Goal: Information Seeking & Learning: Learn about a topic

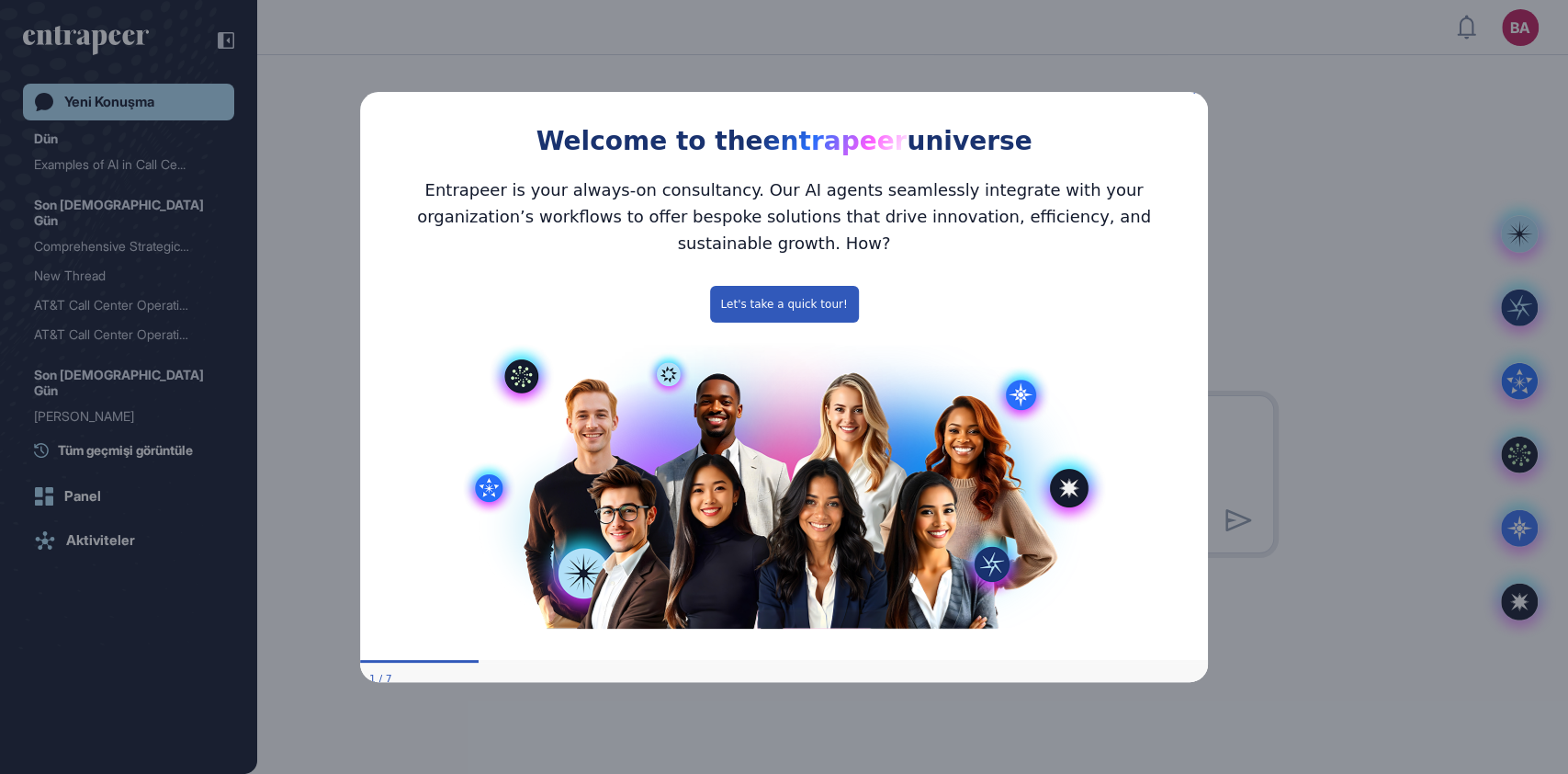
click at [1198, 93] on icon "Close Preview" at bounding box center [1197, 89] width 8 height 8
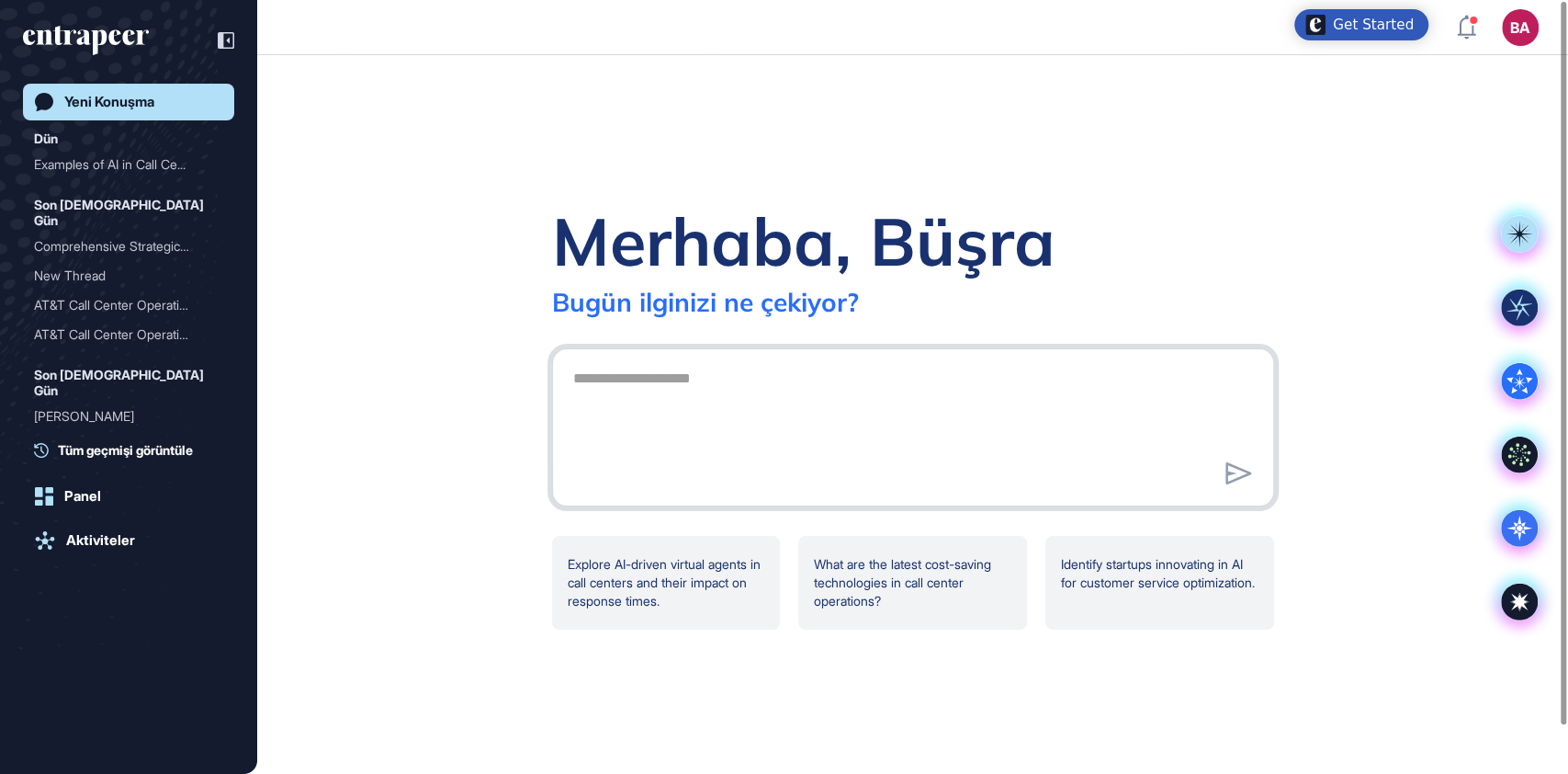
click at [650, 394] on textarea at bounding box center [913, 424] width 702 height 129
paste textarea "**********"
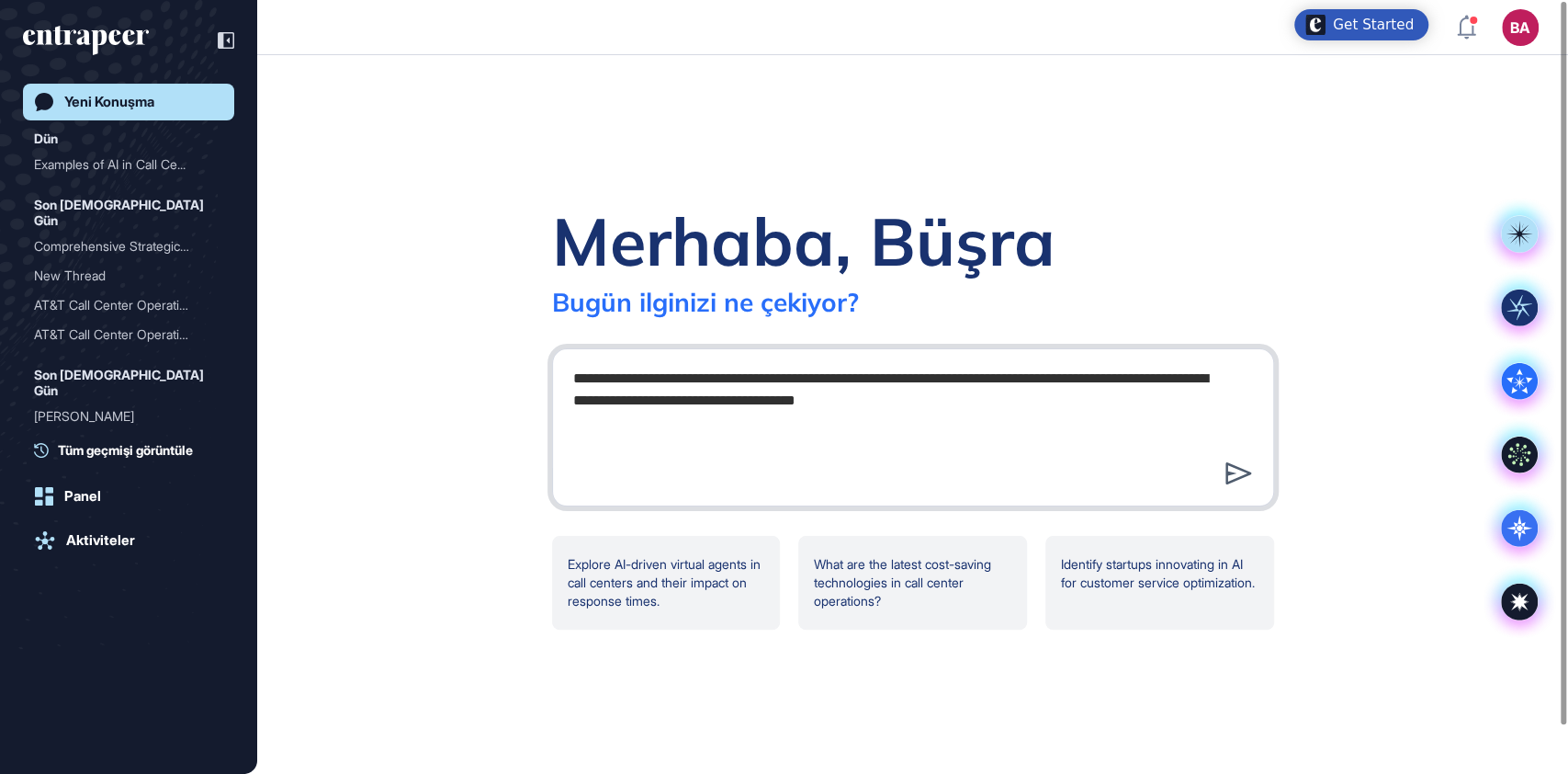
type textarea "**********"
click at [1236, 478] on icon at bounding box center [1238, 473] width 26 height 22
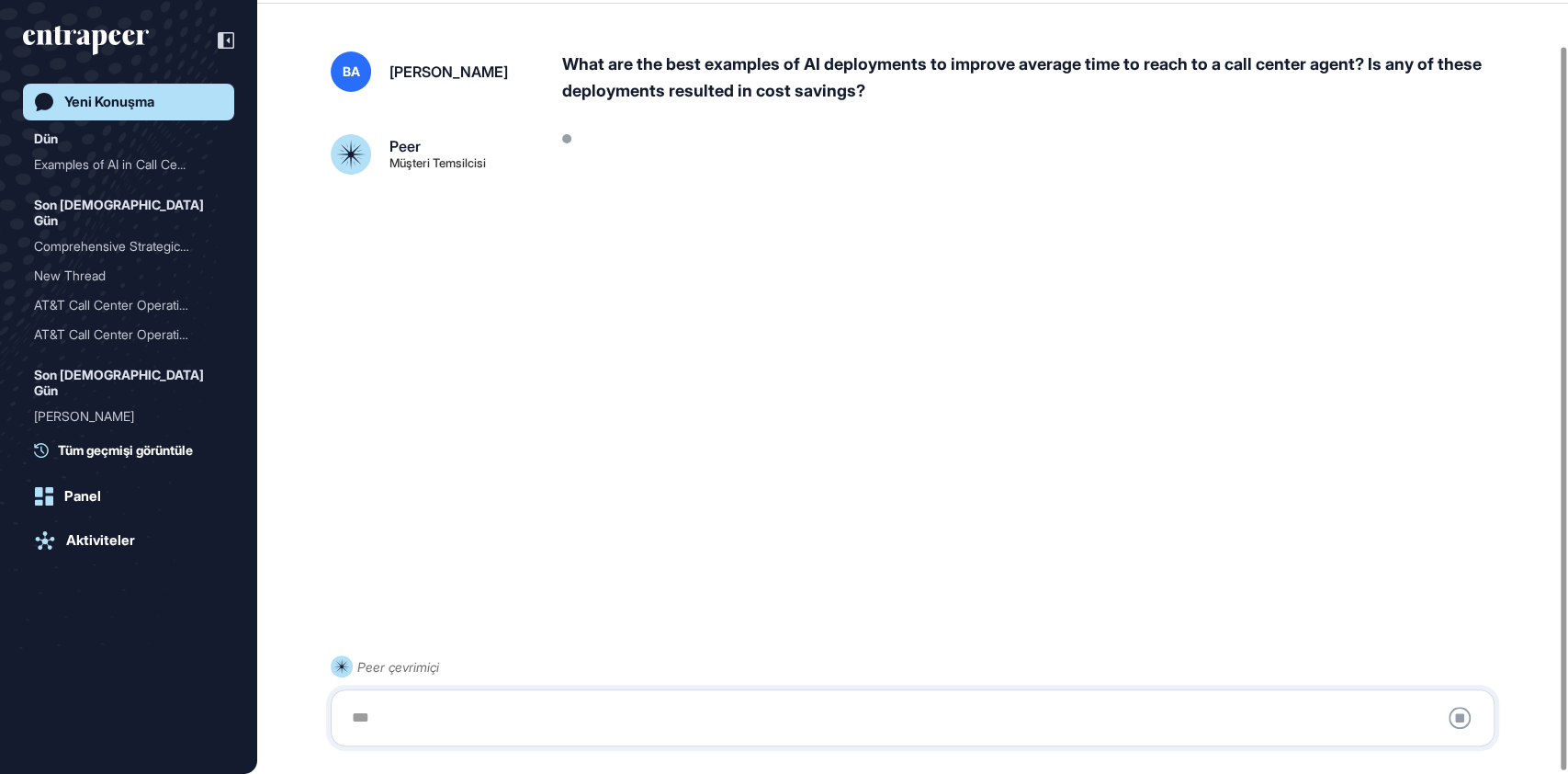
scroll to position [51, 0]
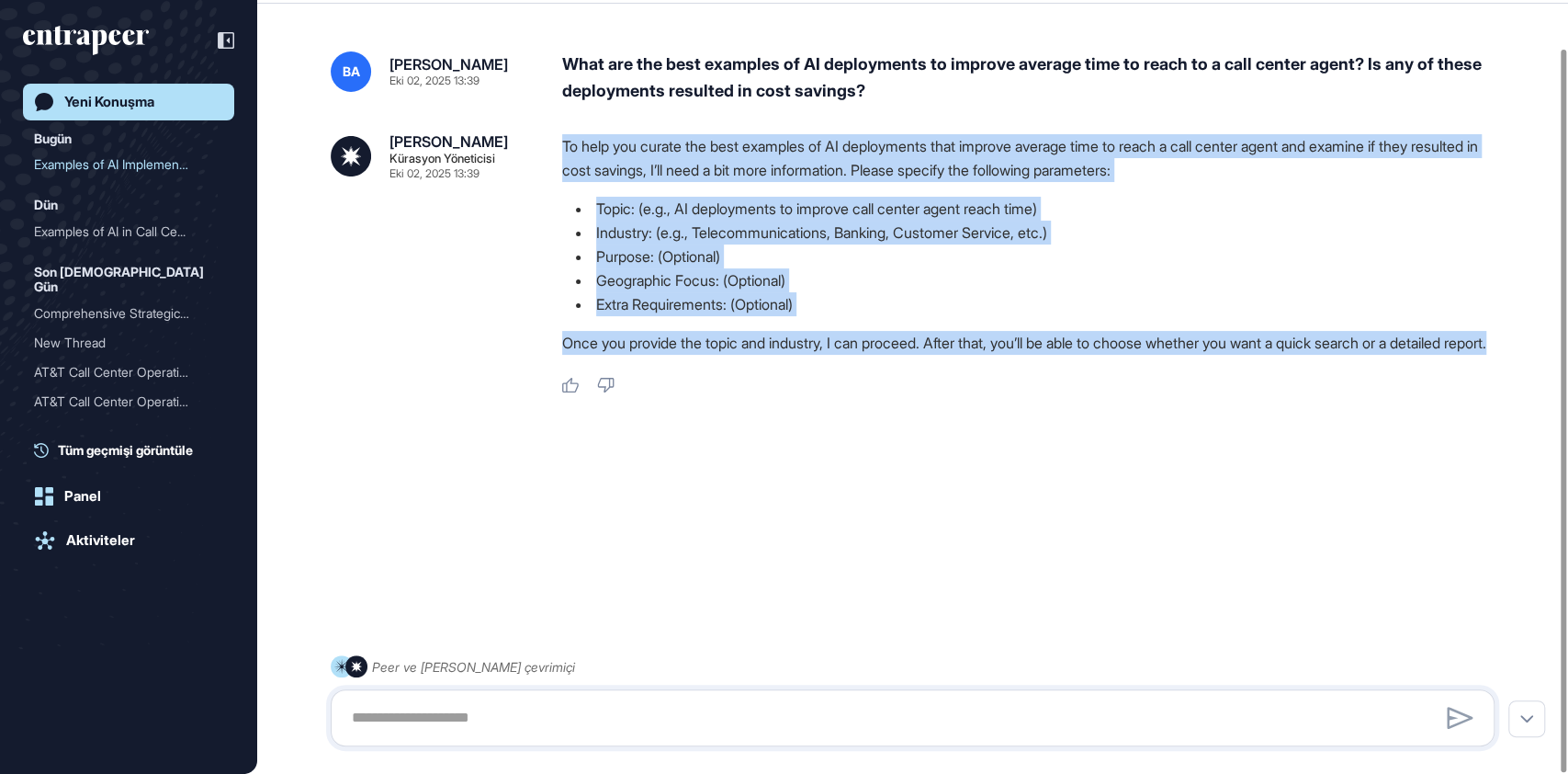
drag, startPoint x: 564, startPoint y: 138, endPoint x: 619, endPoint y: 363, distance: 231.6
click at [619, 363] on div "To help you curate the best examples of AI deployments that improve average tim…" at bounding box center [1036, 249] width 947 height 230
copy div "To help you curate the best examples of AI deployments that improve average tim…"
click at [768, 299] on li "Extra Requirements: (Optional)" at bounding box center [1036, 303] width 947 height 24
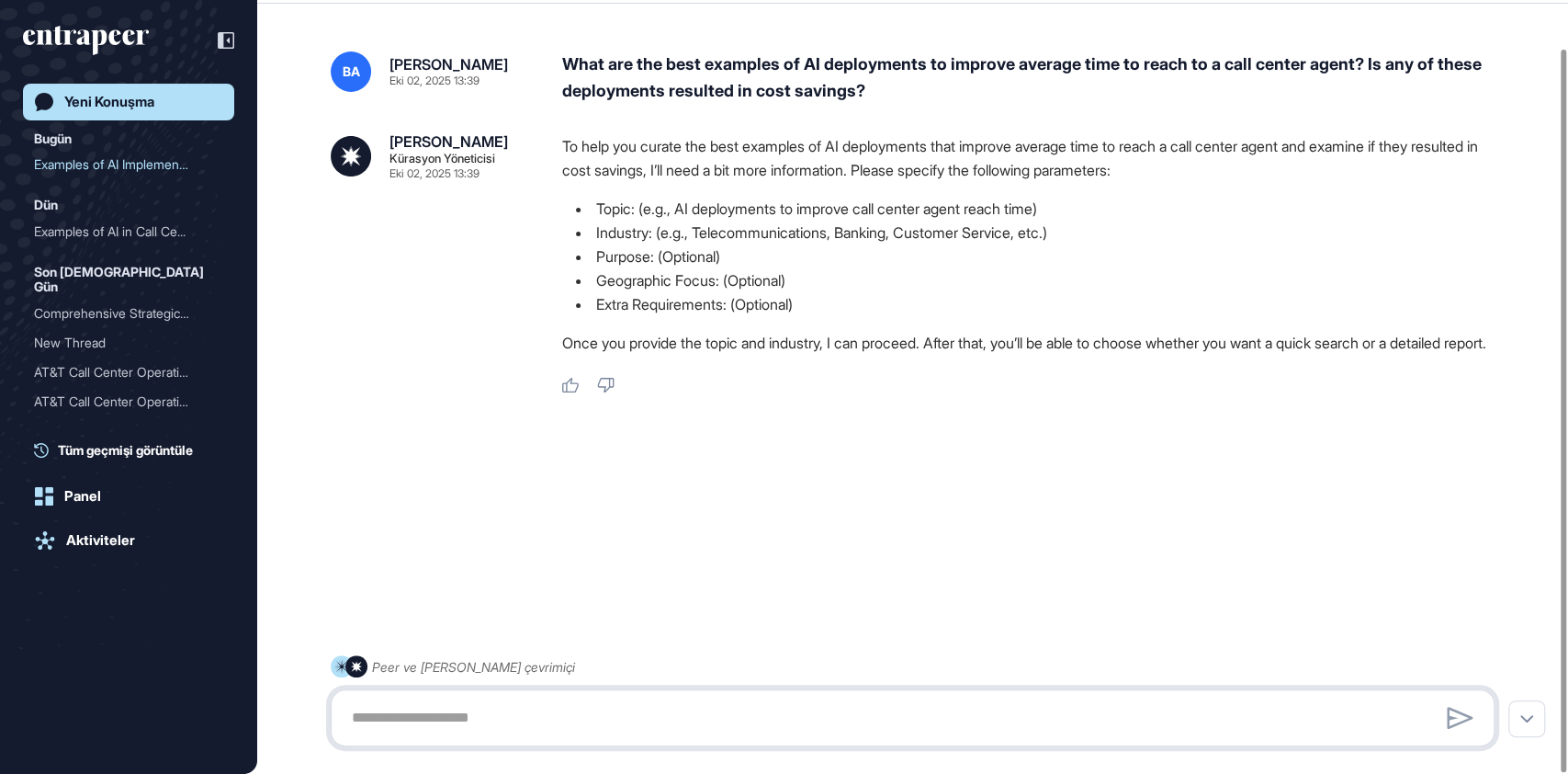
click at [483, 729] on textarea at bounding box center [913, 717] width 1144 height 37
paste textarea "**********"
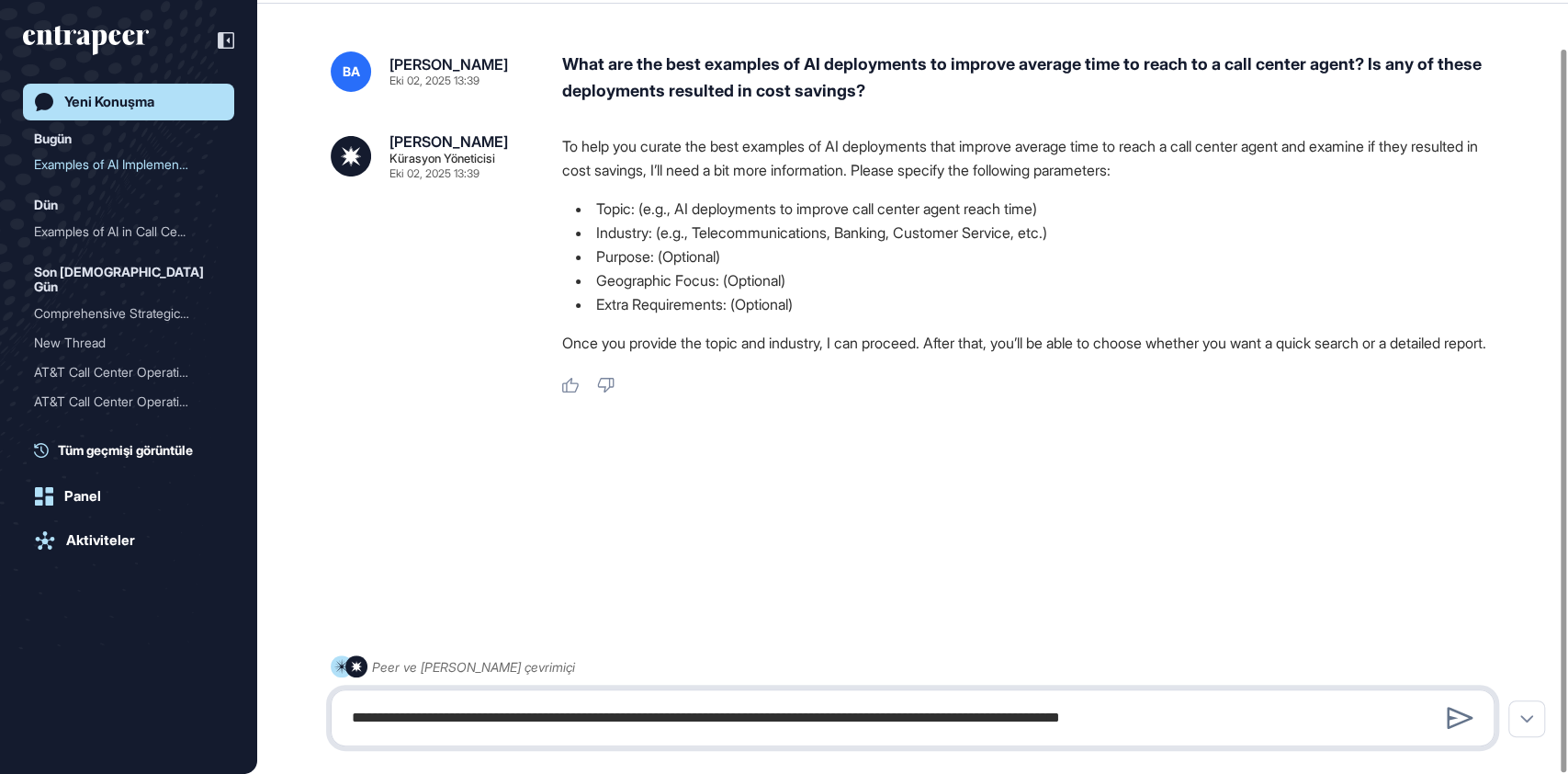
paste textarea "**********"
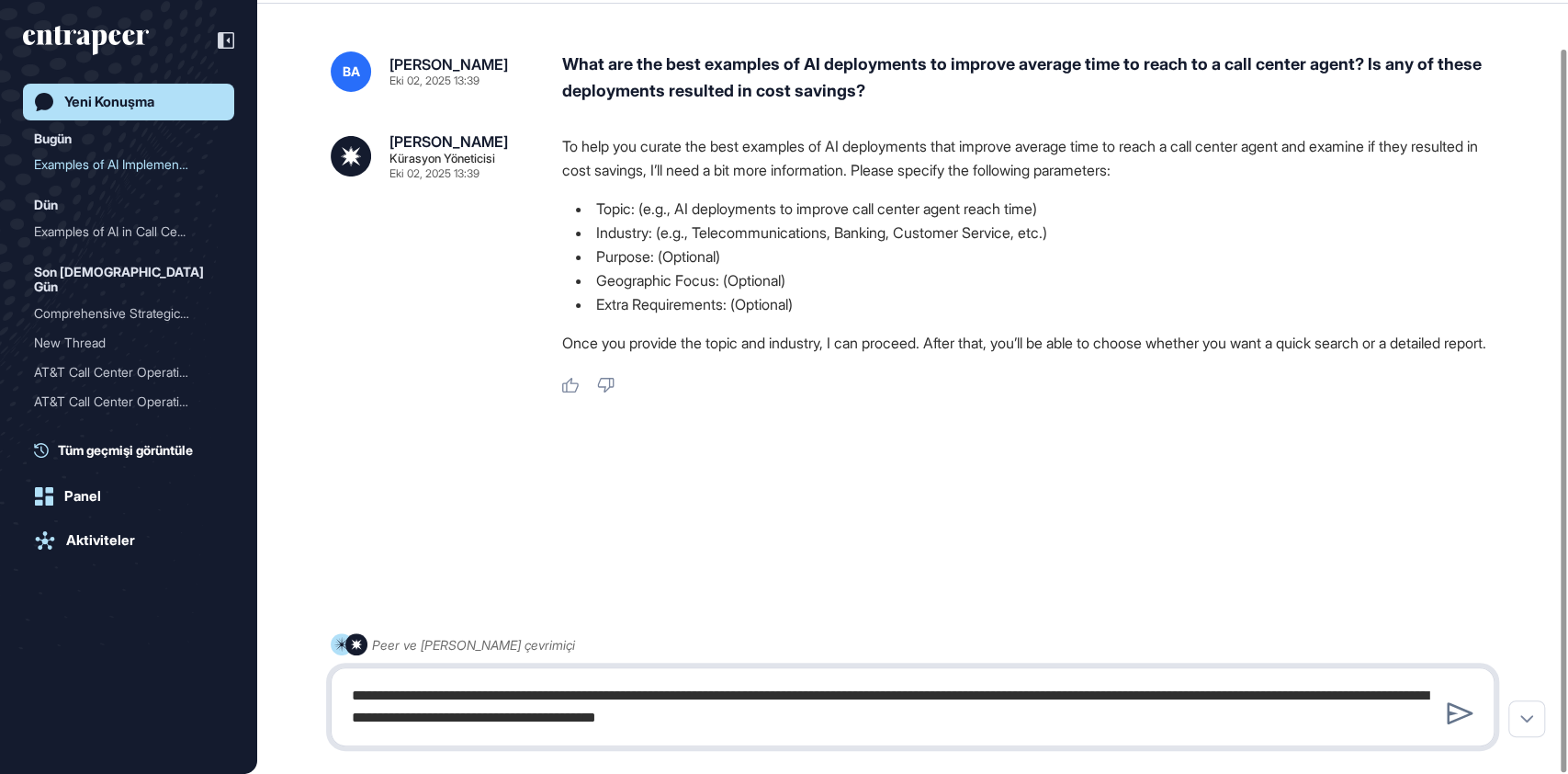
paste textarea "**********"
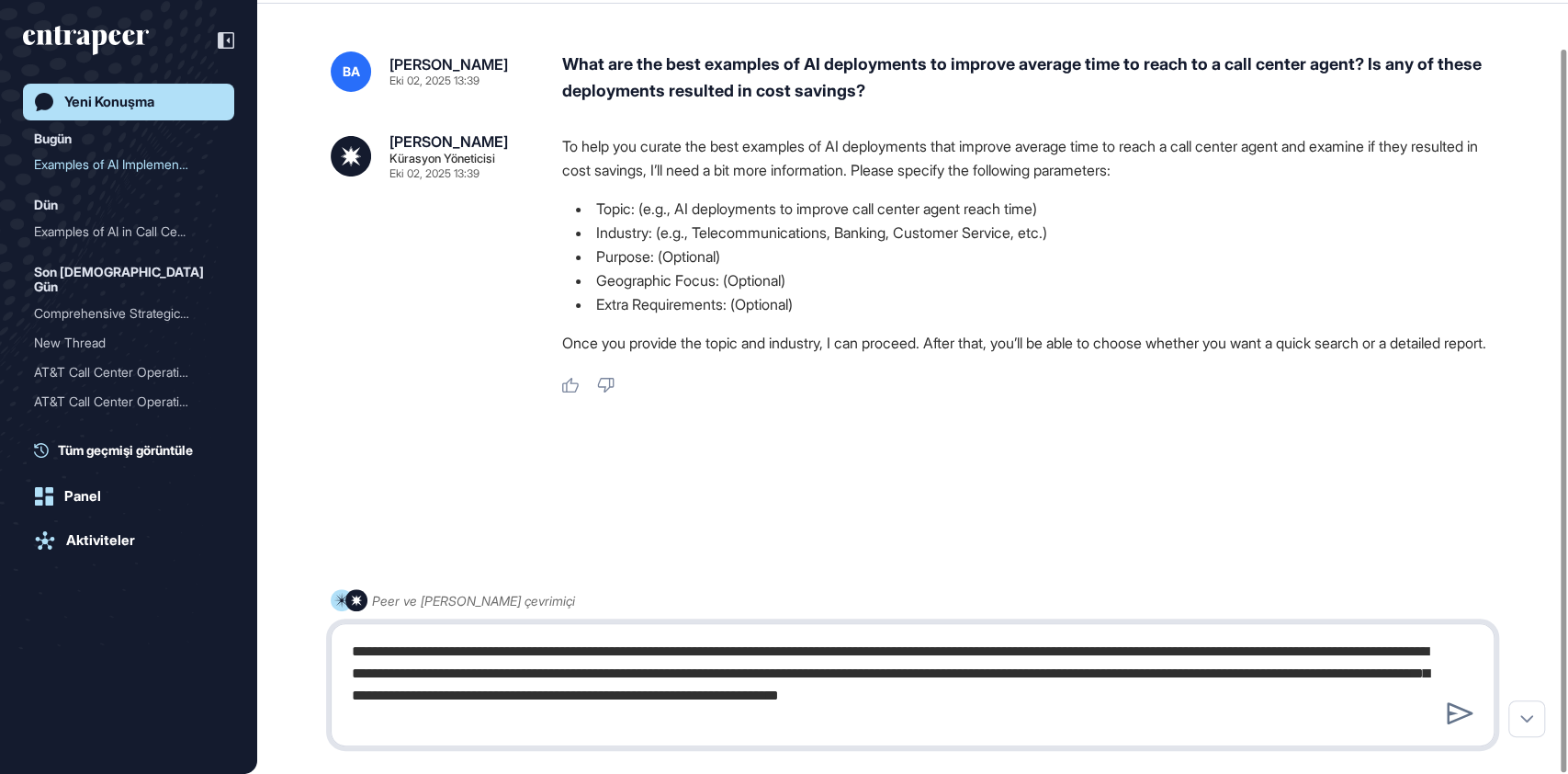
drag, startPoint x: 427, startPoint y: 694, endPoint x: 383, endPoint y: 689, distance: 44.3
click at [383, 689] on textarea "**********" at bounding box center [913, 684] width 1144 height 103
drag, startPoint x: 429, startPoint y: 694, endPoint x: 352, endPoint y: 690, distance: 77.1
click at [352, 690] on textarea "**********" at bounding box center [913, 684] width 1144 height 103
drag, startPoint x: 1195, startPoint y: 673, endPoint x: 1118, endPoint y: 675, distance: 77.0
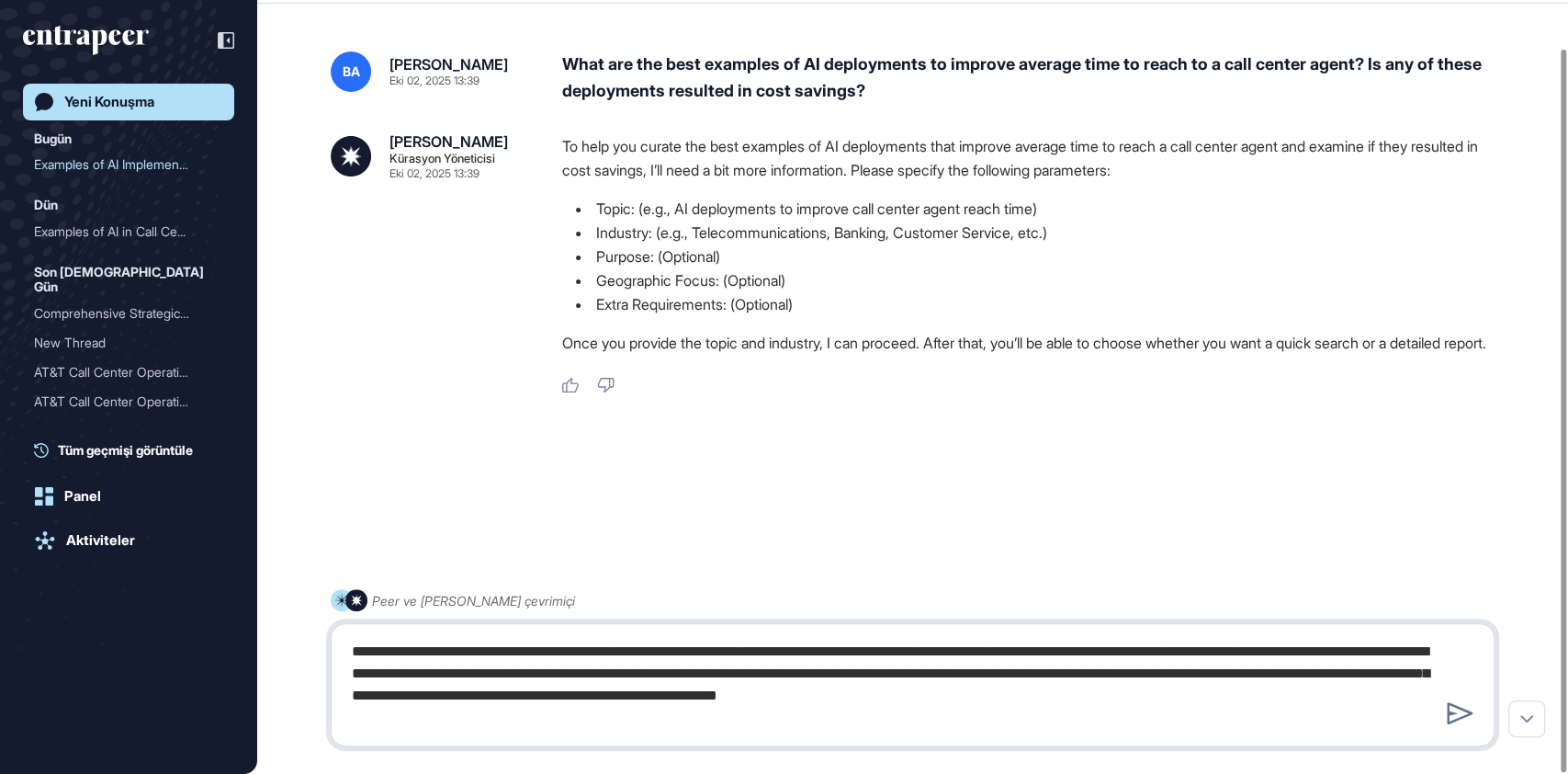
click at [1118, 675] on textarea "**********" at bounding box center [913, 684] width 1144 height 103
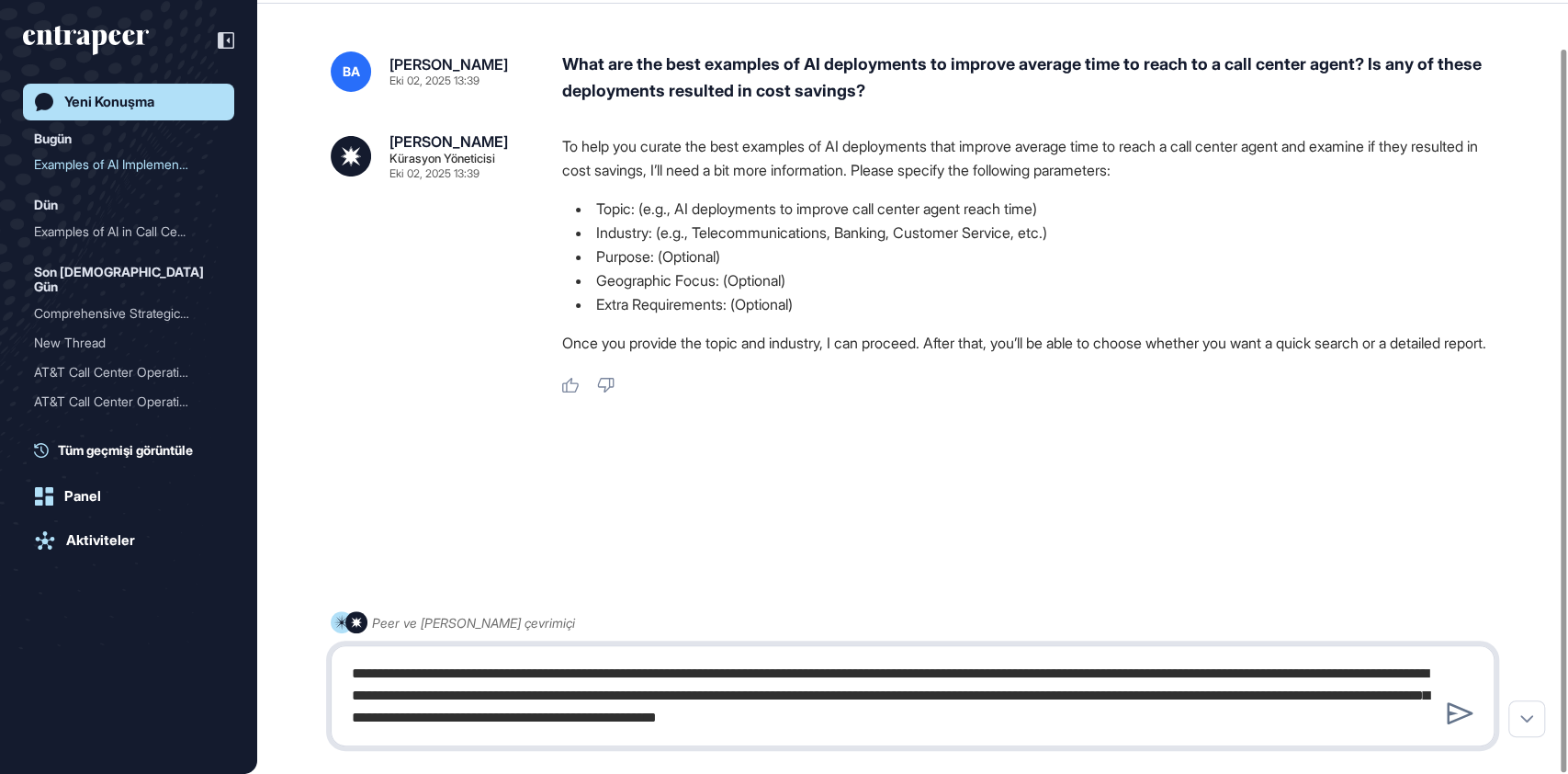
drag, startPoint x: 1386, startPoint y: 673, endPoint x: 1308, endPoint y: 677, distance: 78.1
click at [1308, 677] on textarea "**********" at bounding box center [913, 695] width 1144 height 81
type textarea "**********"
click at [1462, 711] on icon at bounding box center [1460, 712] width 27 height 22
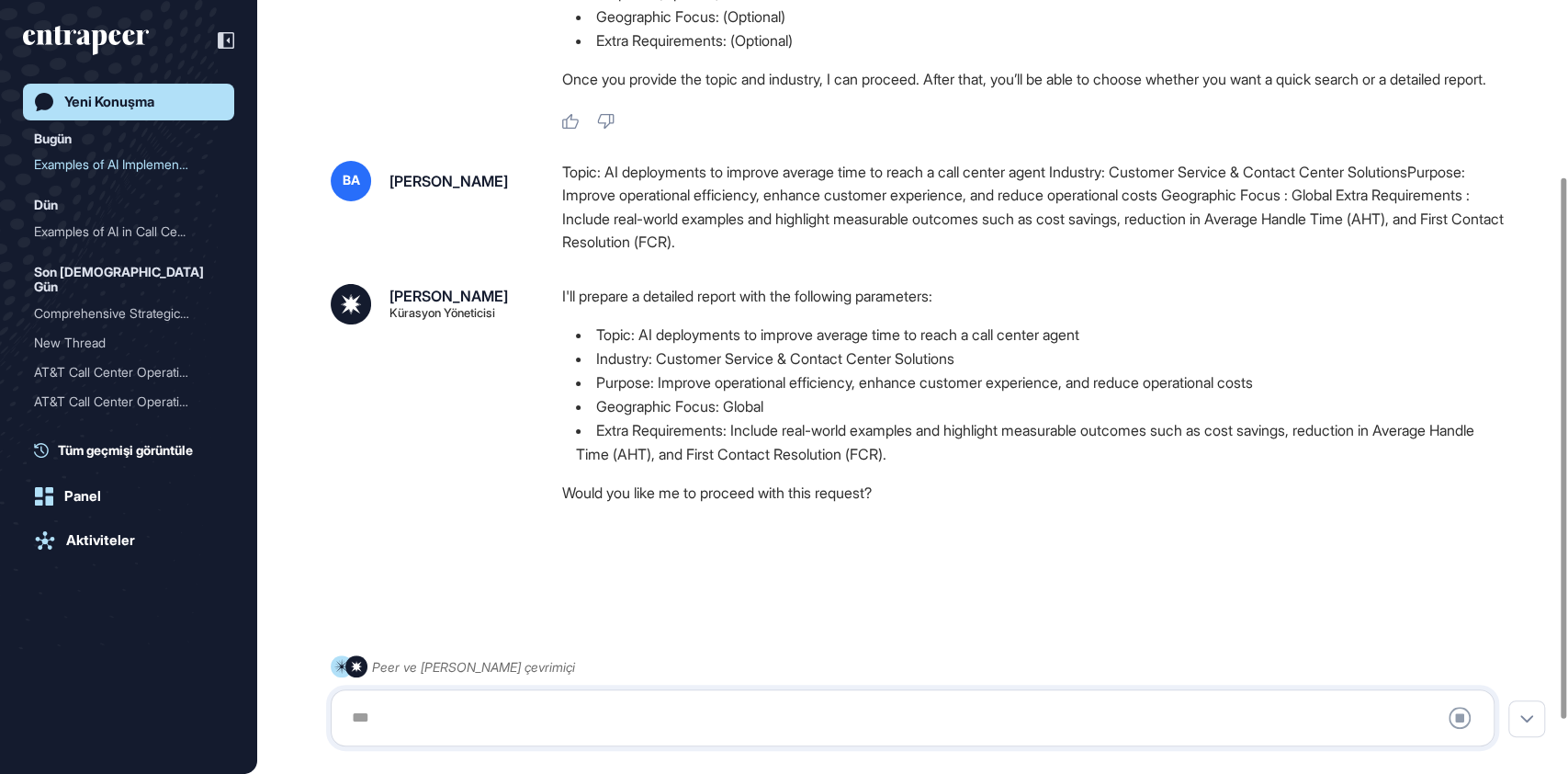
scroll to position [328, 0]
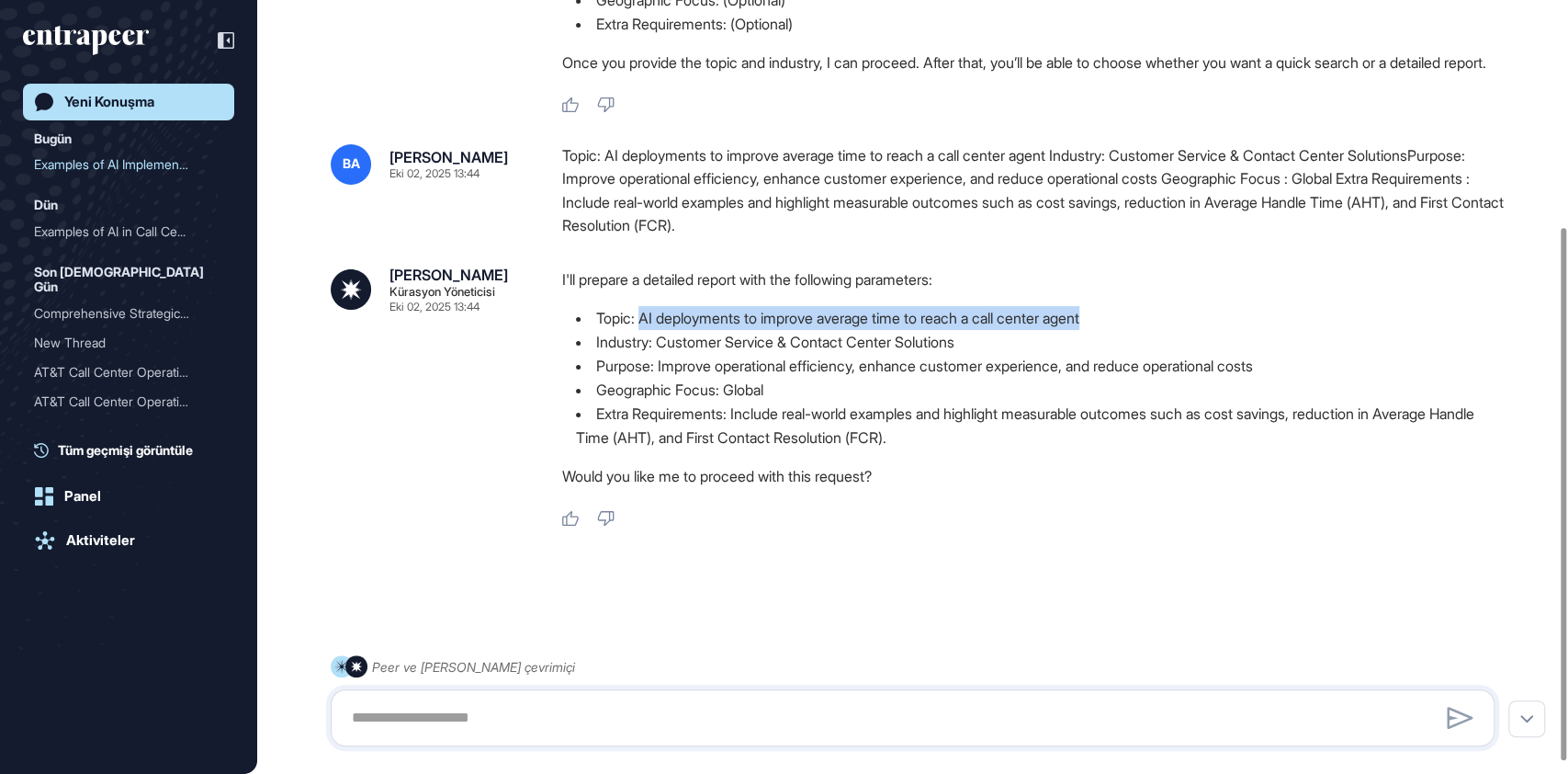
drag, startPoint x: 643, startPoint y: 332, endPoint x: 1118, endPoint y: 333, distance: 475.0
click at [1118, 330] on li "Topic: AI deployments to improve average time to reach a call center agent" at bounding box center [1036, 317] width 947 height 24
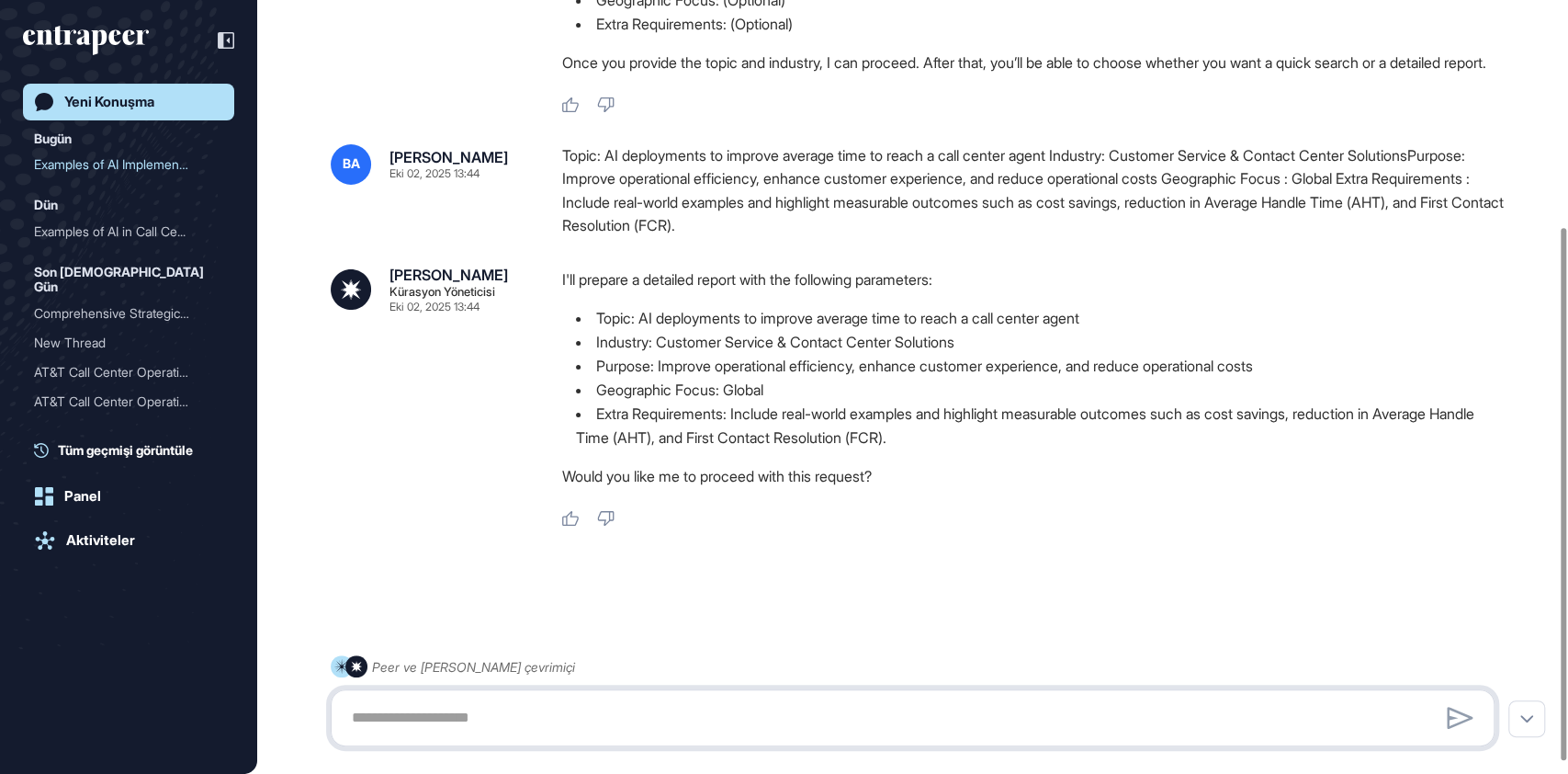
click at [588, 719] on textarea at bounding box center [913, 717] width 1144 height 37
type textarea "***"
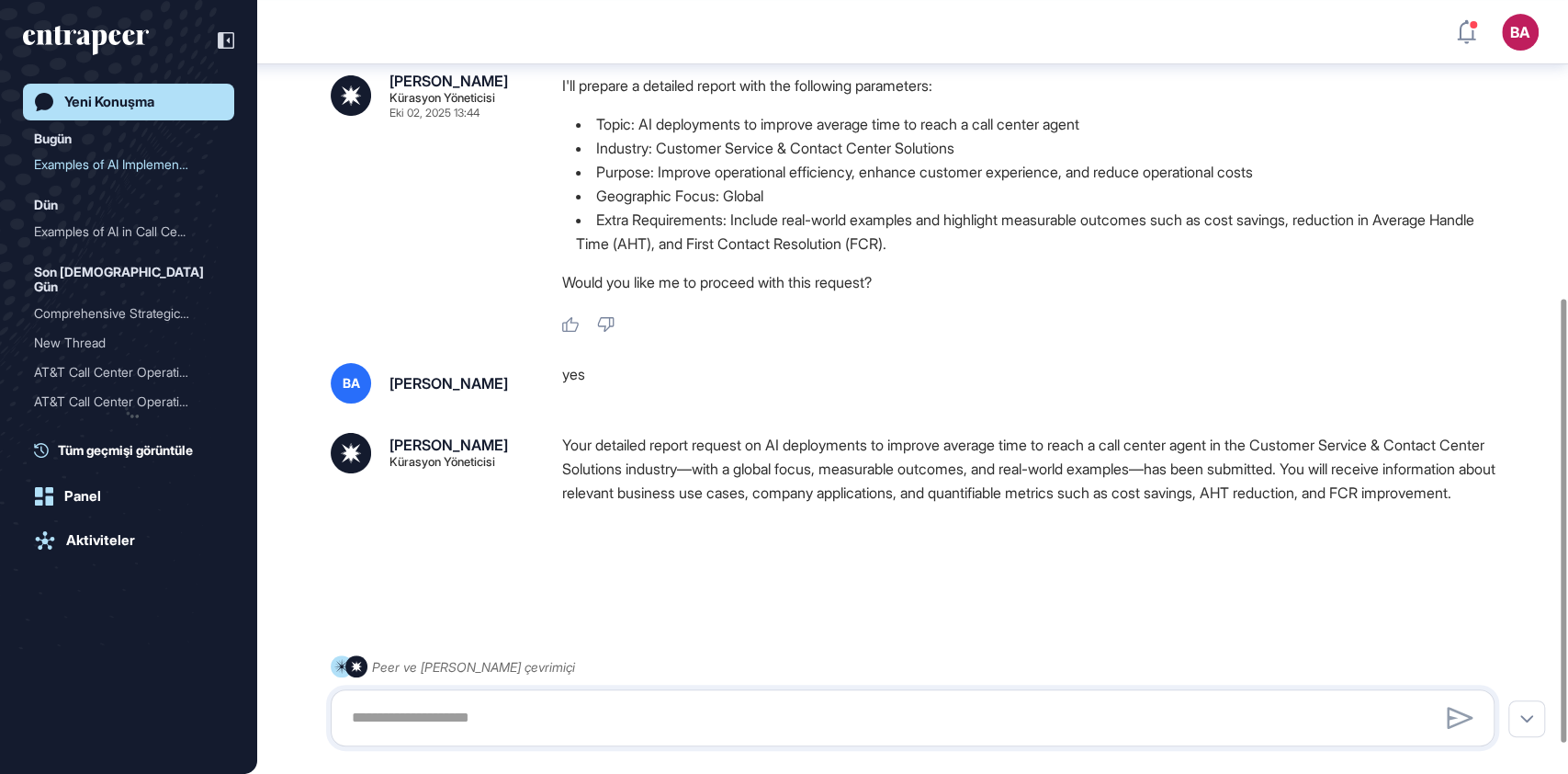
scroll to position [572, 0]
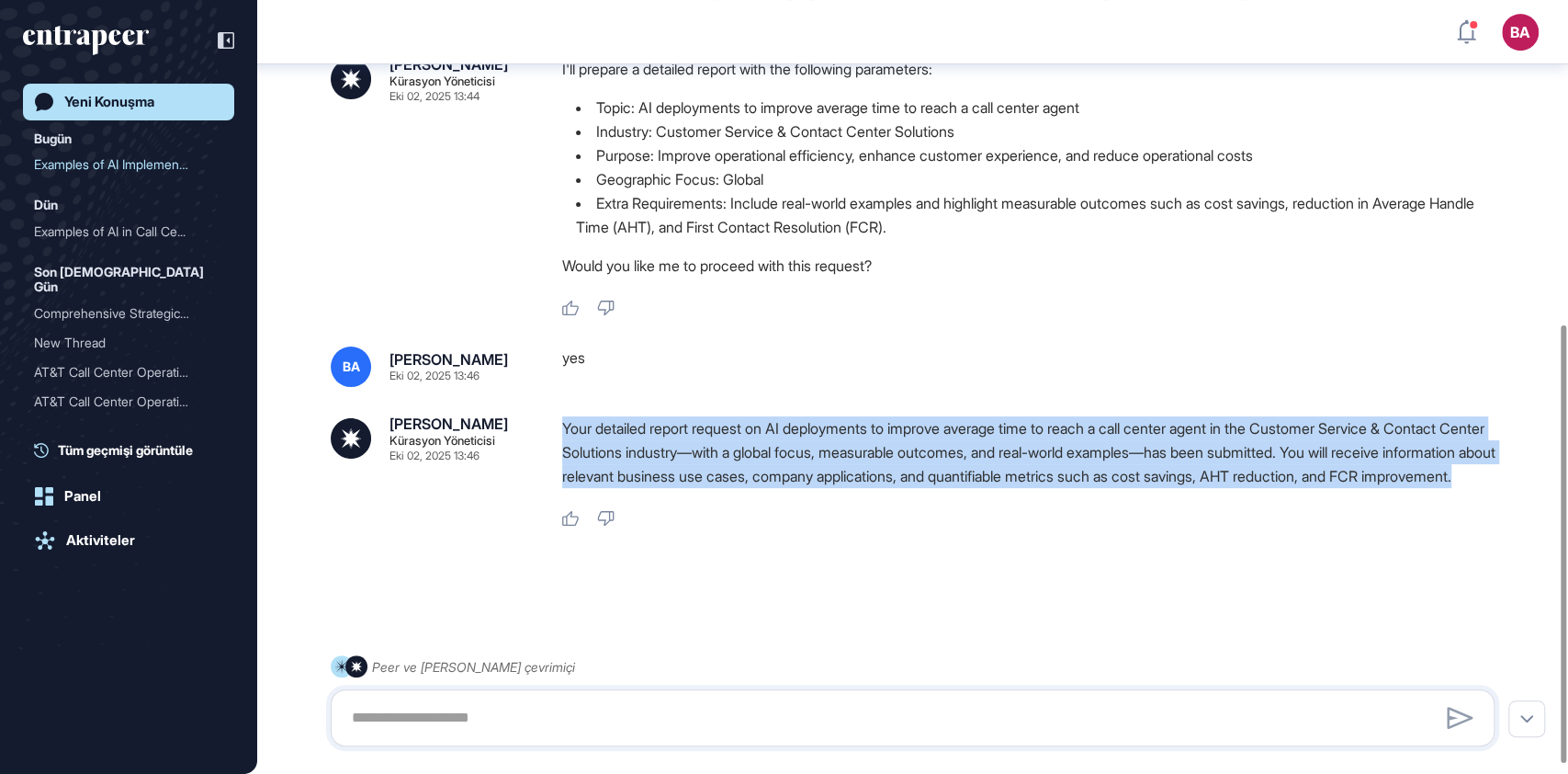
drag, startPoint x: 560, startPoint y: 419, endPoint x: 697, endPoint y: 498, distance: 158.1
click at [697, 498] on div "Curie Kürasyon Yöneticisi Eki 02, 2025 13:46 Your detailed report request on AI…" at bounding box center [912, 471] width 1164 height 111
copy p "Your detailed report request on AI deployments to improve average time to reach…"
click at [136, 104] on div "Yeni Konuşma" at bounding box center [109, 101] width 90 height 16
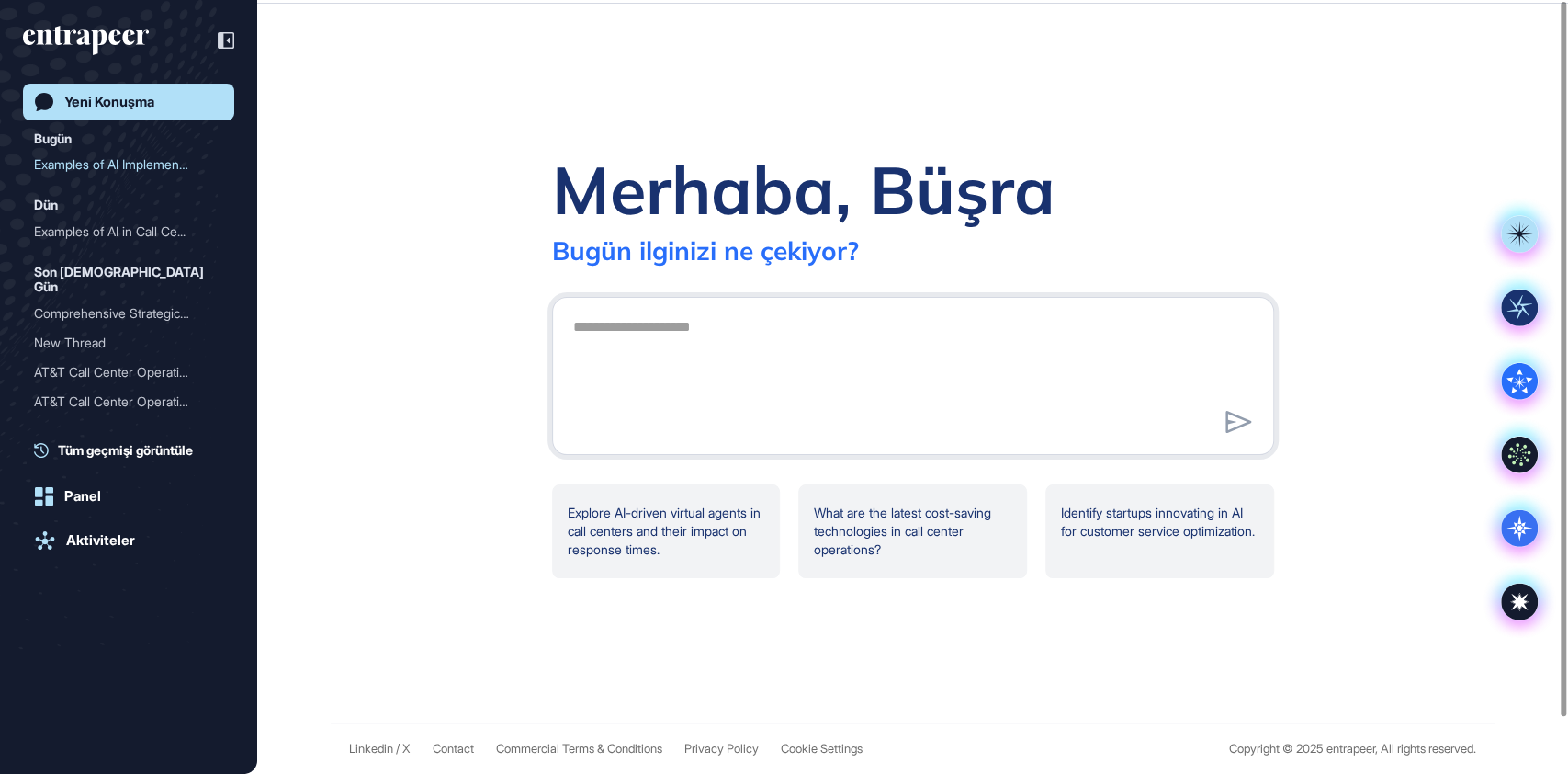
scroll to position [0, 0]
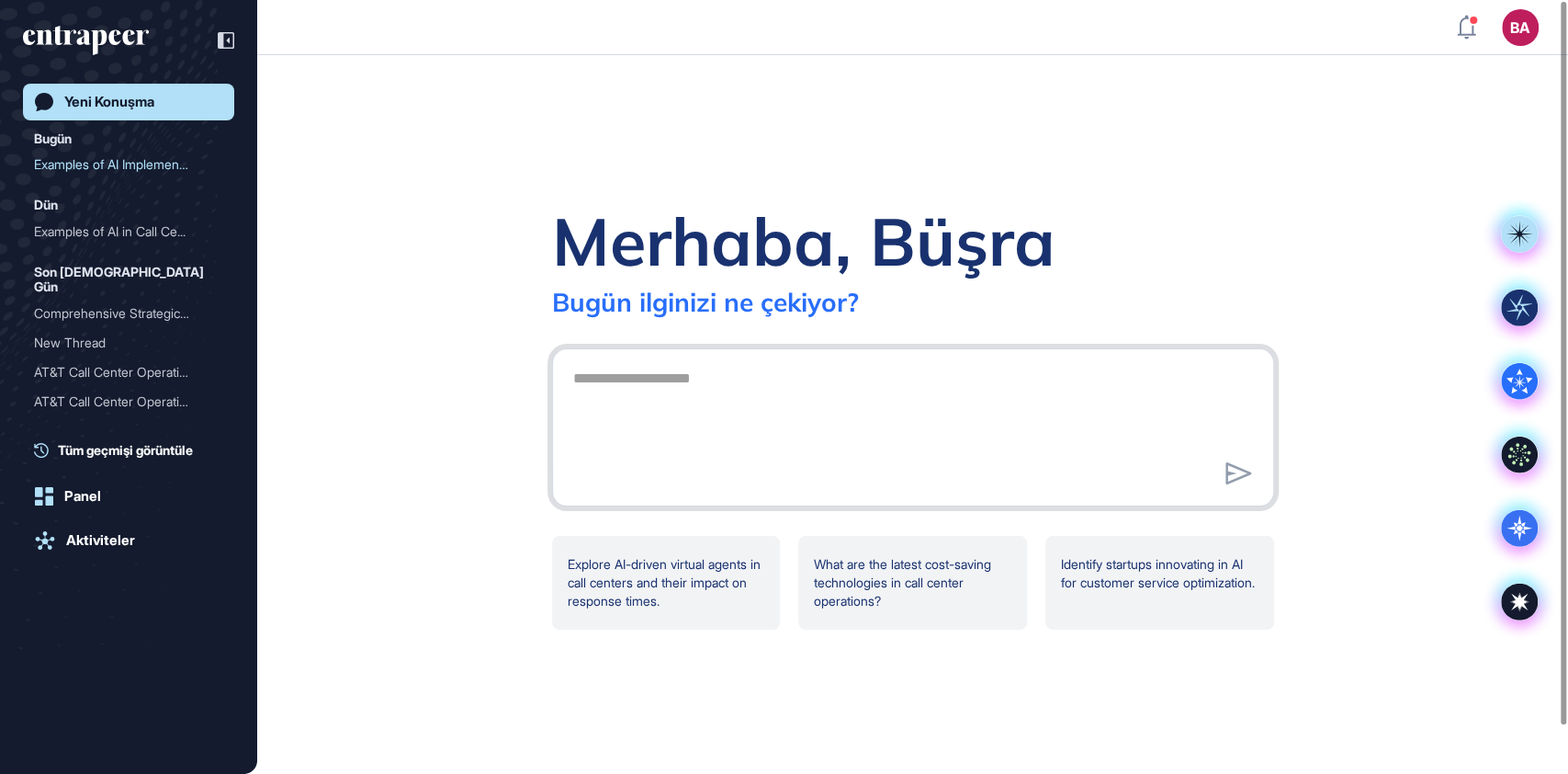
click at [668, 385] on textarea at bounding box center [913, 424] width 702 height 129
paste textarea "**********"
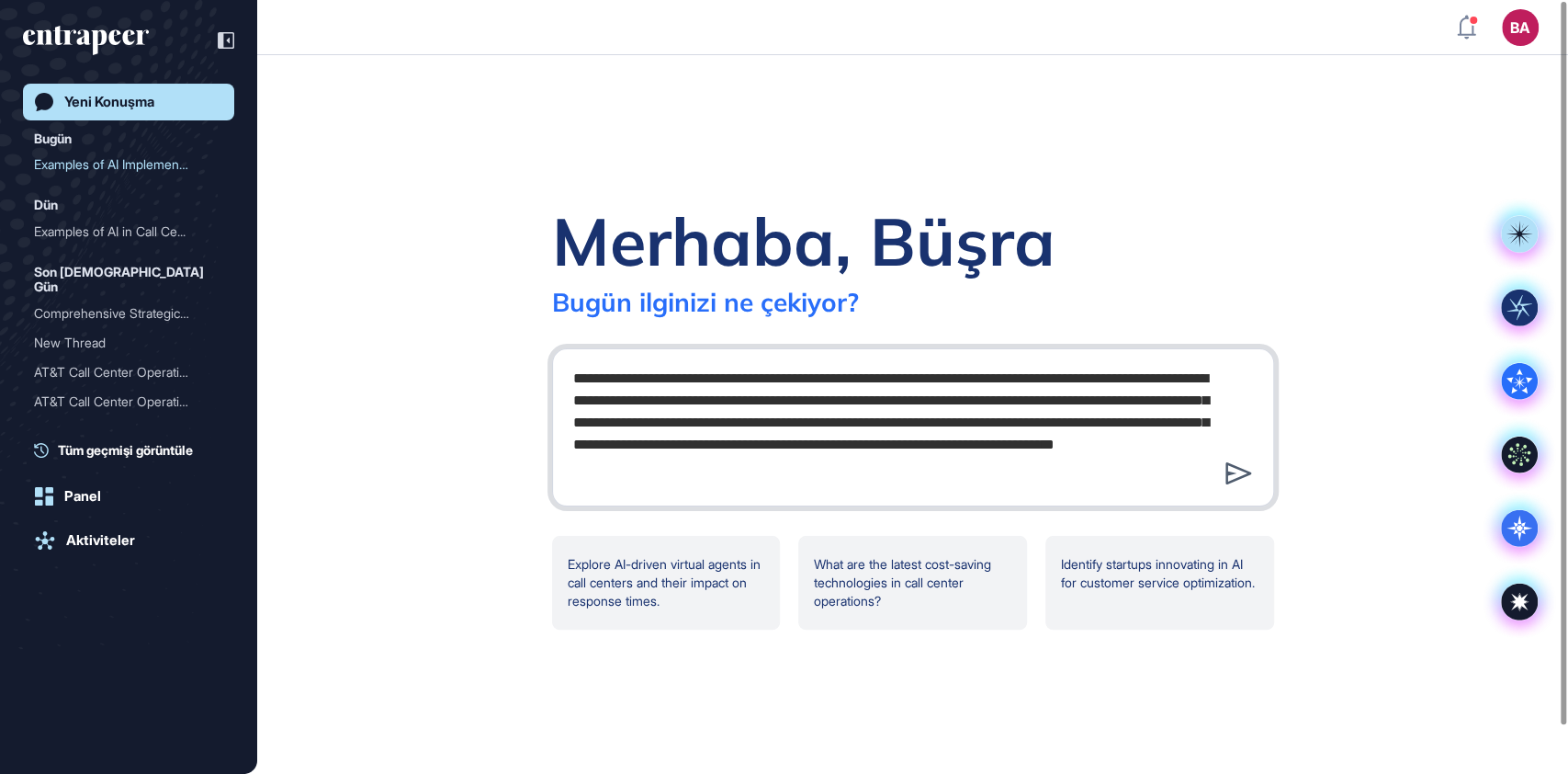
type textarea "**********"
click at [1239, 477] on icon at bounding box center [1238, 473] width 26 height 22
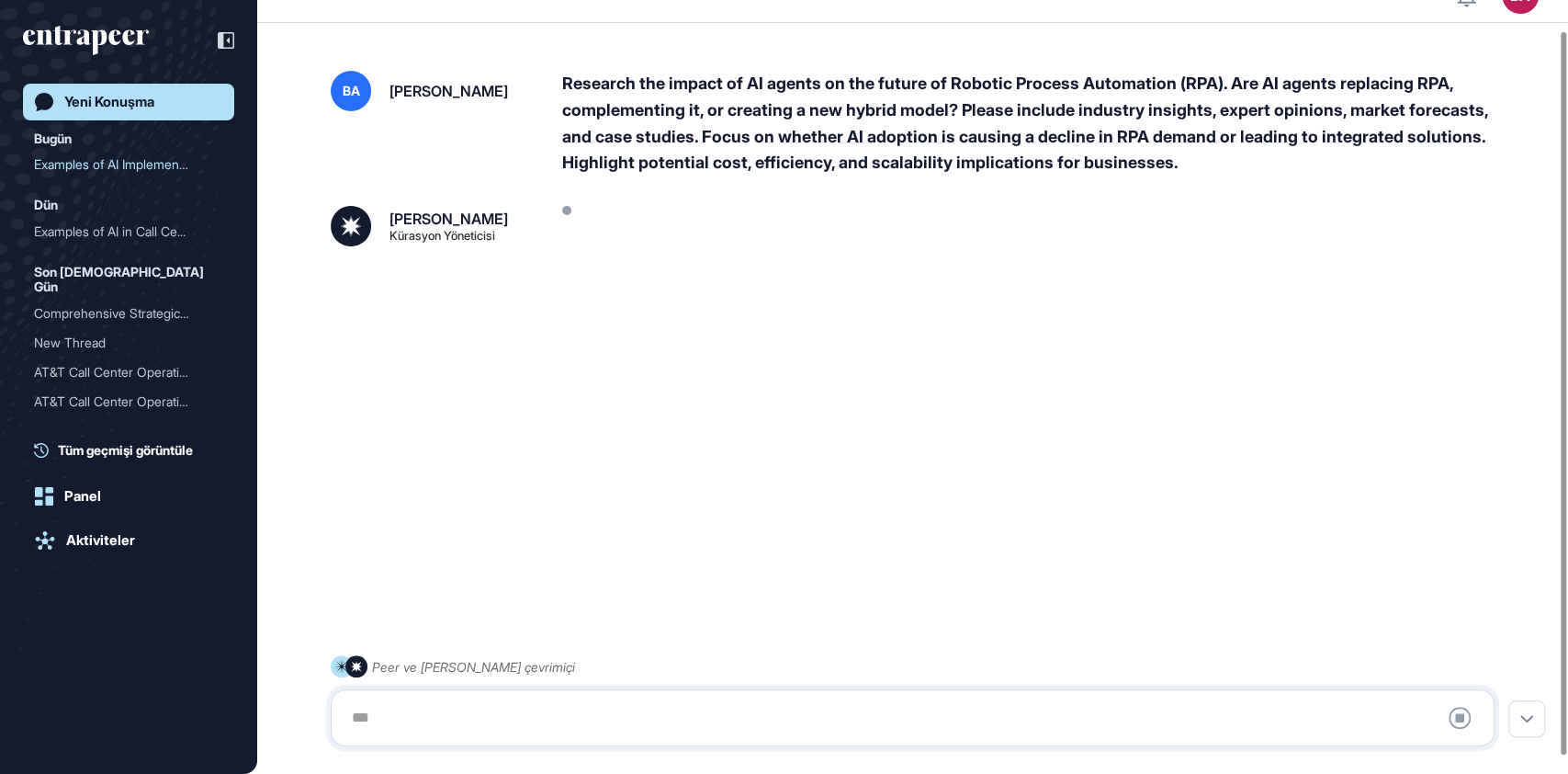
scroll to position [51, 0]
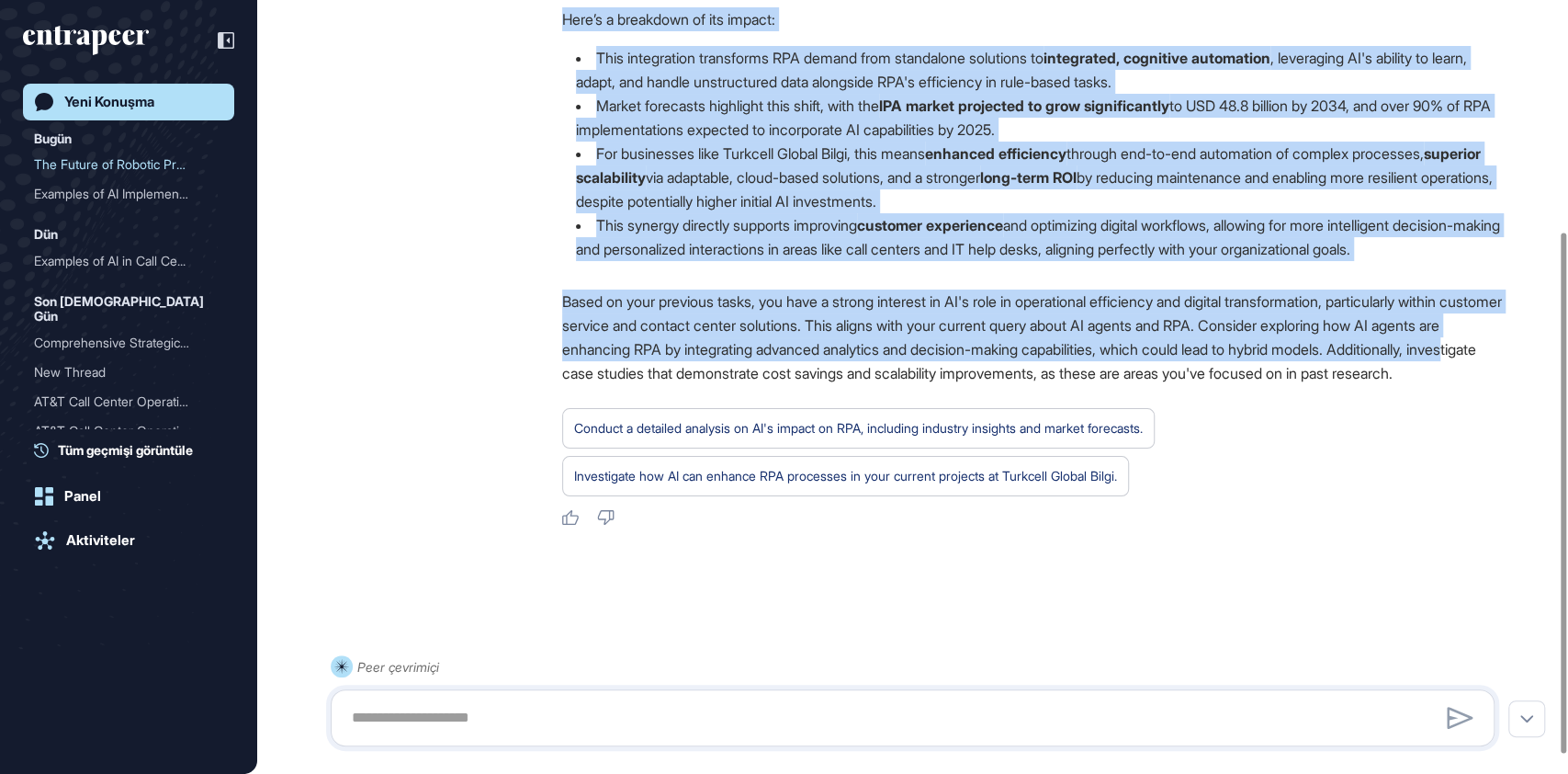
scroll to position [368, 0]
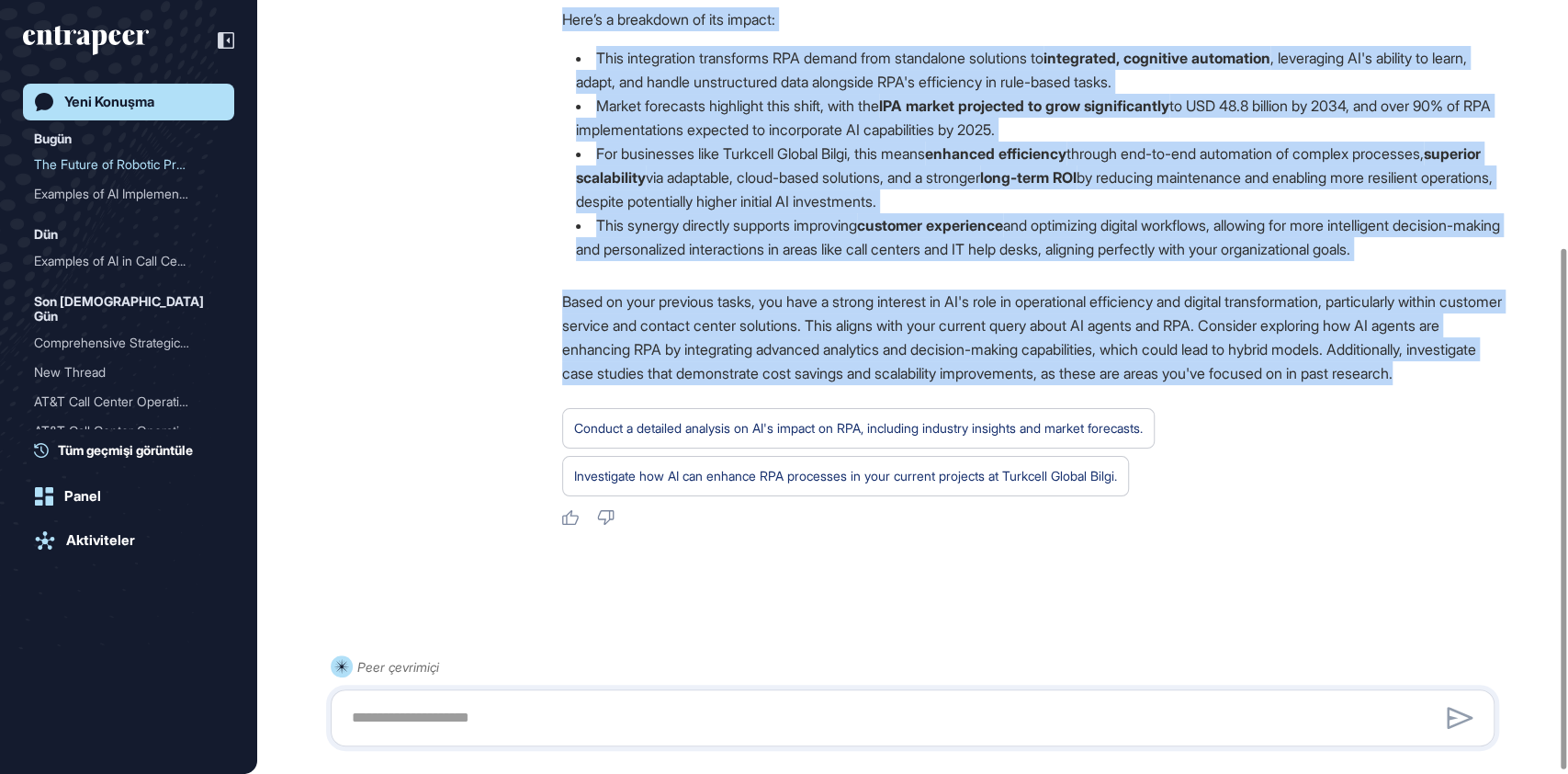
drag, startPoint x: 563, startPoint y: 229, endPoint x: 744, endPoint y: 369, distance: 228.8
click at [744, 369] on div "Hello there! It's fantastic to explore the dynamic interplay between AI agents …" at bounding box center [1036, 226] width 947 height 601
copy div "Hello there! It's fantastic to explore the dynamic interplay between AI agents …"
click at [891, 231] on li "This synergy directly supports improving customer experience and optimizing dig…" at bounding box center [1036, 237] width 947 height 47
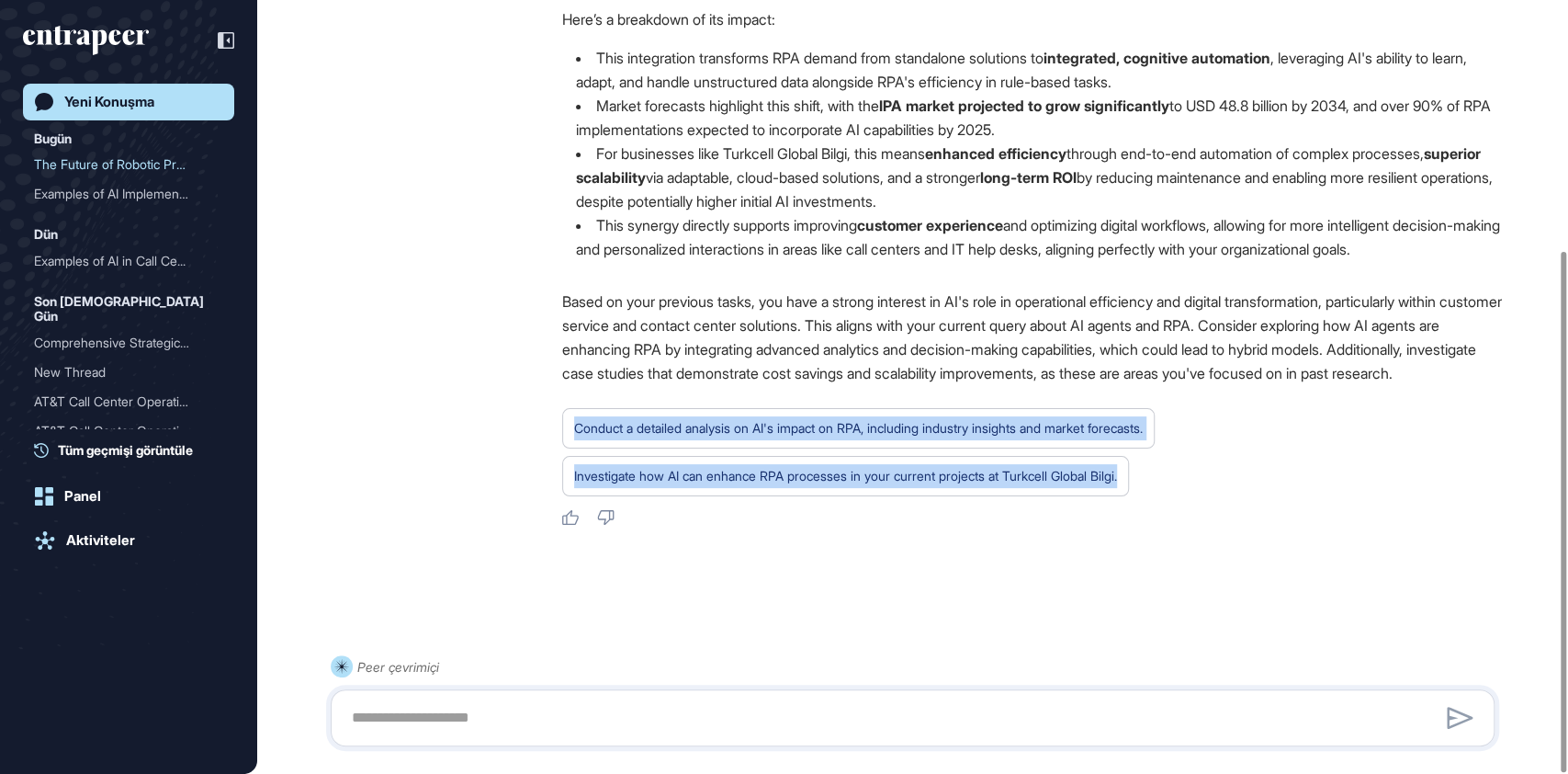
drag, startPoint x: 1183, startPoint y: 481, endPoint x: 561, endPoint y: 413, distance: 625.7
click at [562, 413] on div "Conduct a detailed analysis on AI's impact on RPA, including industry insights …" at bounding box center [1036, 452] width 947 height 88
copy div "Conduct a detailed analysis on AI's impact on RPA, including industry insights …"
click at [653, 428] on div "Conduct a detailed analysis on AI's impact on RPA, including industry insights …" at bounding box center [858, 427] width 568 height 24
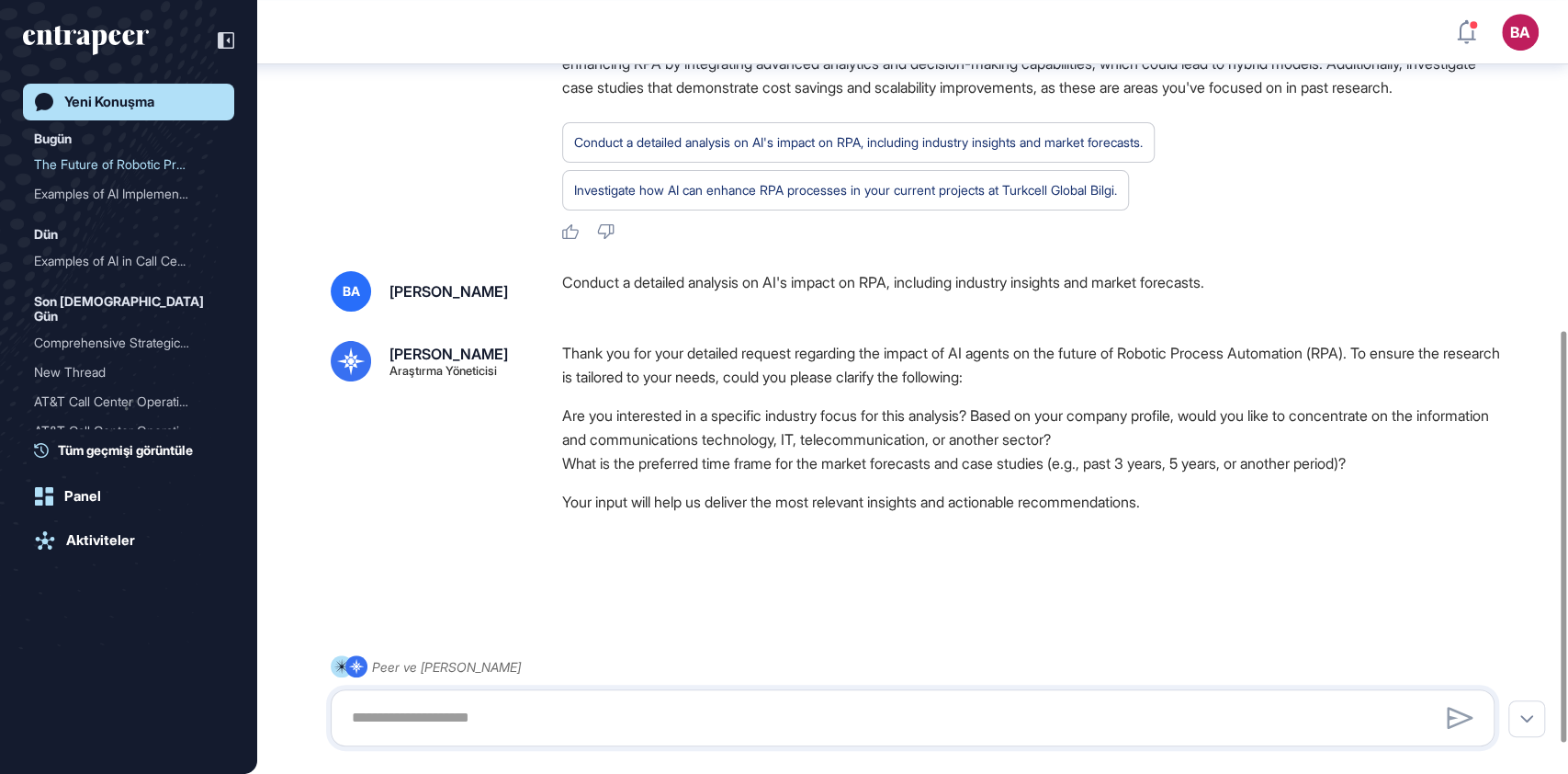
scroll to position [676, 0]
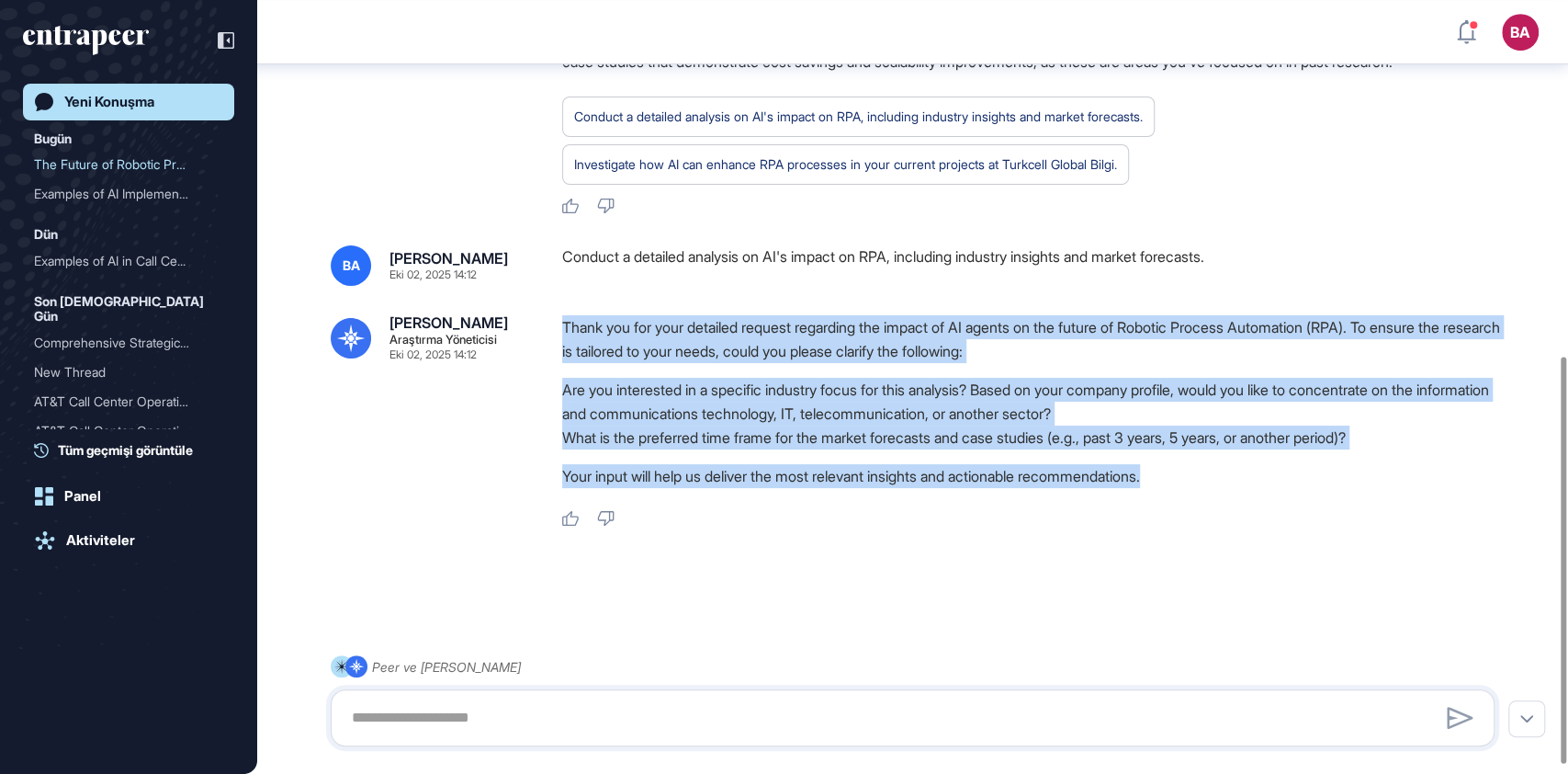
drag, startPoint x: 1185, startPoint y: 492, endPoint x: 550, endPoint y: 346, distance: 651.6
click at [550, 346] on div "Reese Araştırma Yöneticisi Eki 02, 2025 14:12 Thank you for your detailed reque…" at bounding box center [912, 422] width 1164 height 212
copy div "Thank you for your detailed request regarding the impact of AI agents on the fu…"
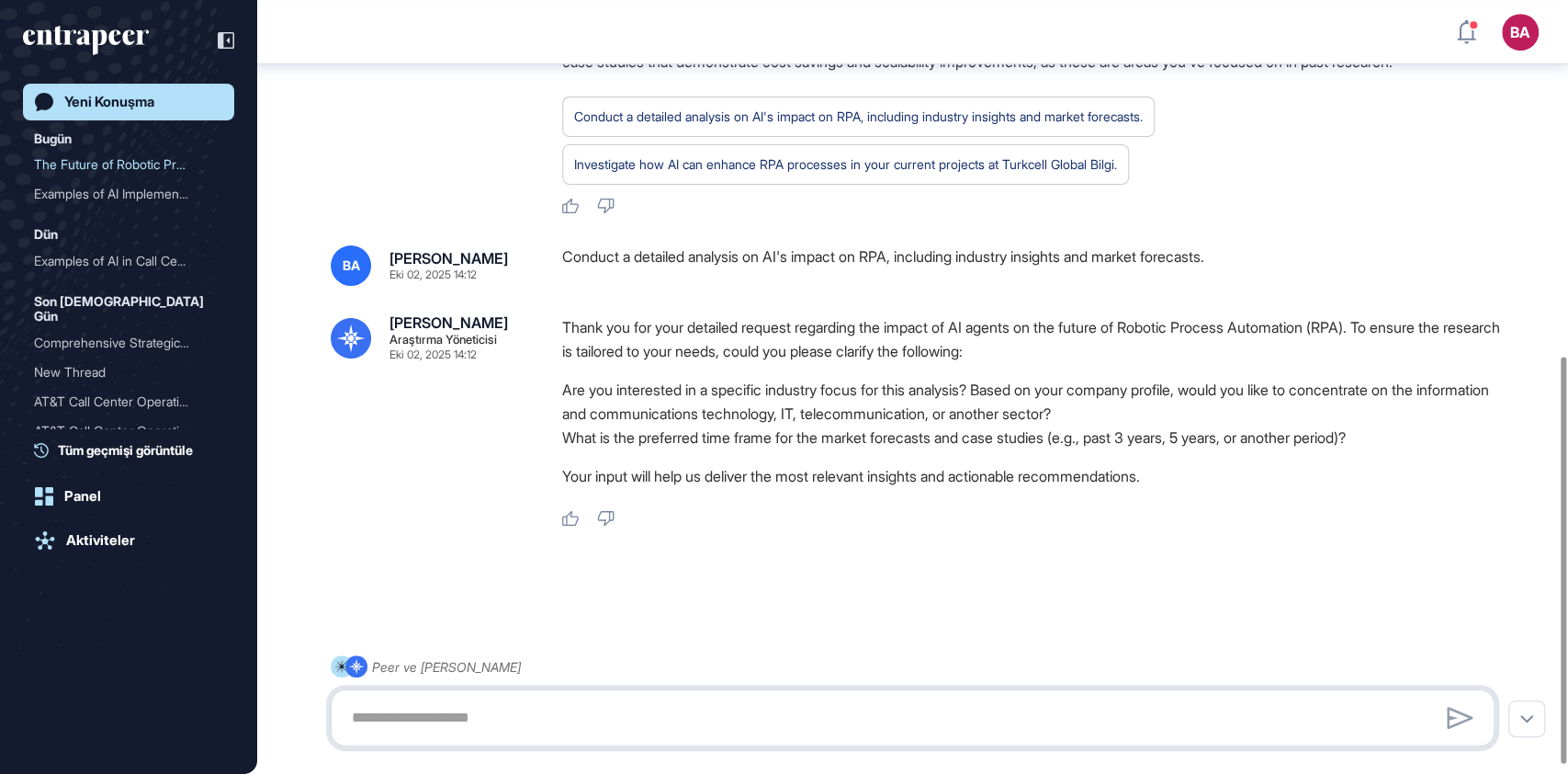
click at [531, 711] on textarea at bounding box center [913, 717] width 1144 height 37
paste textarea "**********"
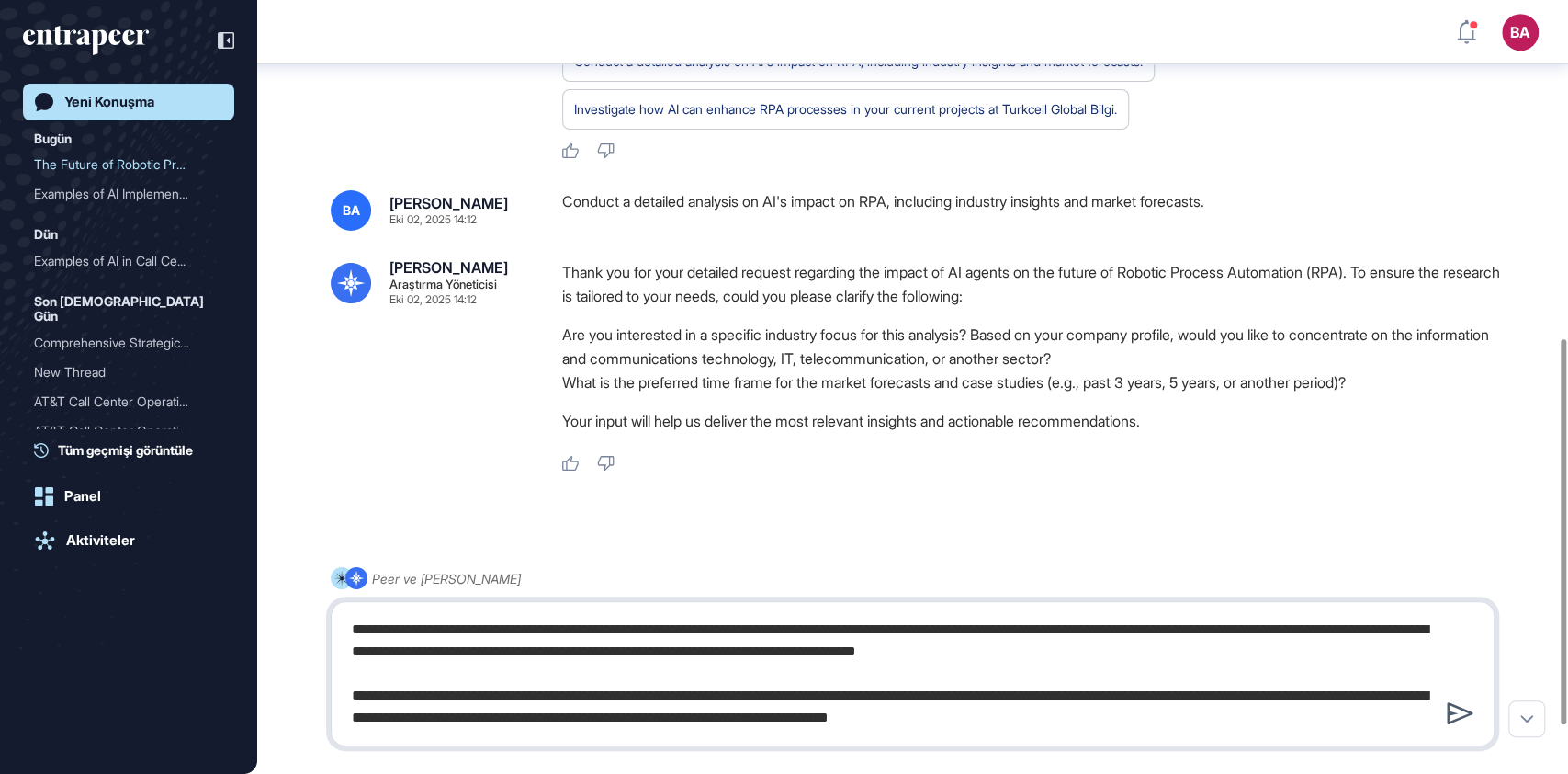
type textarea "**********"
click at [1467, 717] on icon at bounding box center [1460, 712] width 27 height 22
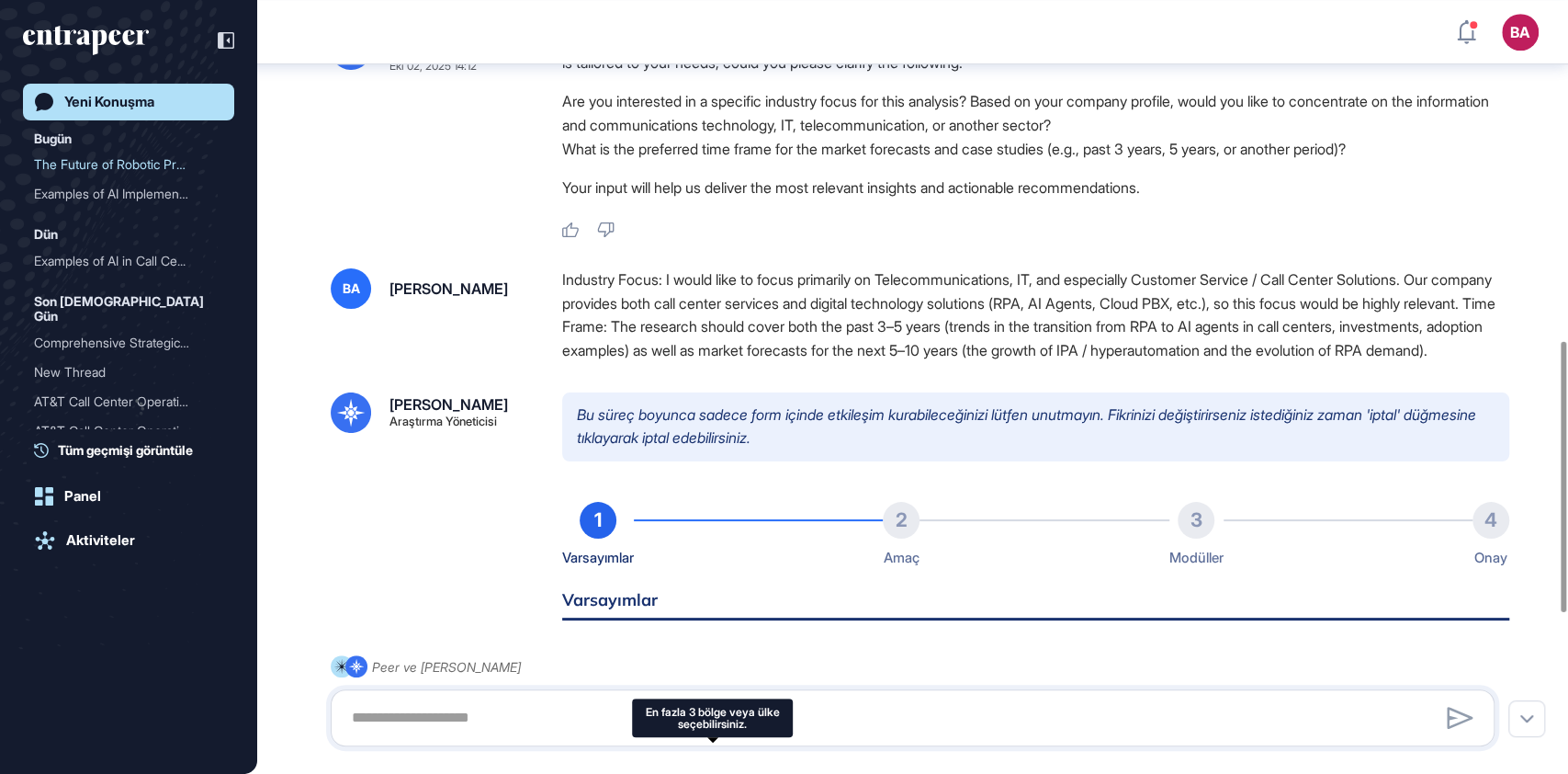
scroll to position [0, 0]
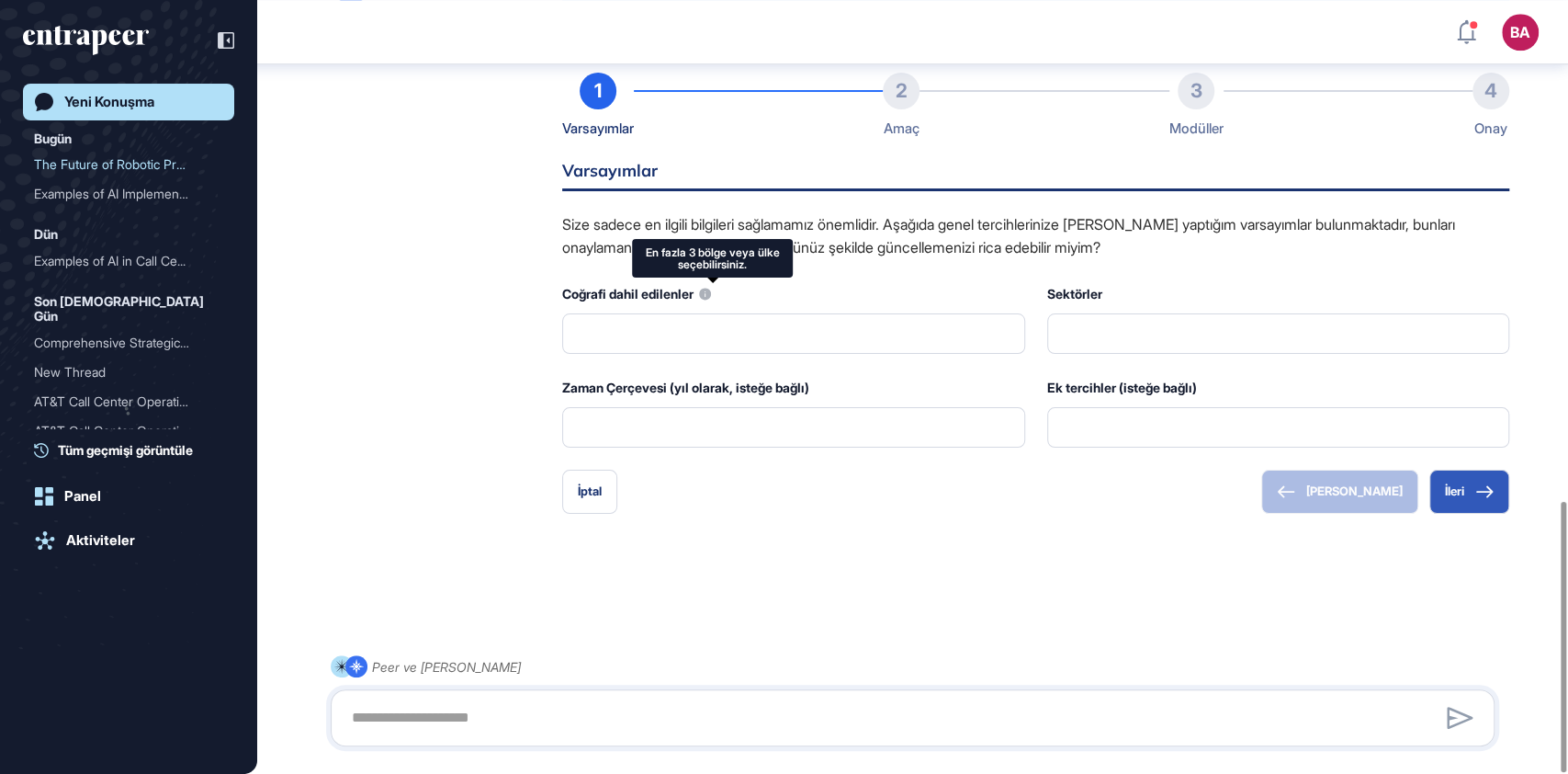
type input "**********"
type input "**"
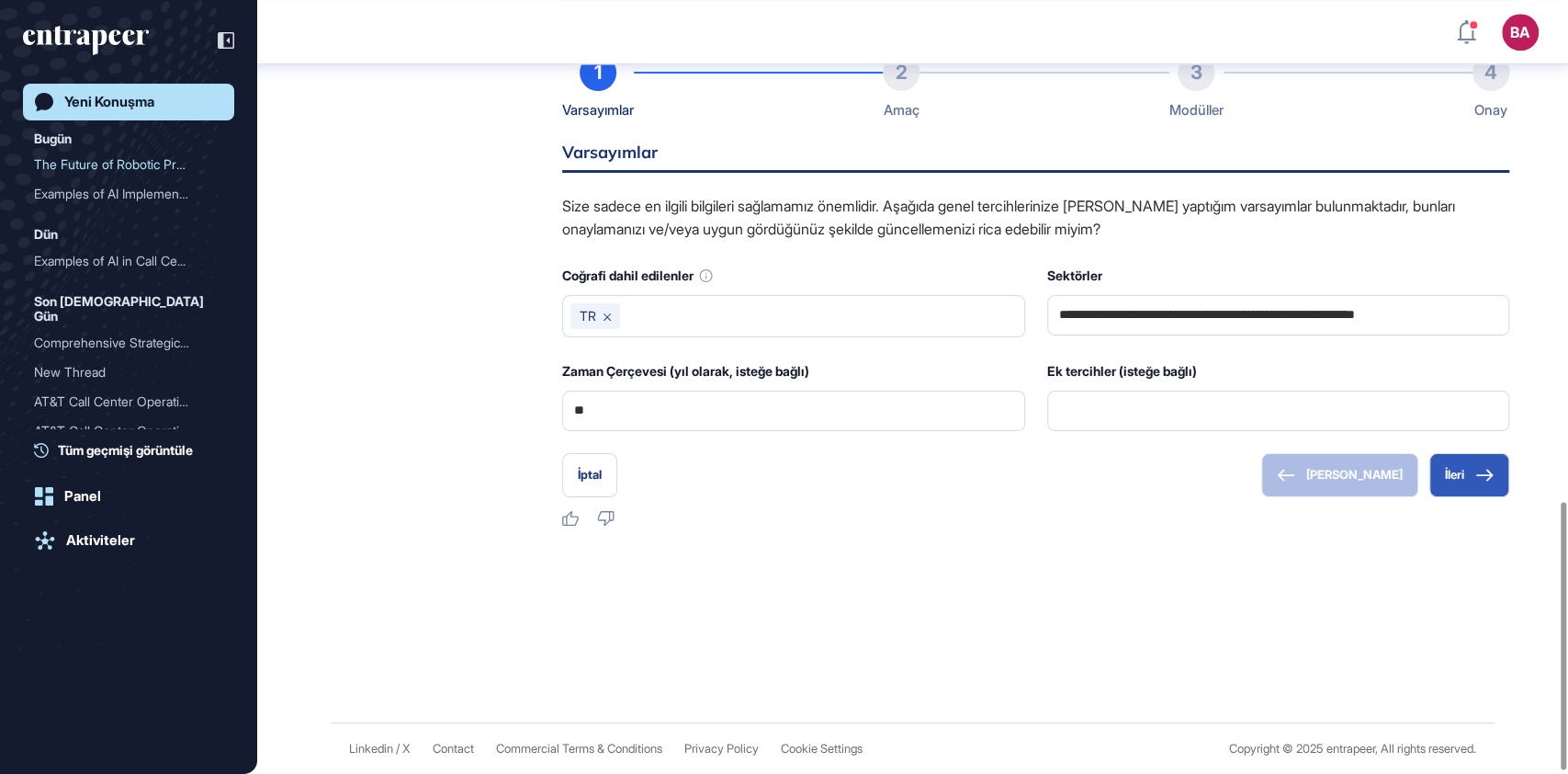
scroll to position [1453, 0]
click at [143, 114] on link "Yeni Konuşma" at bounding box center [128, 101] width 211 height 37
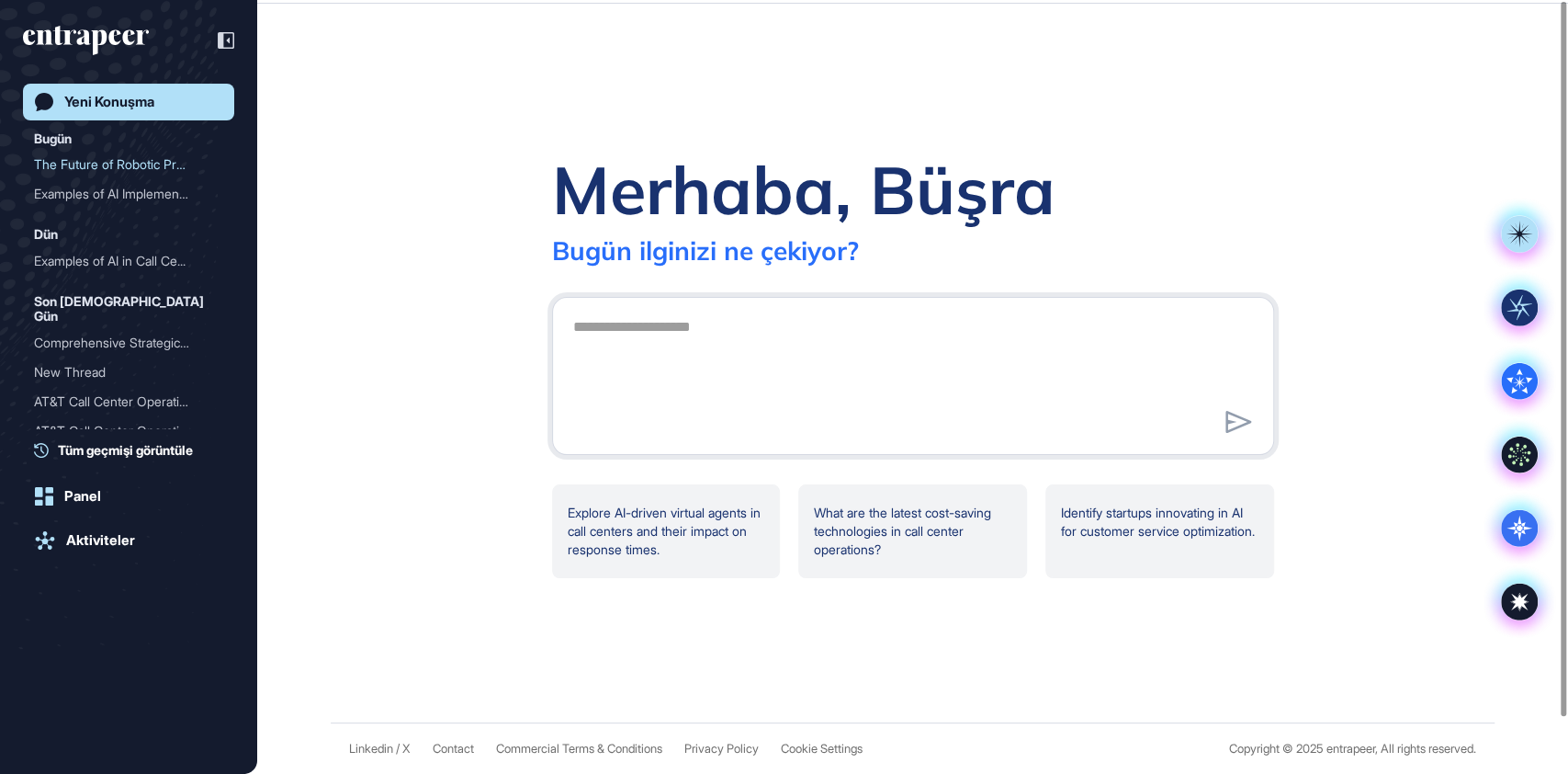
scroll to position [0, 0]
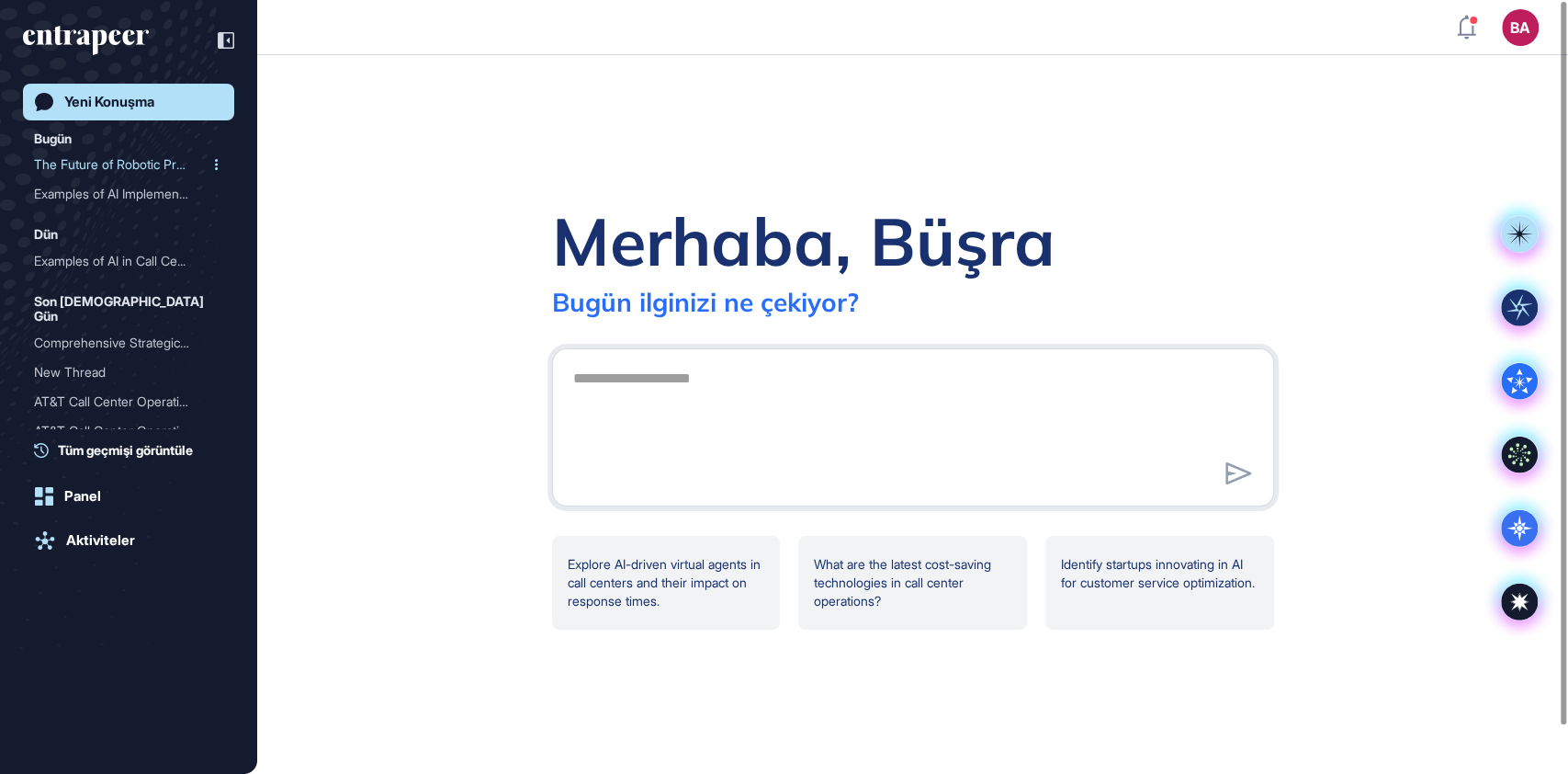
click at [140, 164] on div "The Future of Robotic Pro..." at bounding box center [121, 164] width 174 height 29
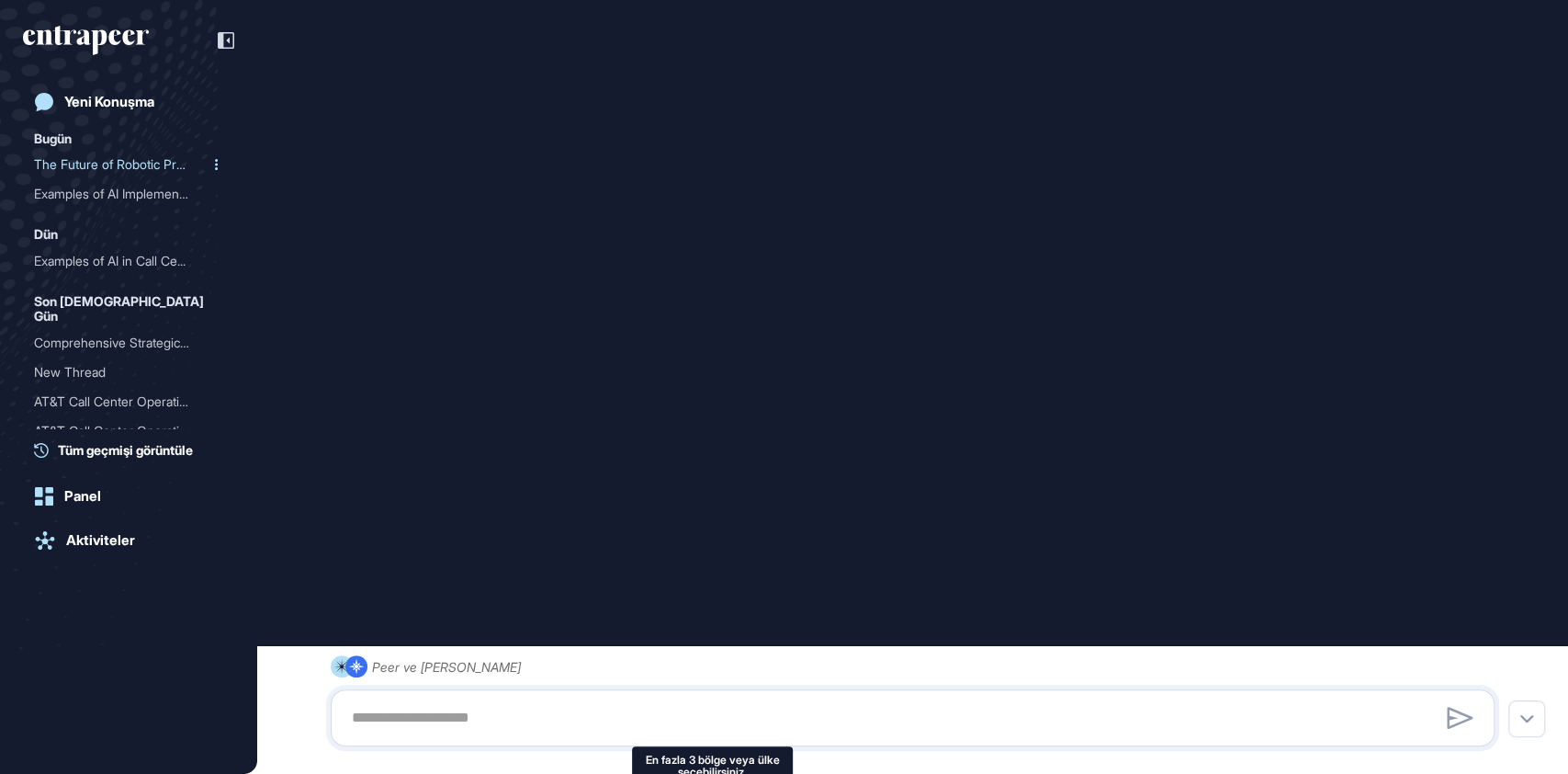
scroll to position [937, 0]
type input "**********"
type input "**"
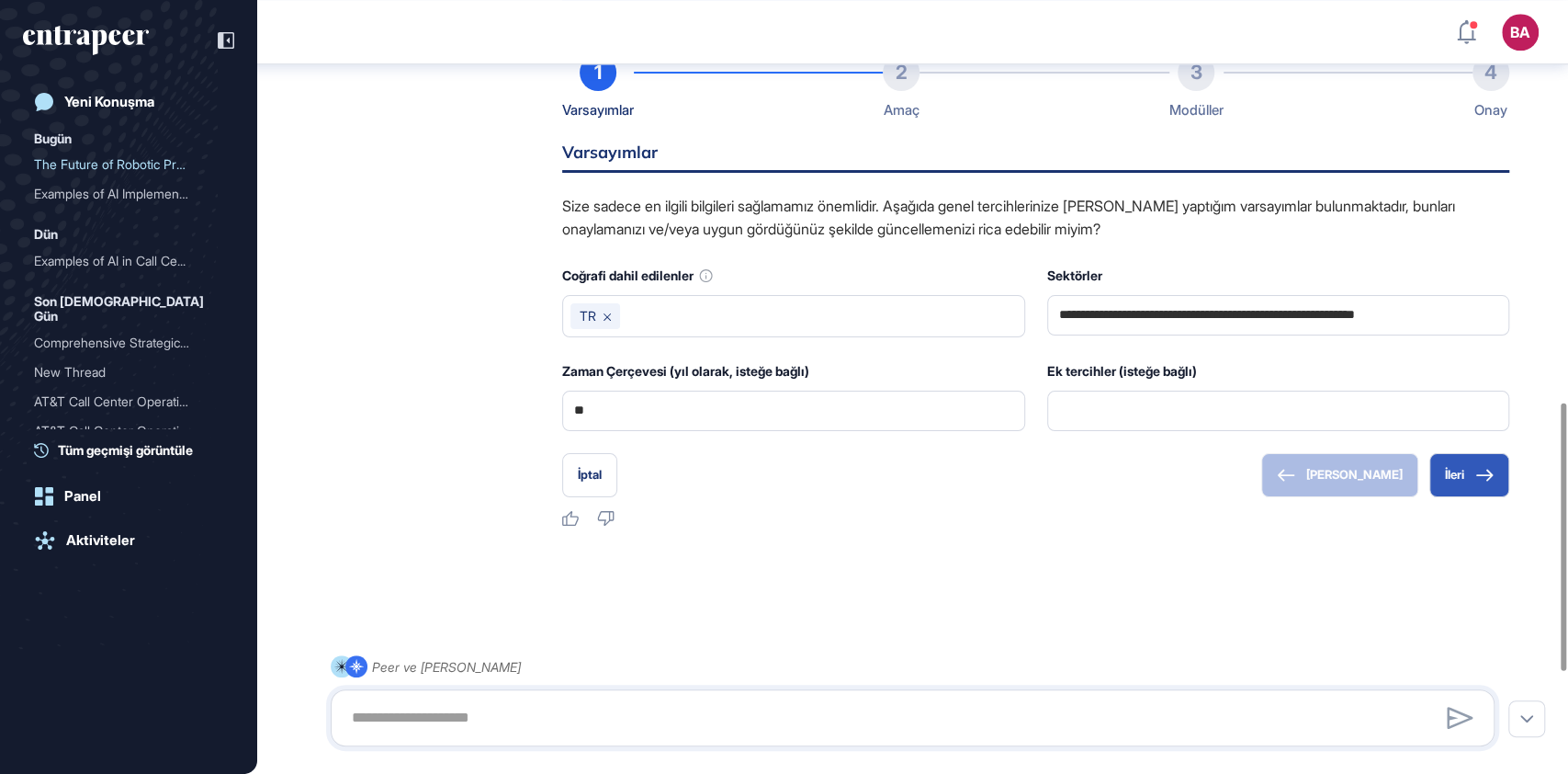
scroll to position [1453, 0]
click at [115, 116] on link "Yeni Konuşma" at bounding box center [128, 101] width 211 height 37
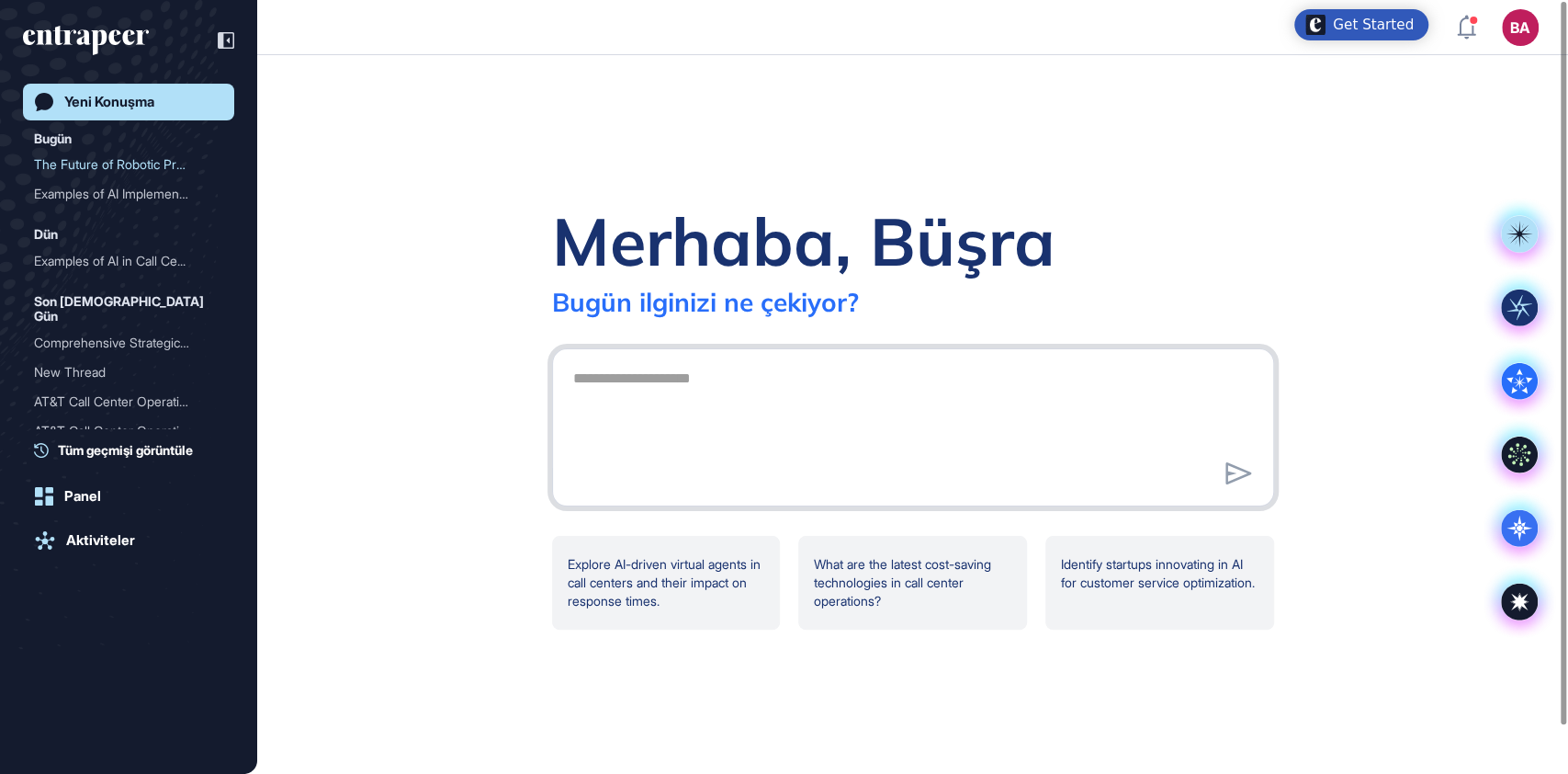
click at [650, 396] on textarea at bounding box center [913, 424] width 702 height 129
paste textarea "**********"
type textarea "**********"
click at [1243, 470] on icon at bounding box center [1238, 473] width 26 height 22
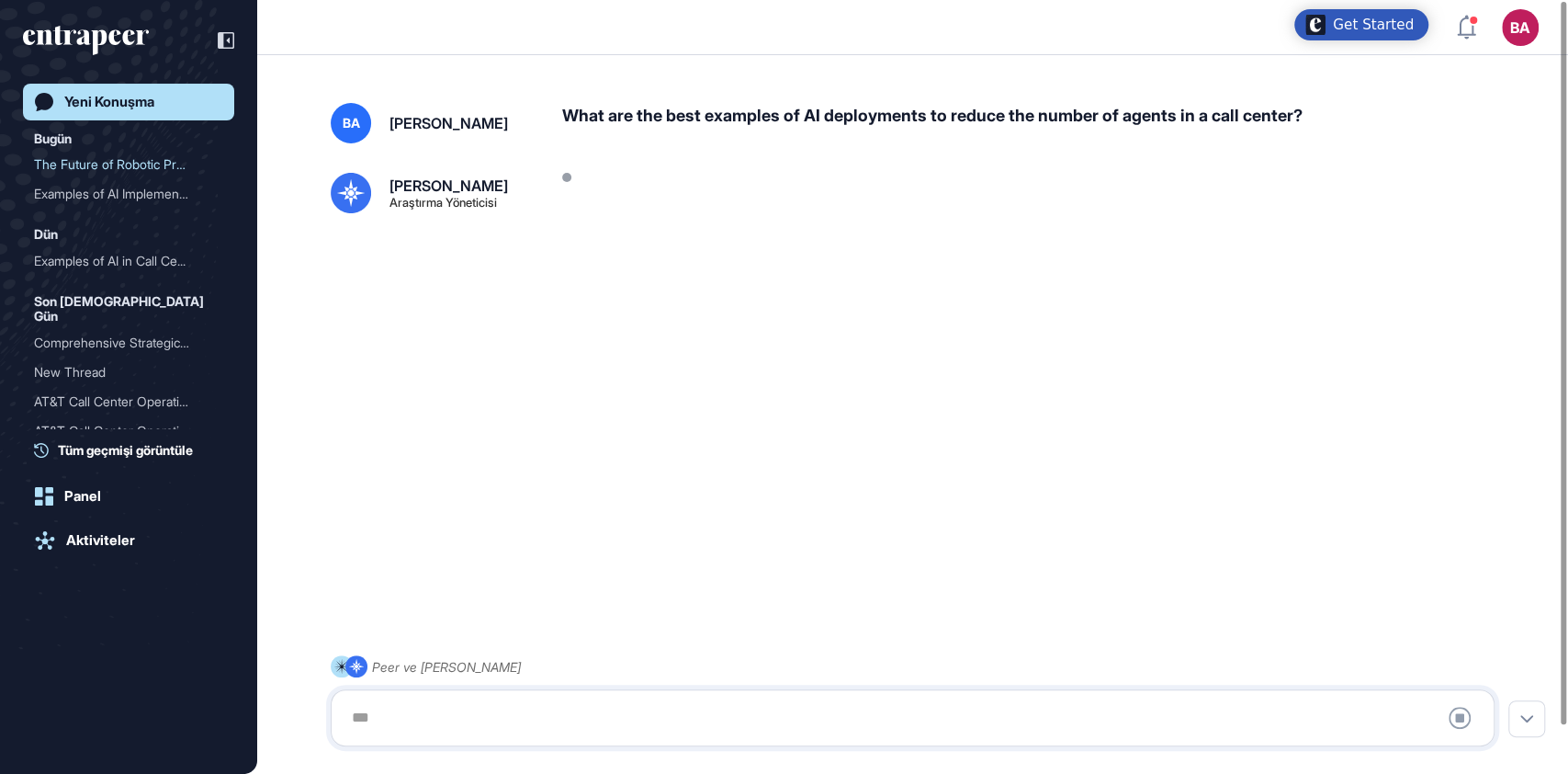
scroll to position [51, 0]
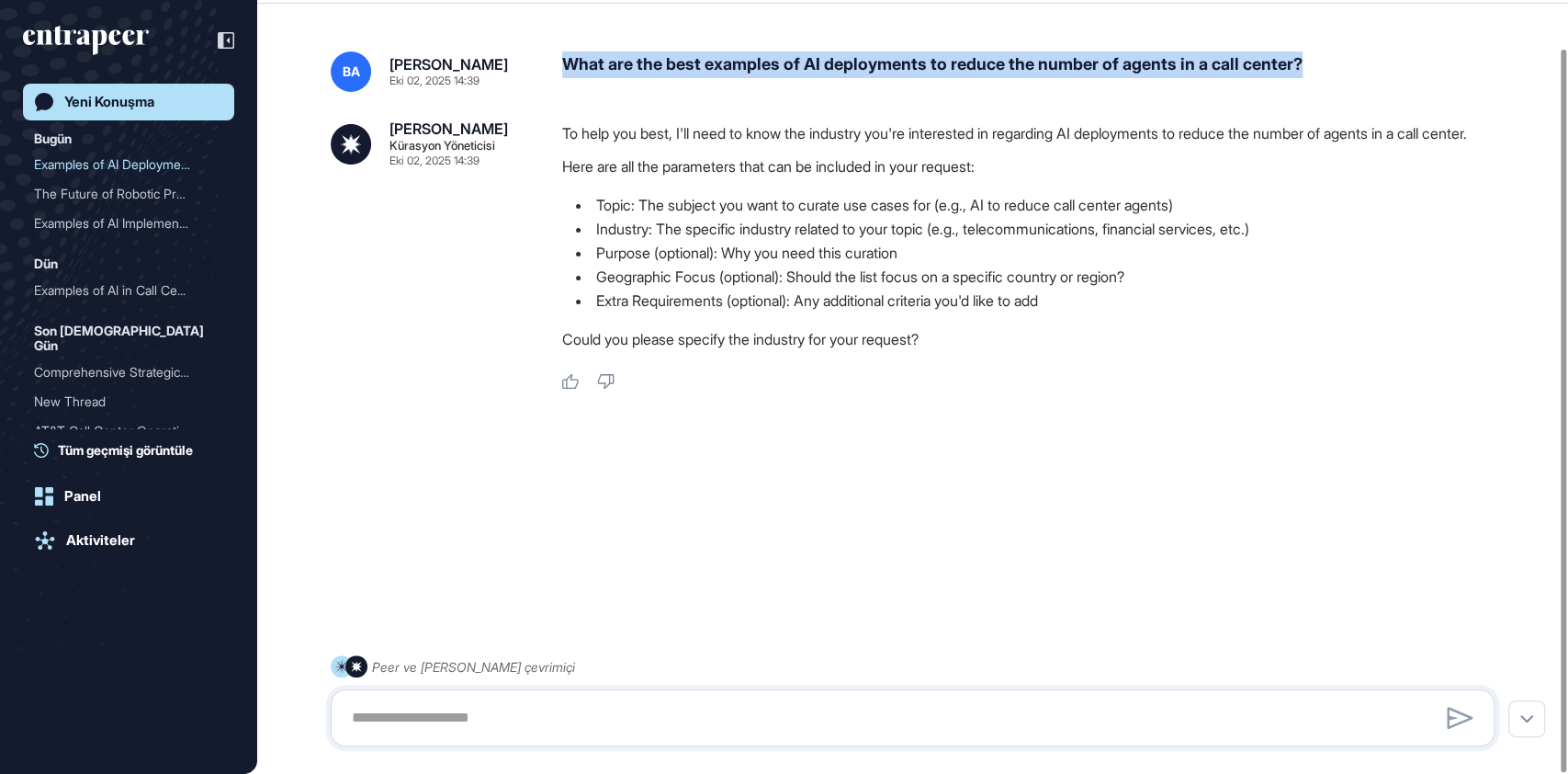
drag, startPoint x: 561, startPoint y: 55, endPoint x: 1323, endPoint y: 69, distance: 762.1
click at [1323, 69] on div "What are the best examples of AI deployments to reduce the number of agents in …" at bounding box center [1036, 71] width 947 height 41
copy div "What are the best examples of AI deployments to reduce the number of agents in …"
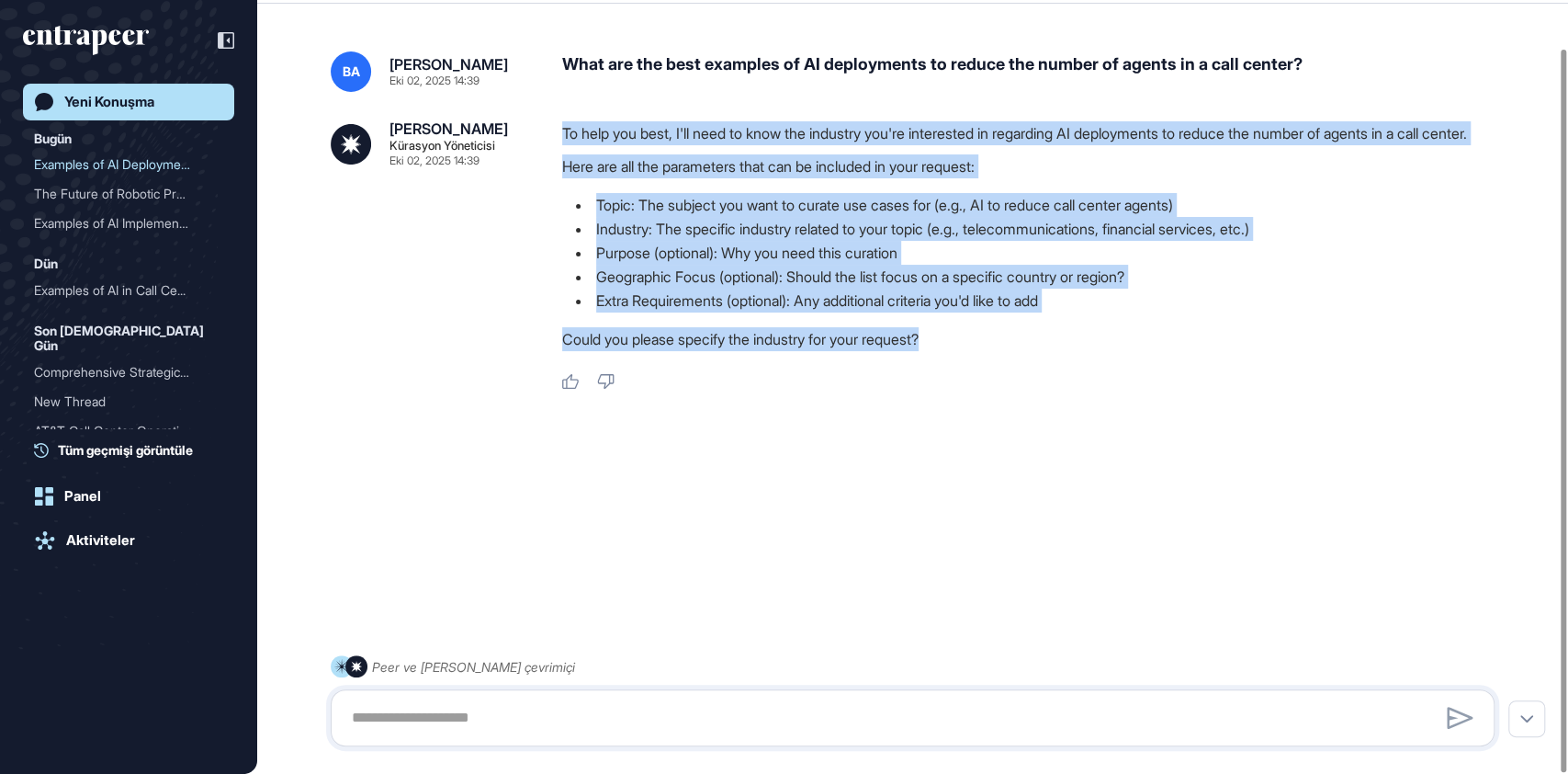
drag, startPoint x: 955, startPoint y: 365, endPoint x: 561, endPoint y: 130, distance: 458.8
click at [562, 130] on div "To help you best, I'll need to know the industry you're interested in regarding…" at bounding box center [1036, 241] width 947 height 239
copy div "To help you best, I'll need to know the industry you're interested in regarding…"
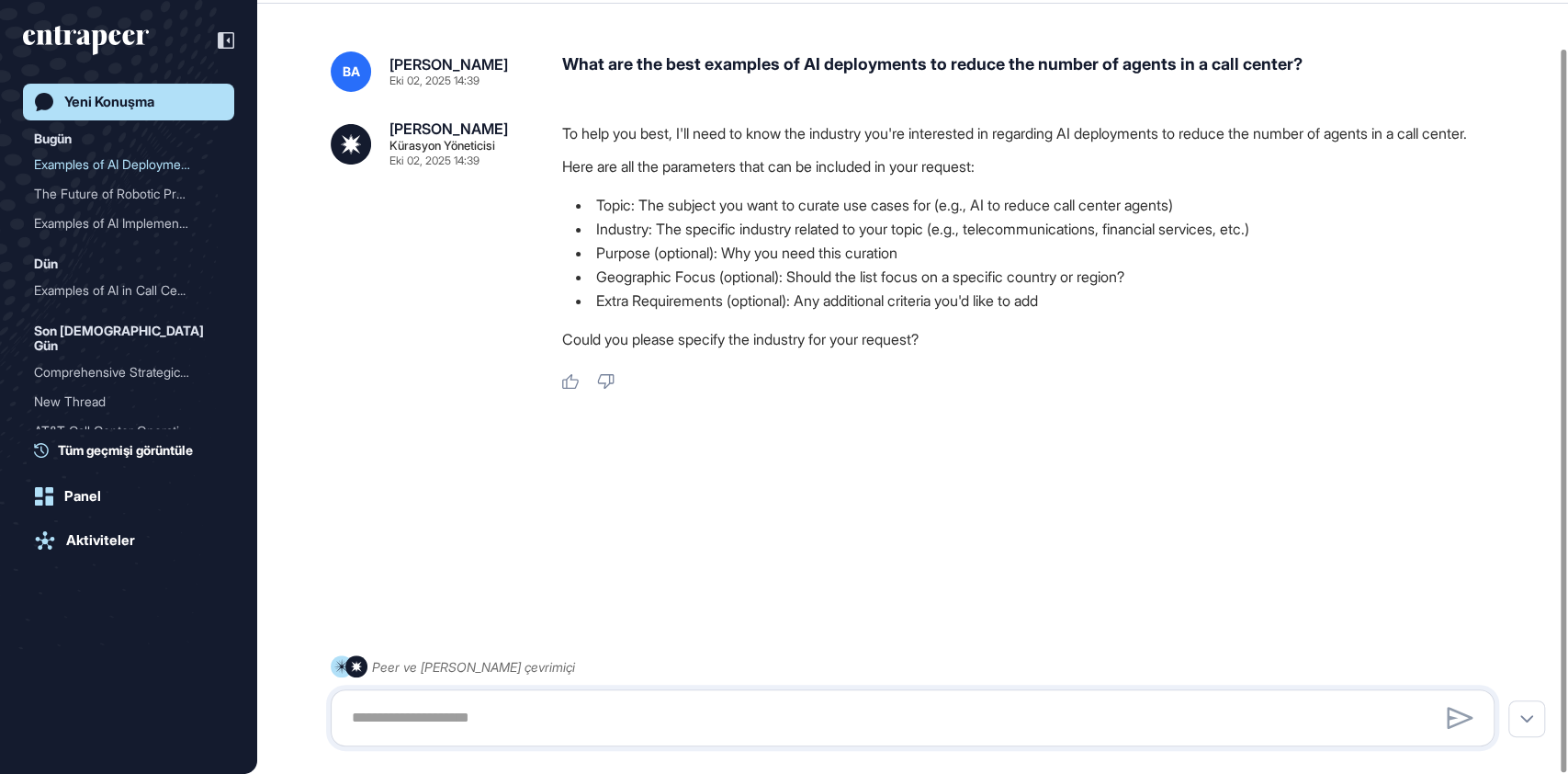
click at [427, 163] on div "Eki 02, 2025 14:39" at bounding box center [434, 161] width 90 height 11
click at [84, 226] on div "Examples of AI Implementa..." at bounding box center [121, 223] width 174 height 29
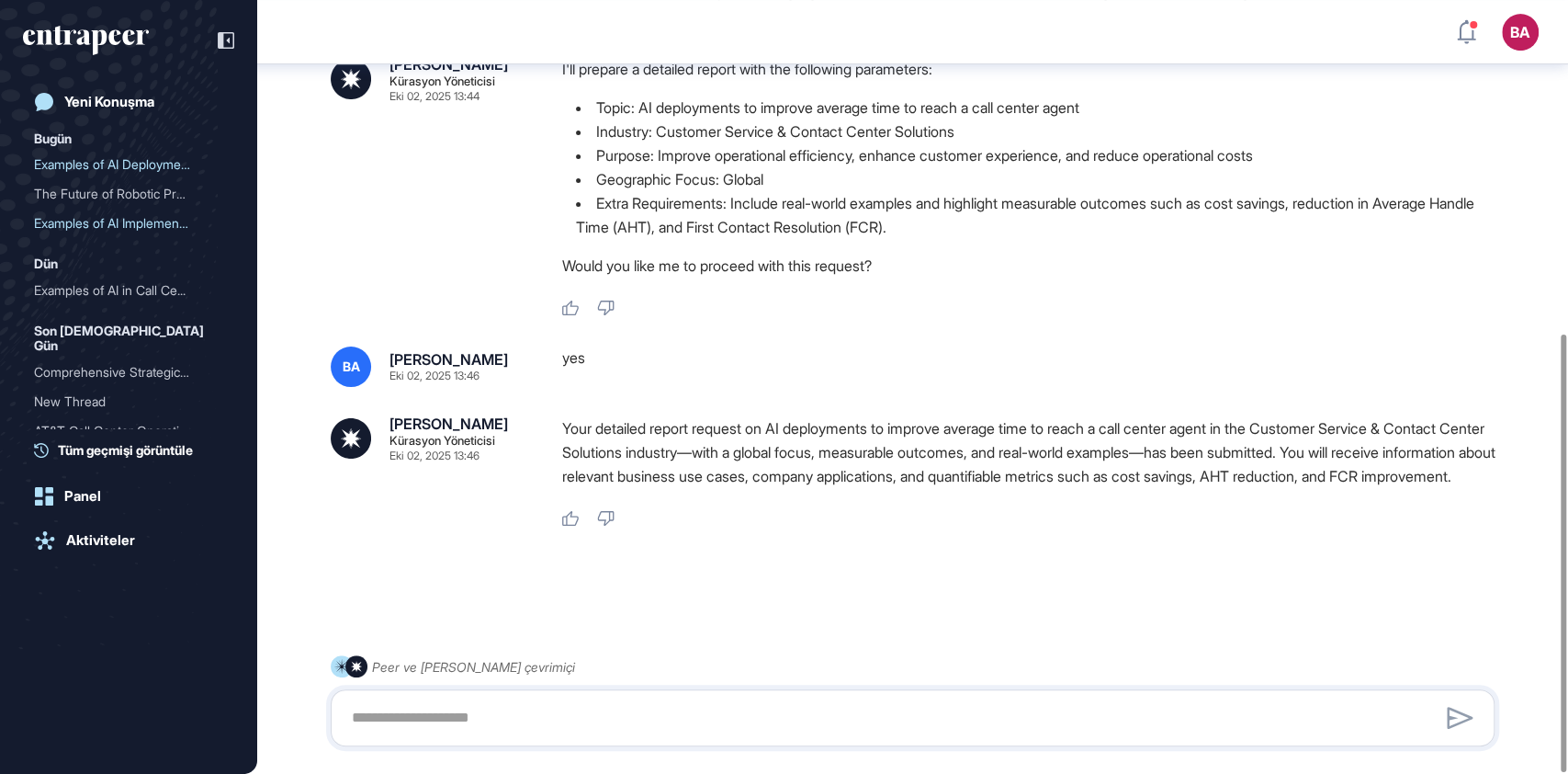
scroll to position [588, 0]
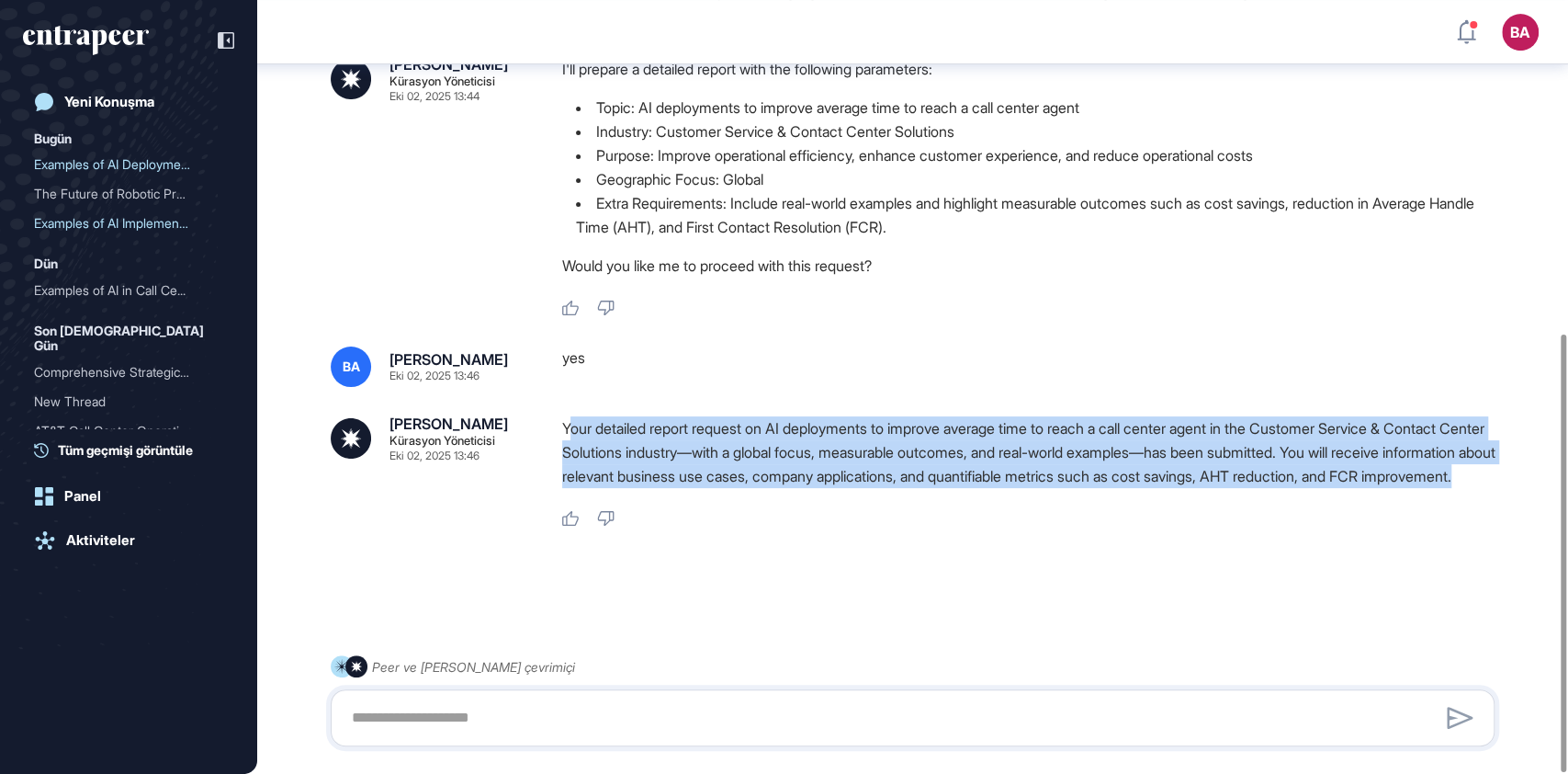
drag, startPoint x: 690, startPoint y: 472, endPoint x: 569, endPoint y: 405, distance: 138.3
click at [569, 416] on p "Your detailed report request on AI deployments to improve average time to reach…" at bounding box center [1036, 452] width 947 height 72
click at [611, 435] on p "Your detailed report request on AI deployments to improve average time to reach…" at bounding box center [1036, 452] width 947 height 72
click at [684, 485] on p "Your detailed report request on AI deployments to improve average time to reach…" at bounding box center [1036, 452] width 947 height 72
drag, startPoint x: 695, startPoint y: 479, endPoint x: 552, endPoint y: 407, distance: 160.1
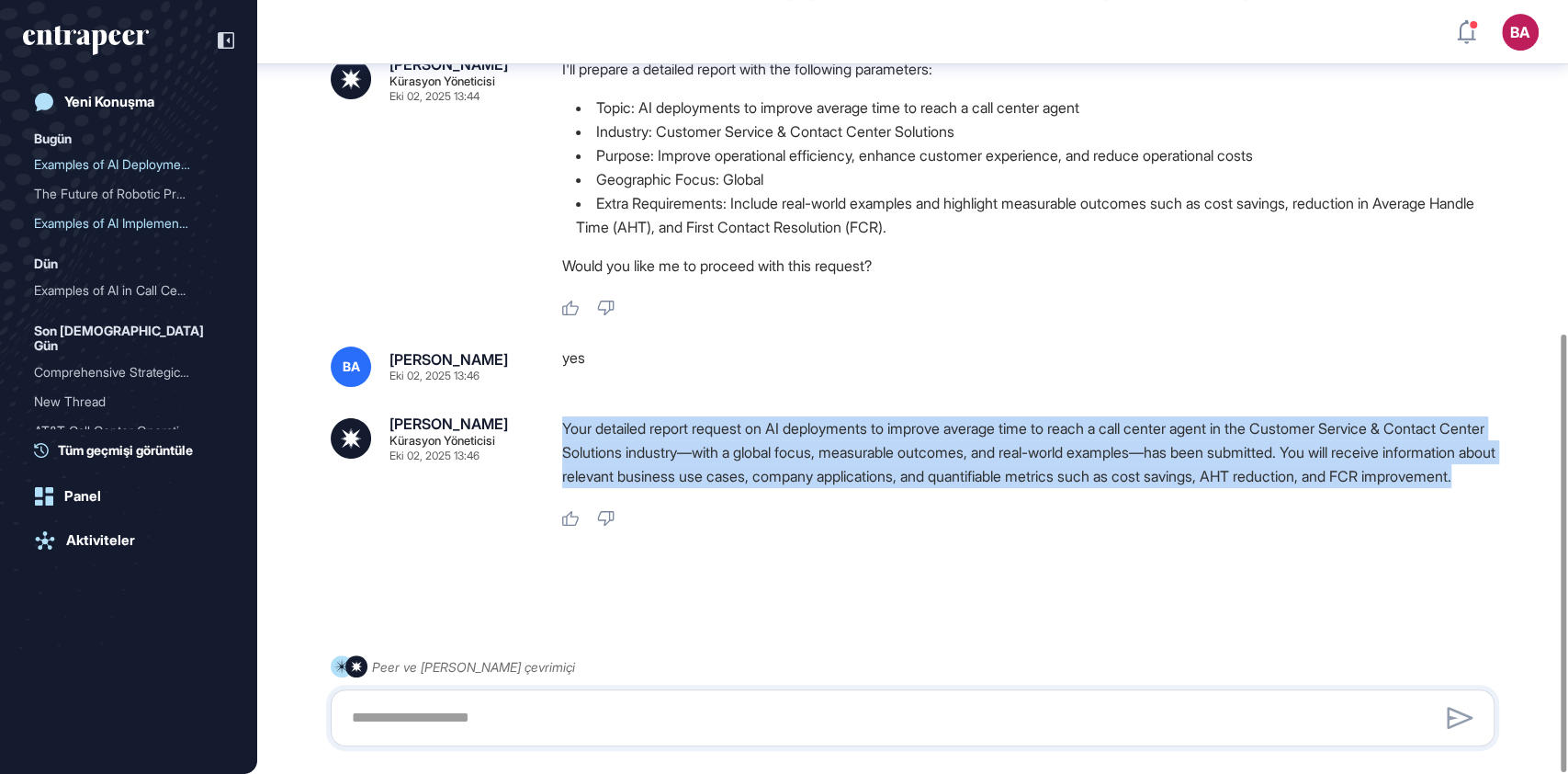
click at [552, 416] on div "Curie Kürasyon Yöneticisi Eki 02, 2025 13:46 Your detailed report request on AI…" at bounding box center [912, 471] width 1164 height 111
copy p "Your detailed report request on AI deployments to improve average time to reach…"
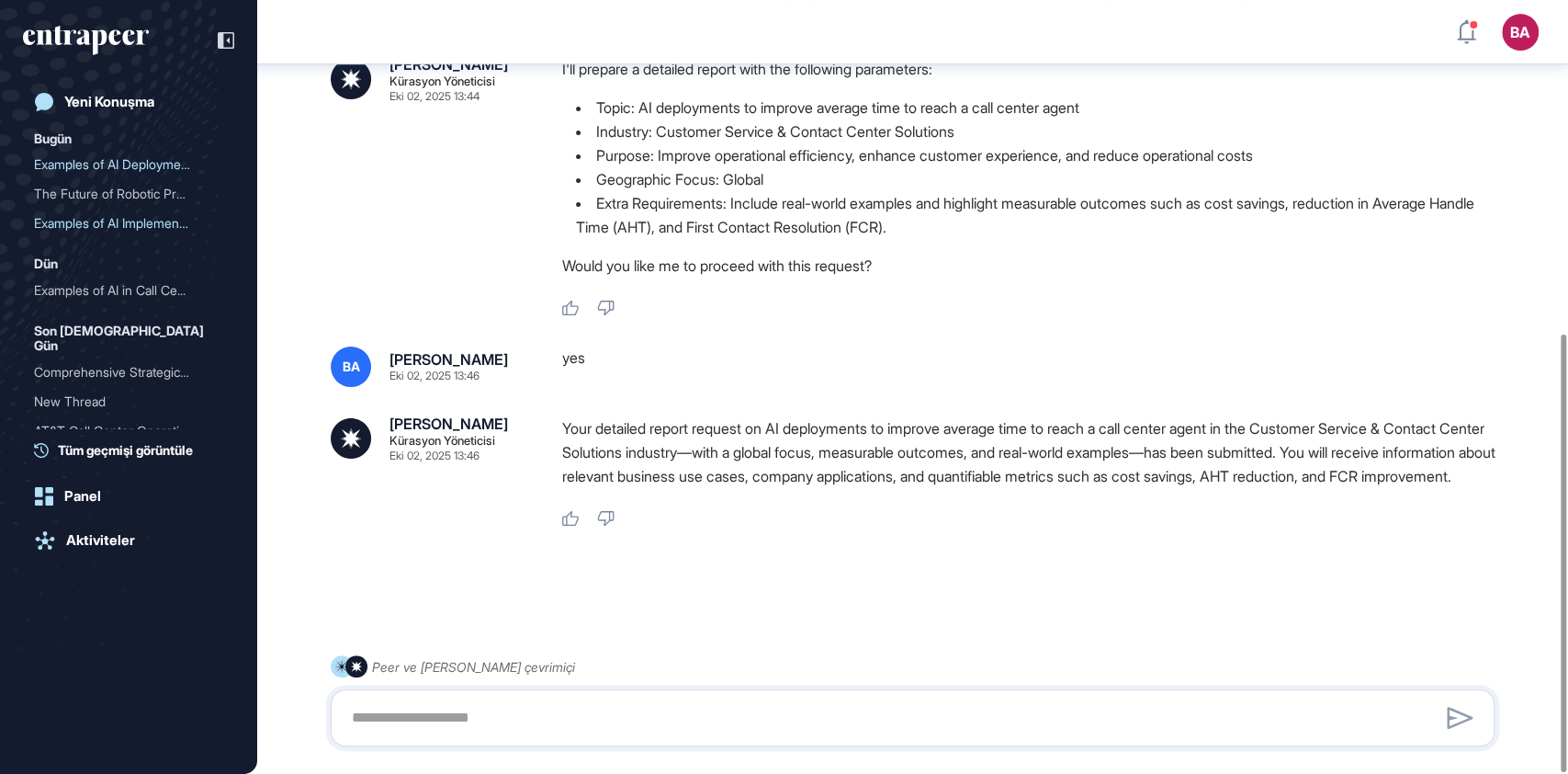
click at [597, 740] on div at bounding box center [912, 718] width 1164 height 57
click at [595, 733] on textarea at bounding box center [913, 717] width 1144 height 37
paste textarea "**********"
type textarea "**********"
click at [1458, 711] on icon at bounding box center [1459, 717] width 26 height 22
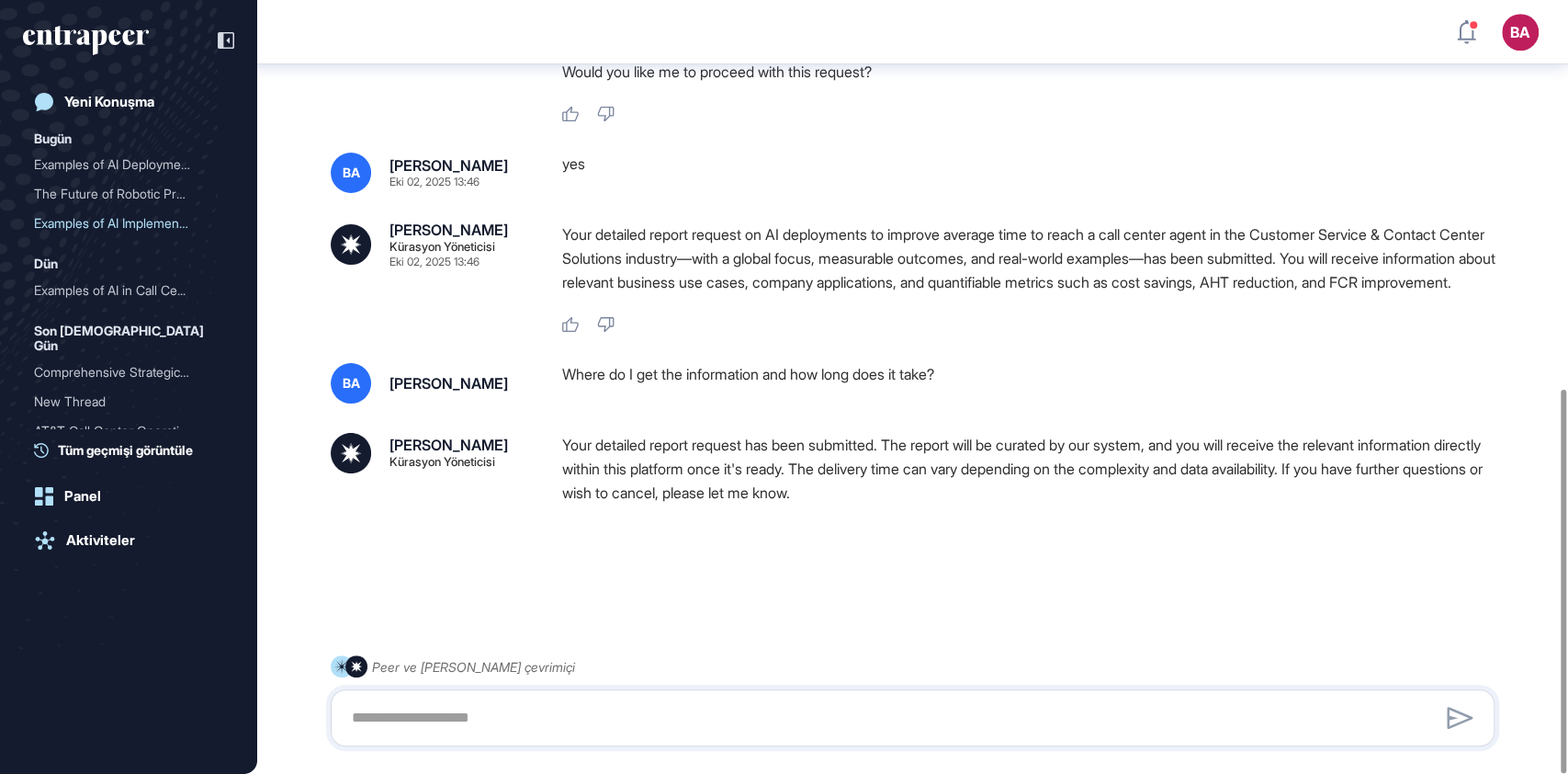
scroll to position [783, 0]
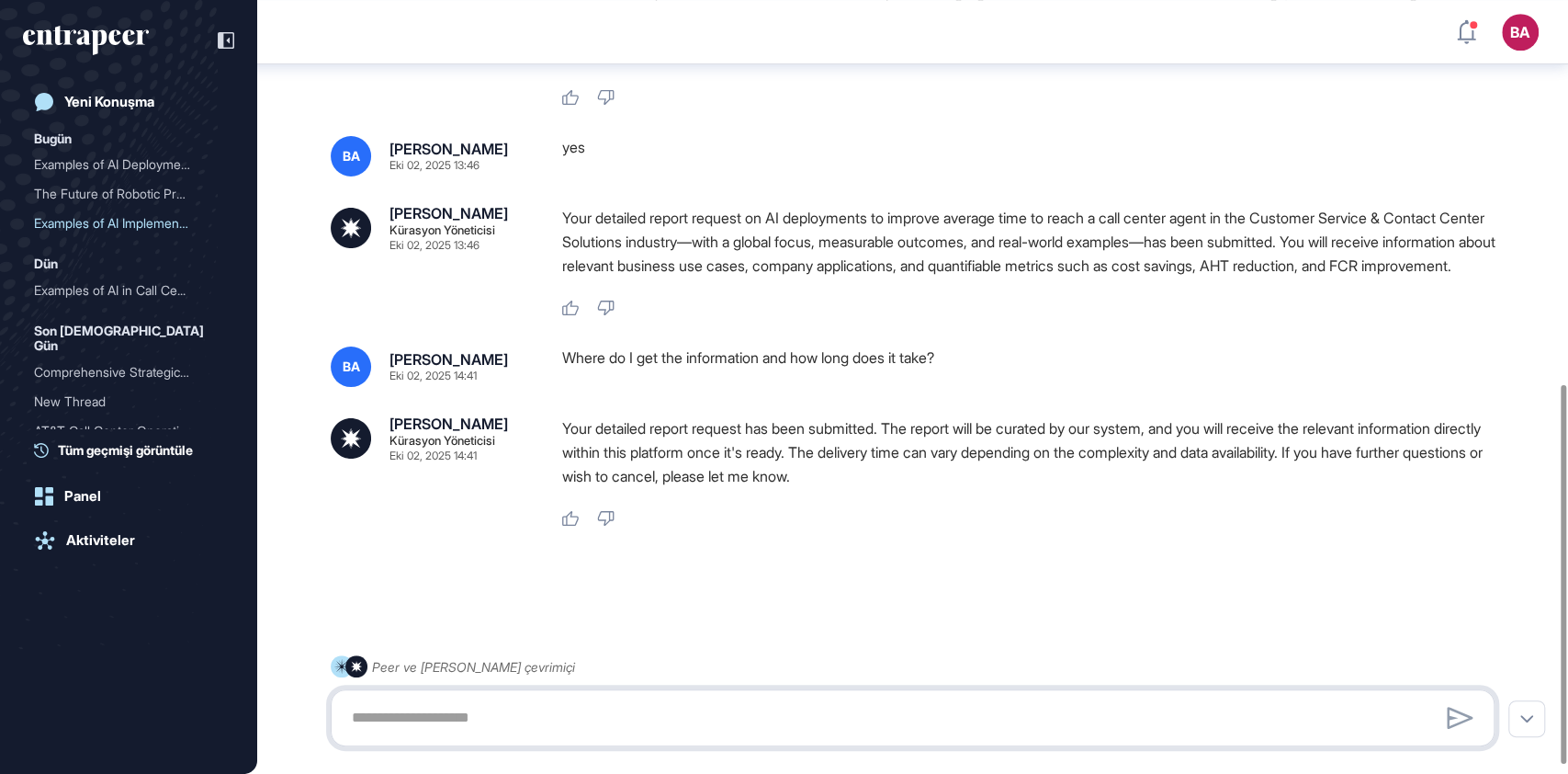
click at [441, 714] on textarea at bounding box center [913, 717] width 1144 height 37
paste textarea "**********"
type textarea "**********"
click at [1456, 716] on icon at bounding box center [1460, 717] width 27 height 22
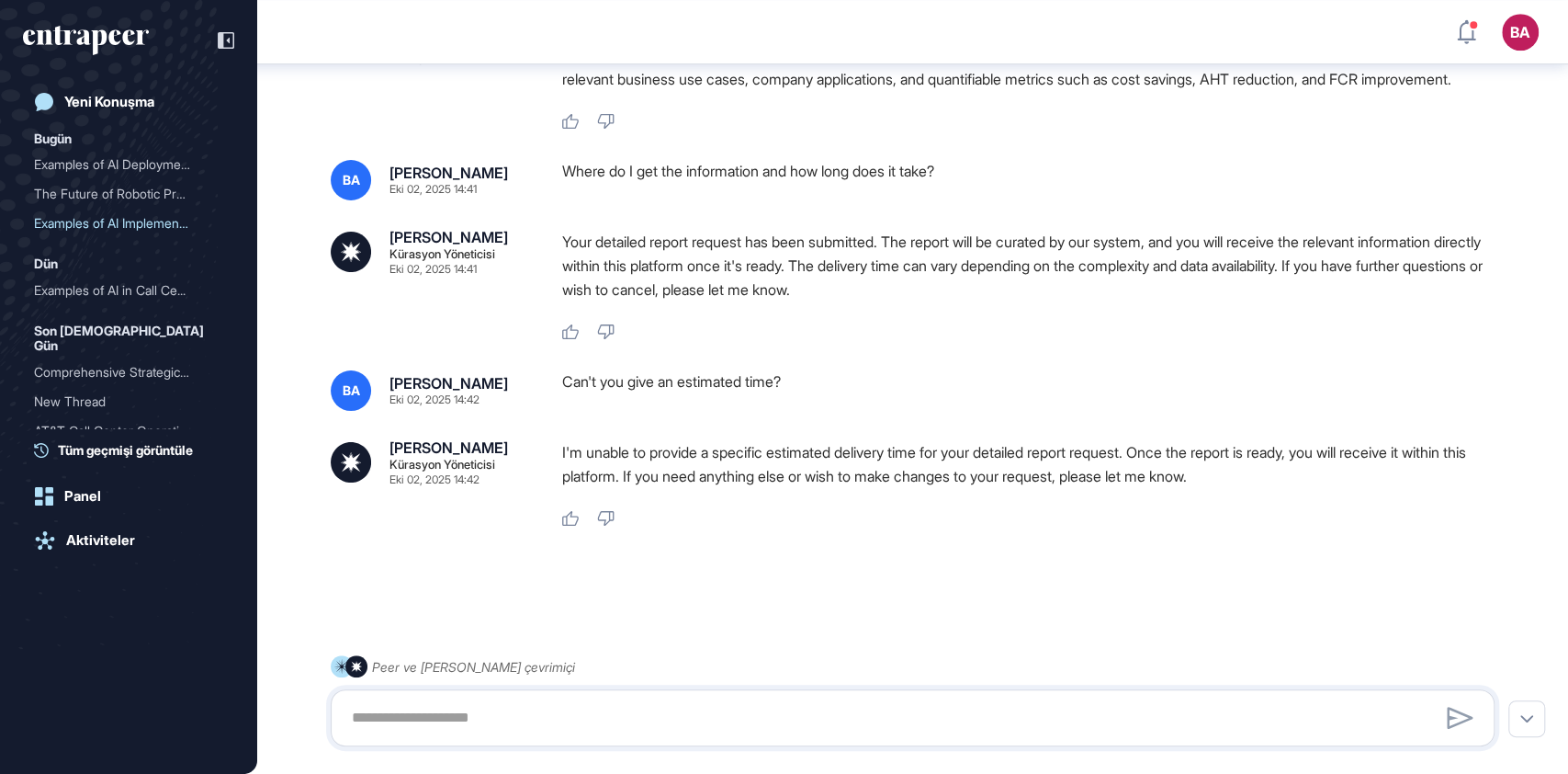
scroll to position [970, 0]
click at [111, 158] on div "Examples of AI Deployment..." at bounding box center [121, 164] width 174 height 29
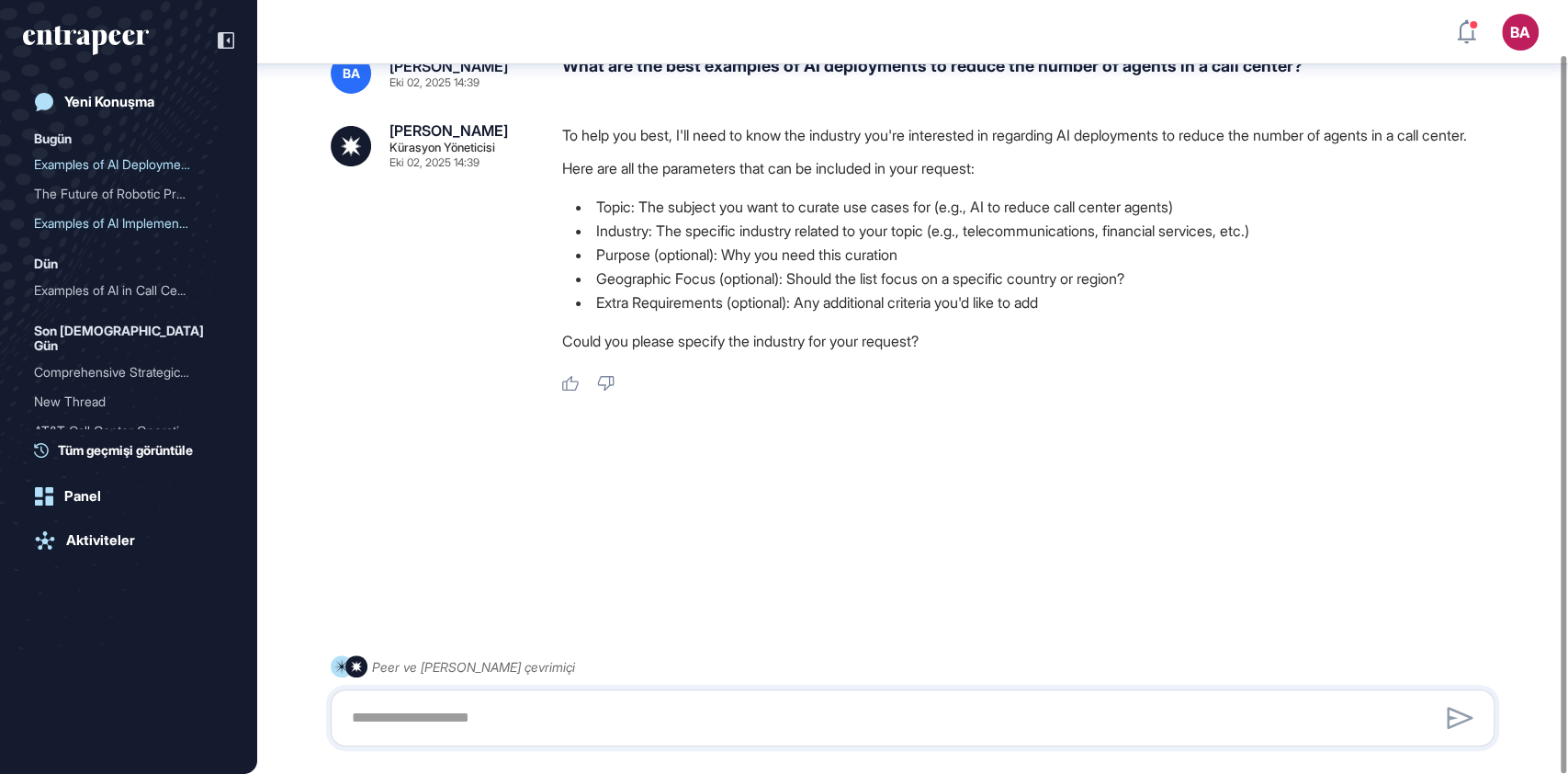
scroll to position [60, 0]
click at [536, 708] on textarea at bounding box center [913, 717] width 1144 height 37
paste textarea "**********"
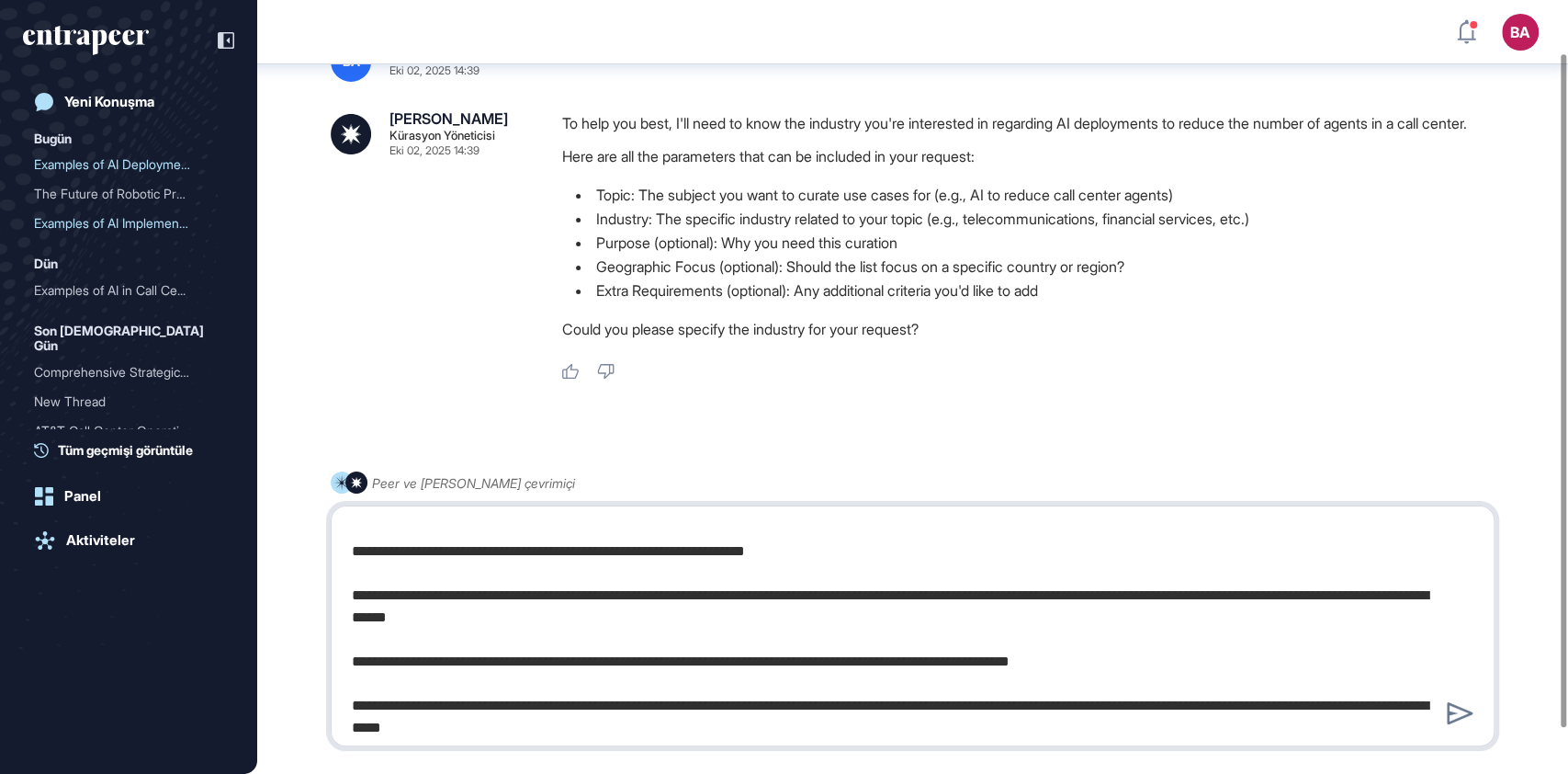
click at [477, 599] on textarea "**********" at bounding box center [913, 625] width 1144 height 221
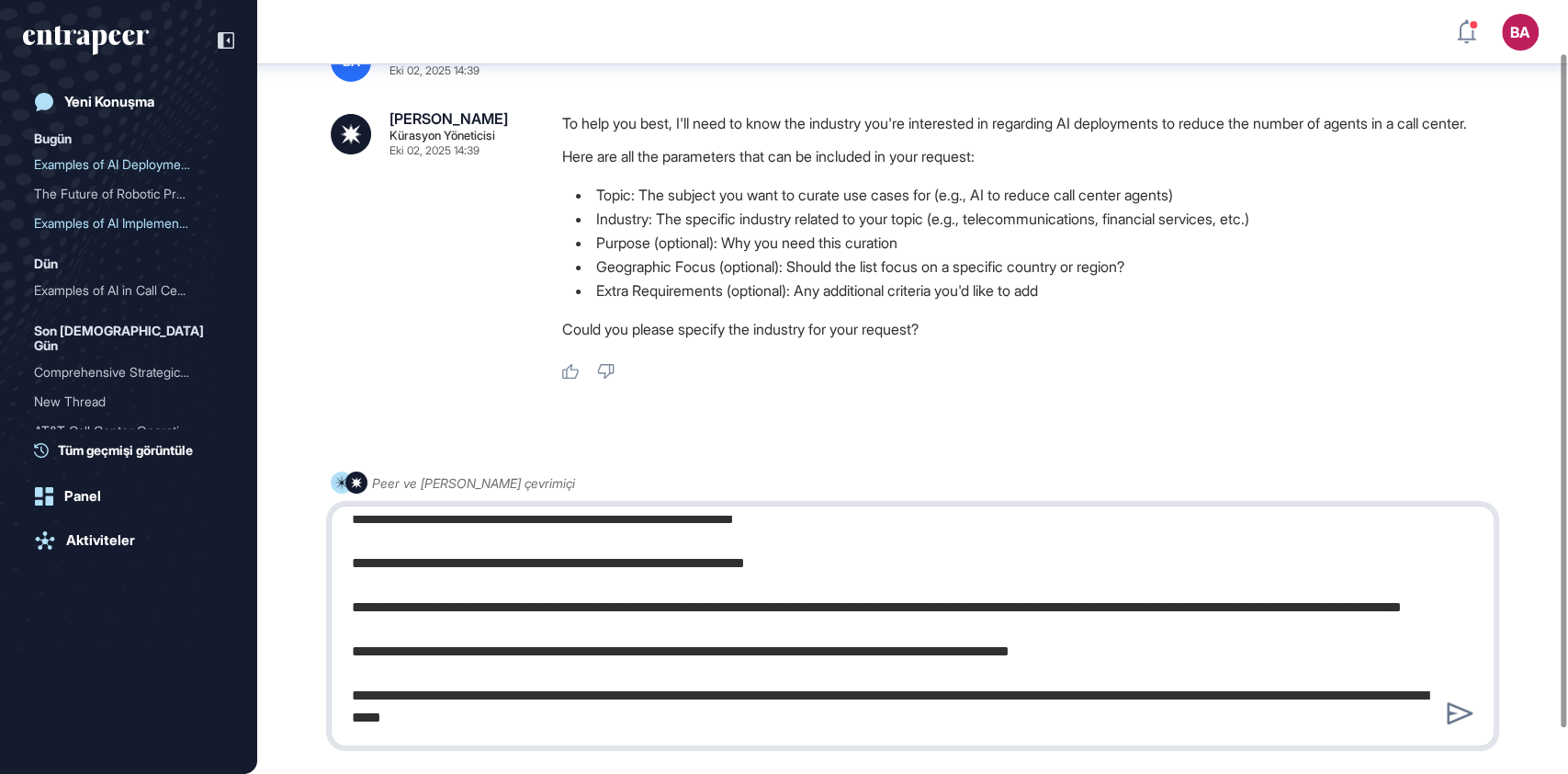
click at [543, 660] on textarea "**********" at bounding box center [913, 625] width 1144 height 221
click at [557, 702] on textarea "**********" at bounding box center [913, 625] width 1144 height 221
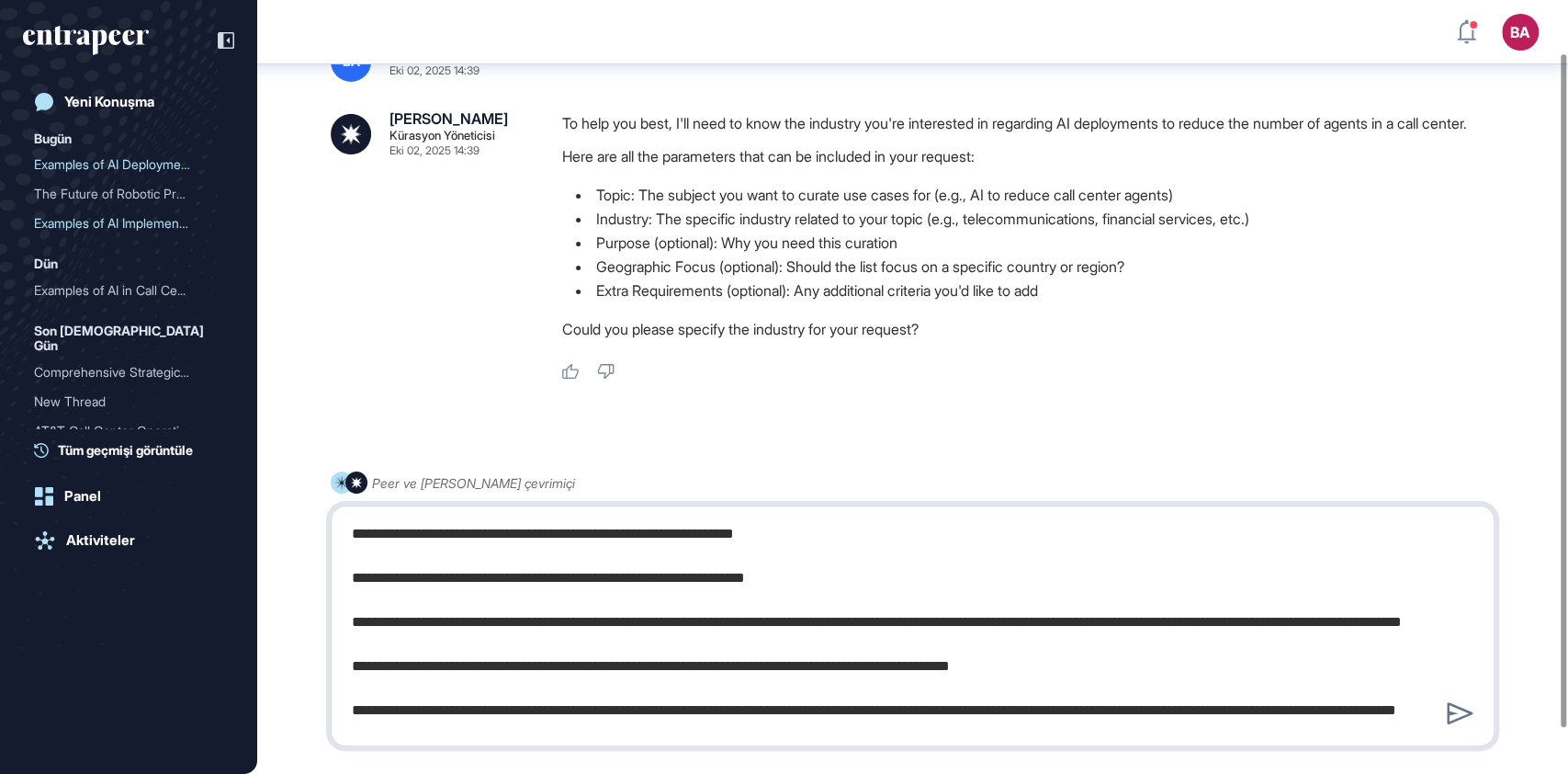
scroll to position [37, 0]
click at [1455, 695] on textarea "**********" at bounding box center [913, 625] width 1144 height 221
type textarea "**********"
click at [1455, 710] on icon at bounding box center [1460, 712] width 27 height 22
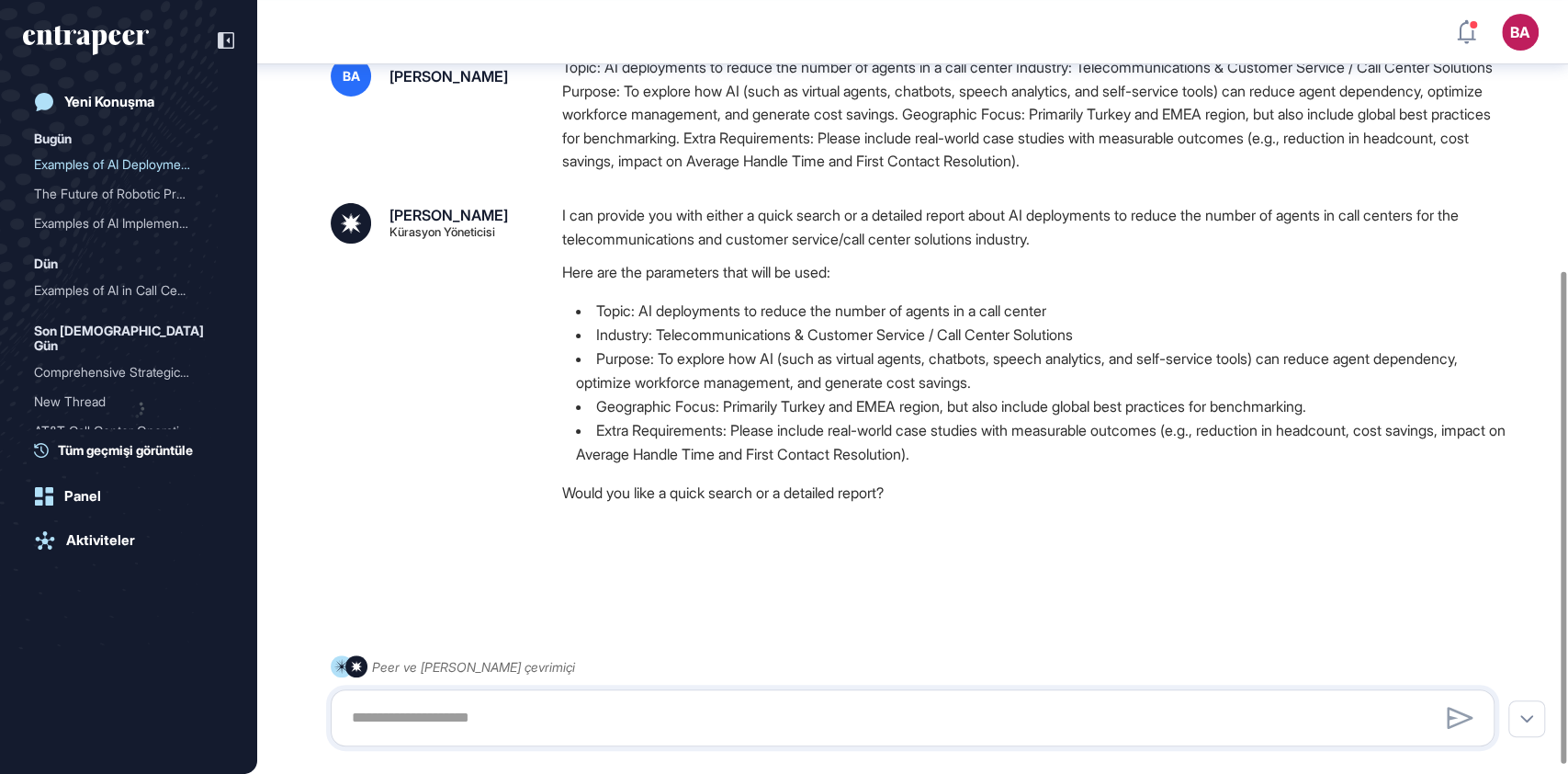
scroll to position [439, 0]
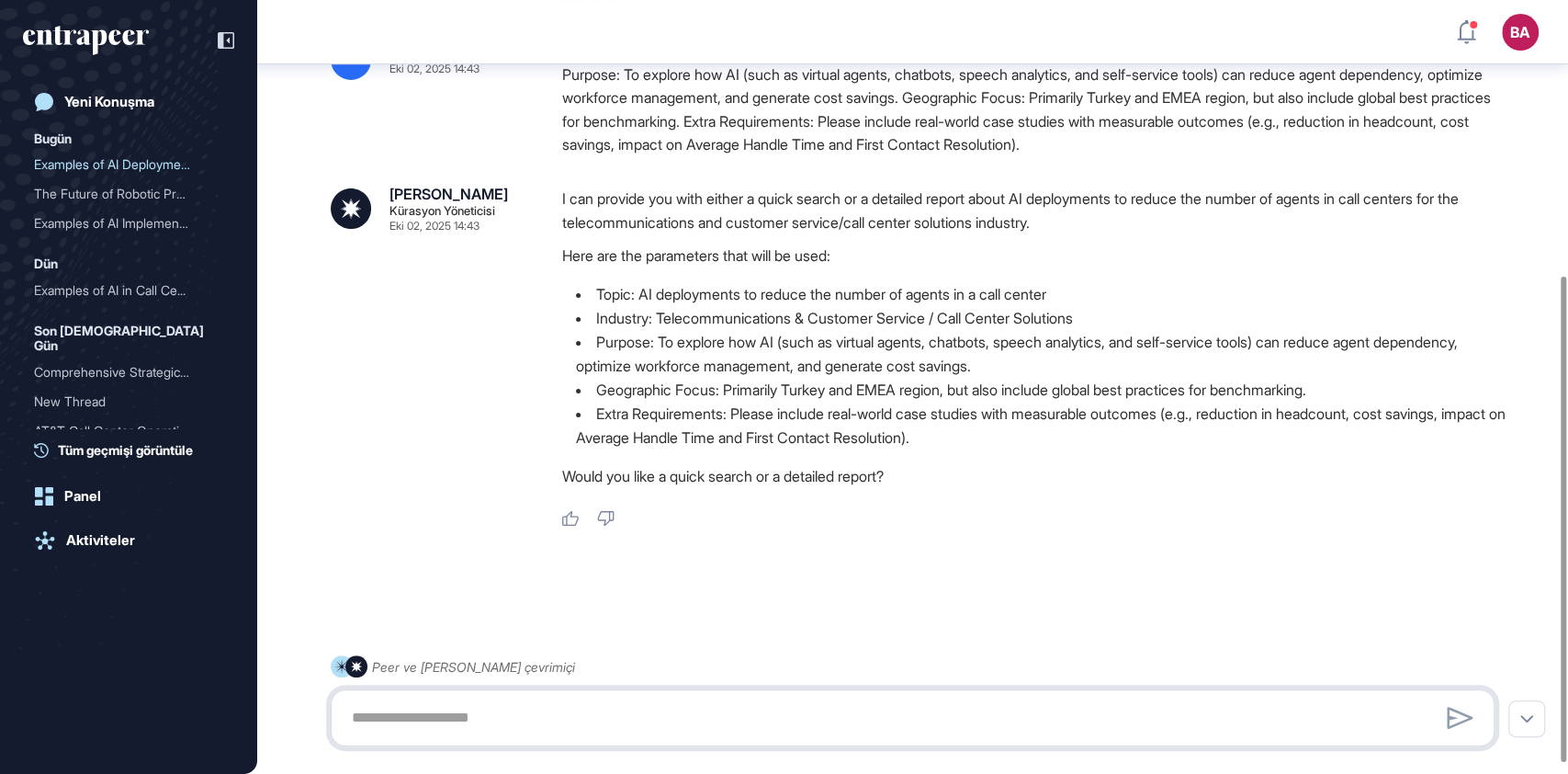
click at [642, 714] on textarea at bounding box center [913, 717] width 1144 height 37
type textarea "**********"
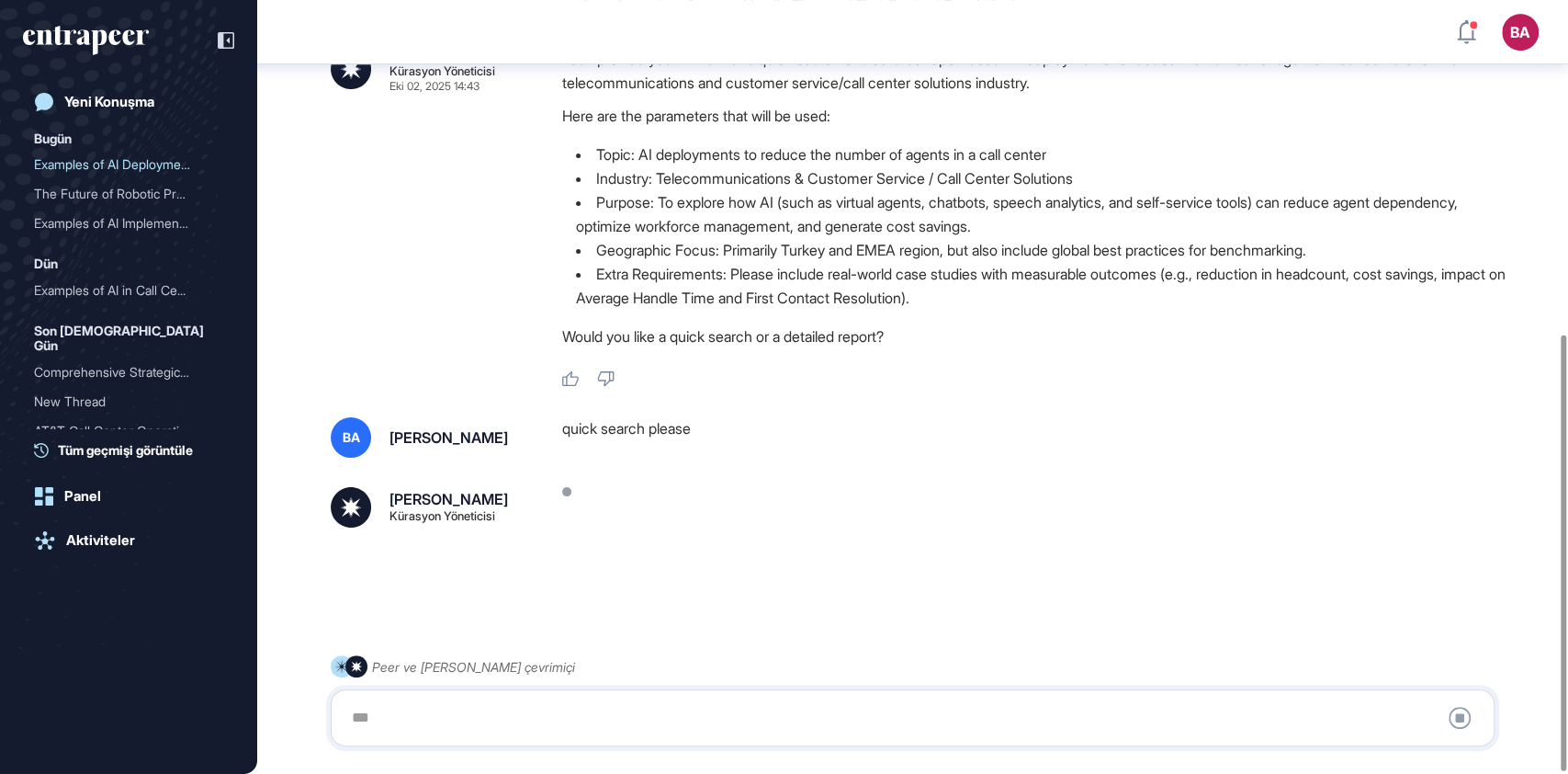
scroll to position [595, 0]
click at [135, 225] on div "Examples of AI Implementa..." at bounding box center [121, 223] width 174 height 29
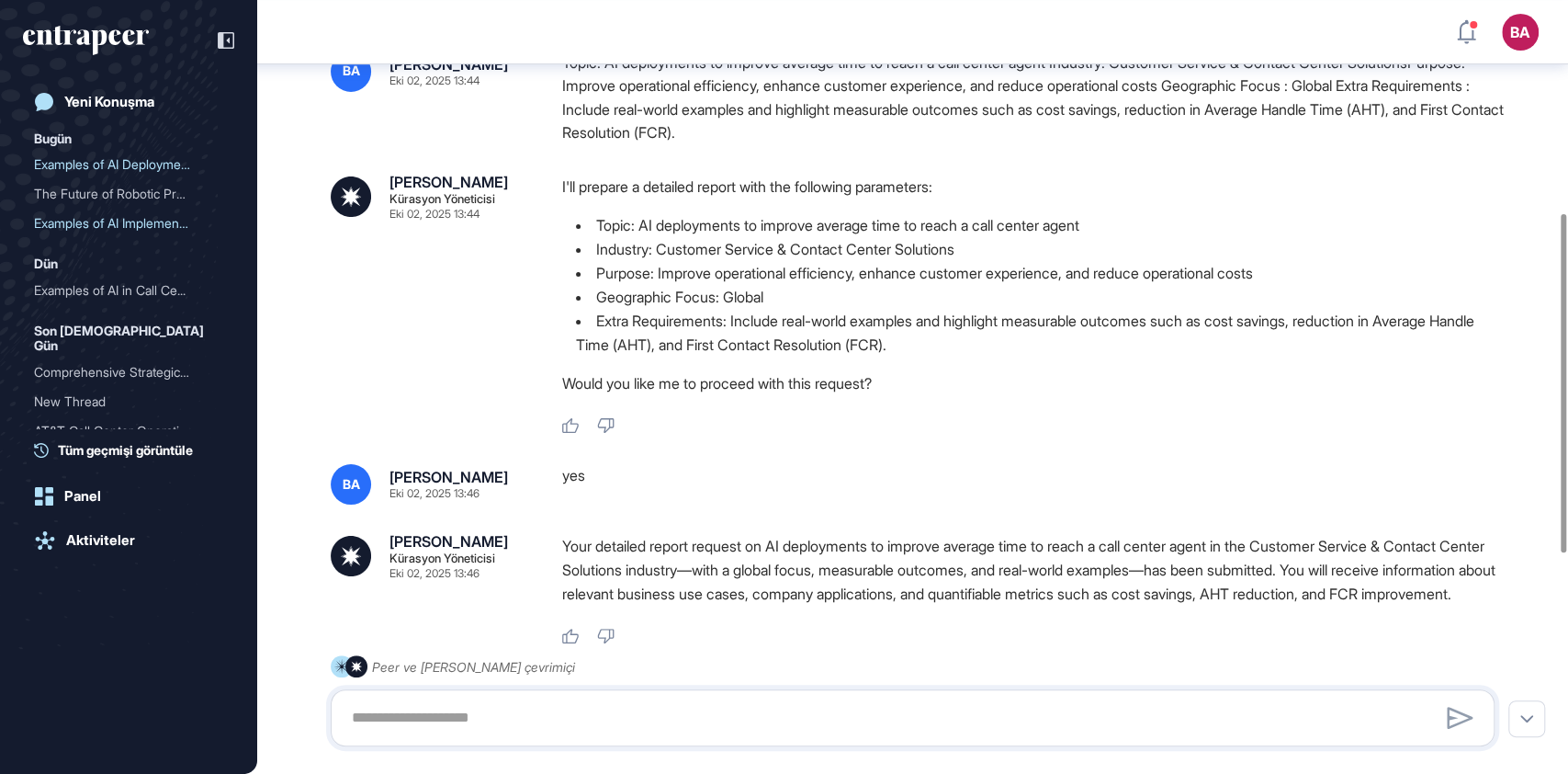
scroll to position [498, 0]
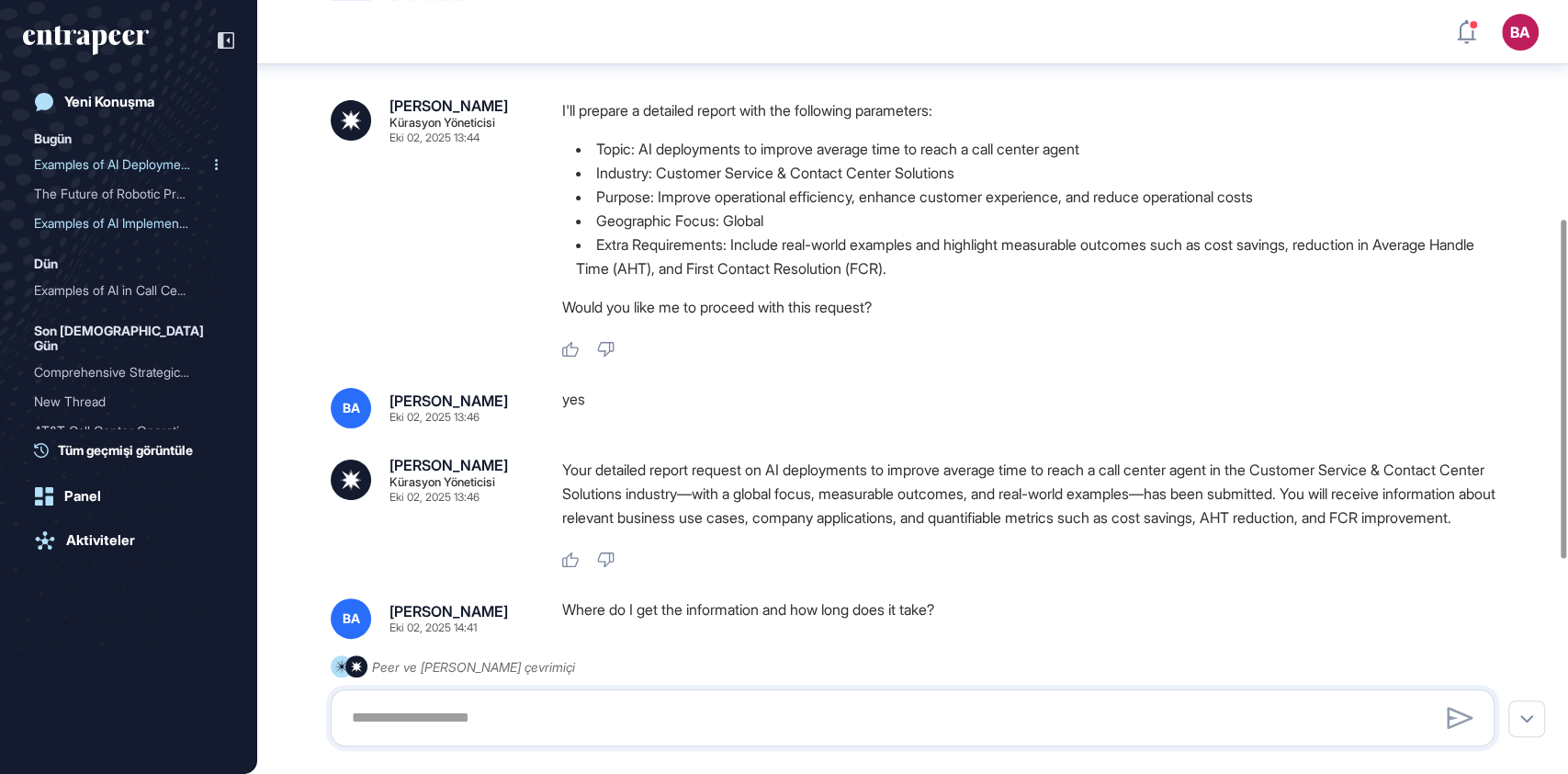
click at [94, 166] on div "Examples of AI Deployment..." at bounding box center [121, 164] width 174 height 29
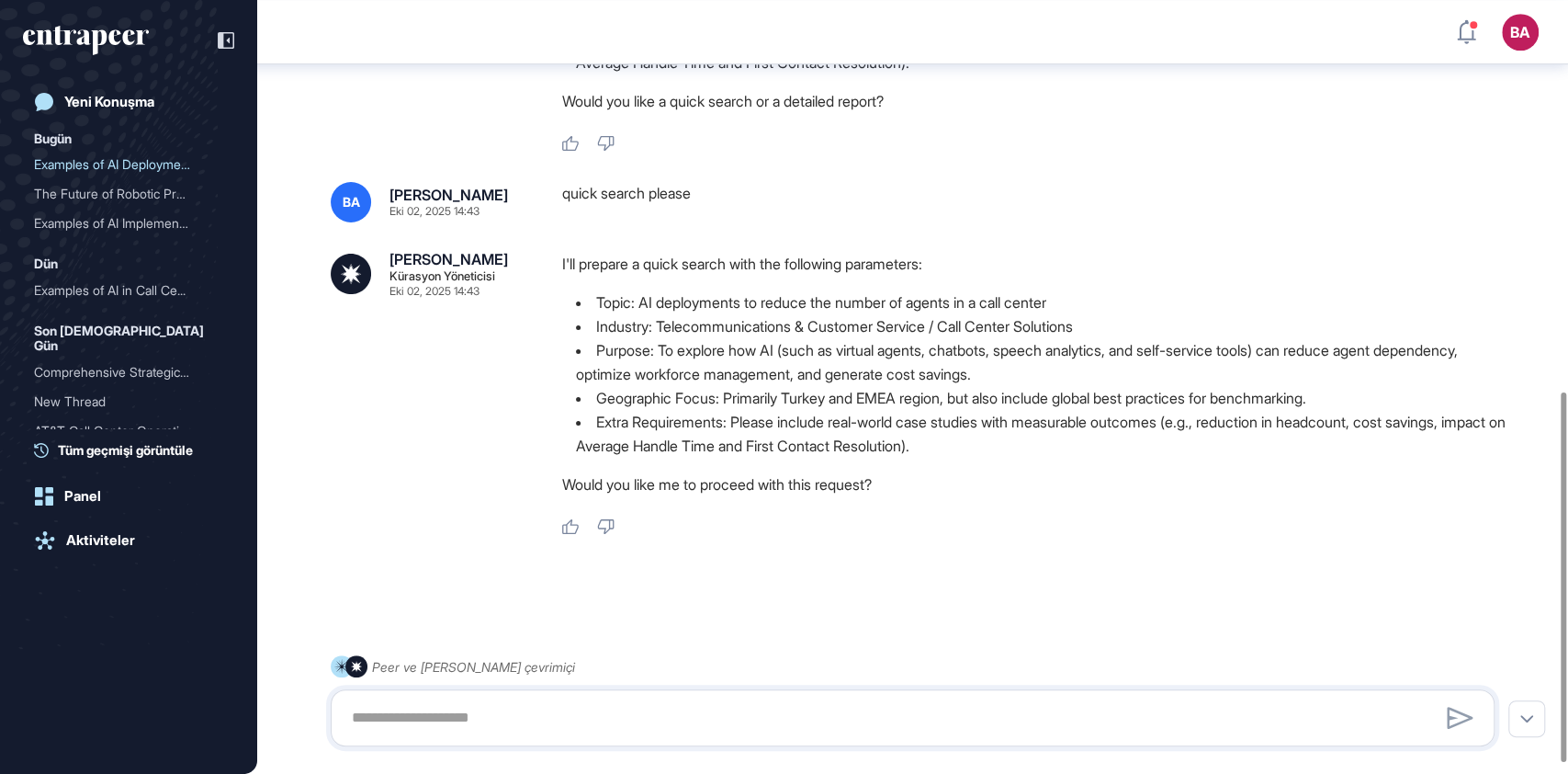
scroll to position [839, 0]
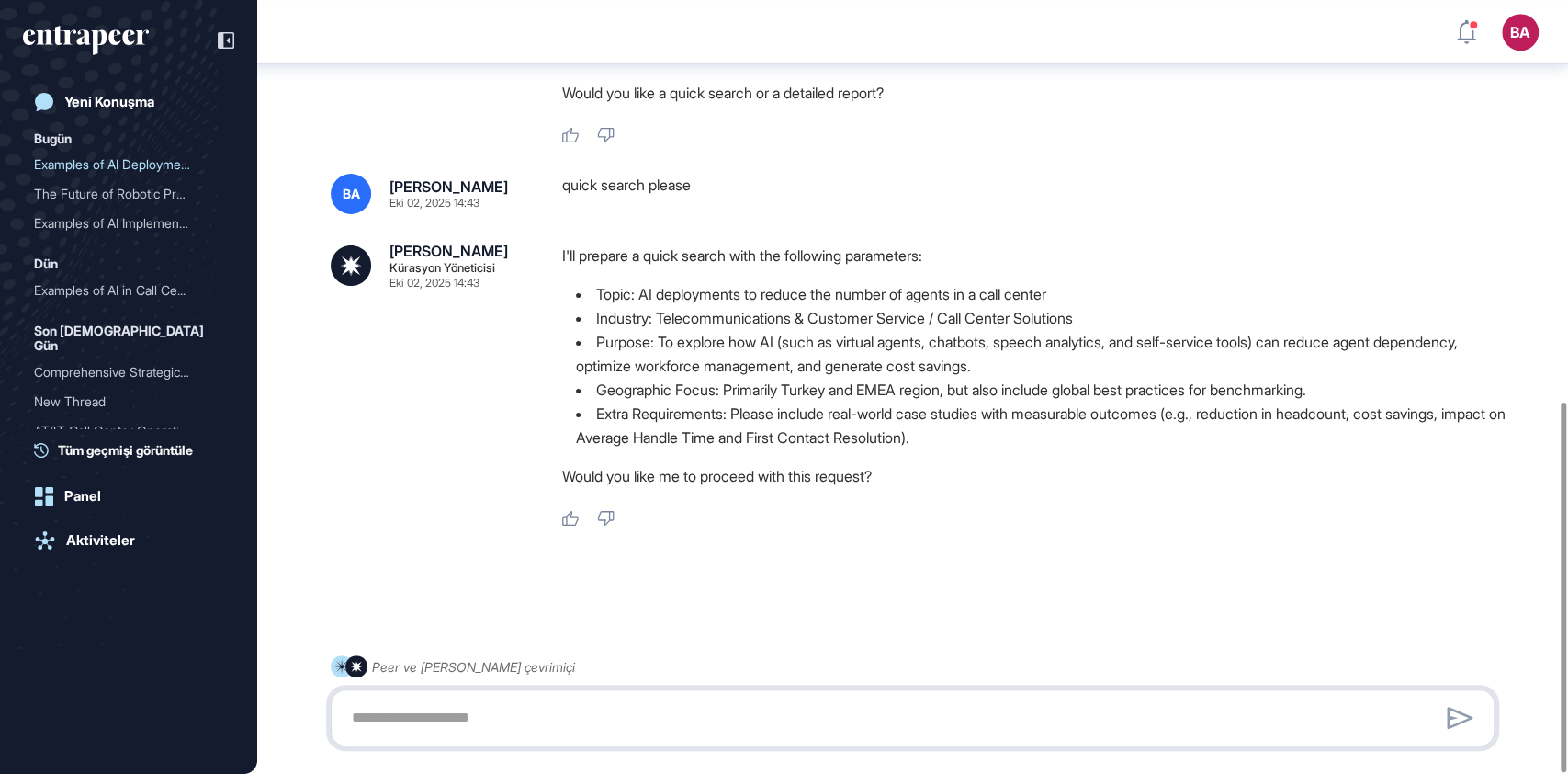
click at [527, 725] on textarea at bounding box center [913, 717] width 1144 height 37
type textarea "***"
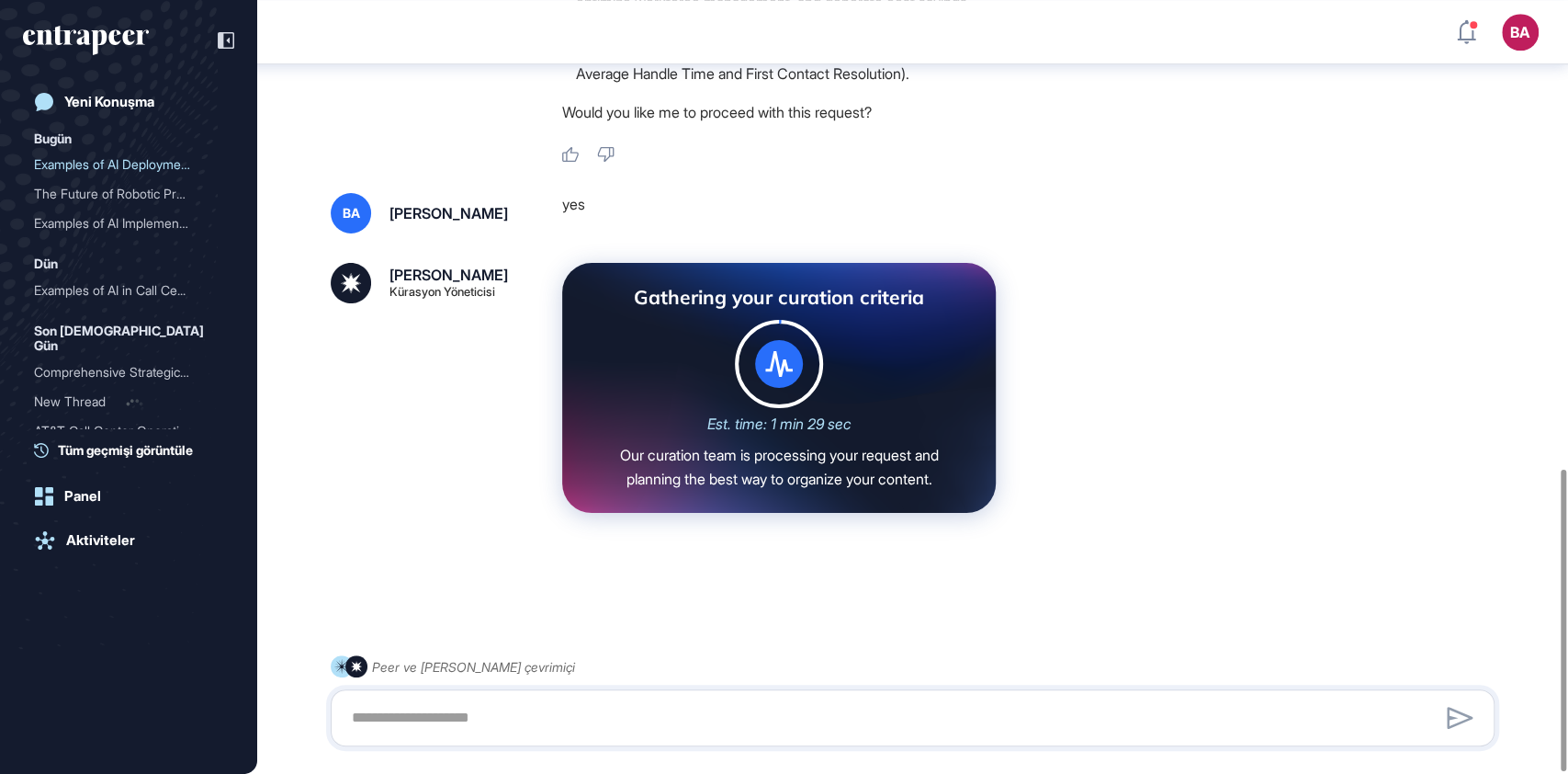
scroll to position [1202, 0]
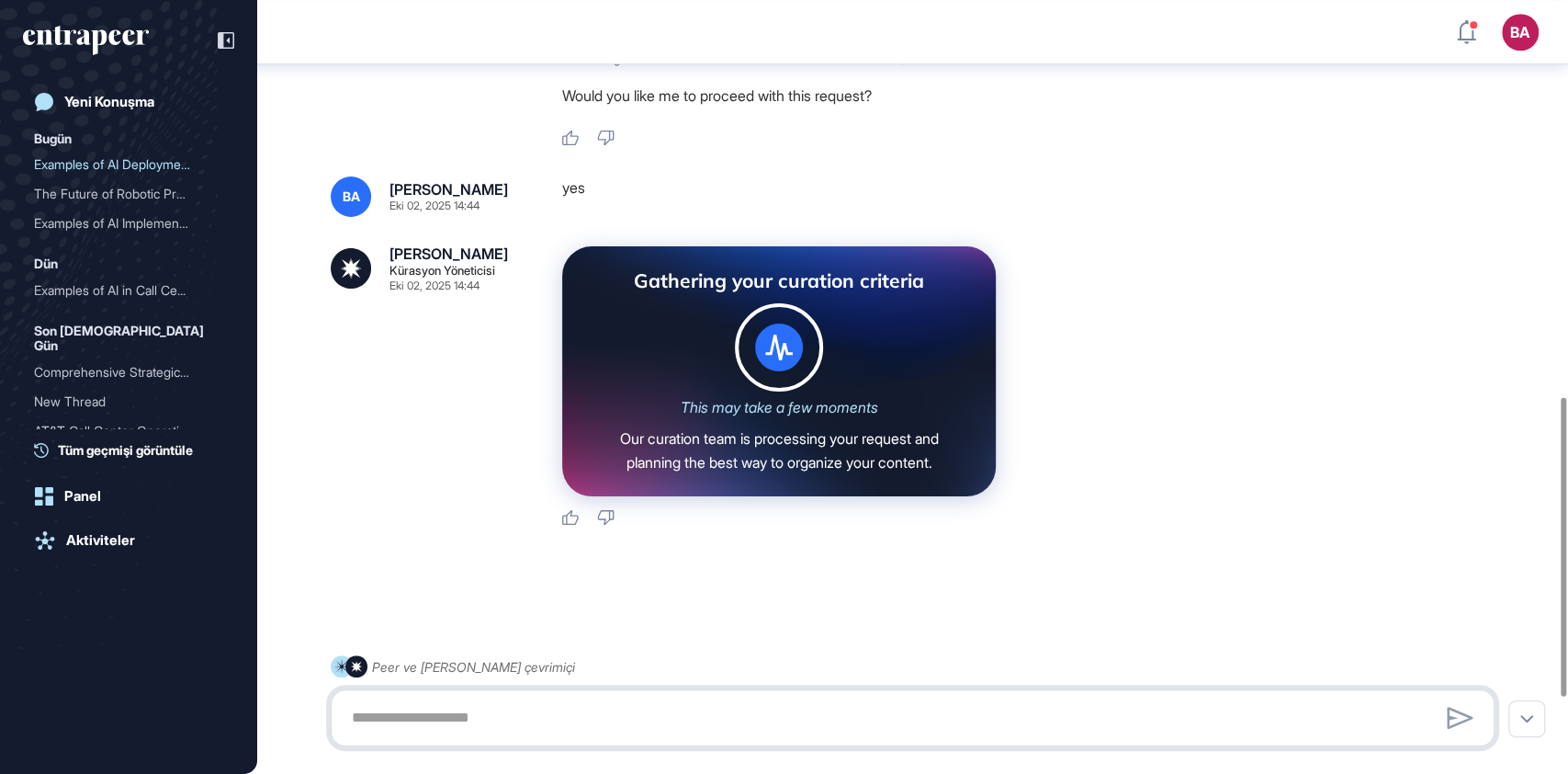
scroll to position [1219, 0]
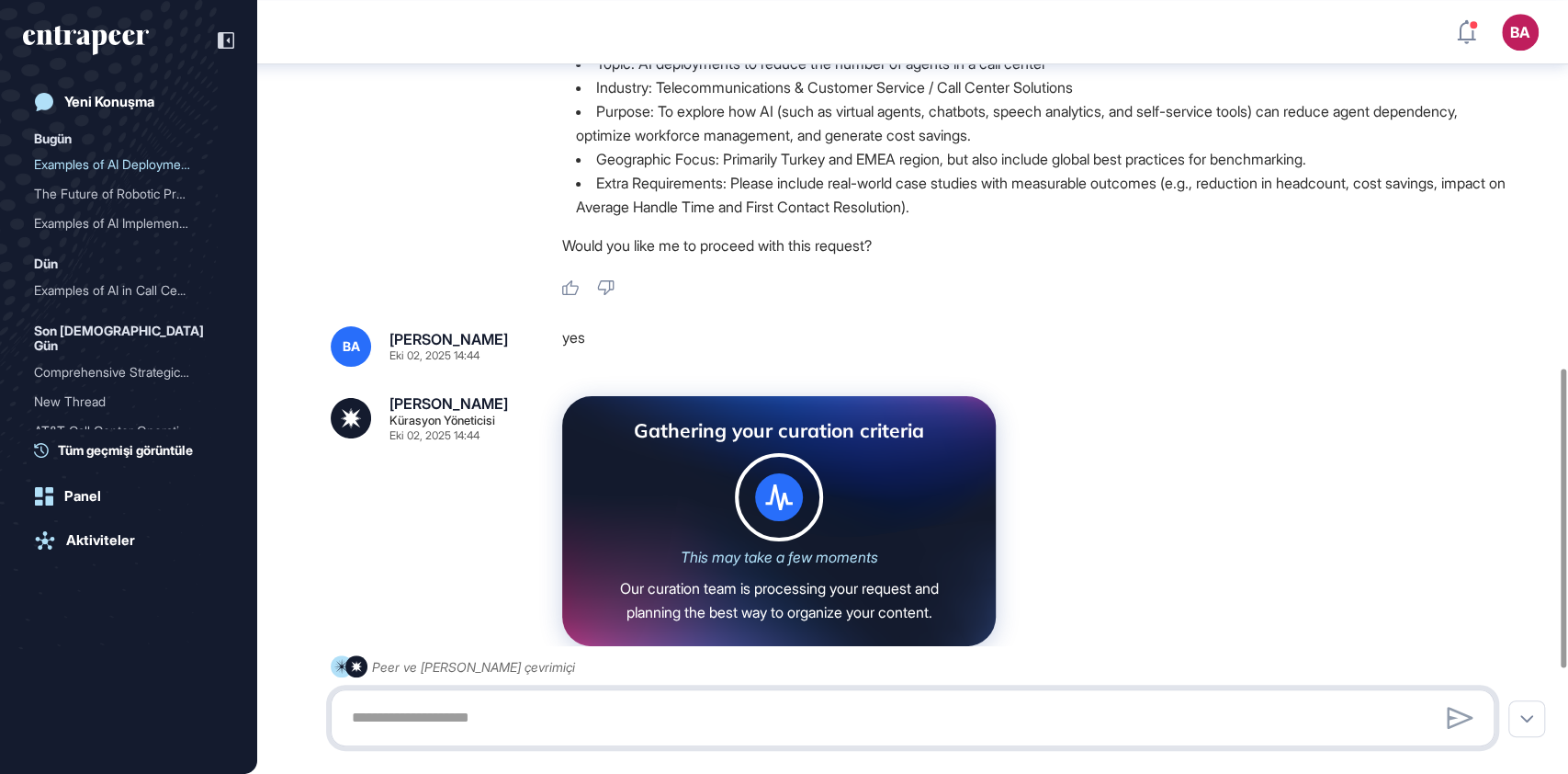
scroll to position [1219, 0]
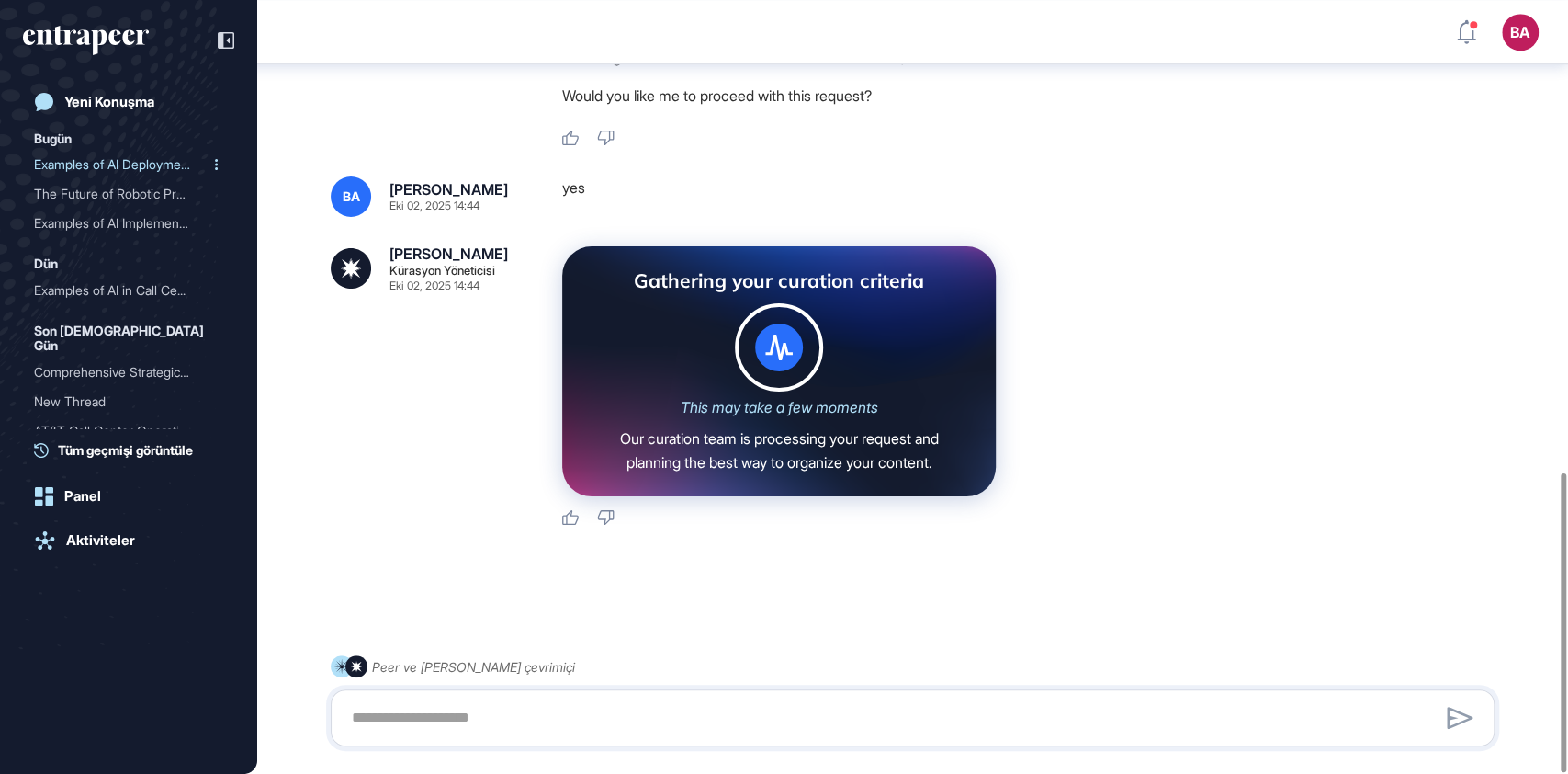
click at [96, 163] on div "Examples of AI Deployment..." at bounding box center [121, 164] width 174 height 29
click at [107, 111] on link "Yeni Konuşma" at bounding box center [128, 101] width 211 height 37
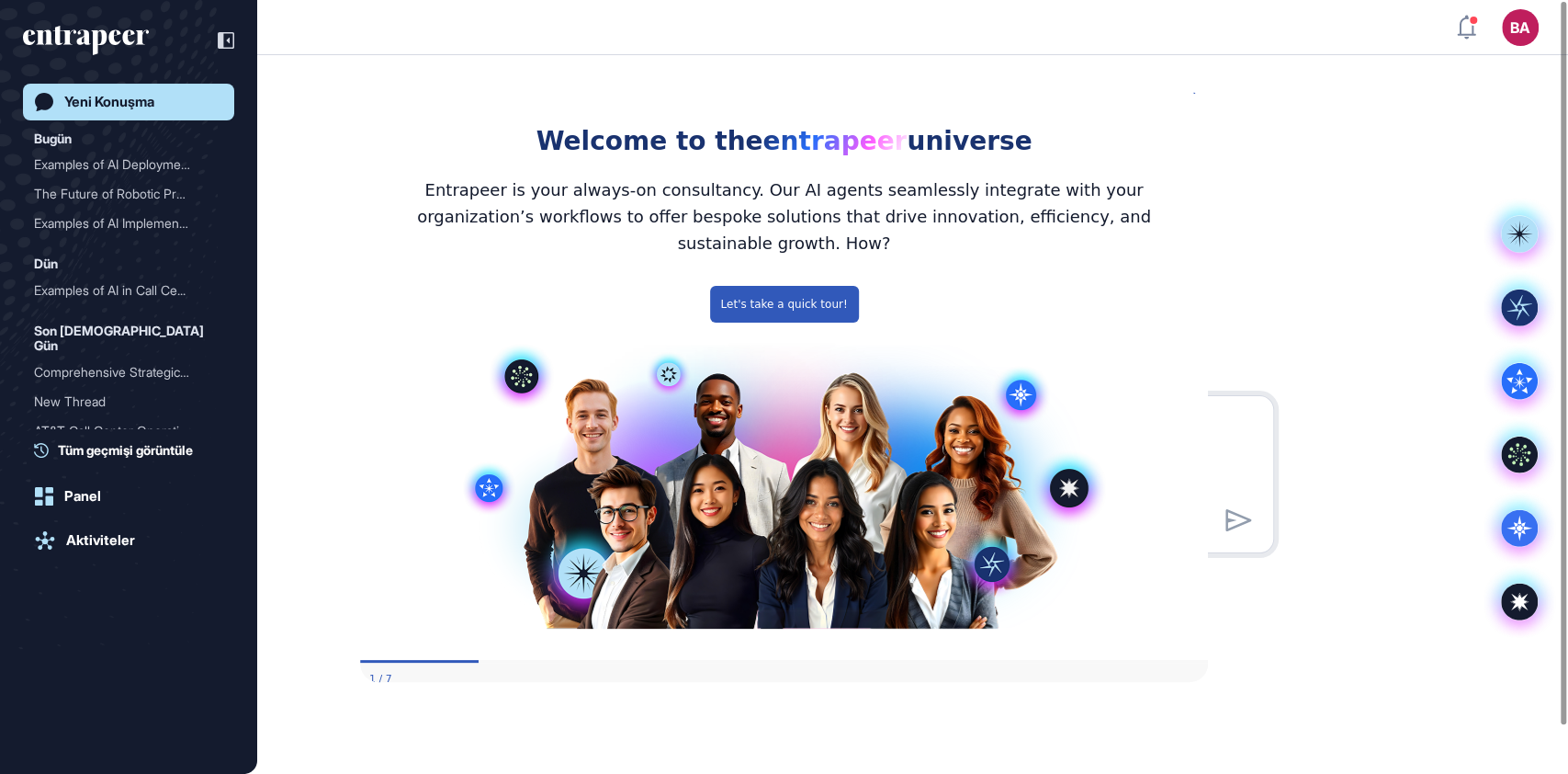
click at [605, 414] on img at bounding box center [784, 481] width 676 height 291
click at [1195, 97] on div "Welcome to the entrapeer universe" at bounding box center [783, 119] width 847 height 83
click at [1200, 101] on div "Welcome to the entrapeer universe" at bounding box center [783, 119] width 847 height 83
click at [1191, 101] on div "Welcome to the entrapeer universe" at bounding box center [783, 119] width 847 height 83
click at [1199, 108] on div "Welcome to the entrapeer universe" at bounding box center [783, 119] width 847 height 83
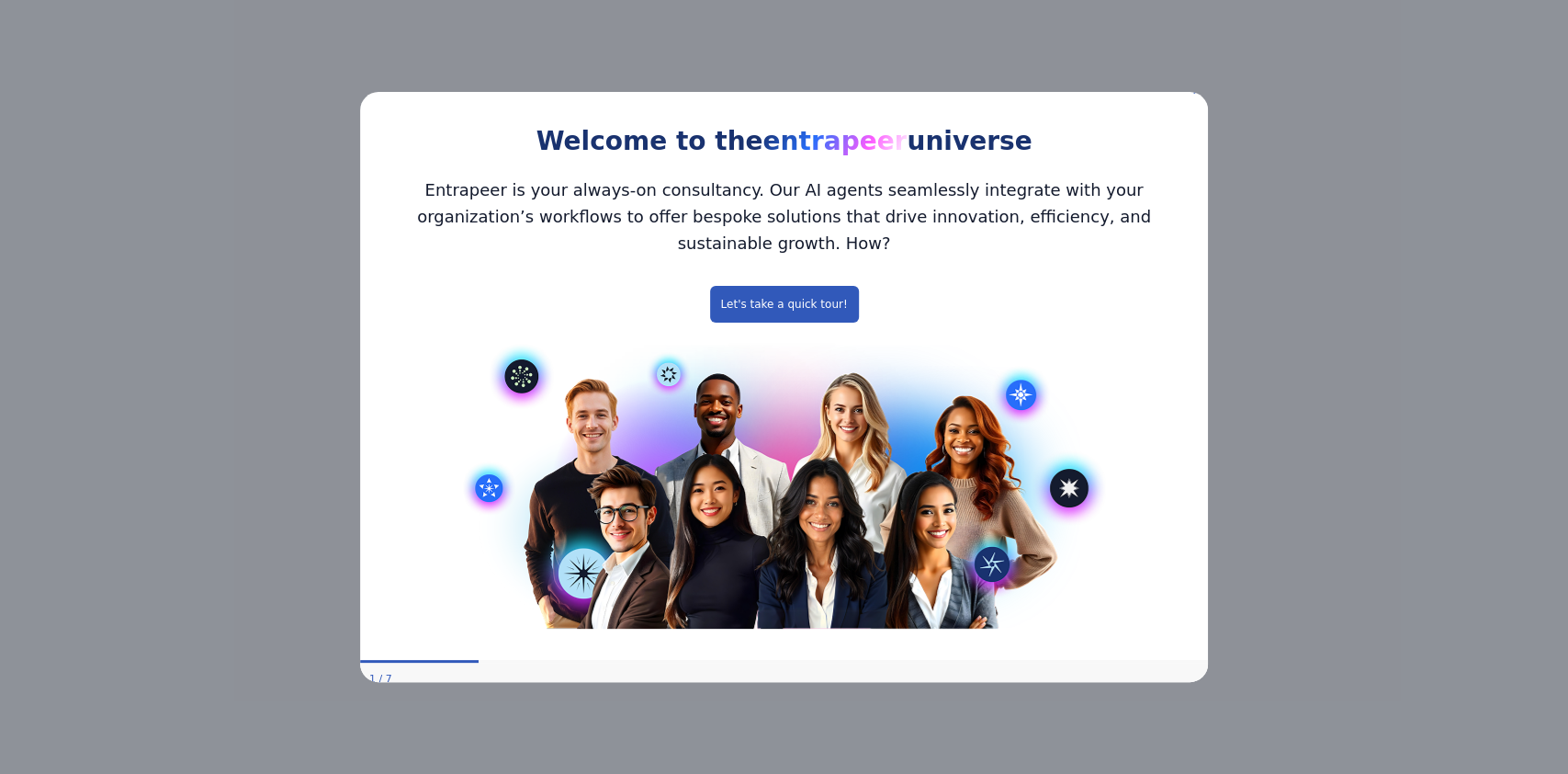
click at [1193, 93] on icon "Close Preview" at bounding box center [1197, 89] width 8 height 8
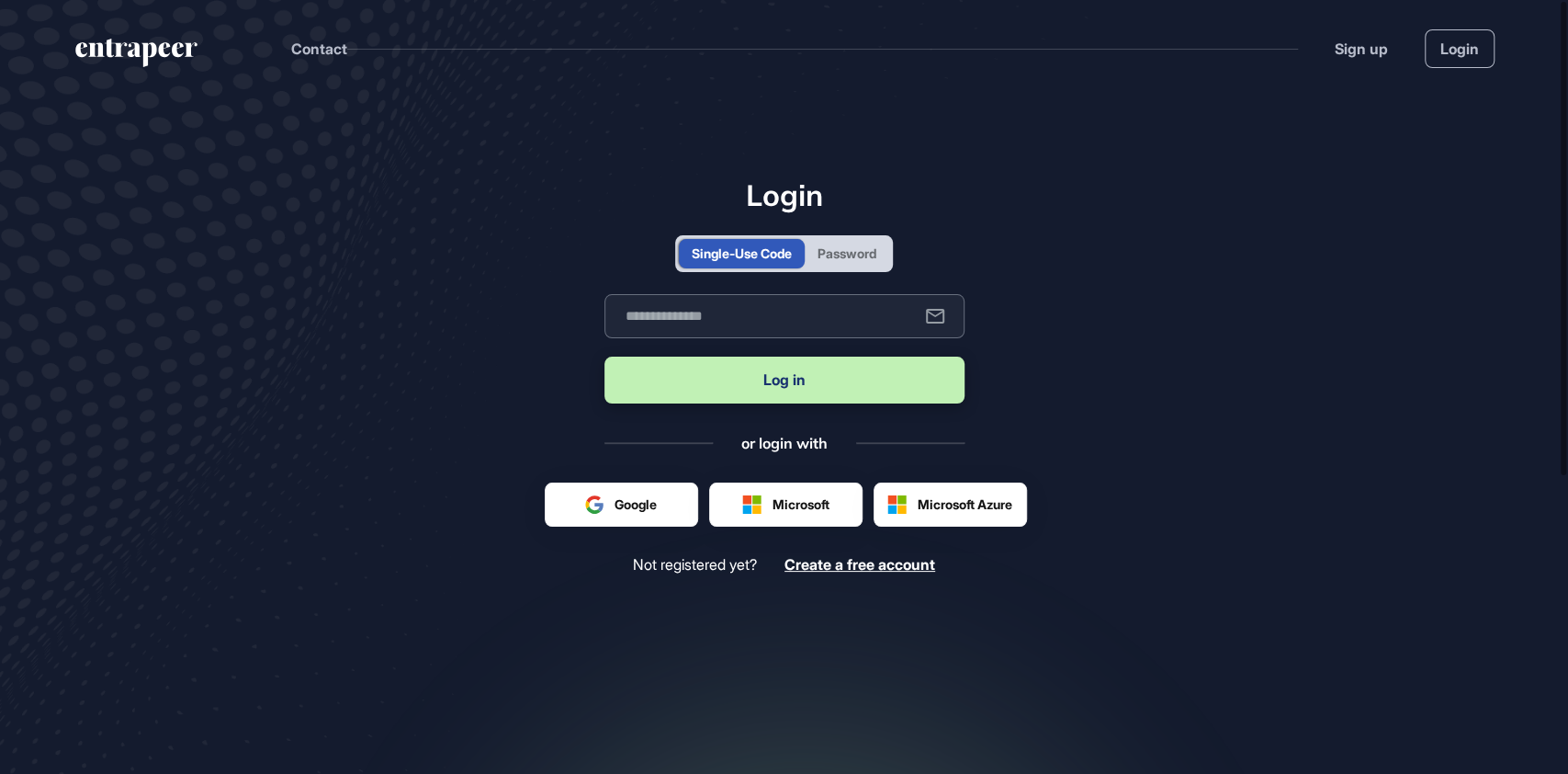
click at [727, 315] on input "text" at bounding box center [784, 315] width 360 height 45
drag, startPoint x: 824, startPoint y: 317, endPoint x: 752, endPoint y: 313, distance: 72.1
click at [752, 313] on input "**********" at bounding box center [784, 315] width 360 height 45
type input "**********"
click at [845, 260] on div "Password" at bounding box center [846, 253] width 59 height 19
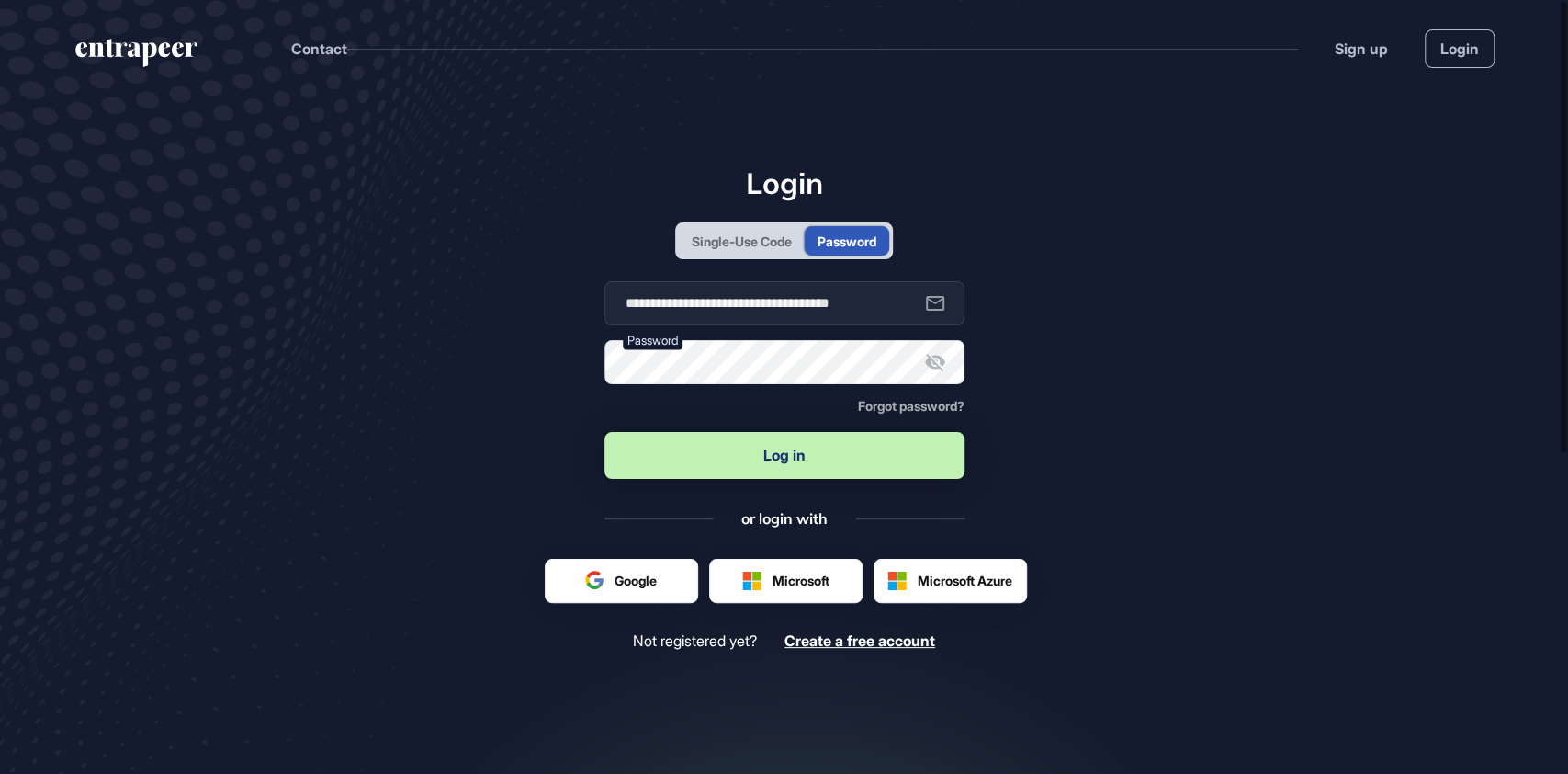
click at [779, 452] on button "Log in" at bounding box center [784, 455] width 360 height 46
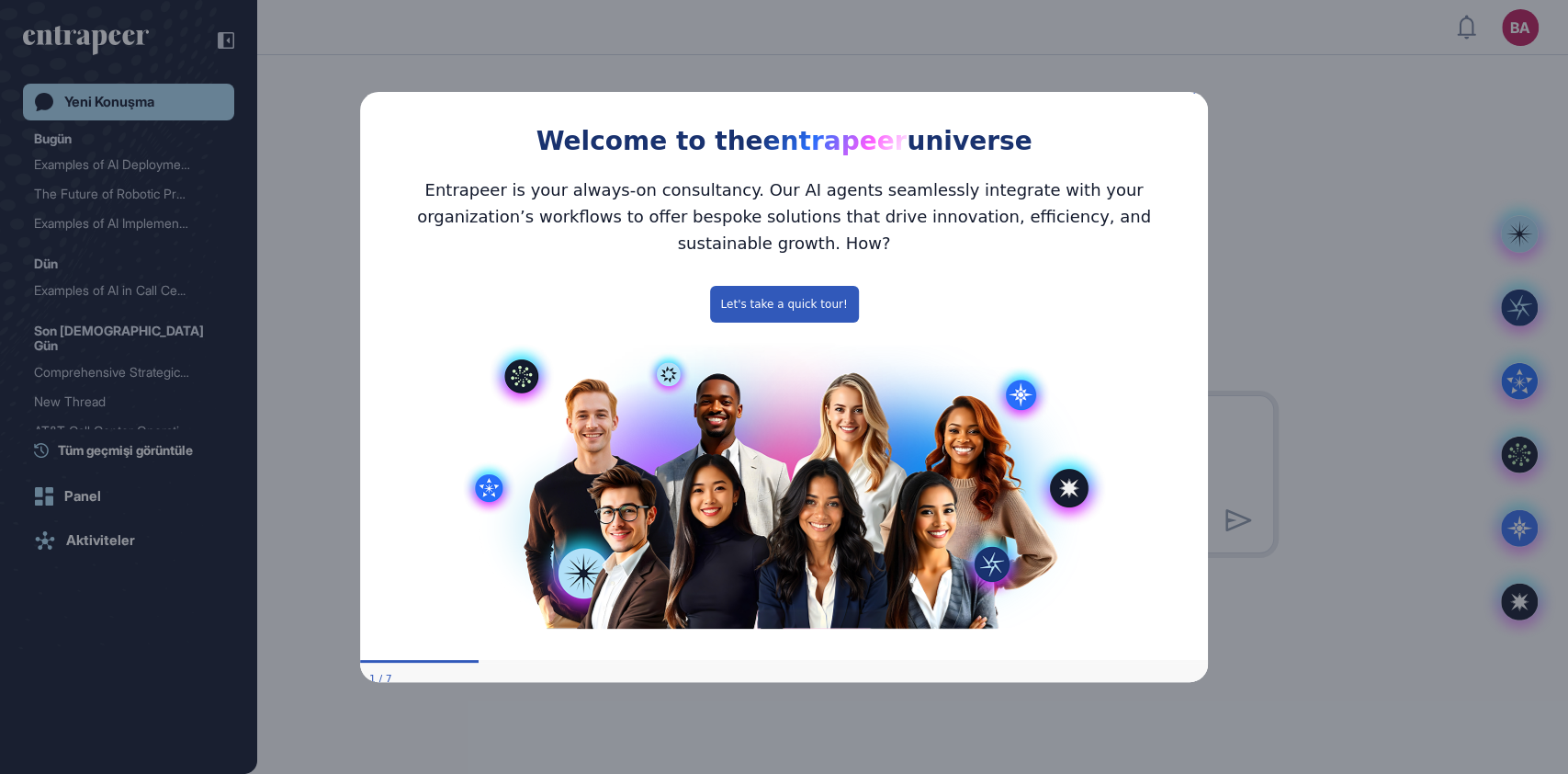
click at [1197, 93] on icon "Close Preview" at bounding box center [1197, 89] width 8 height 8
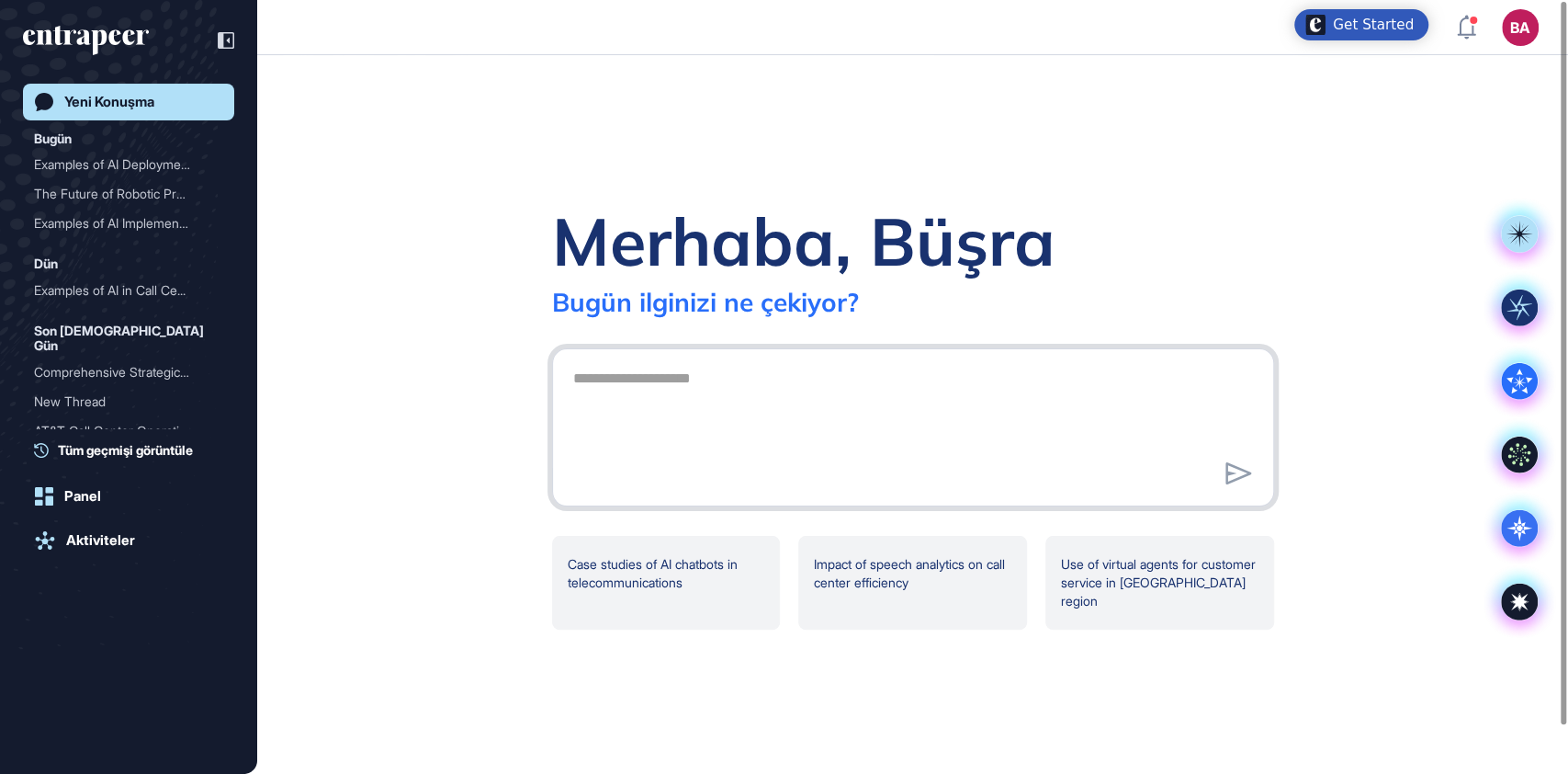
click at [615, 375] on textarea at bounding box center [913, 424] width 702 height 129
paste textarea "**********"
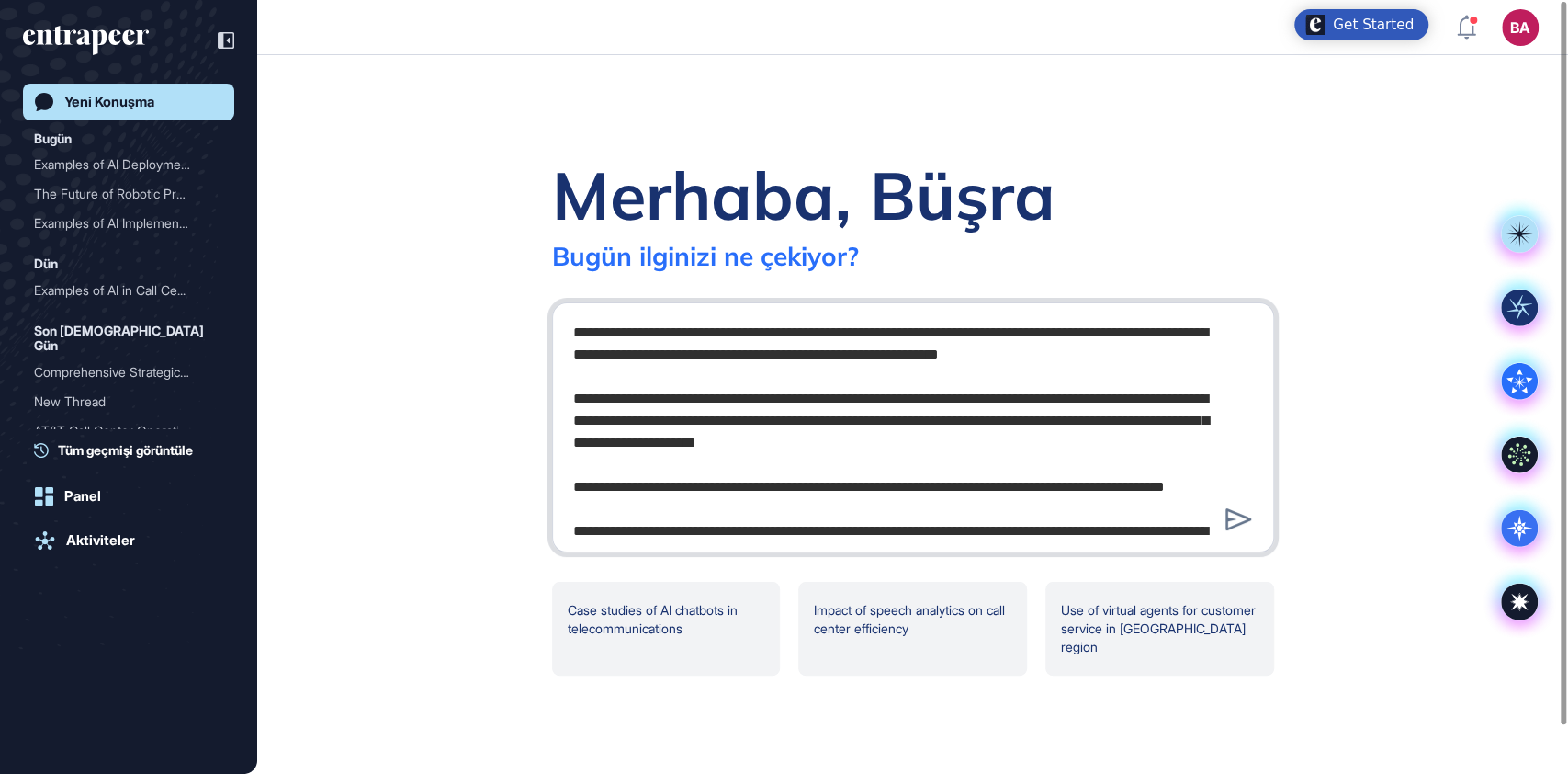
scroll to position [160, 0]
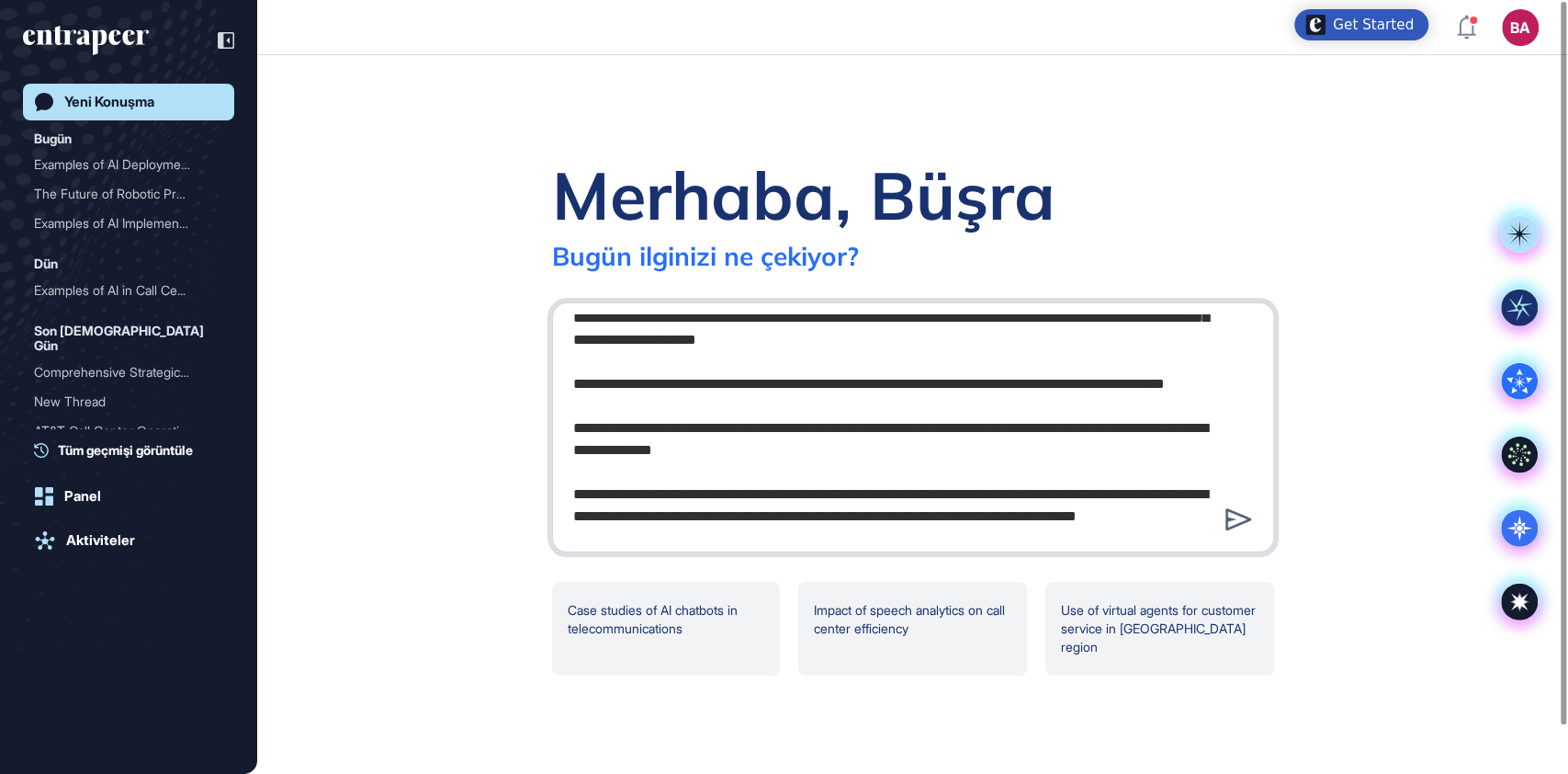
type textarea "**********"
click at [1238, 518] on icon at bounding box center [1238, 518] width 27 height 22
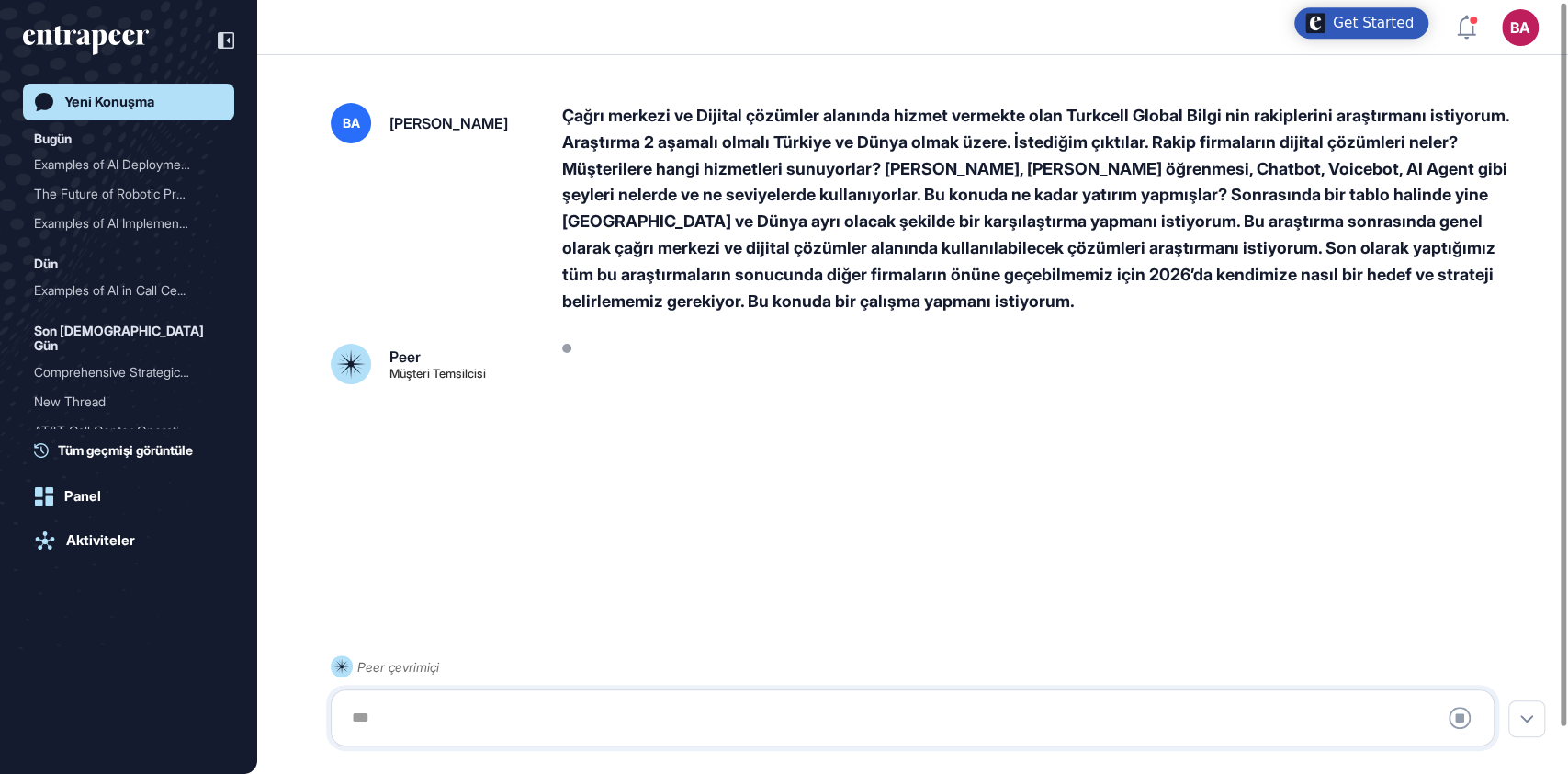
scroll to position [51, 0]
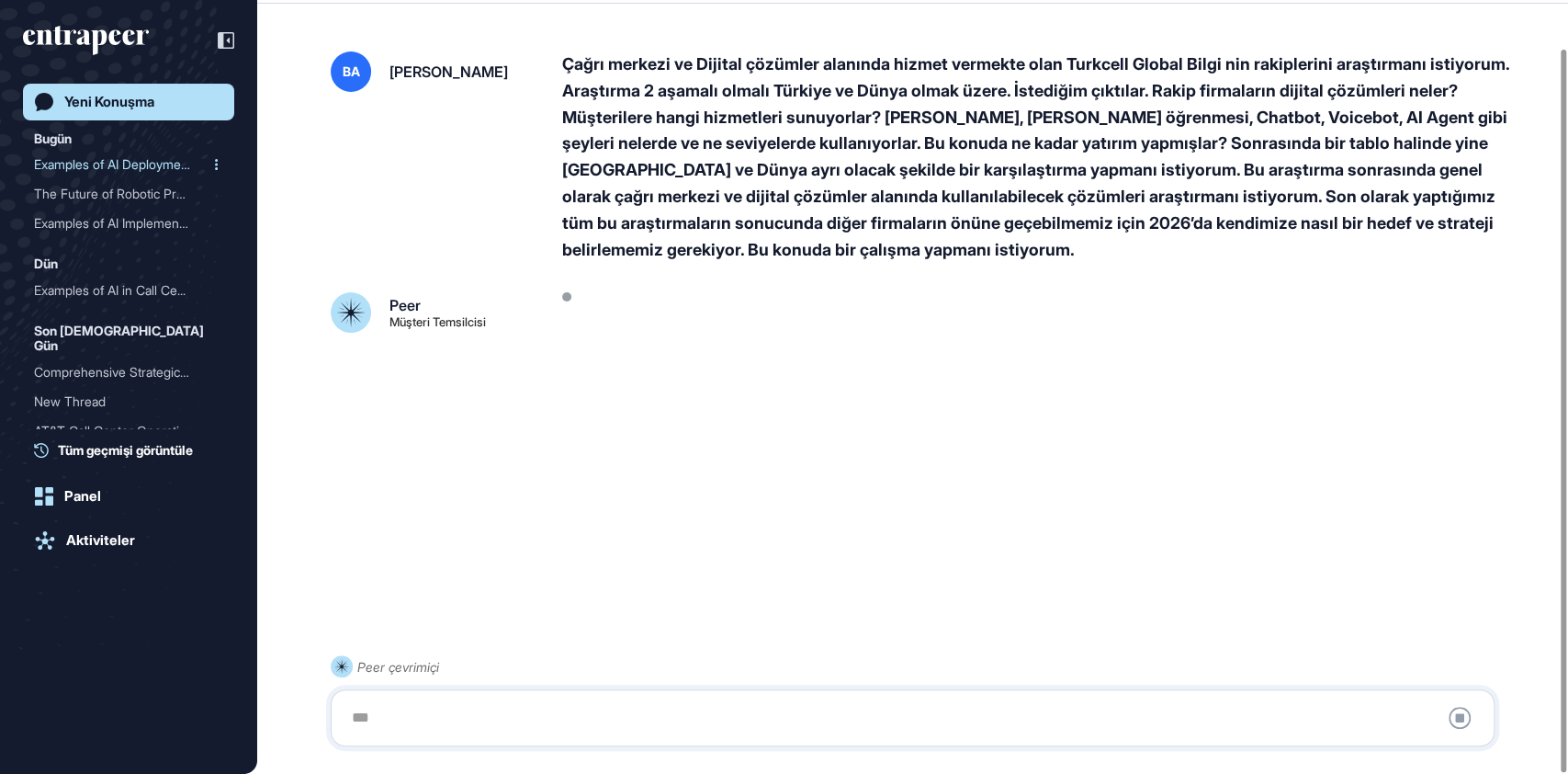
click at [151, 168] on div "Examples of AI Deployment..." at bounding box center [121, 164] width 174 height 29
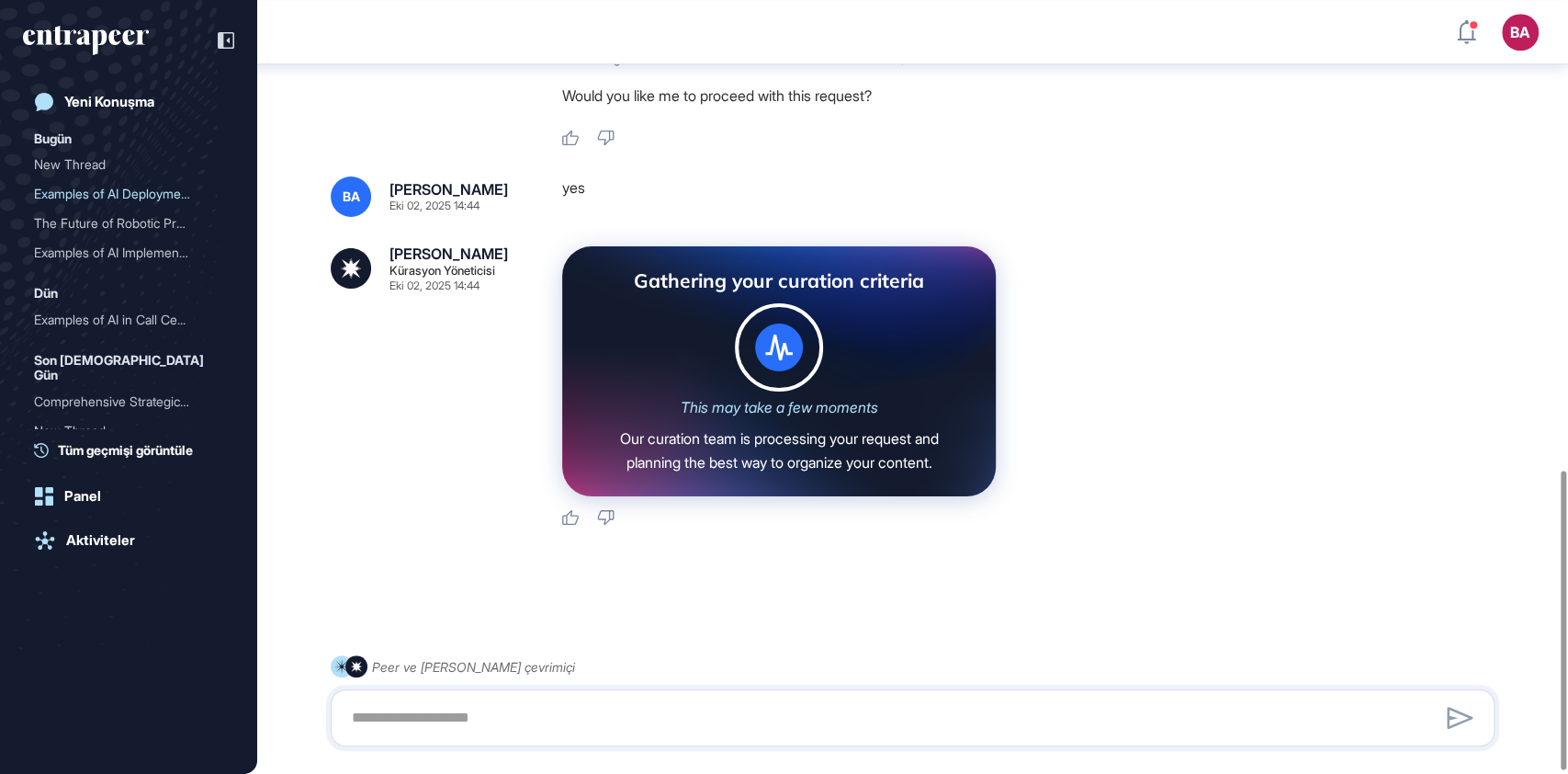
scroll to position [1219, 0]
click at [781, 358] on icon at bounding box center [778, 347] width 27 height 26
click at [127, 166] on div "New Thread" at bounding box center [121, 164] width 174 height 29
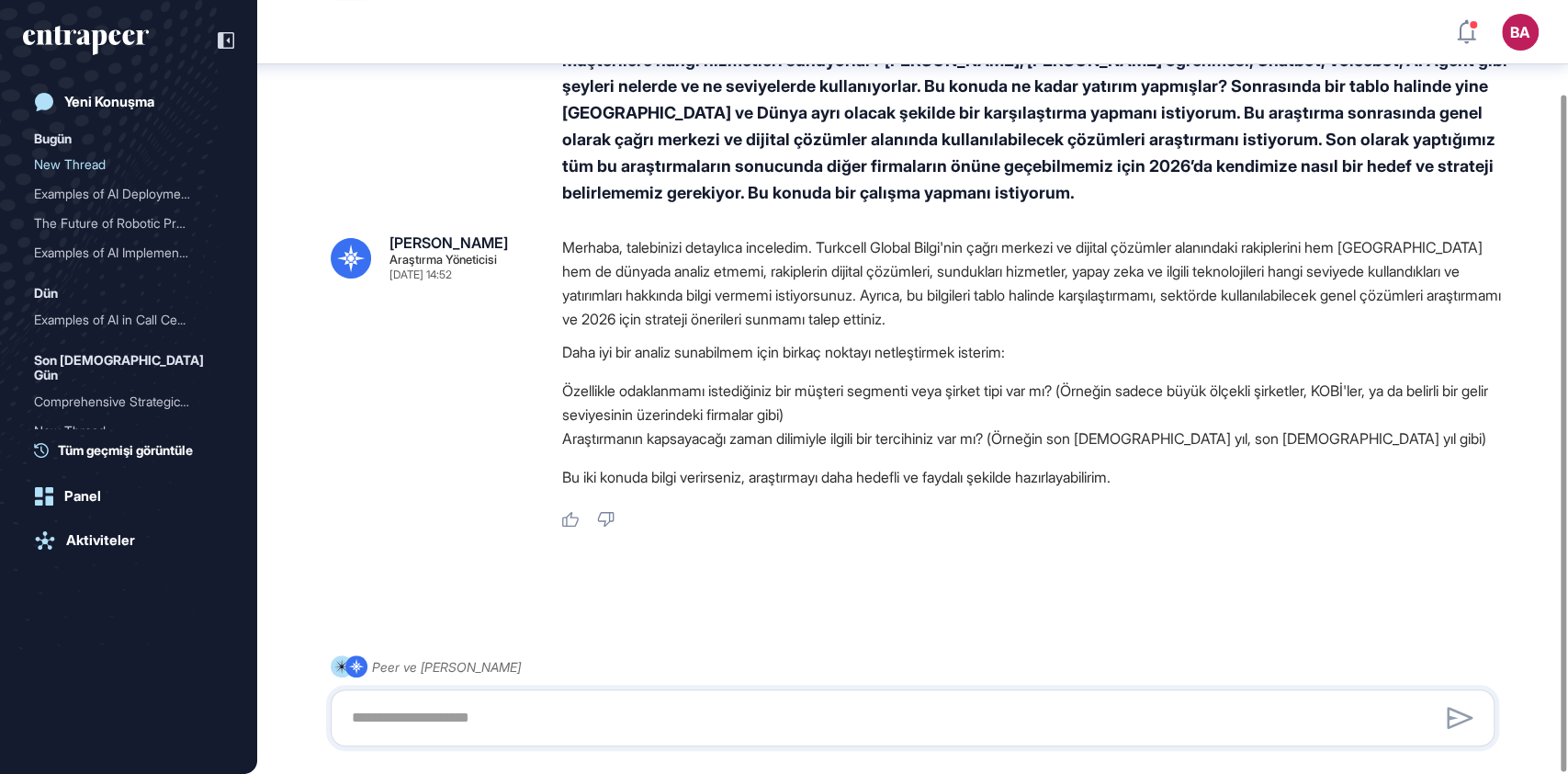
scroll to position [107, 0]
click at [502, 721] on textarea at bounding box center [913, 717] width 1144 height 37
type textarea "**********"
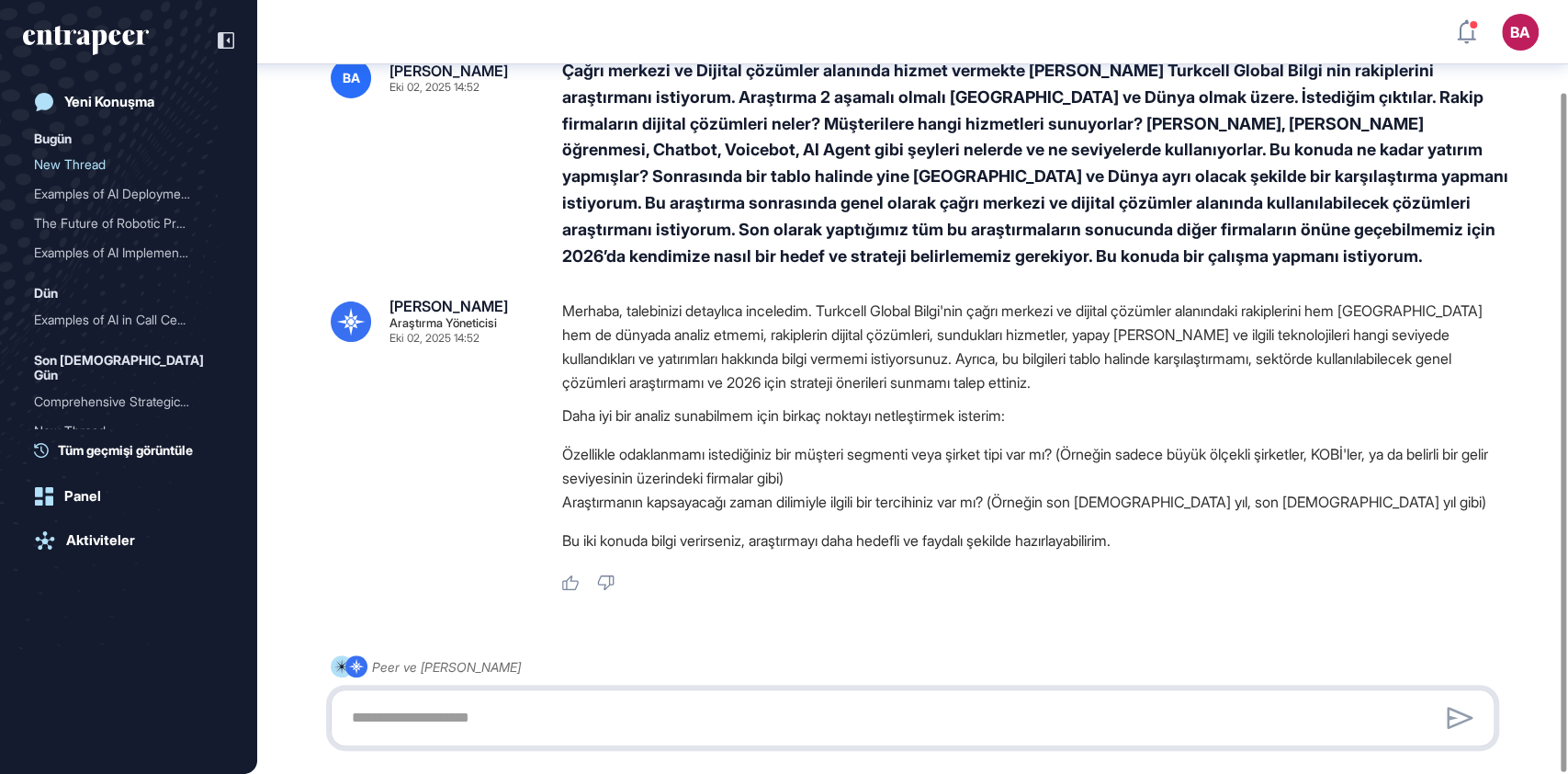
scroll to position [108, 0]
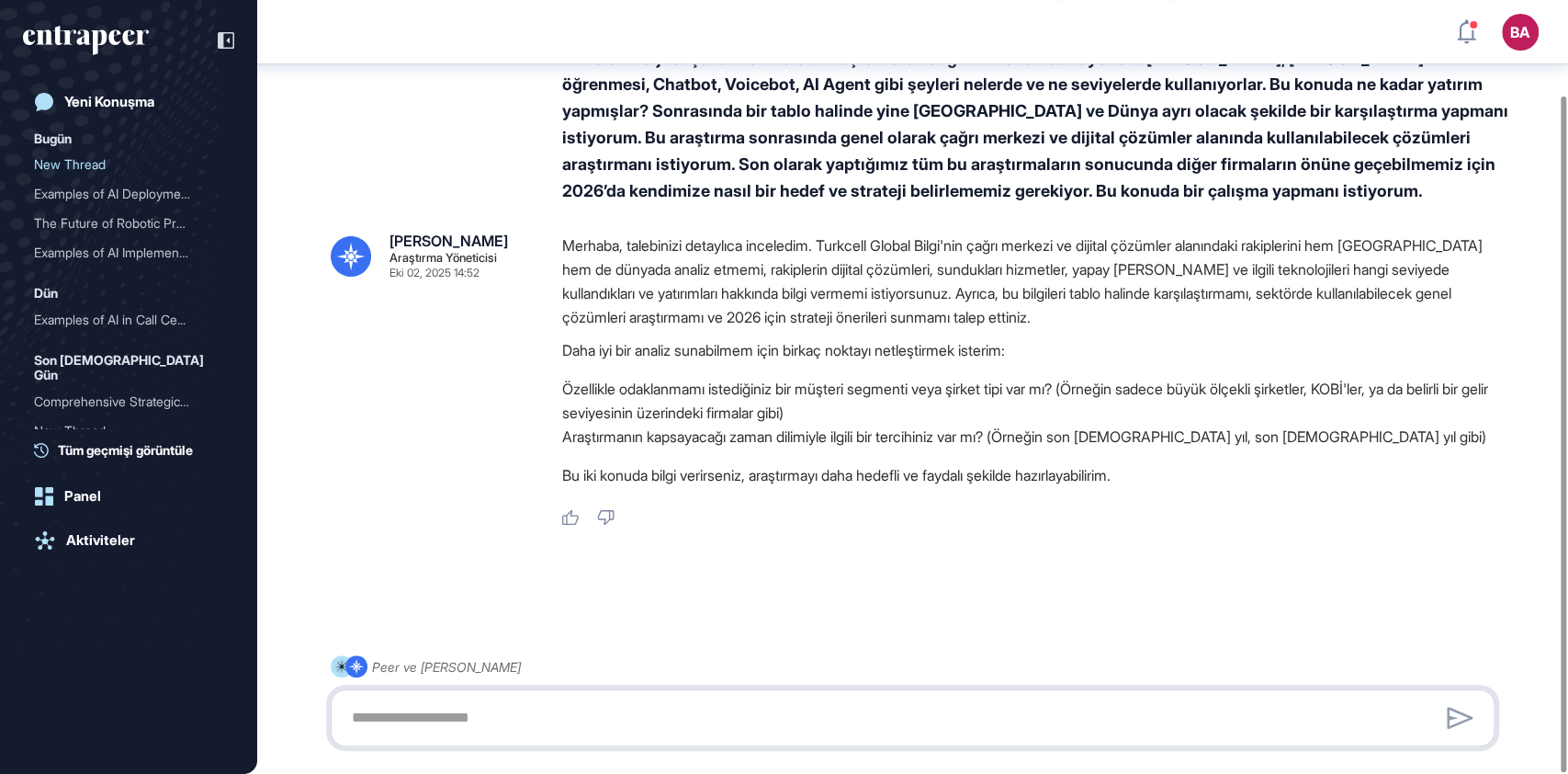
click at [412, 716] on textarea at bounding box center [913, 717] width 1144 height 37
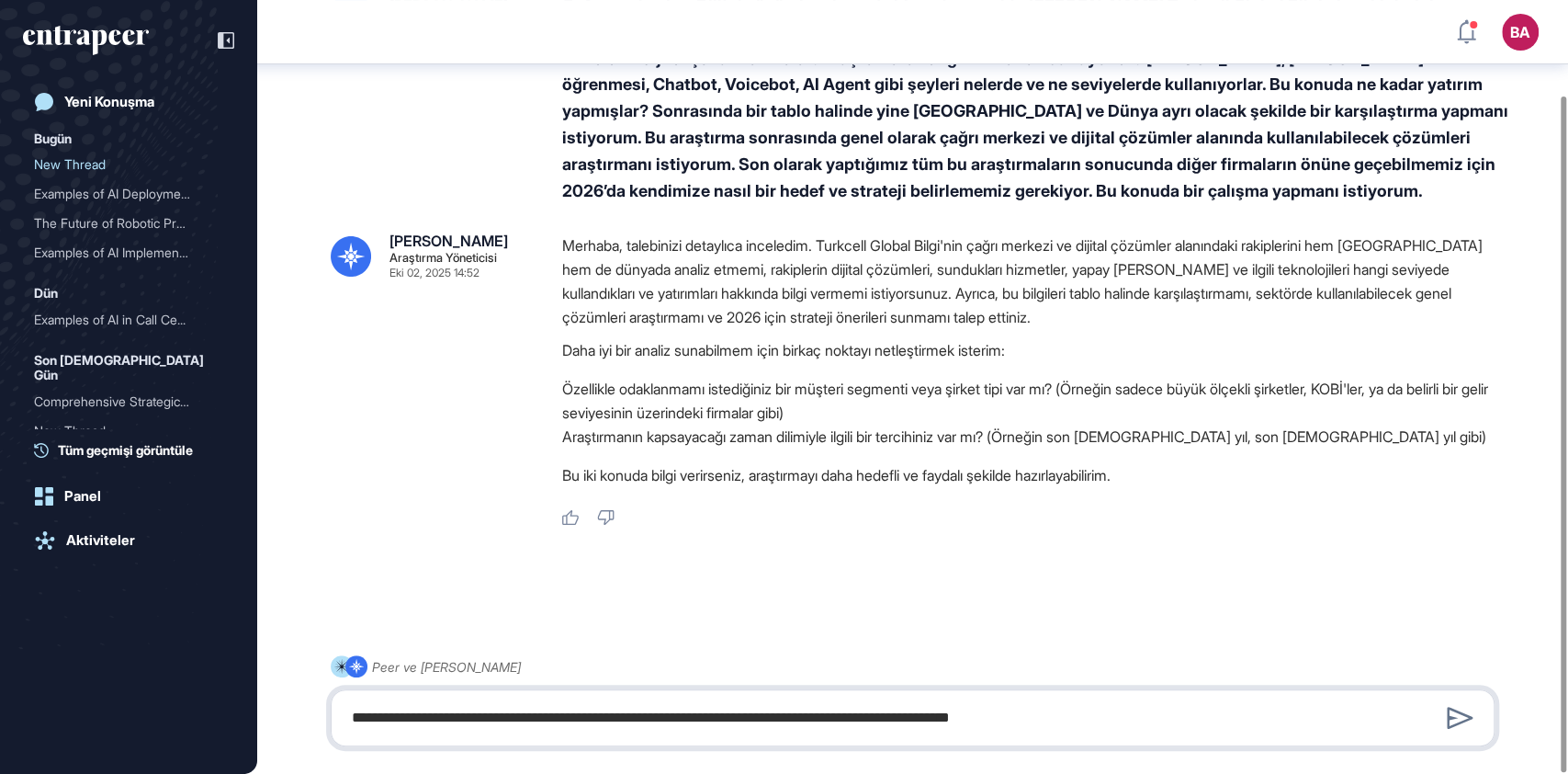
type textarea "**********"
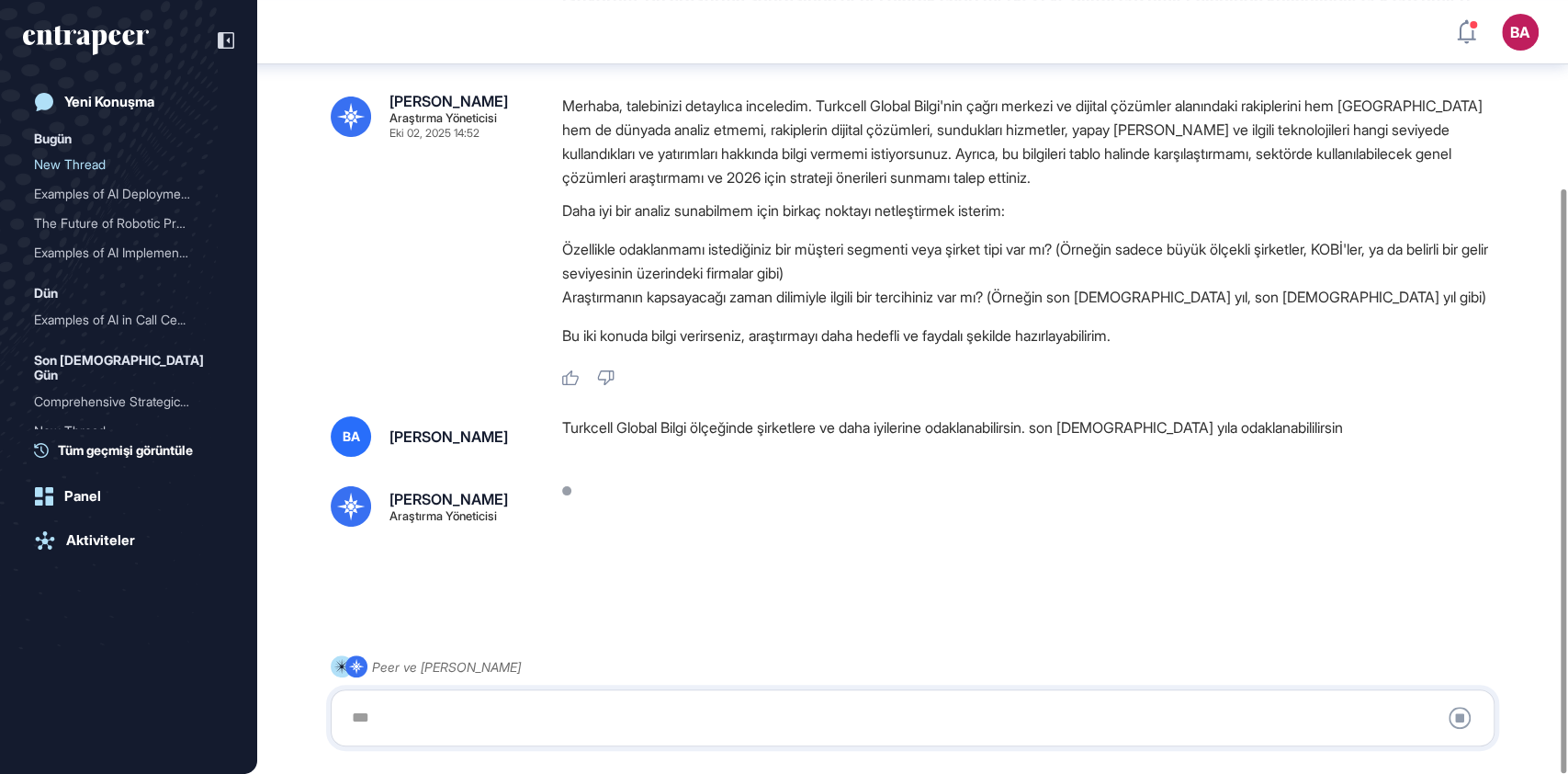
scroll to position [27, 0]
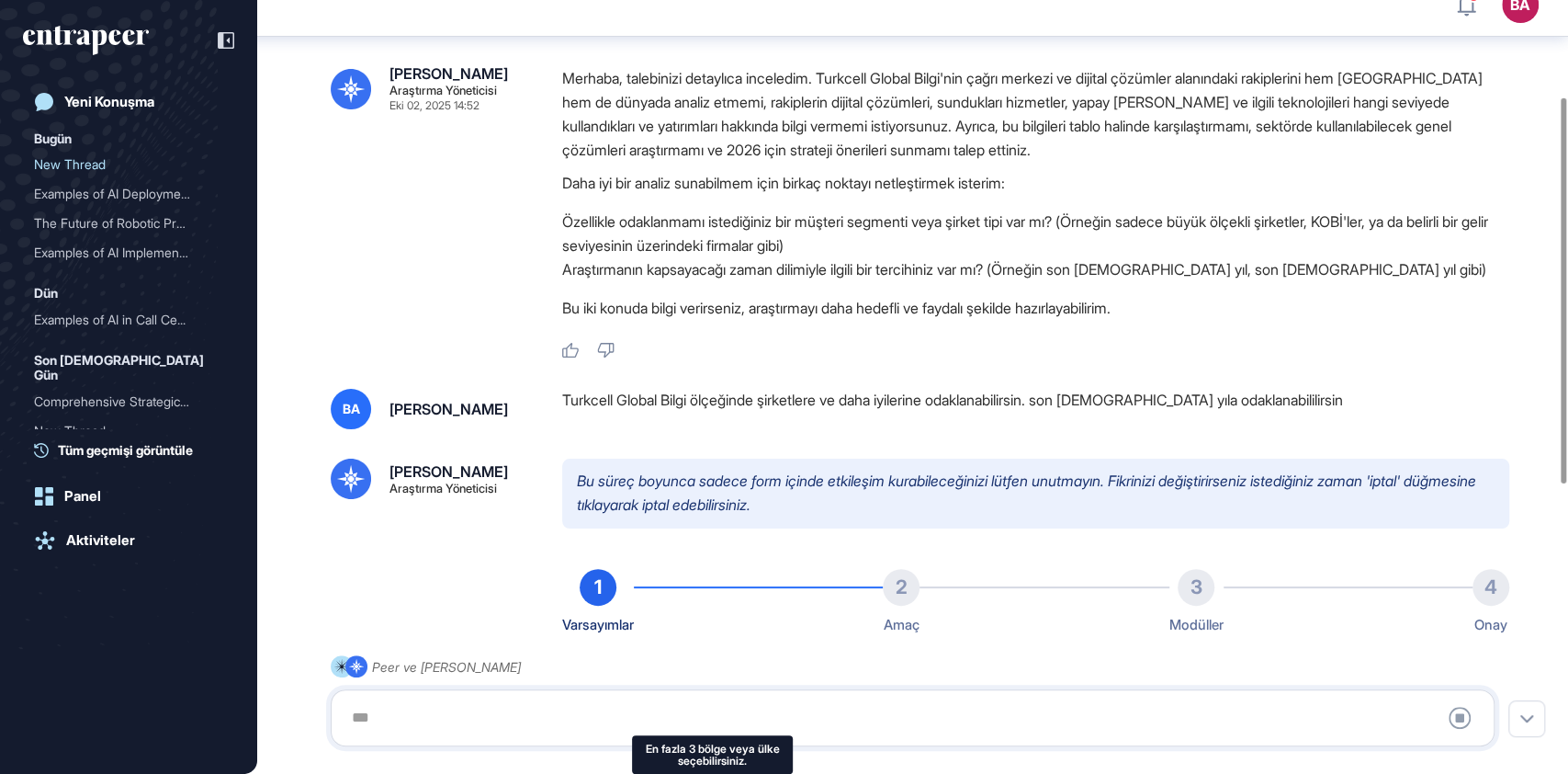
type input "**********"
type input "*"
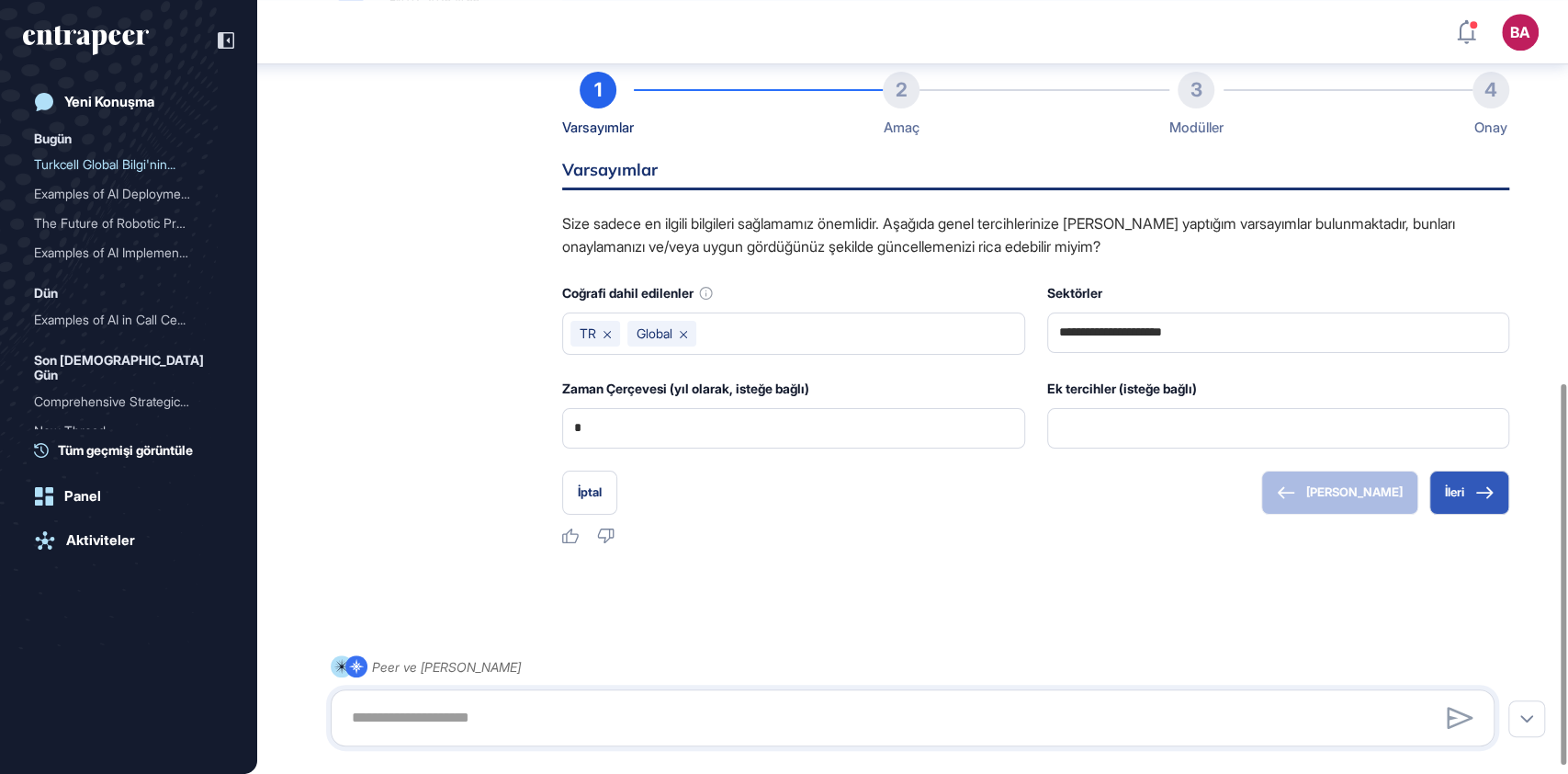
scroll to position [776, 0]
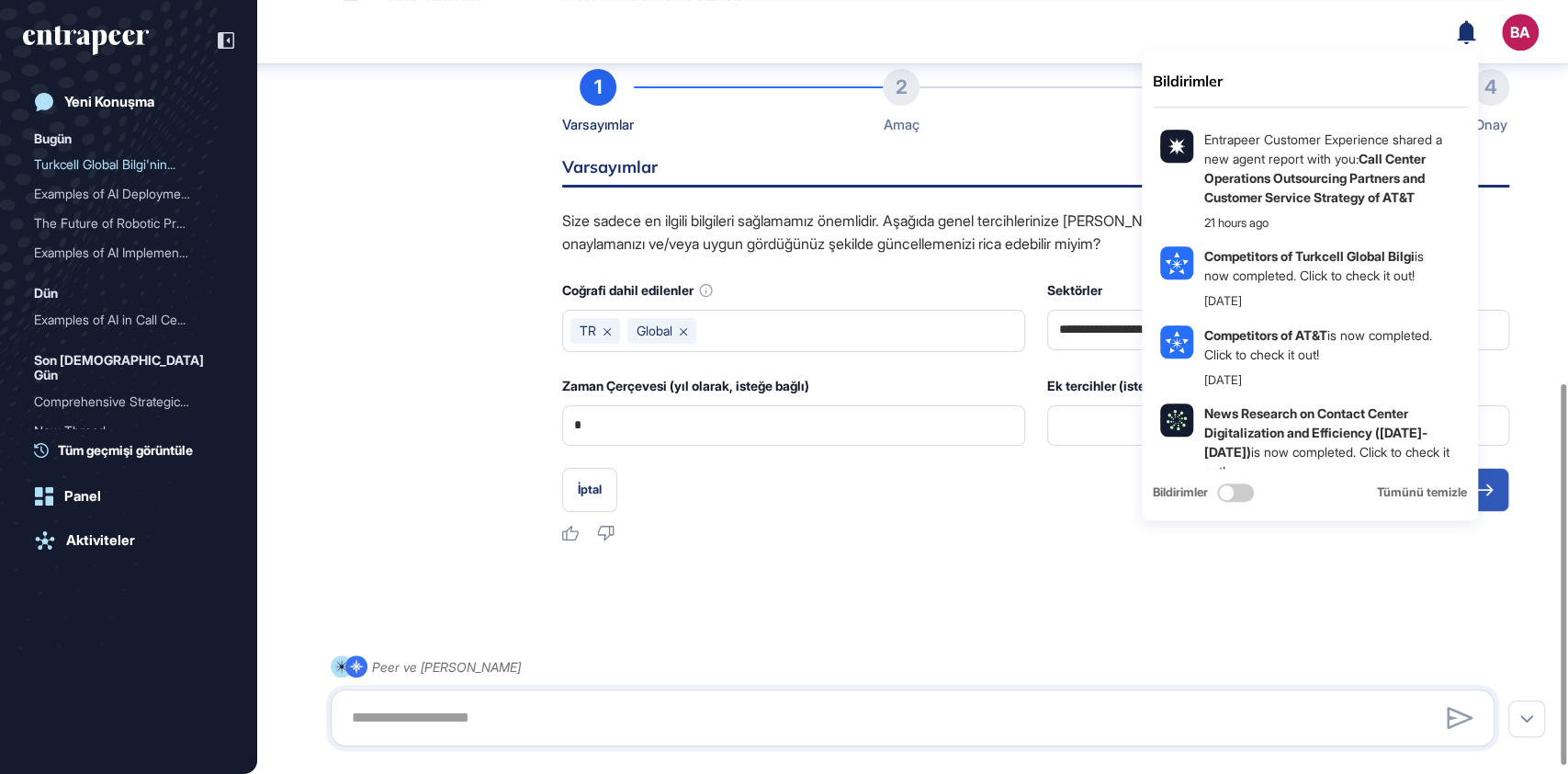
click at [1461, 40] on icon at bounding box center [1465, 30] width 18 height 24
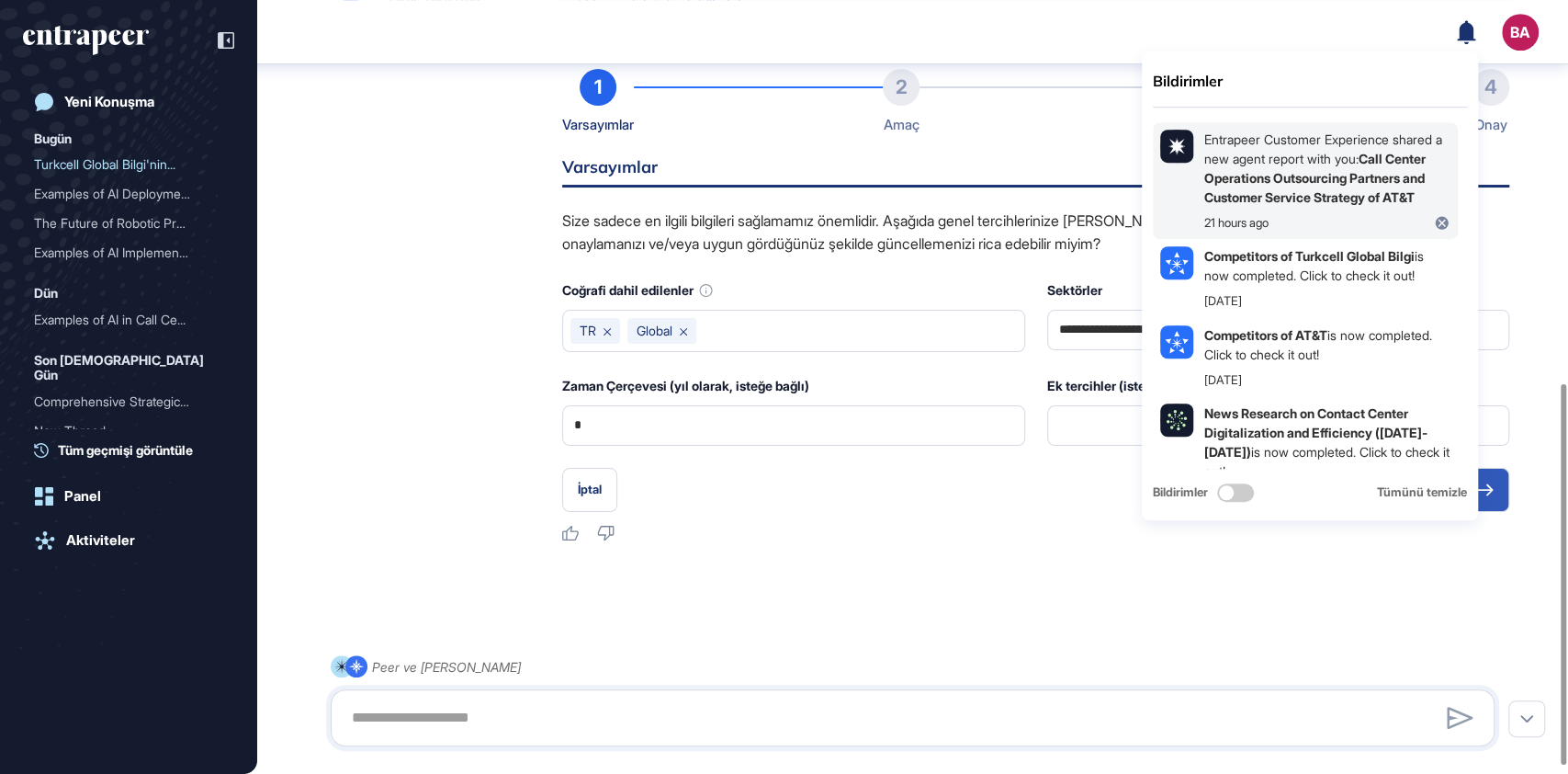
click at [1310, 170] on b "Call Center Operations Outsourcing Partners and Customer Service Strategy of AT…" at bounding box center [1315, 177] width 222 height 54
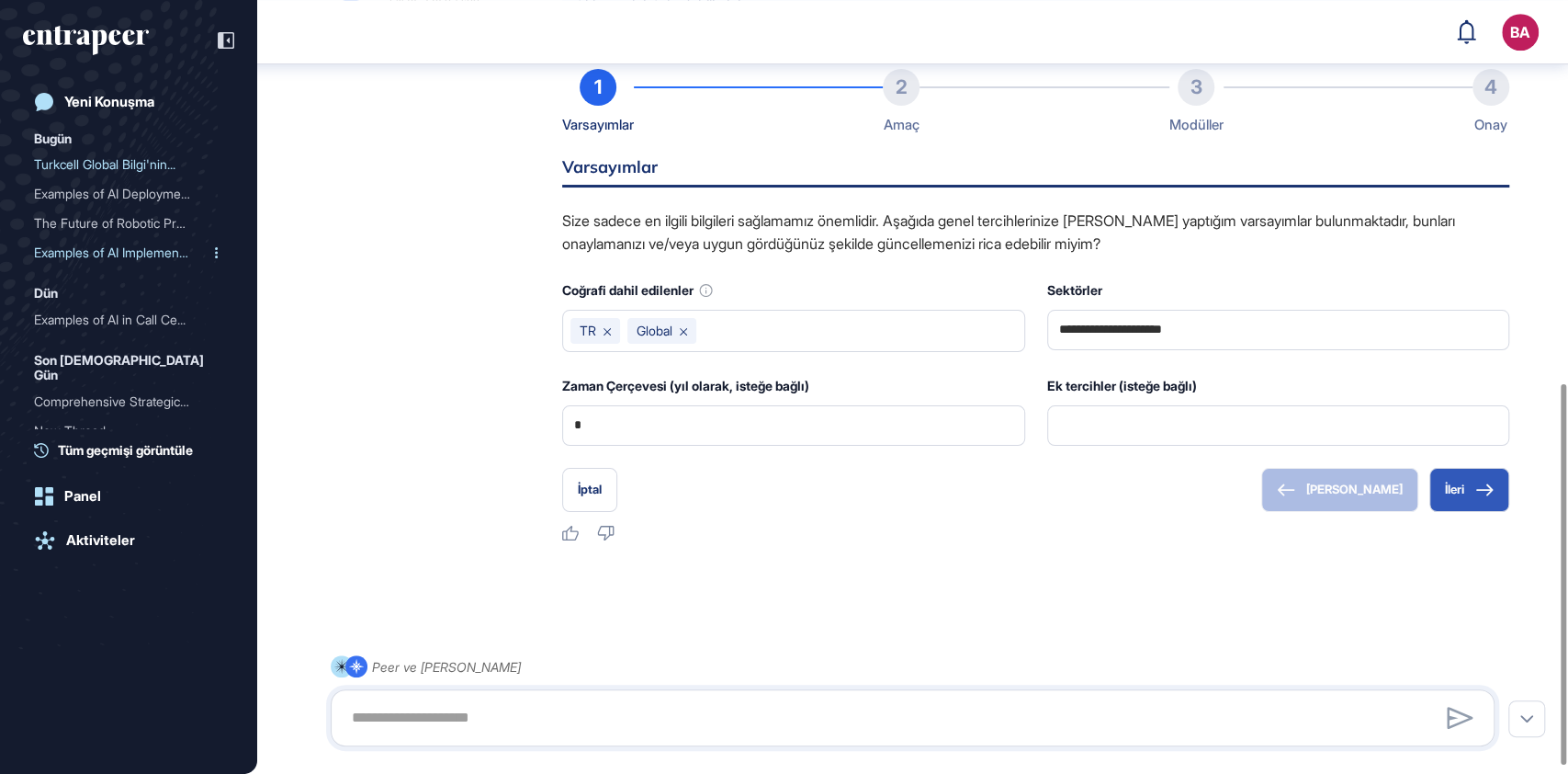
click at [90, 249] on div "Examples of AI Implementa..." at bounding box center [121, 252] width 174 height 29
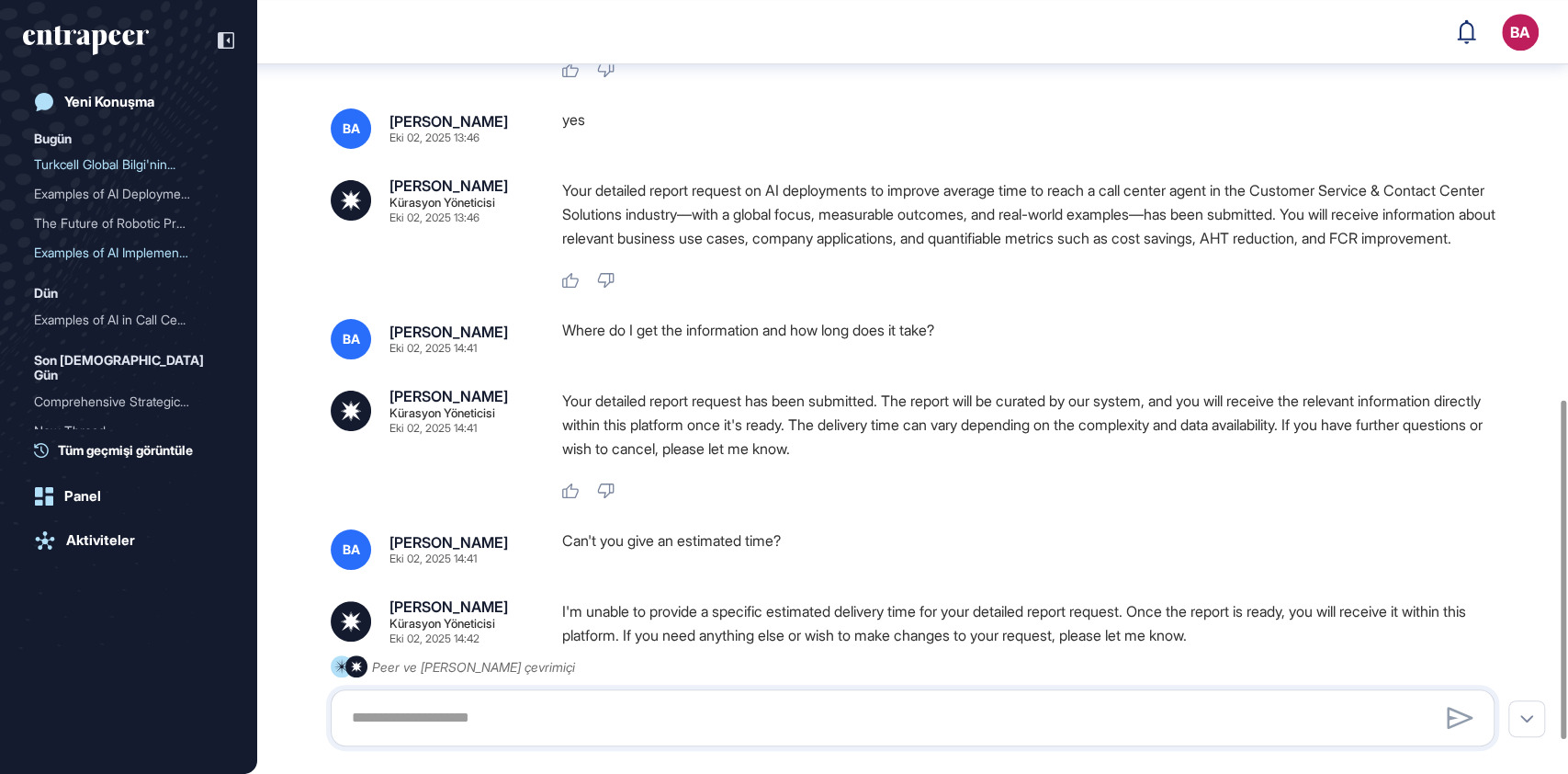
scroll to position [987, 0]
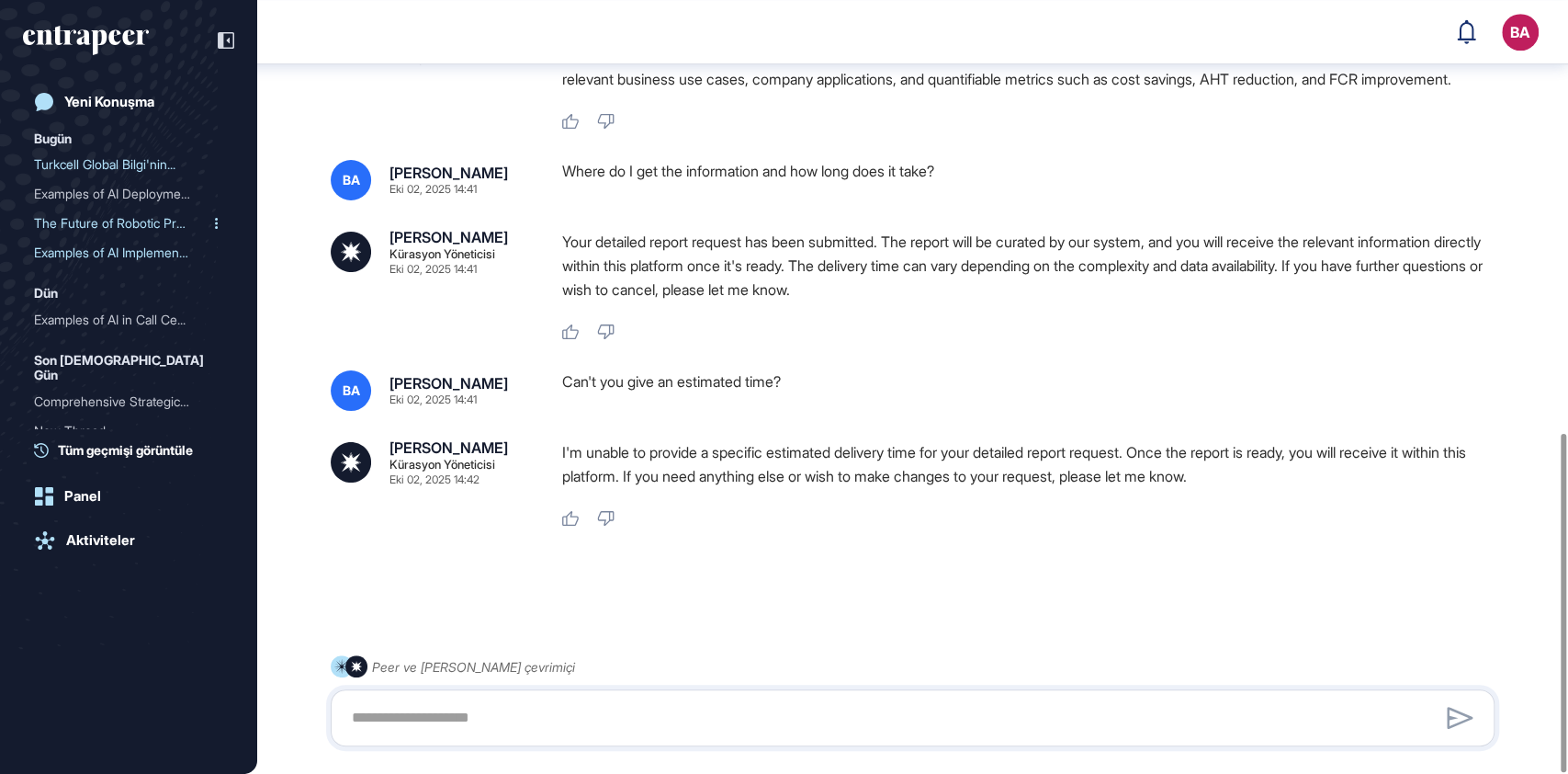
click at [124, 225] on div "The Future of Robotic Pro..." at bounding box center [121, 223] width 174 height 29
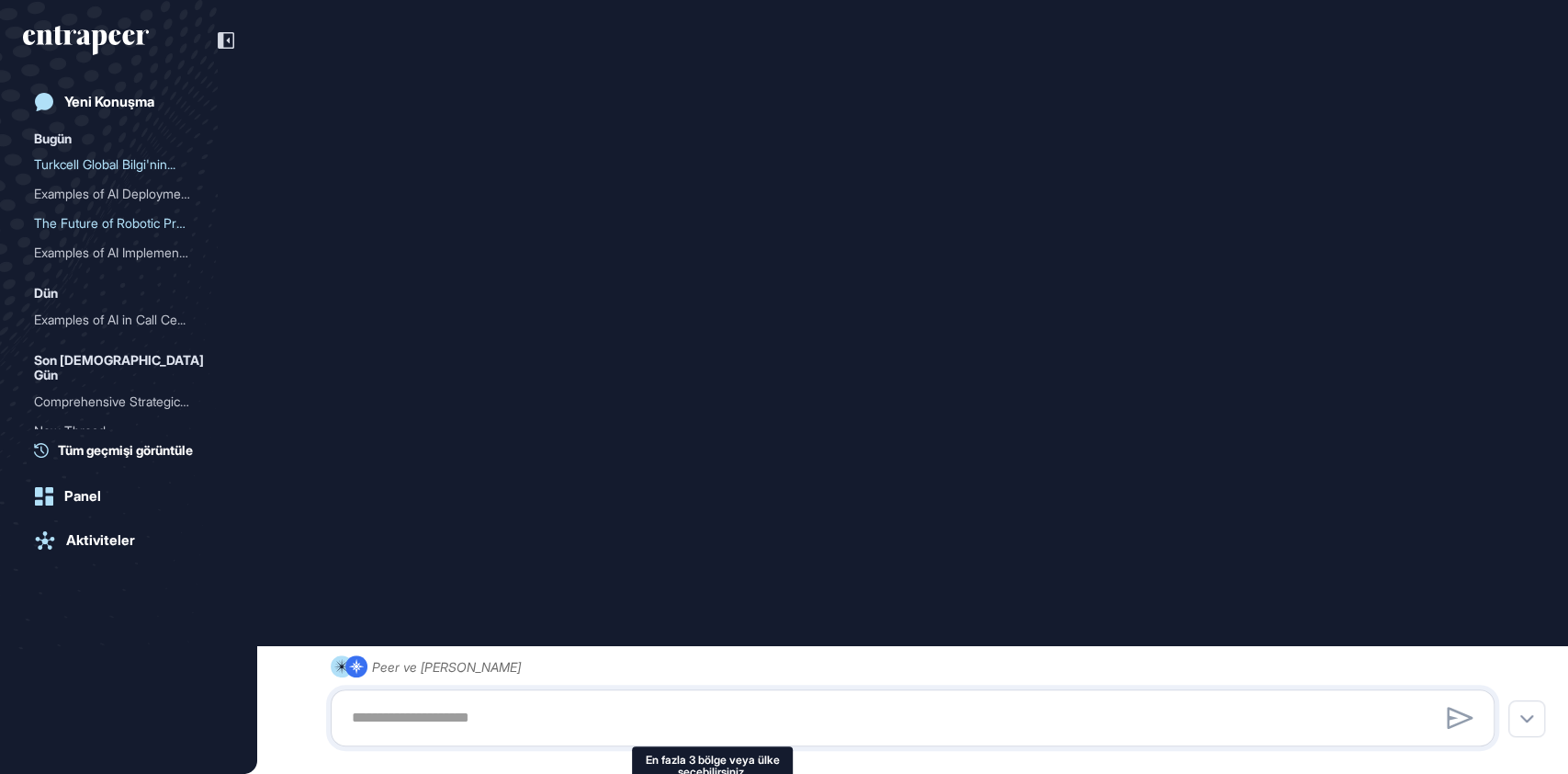
scroll to position [937, 0]
type input "**********"
type input "**"
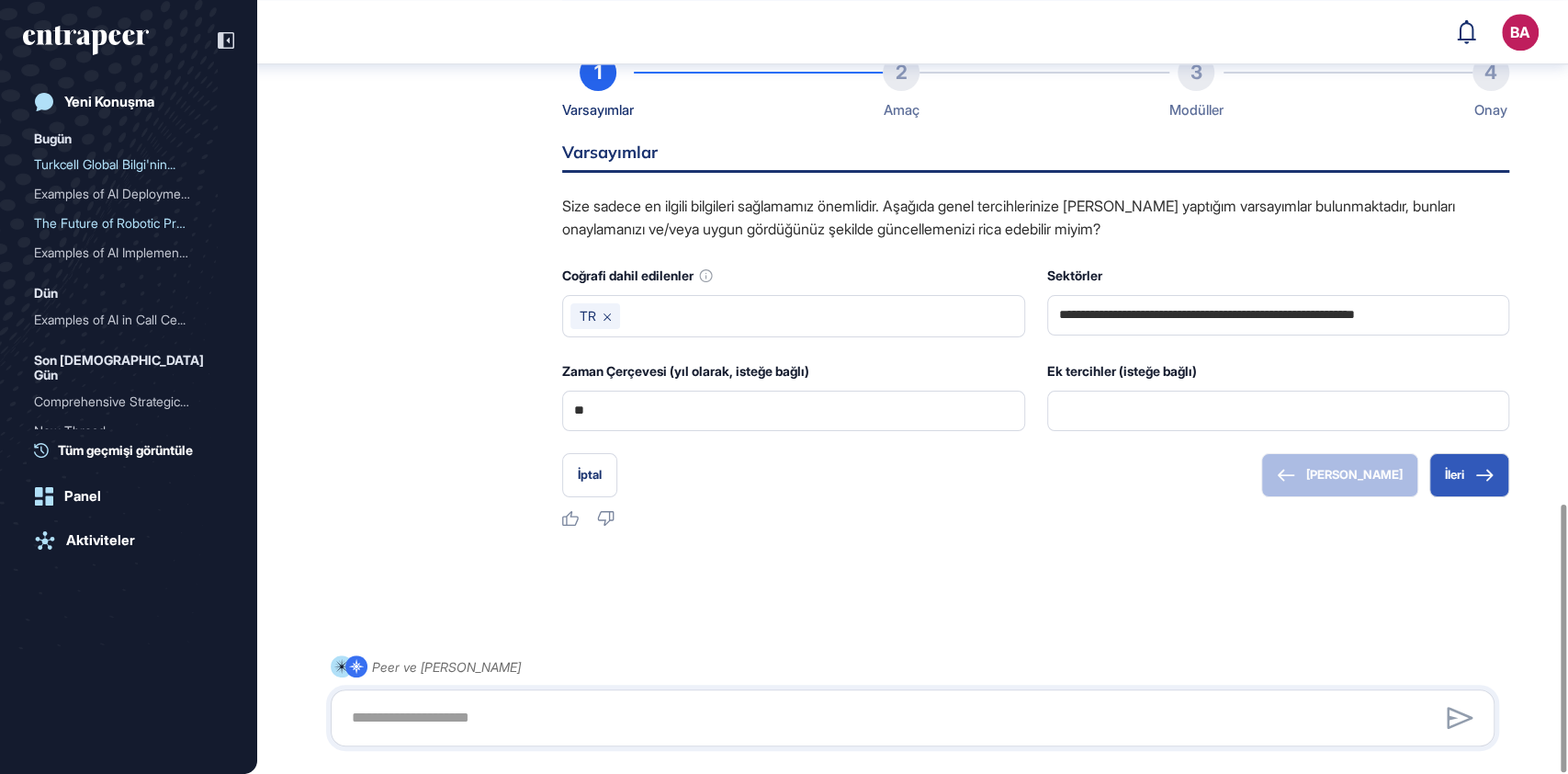
scroll to position [1453, 0]
click at [88, 191] on div "Examples of AI Deployment..." at bounding box center [121, 193] width 174 height 29
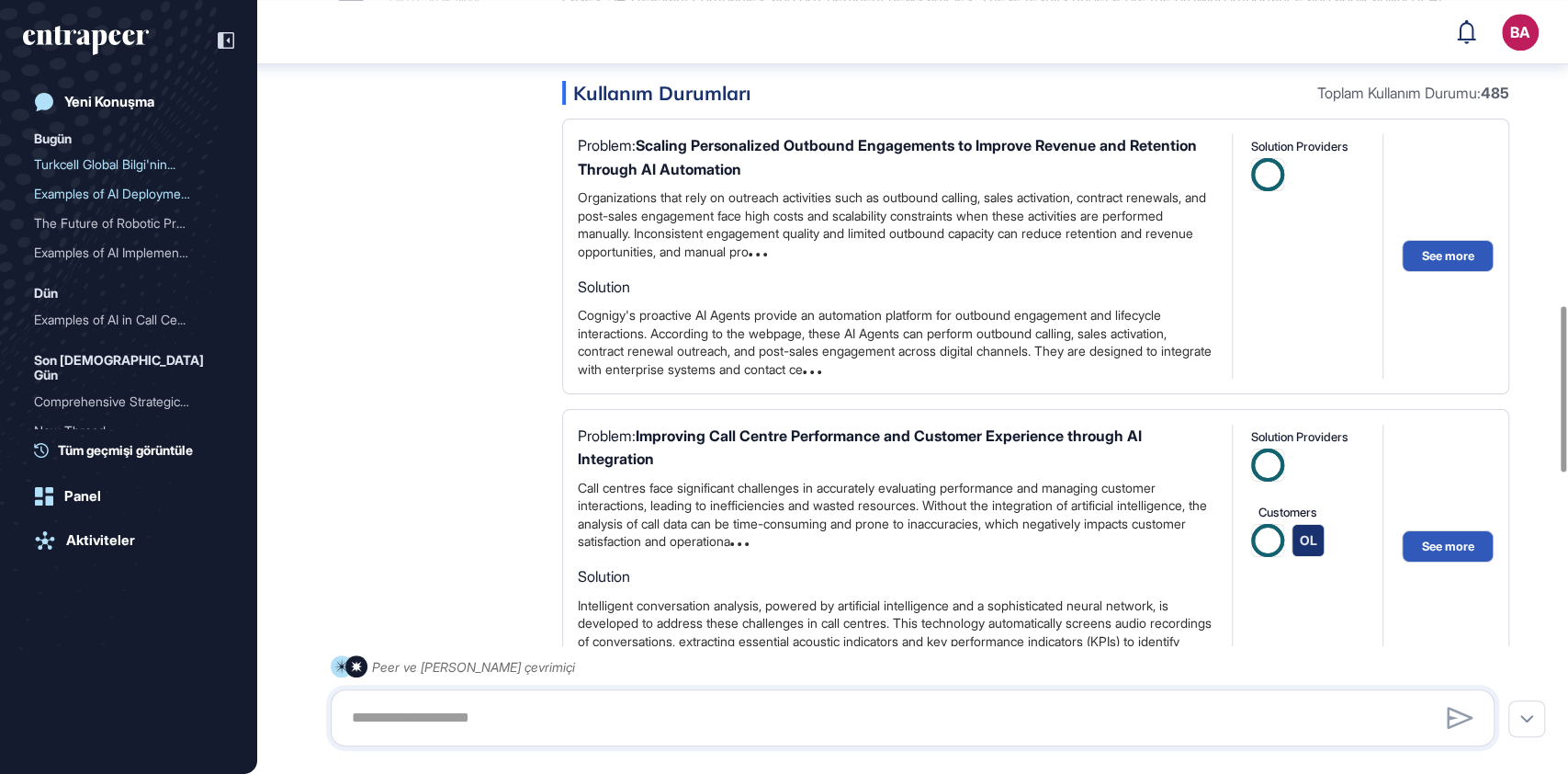
scroll to position [1233, 0]
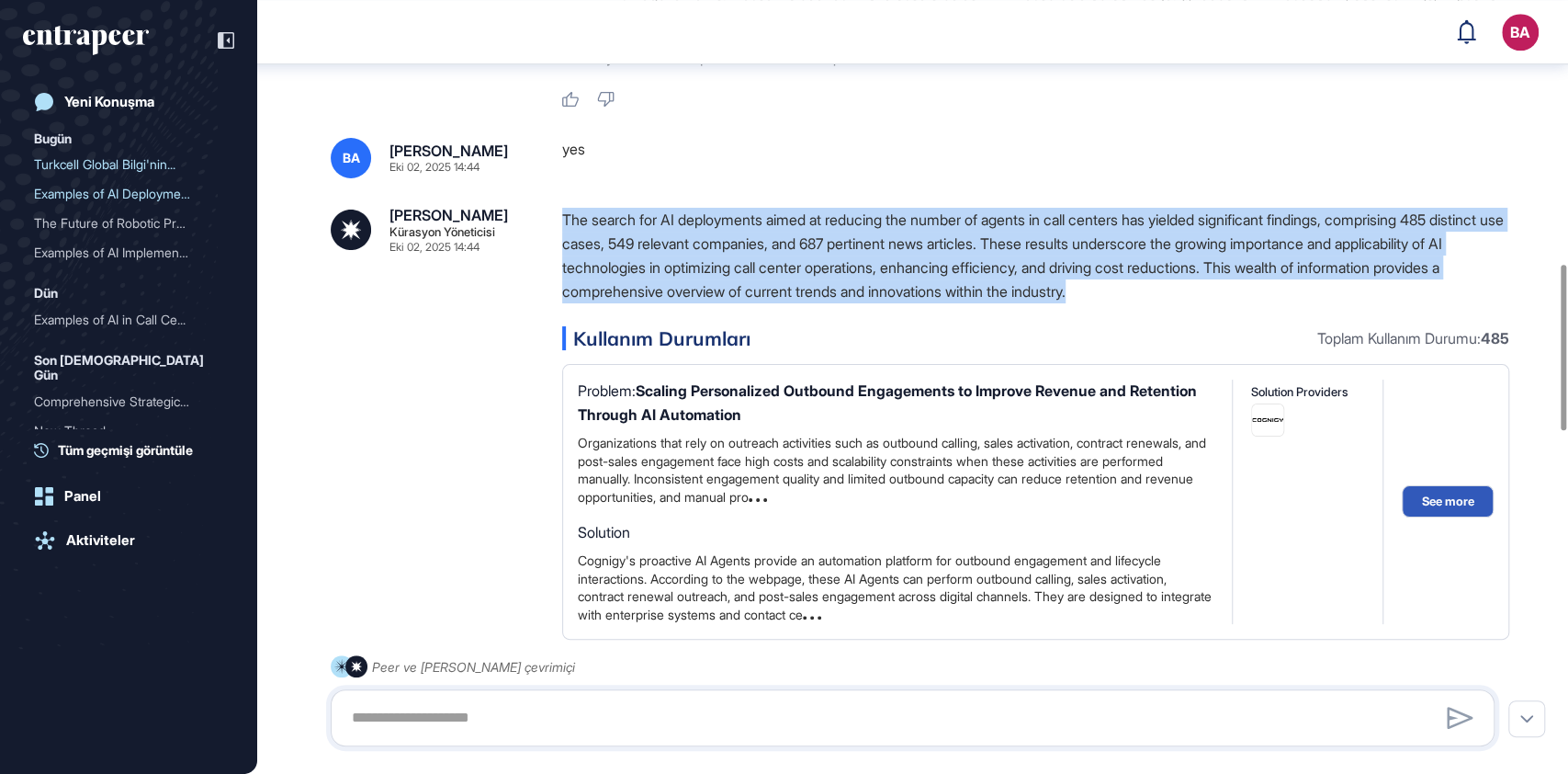
drag, startPoint x: 565, startPoint y: 243, endPoint x: 1271, endPoint y: 315, distance: 709.7
click at [1271, 303] on p "The search for AI deployments aimed at reducing the number of agents in call ce…" at bounding box center [1036, 255] width 947 height 96
copy p "The search for AI deployments aimed at reducing the number of agents in call ce…"
click at [632, 292] on p "The search for AI deployments aimed at reducing the number of agents in call ce…" at bounding box center [1036, 255] width 947 height 96
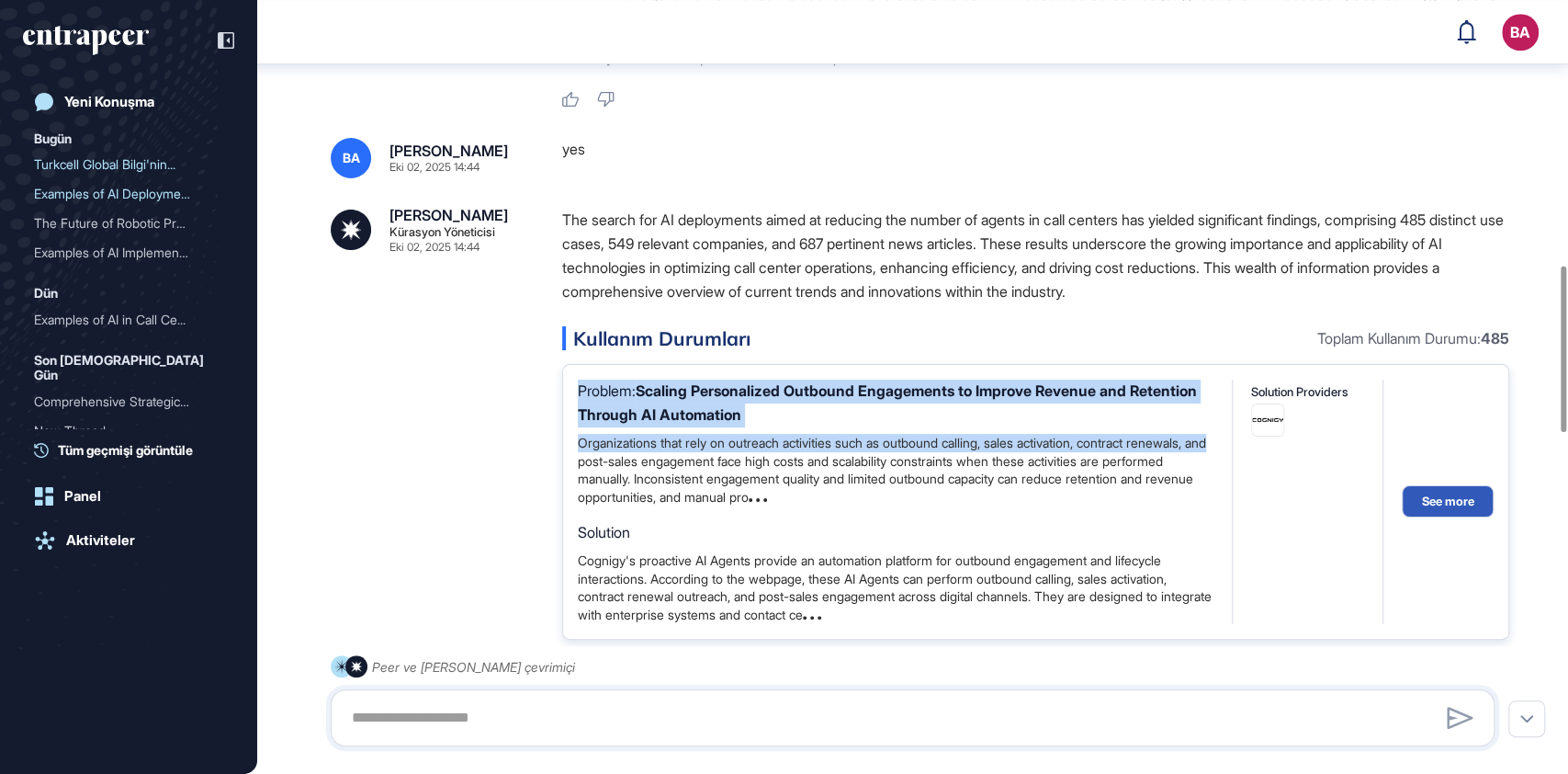
scroll to position [1478, 0]
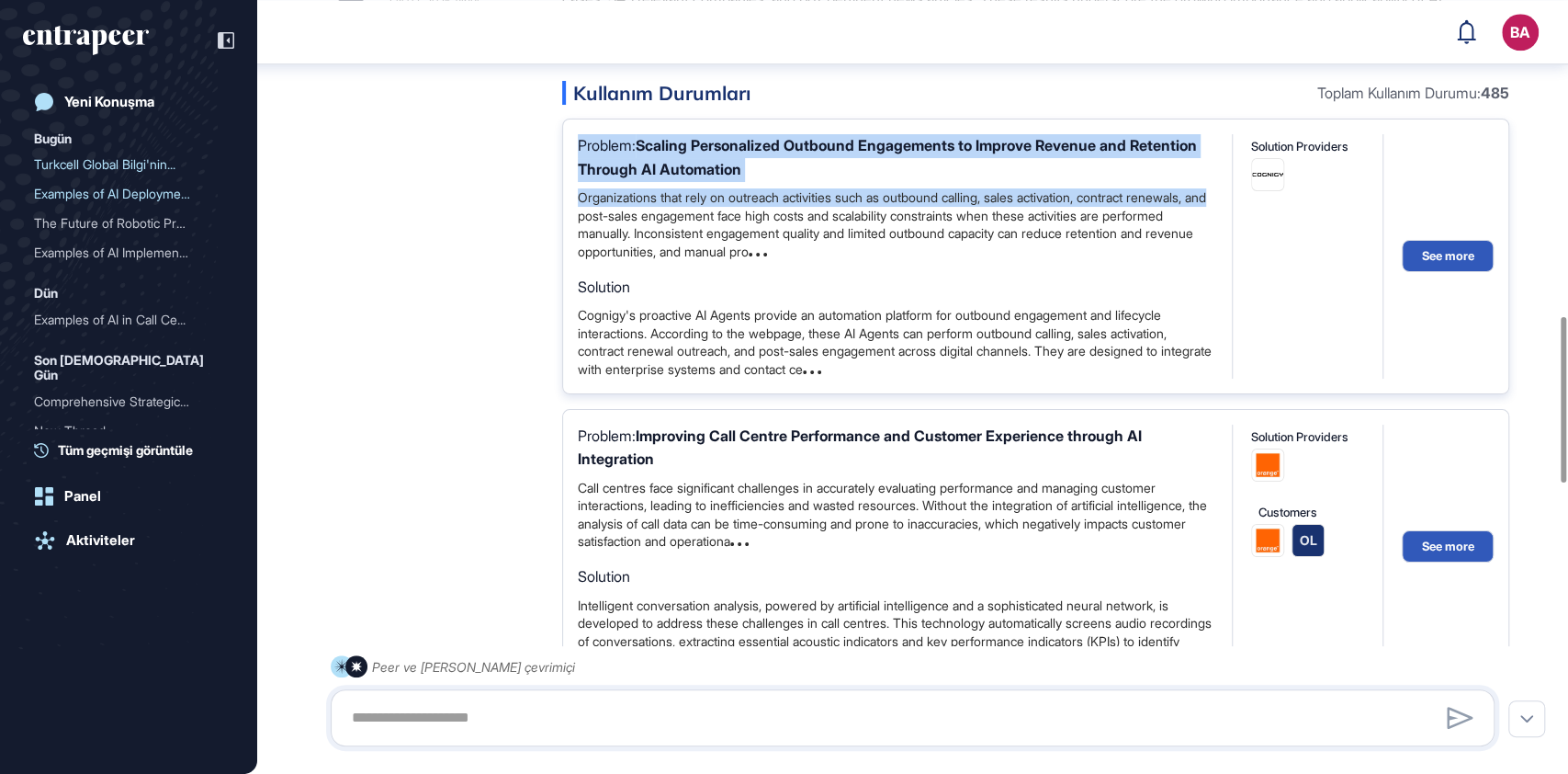
drag, startPoint x: 573, startPoint y: 410, endPoint x: 904, endPoint y: 391, distance: 331.5
click at [904, 391] on div "Problem: Scaling Personalized Outbound Engagements to Improve Revenue and Reten…" at bounding box center [1036, 256] width 947 height 276
copy div "Problem: Scaling Personalized Outbound Engagements to Improve Revenue and Reten…"
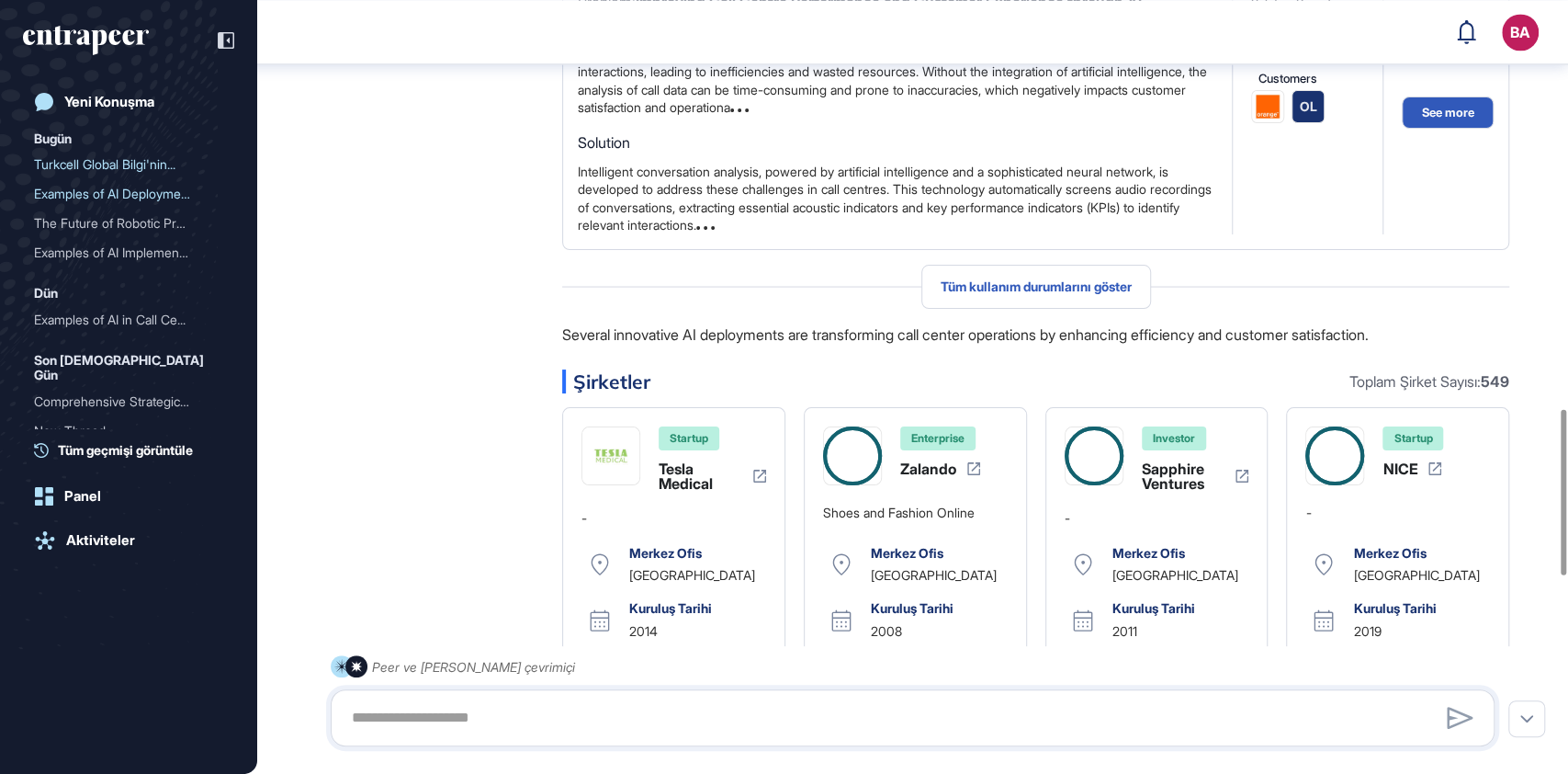
scroll to position [1968, 0]
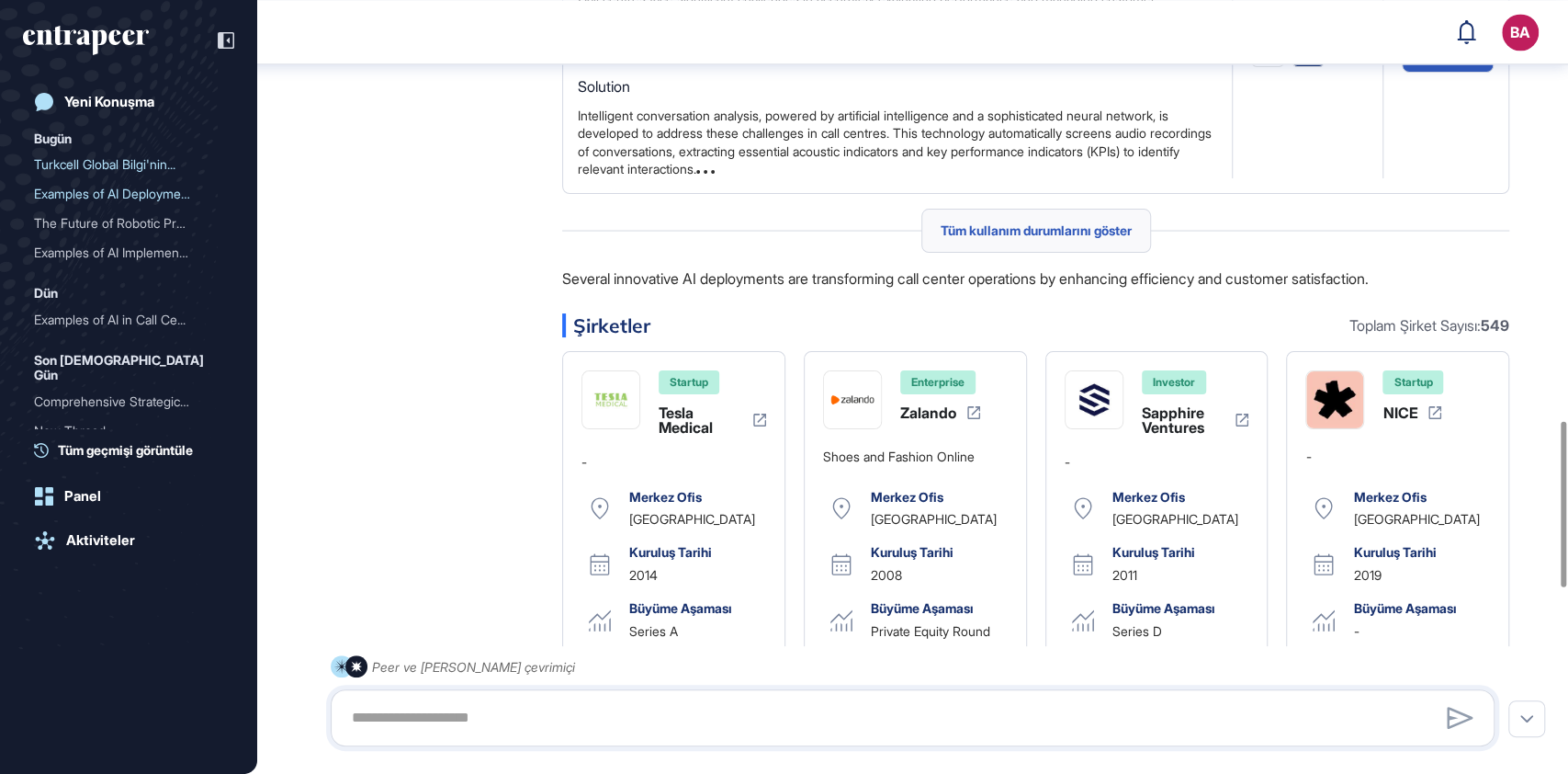
click at [1068, 253] on div "Tüm kullanım durumlarını göster" at bounding box center [1036, 230] width 230 height 45
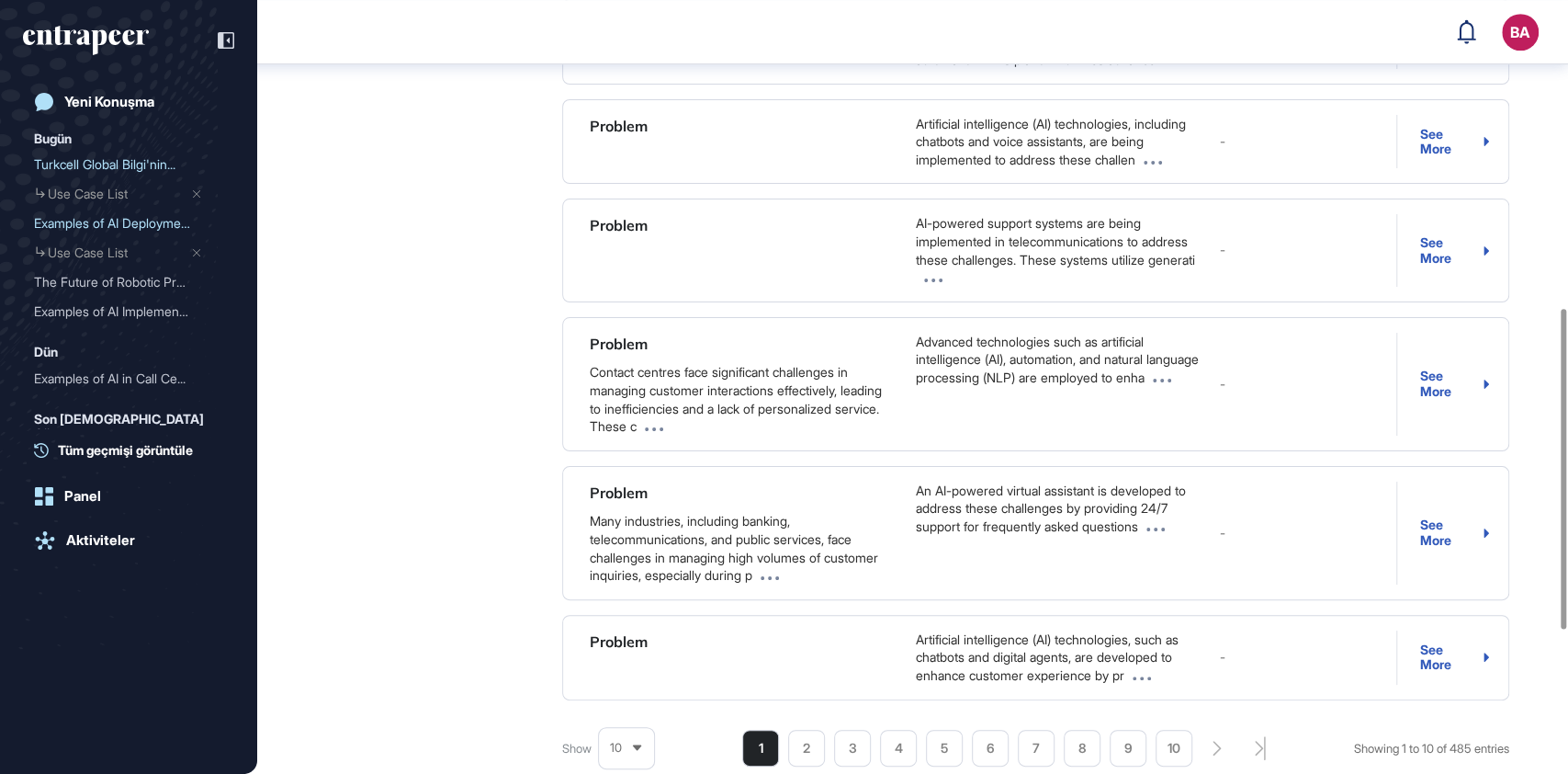
scroll to position [744, 0]
click at [99, 166] on div "Turkcell Global Bilgi'nin..." at bounding box center [121, 164] width 174 height 29
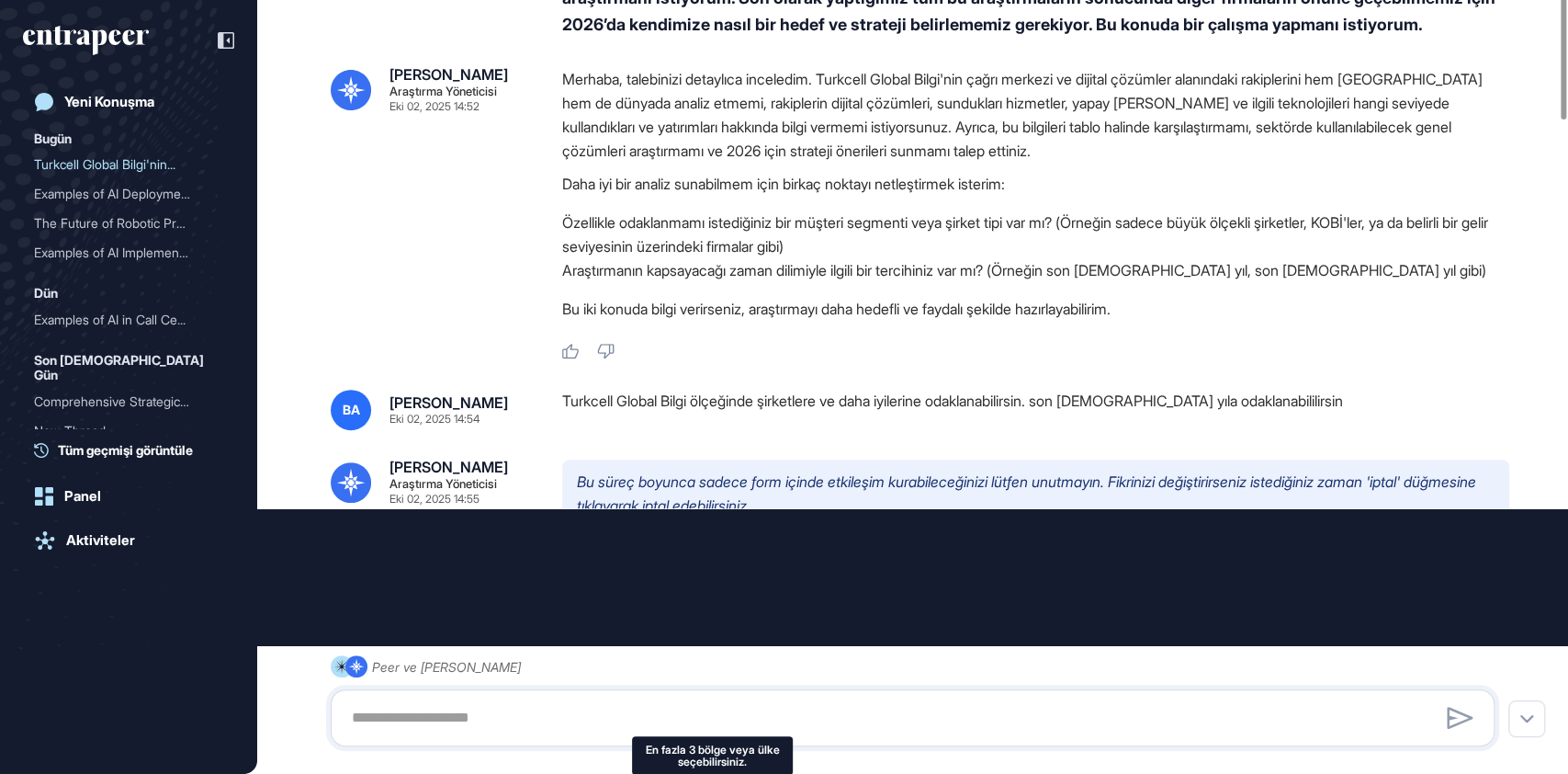
scroll to position [276, 0]
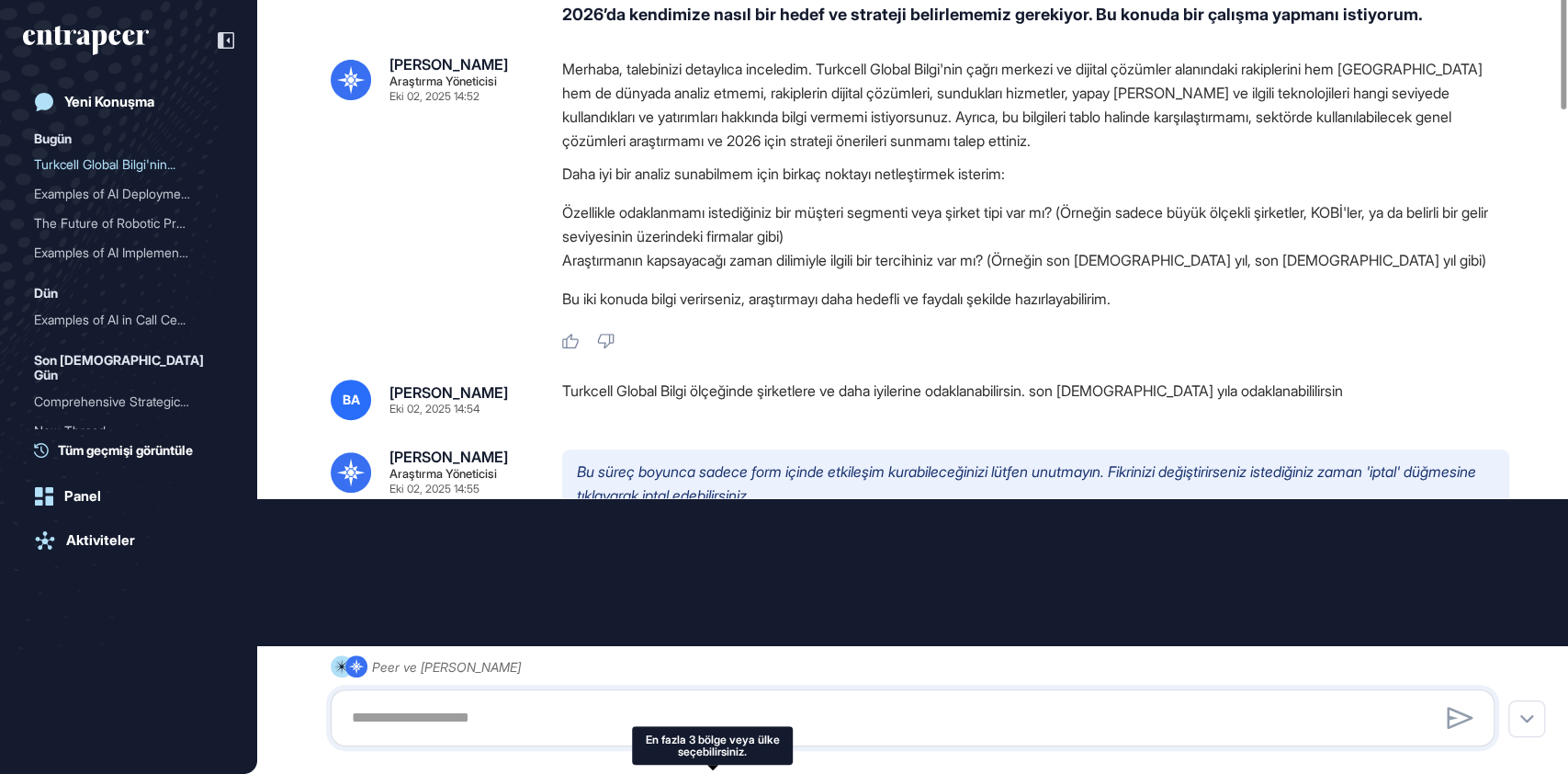
type input "**********"
type input "*"
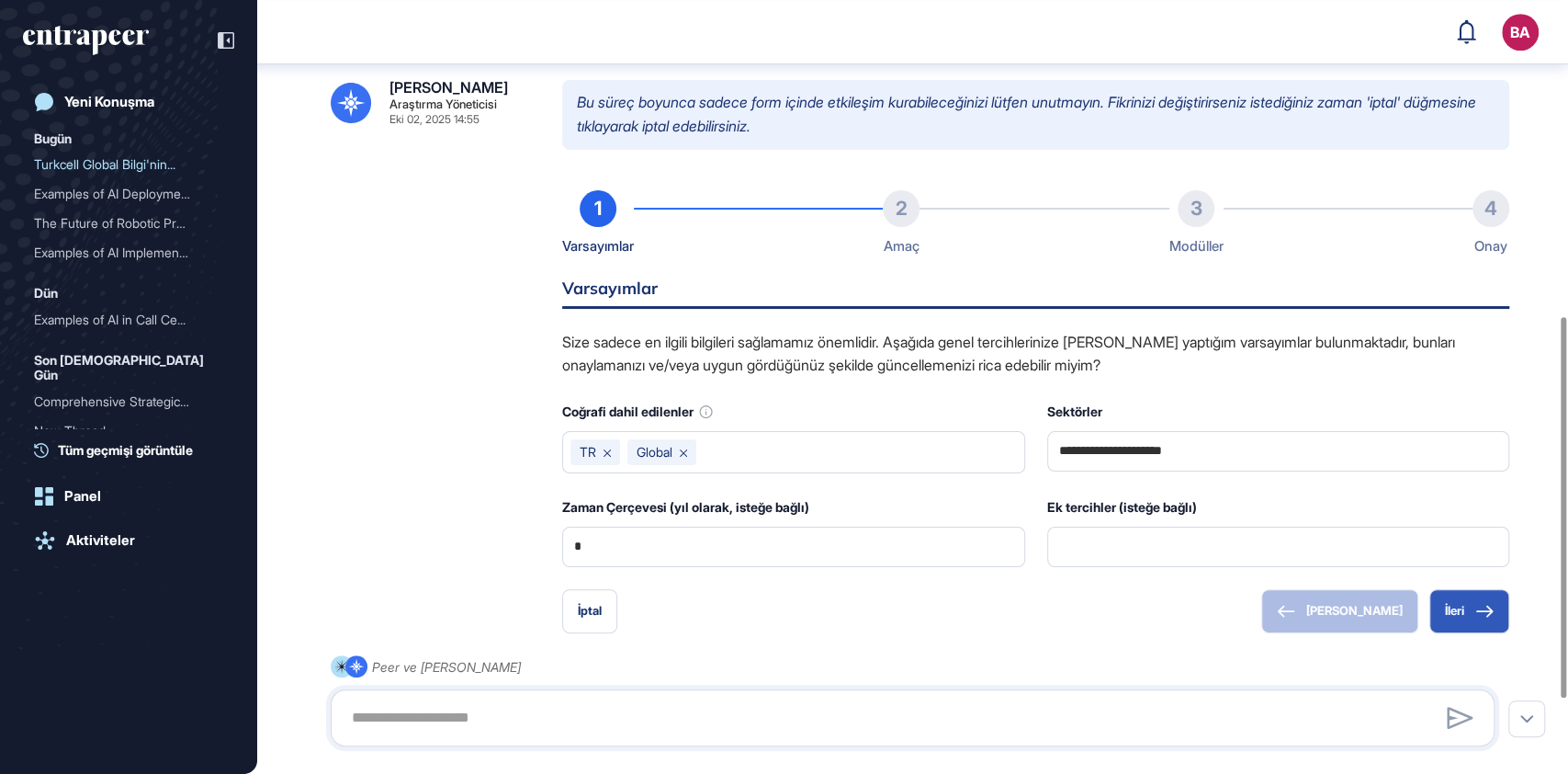
scroll to position [790, 0]
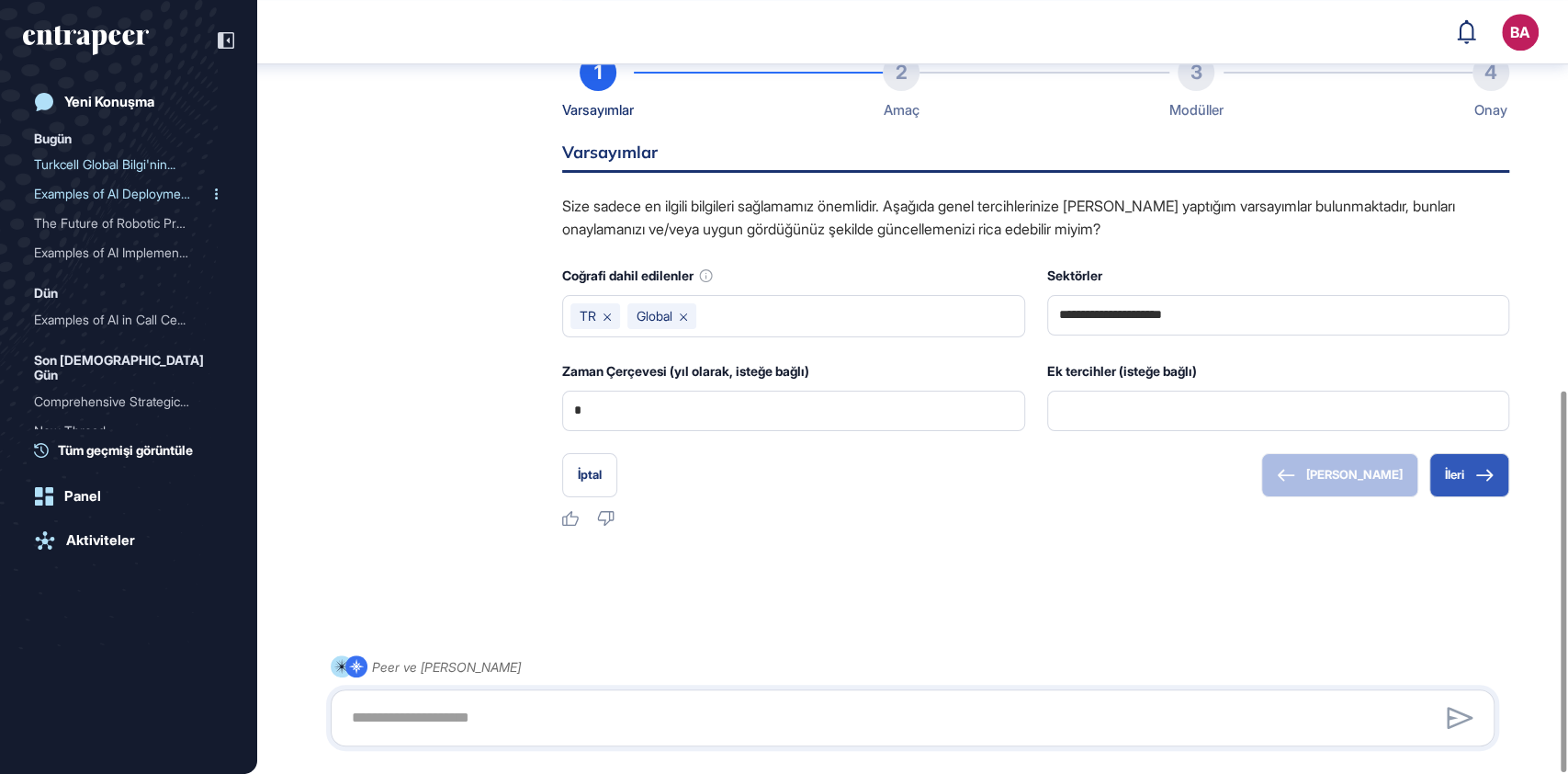
click at [53, 195] on div "Examples of AI Deployment..." at bounding box center [121, 193] width 174 height 29
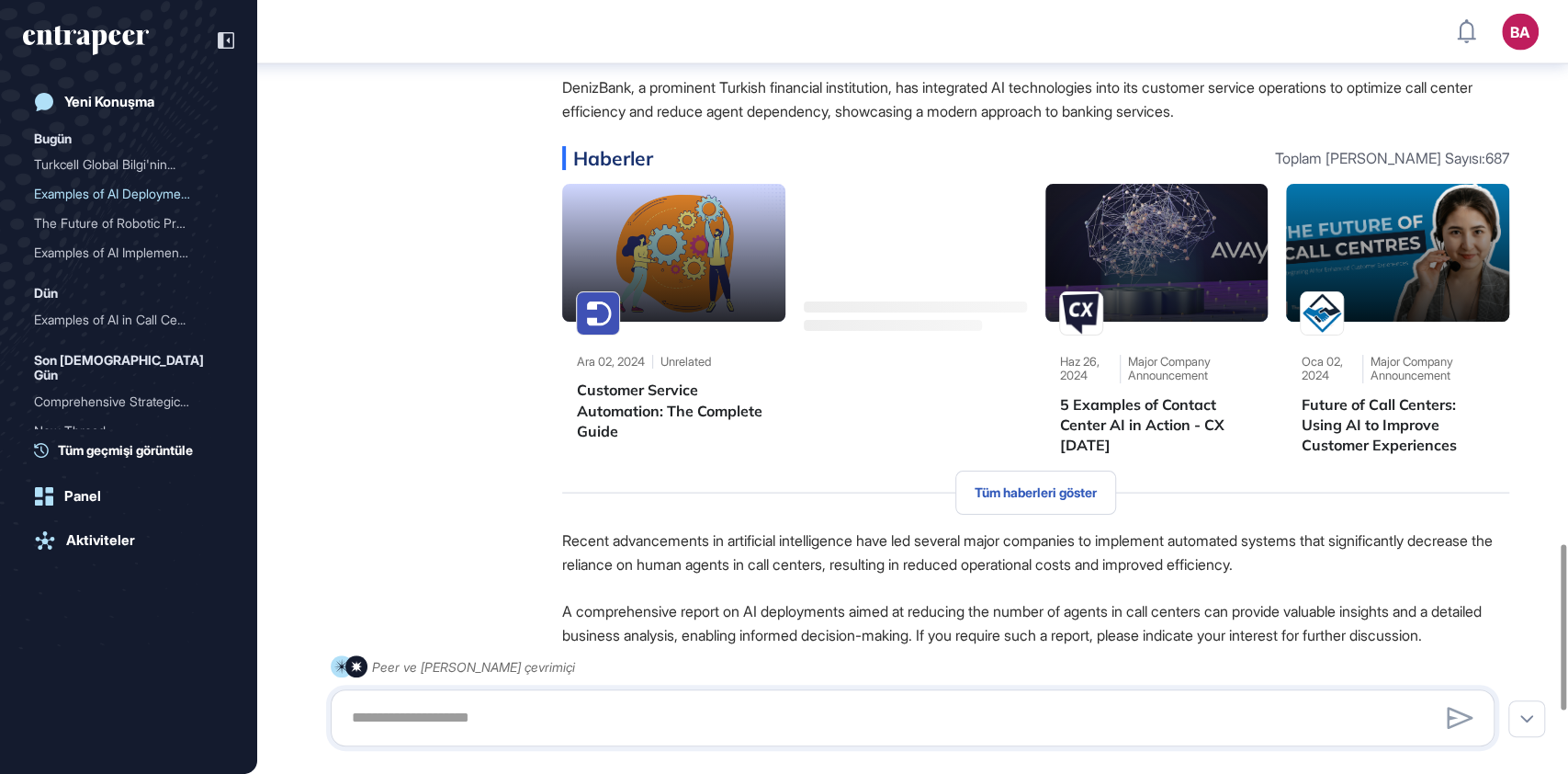
scroll to position [2705, 0]
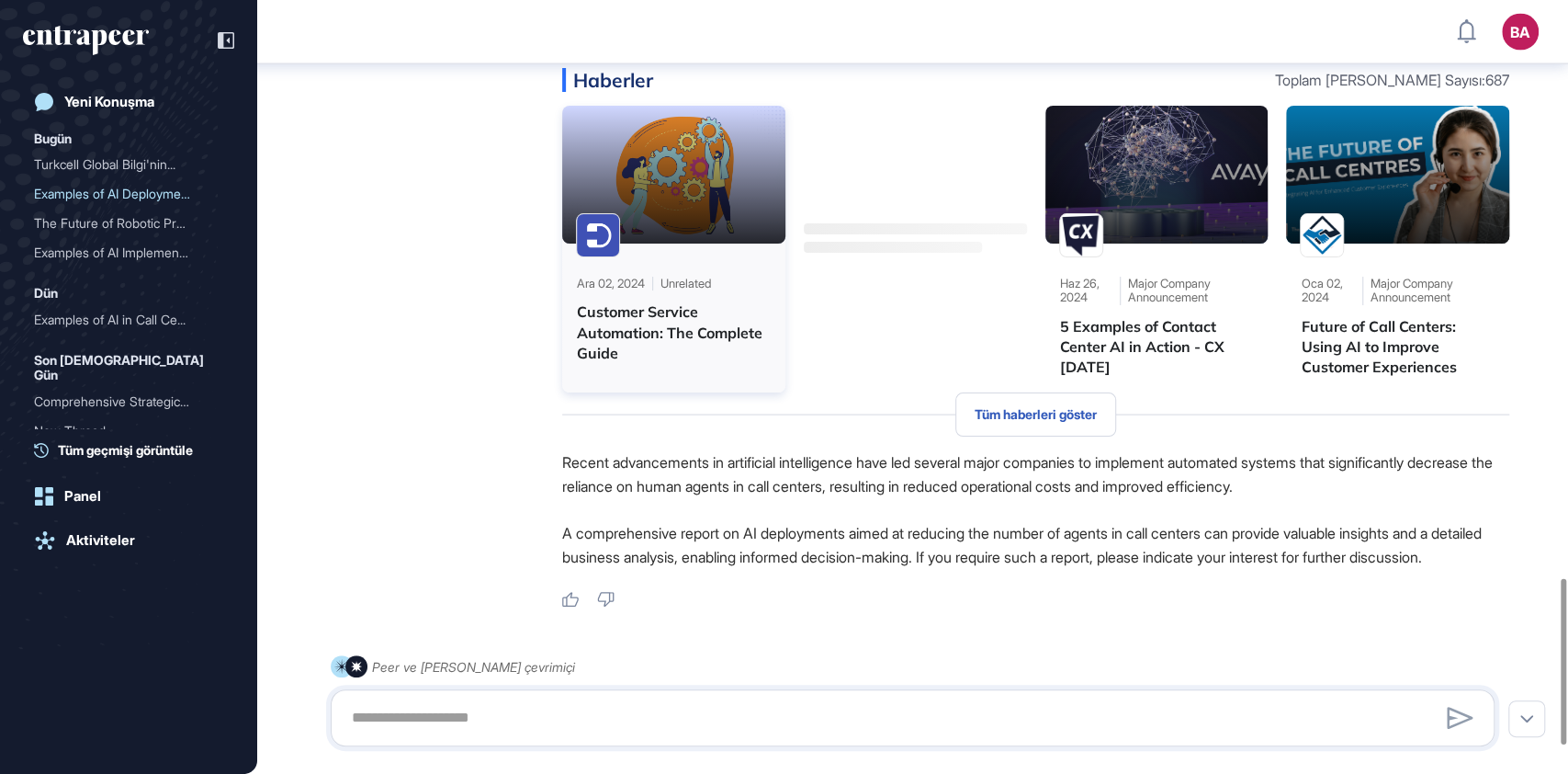
click at [653, 350] on div "Customer Service Automation: The Complete Guide" at bounding box center [673, 332] width 194 height 62
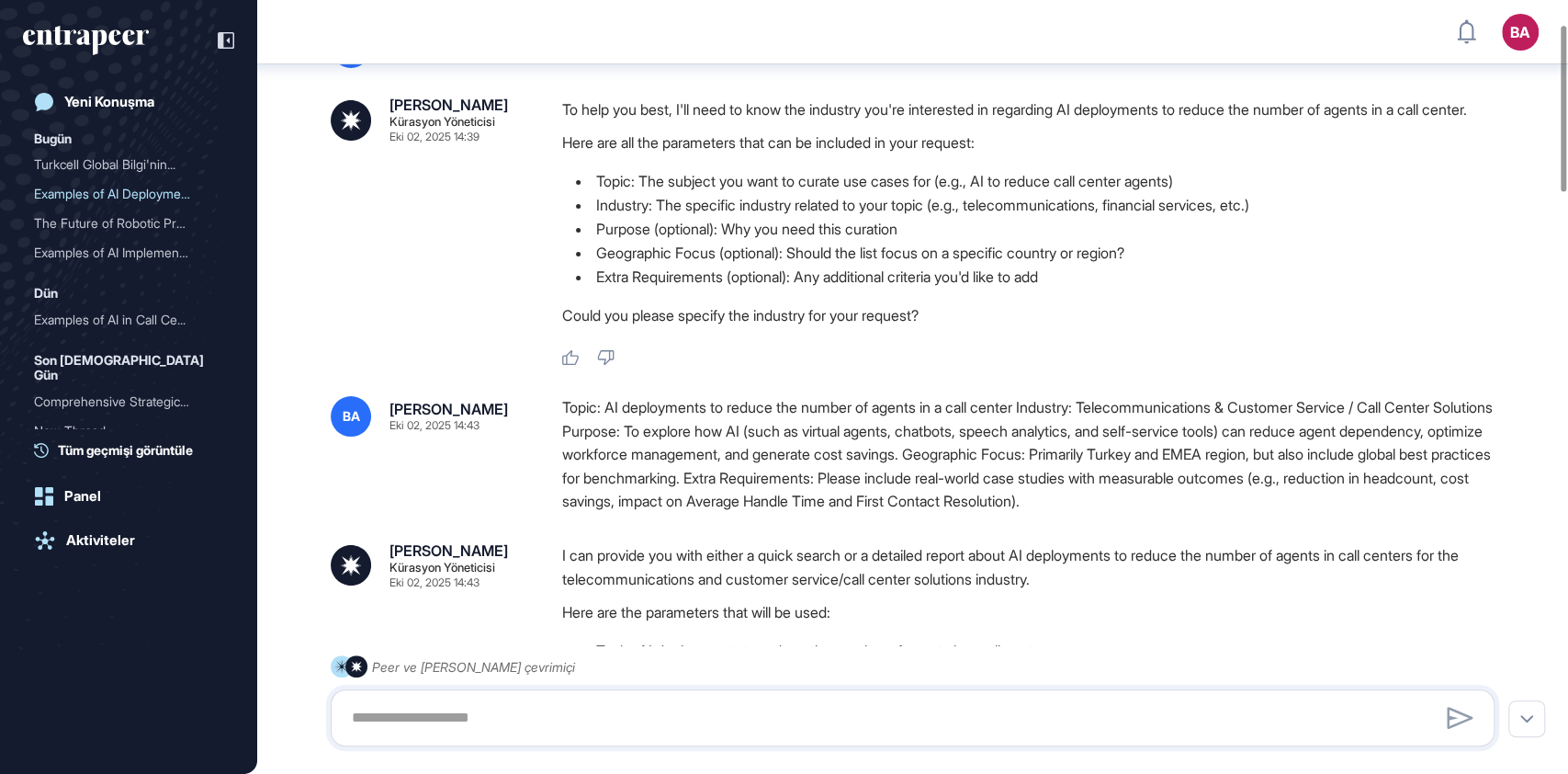
scroll to position [0, 0]
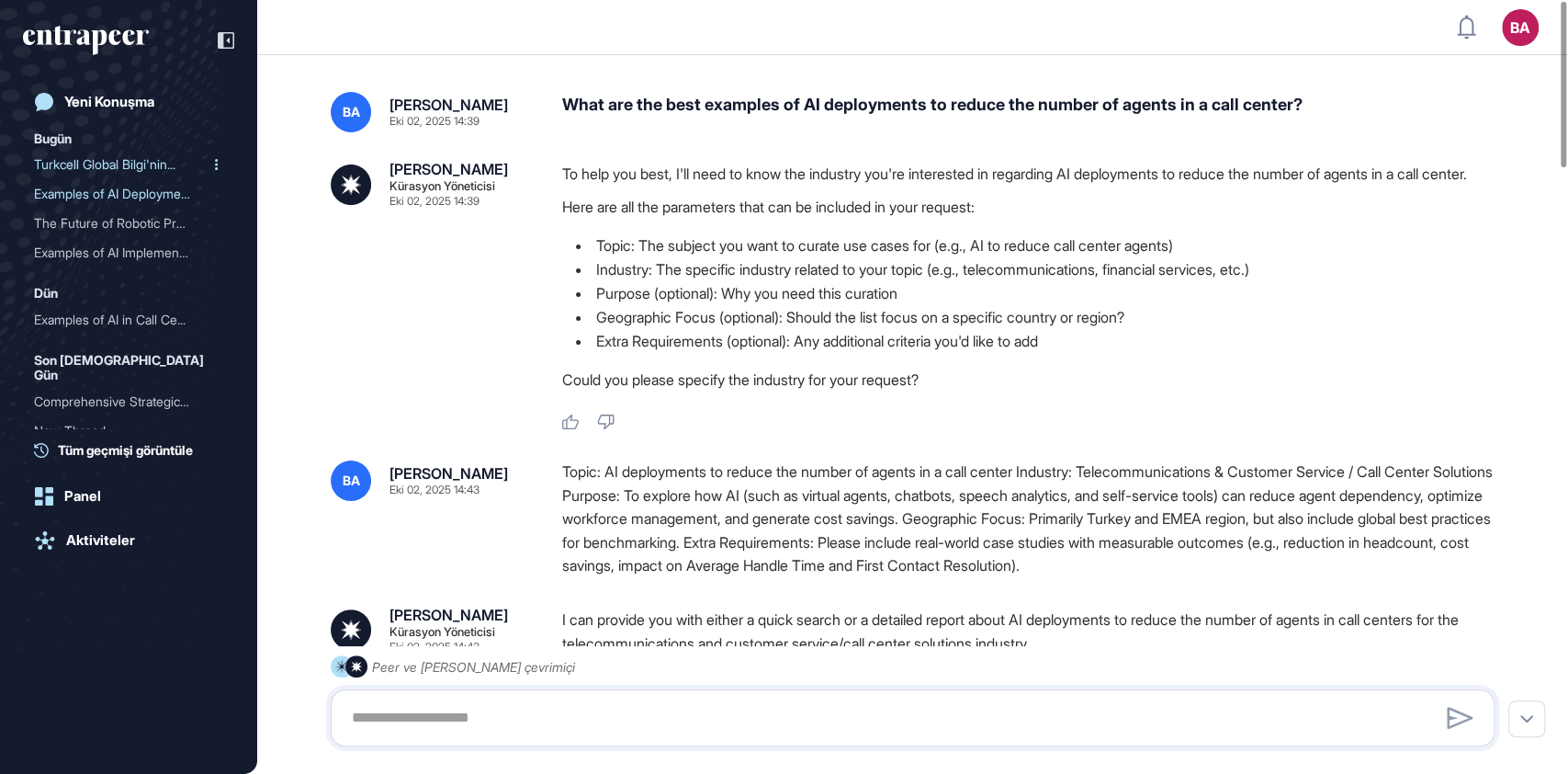
click at [77, 162] on div "Turkcell Global Bilgi'nin..." at bounding box center [121, 164] width 174 height 29
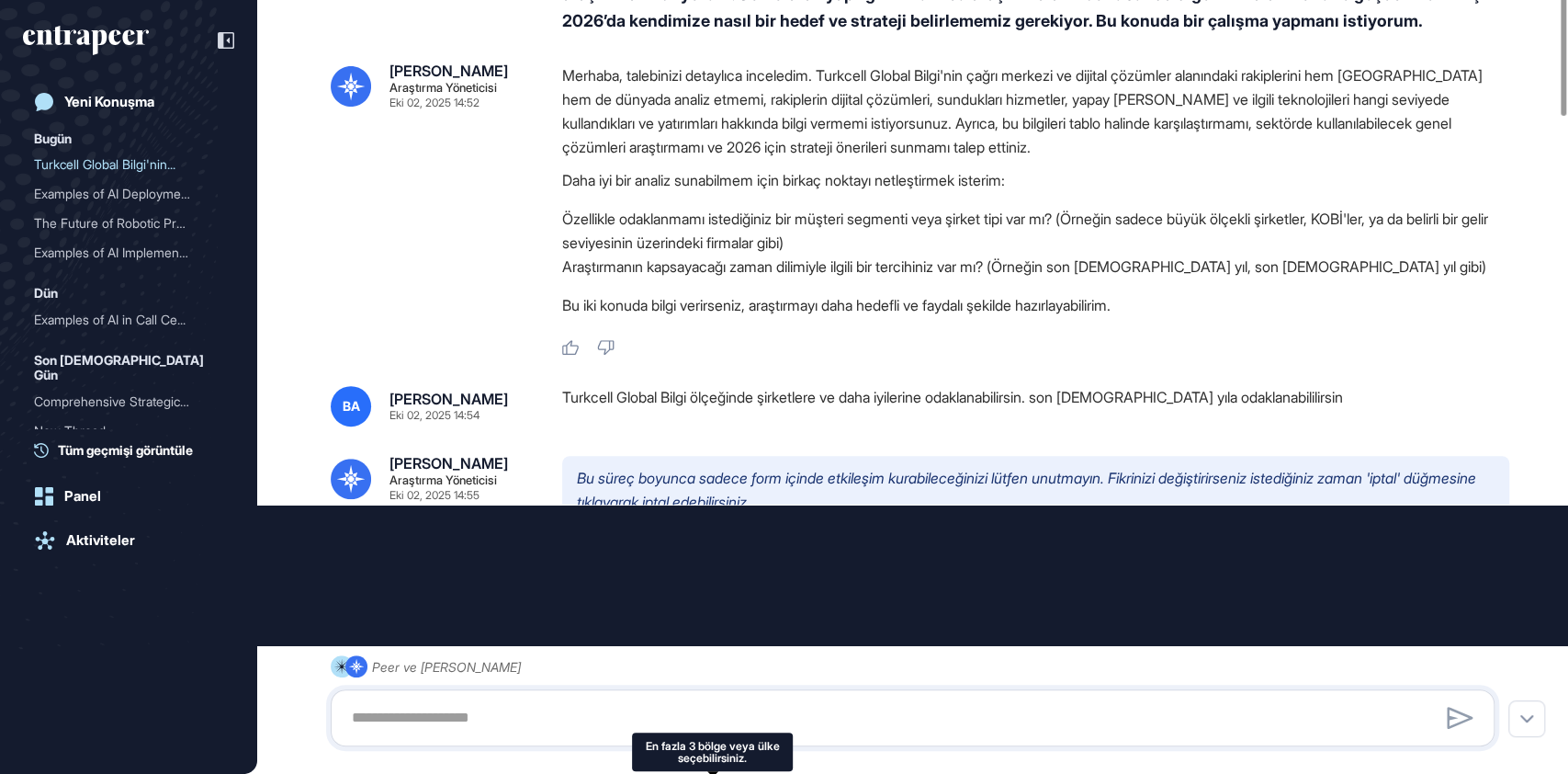
scroll to position [276, 0]
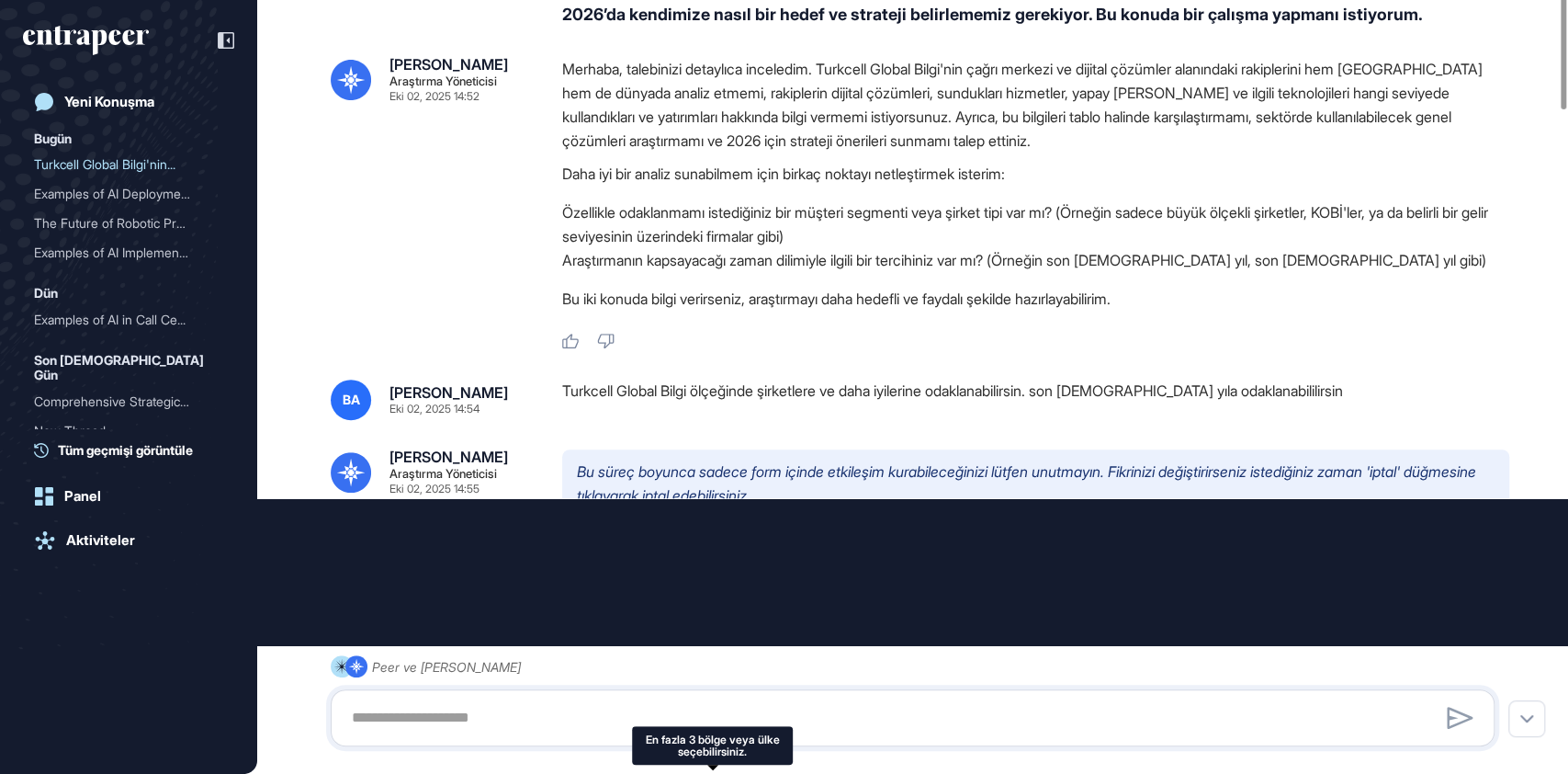
type input "**********"
type input "*"
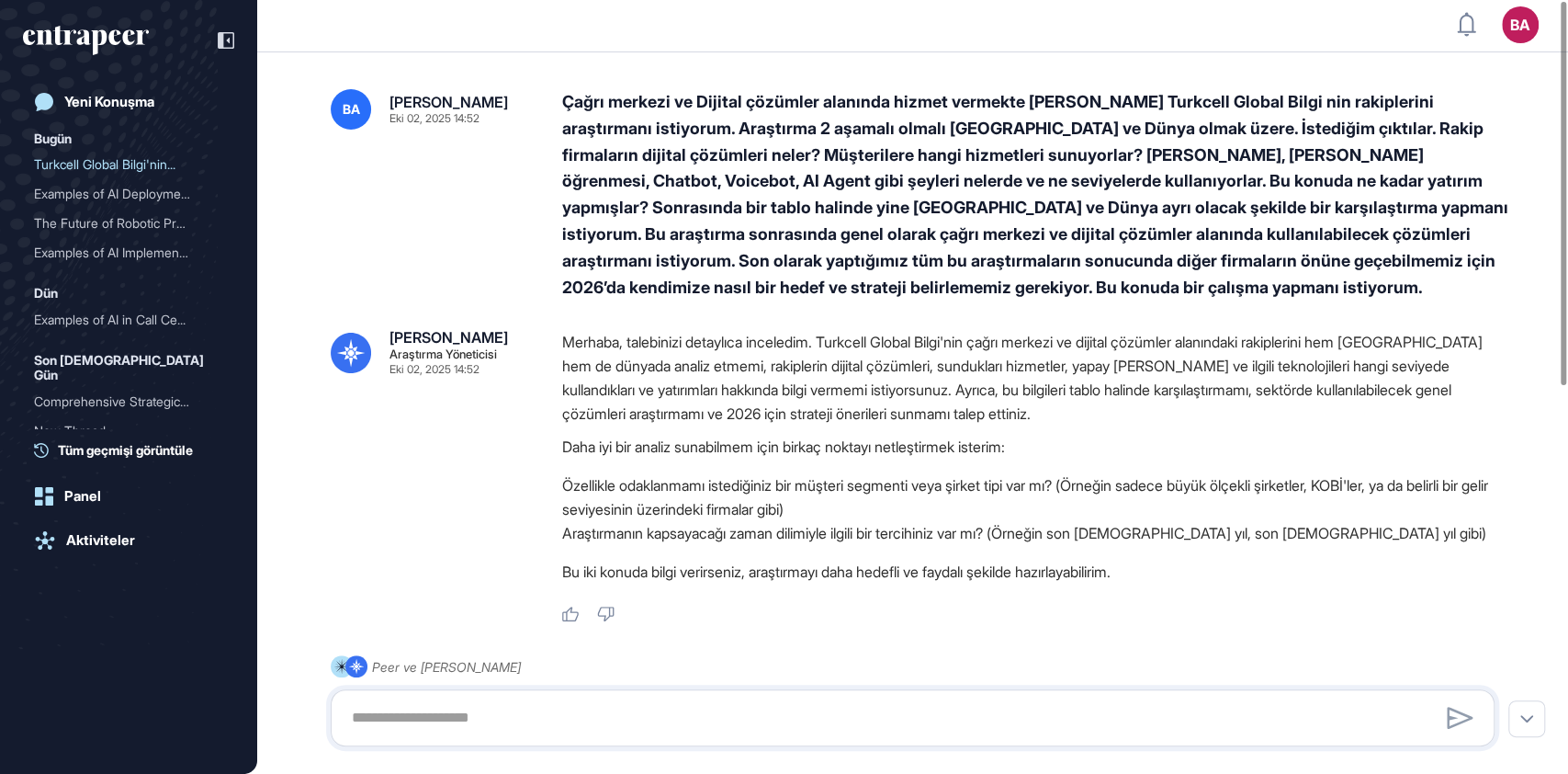
scroll to position [0, 0]
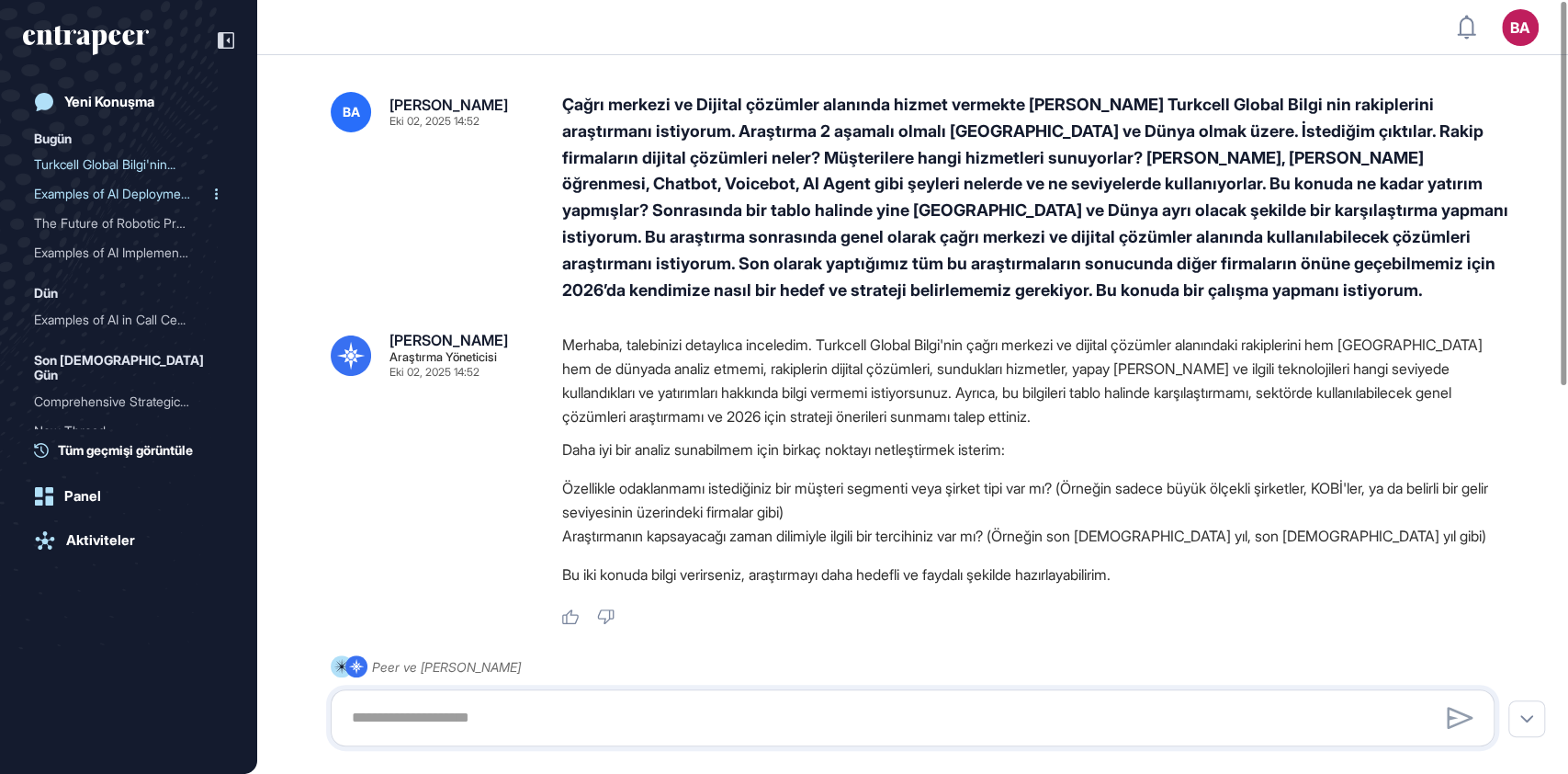
click at [115, 199] on div "Examples of AI Deployment..." at bounding box center [121, 193] width 174 height 29
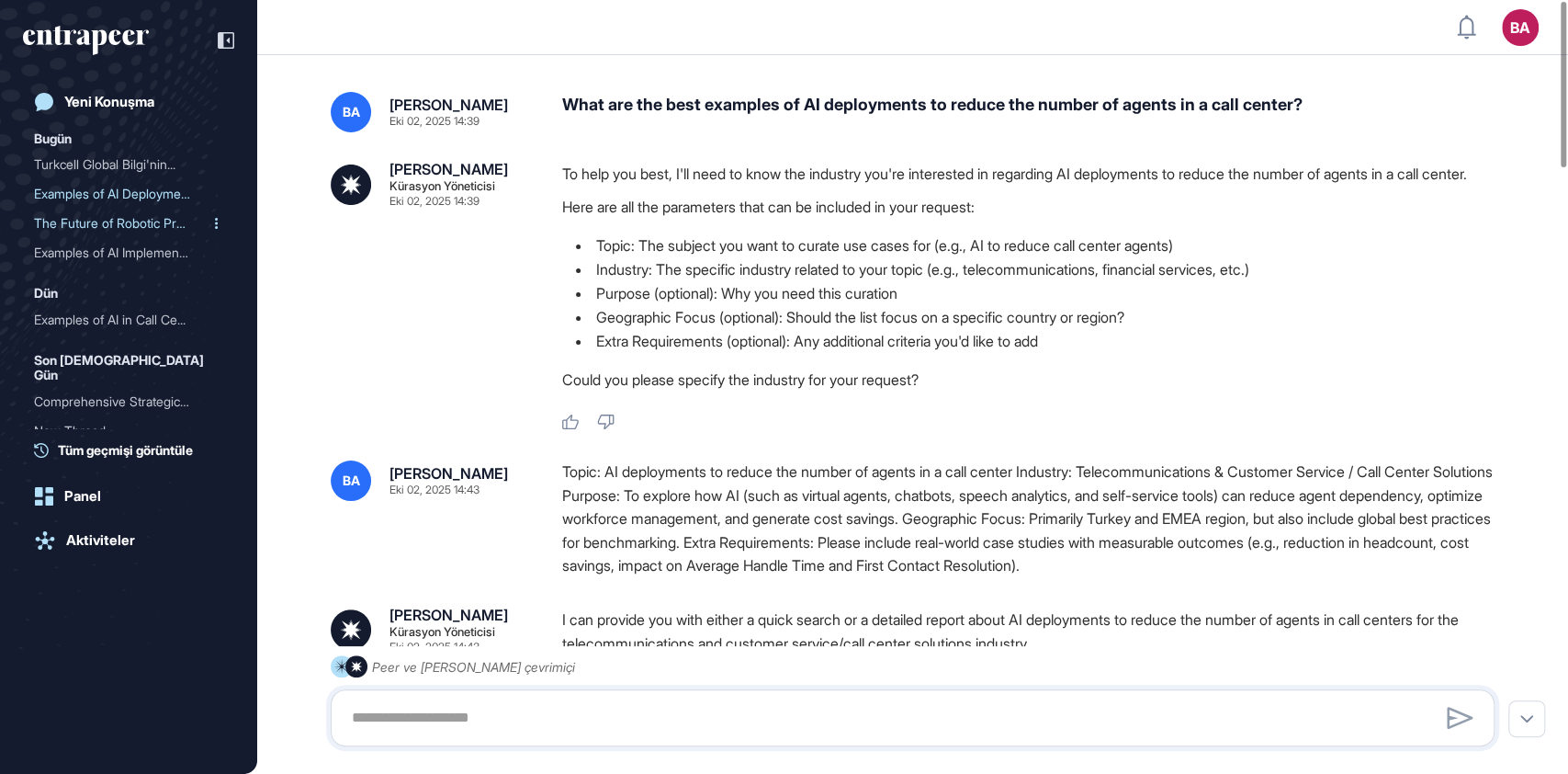
click at [115, 226] on div "The Future of Robotic Pro..." at bounding box center [121, 223] width 174 height 29
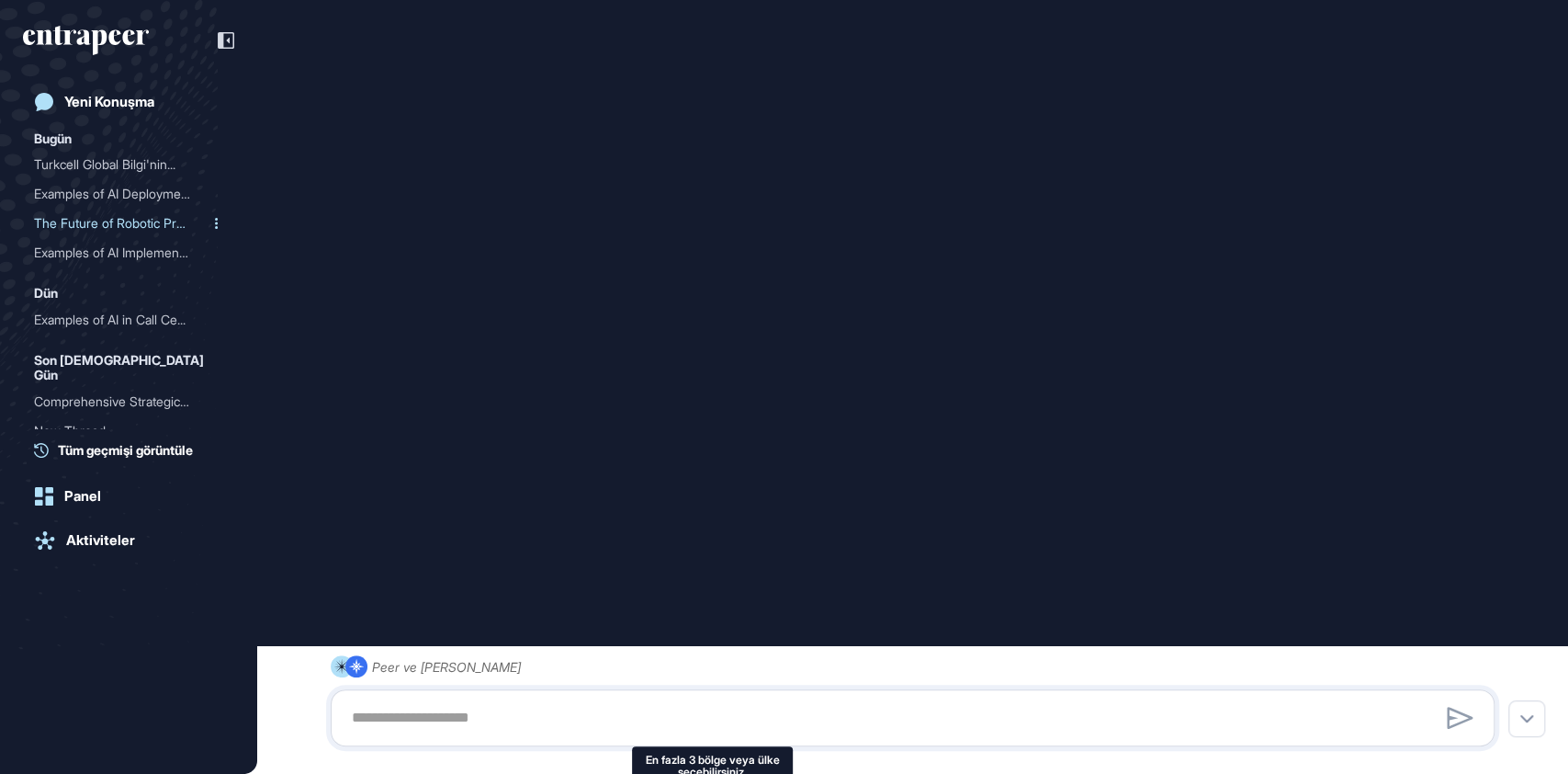
scroll to position [937, 0]
type input "**********"
type input "**"
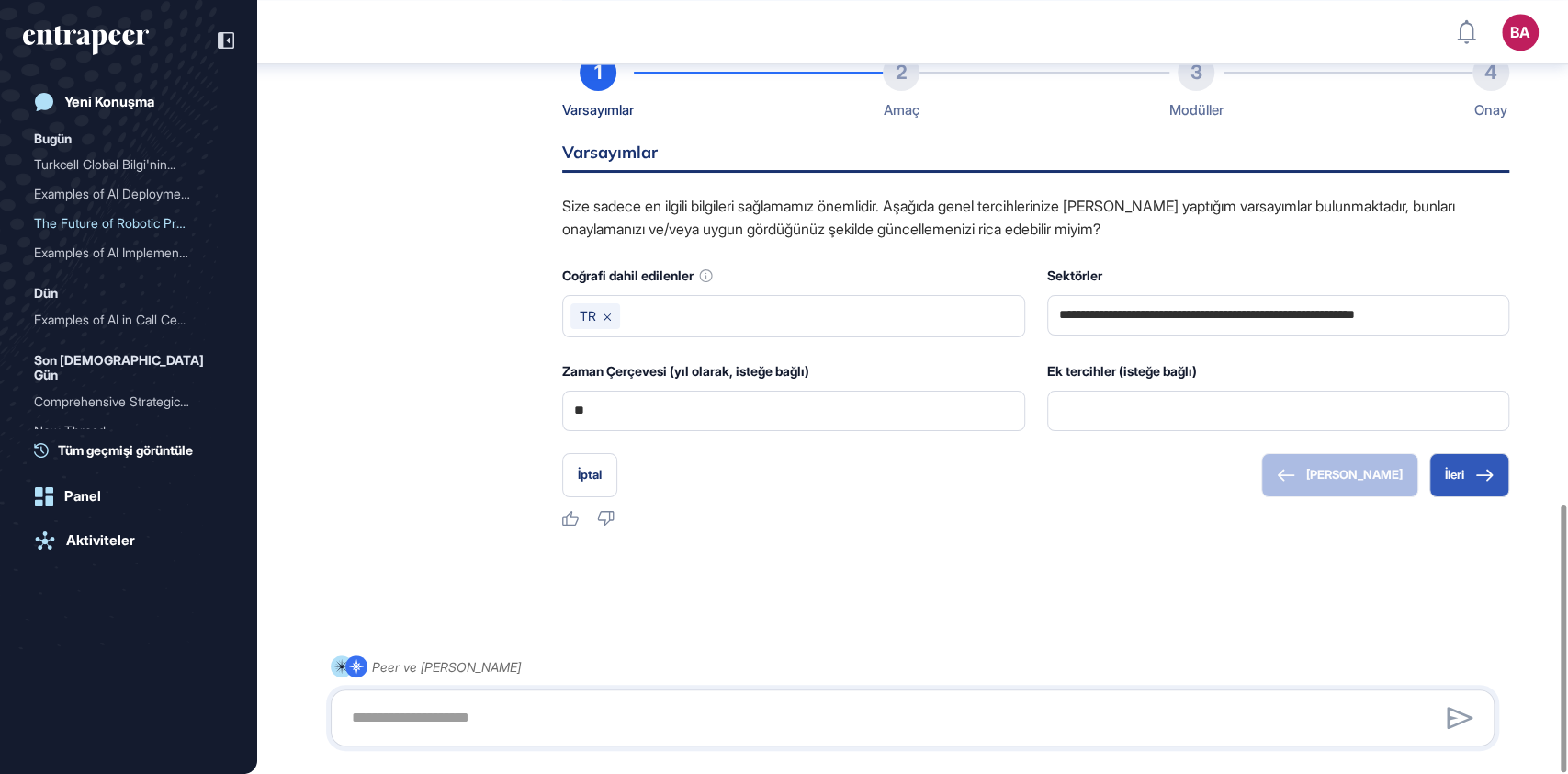
scroll to position [1453, 0]
click at [115, 249] on div "Examples of AI Implementa..." at bounding box center [121, 252] width 174 height 29
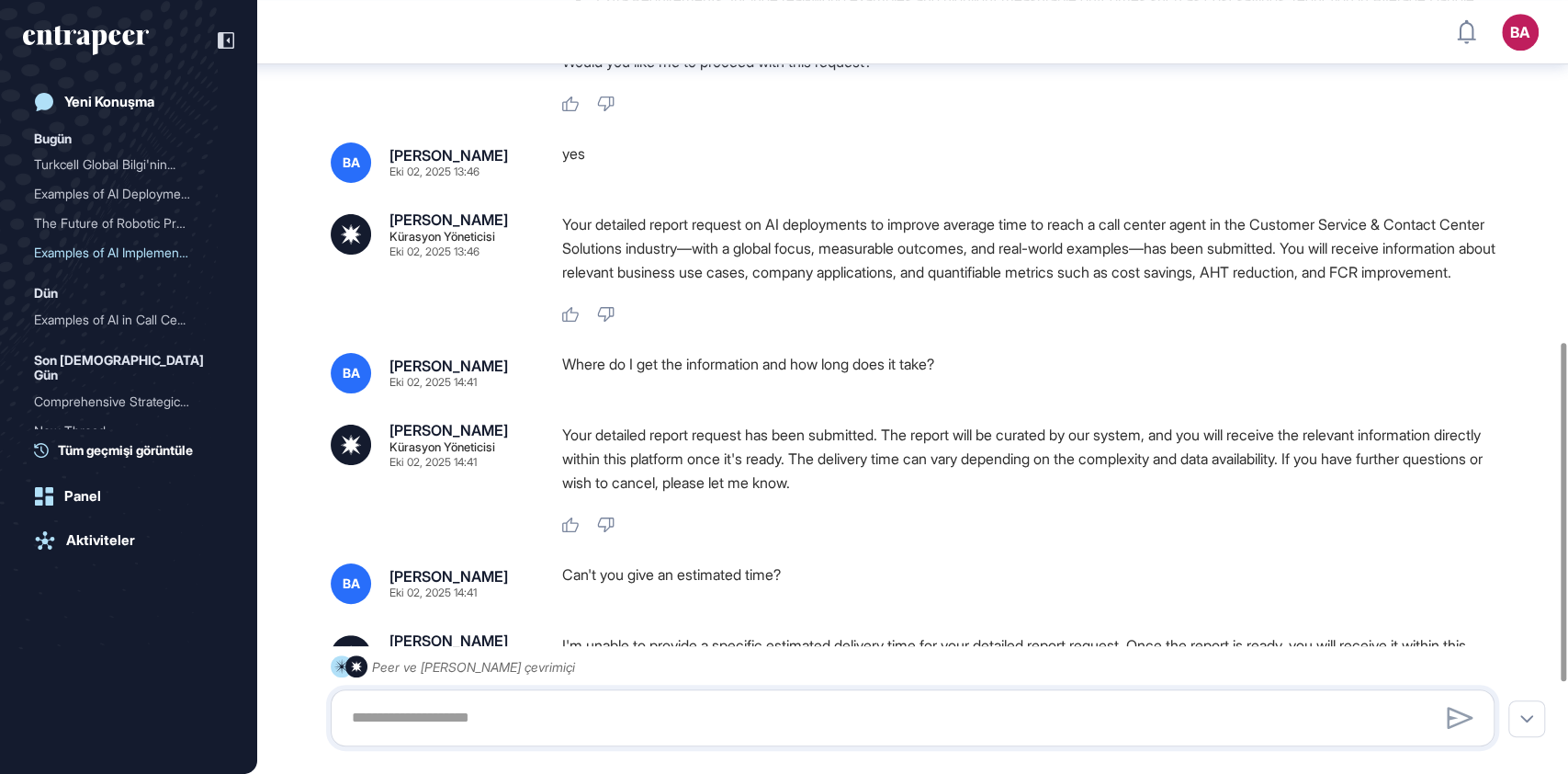
scroll to position [987, 0]
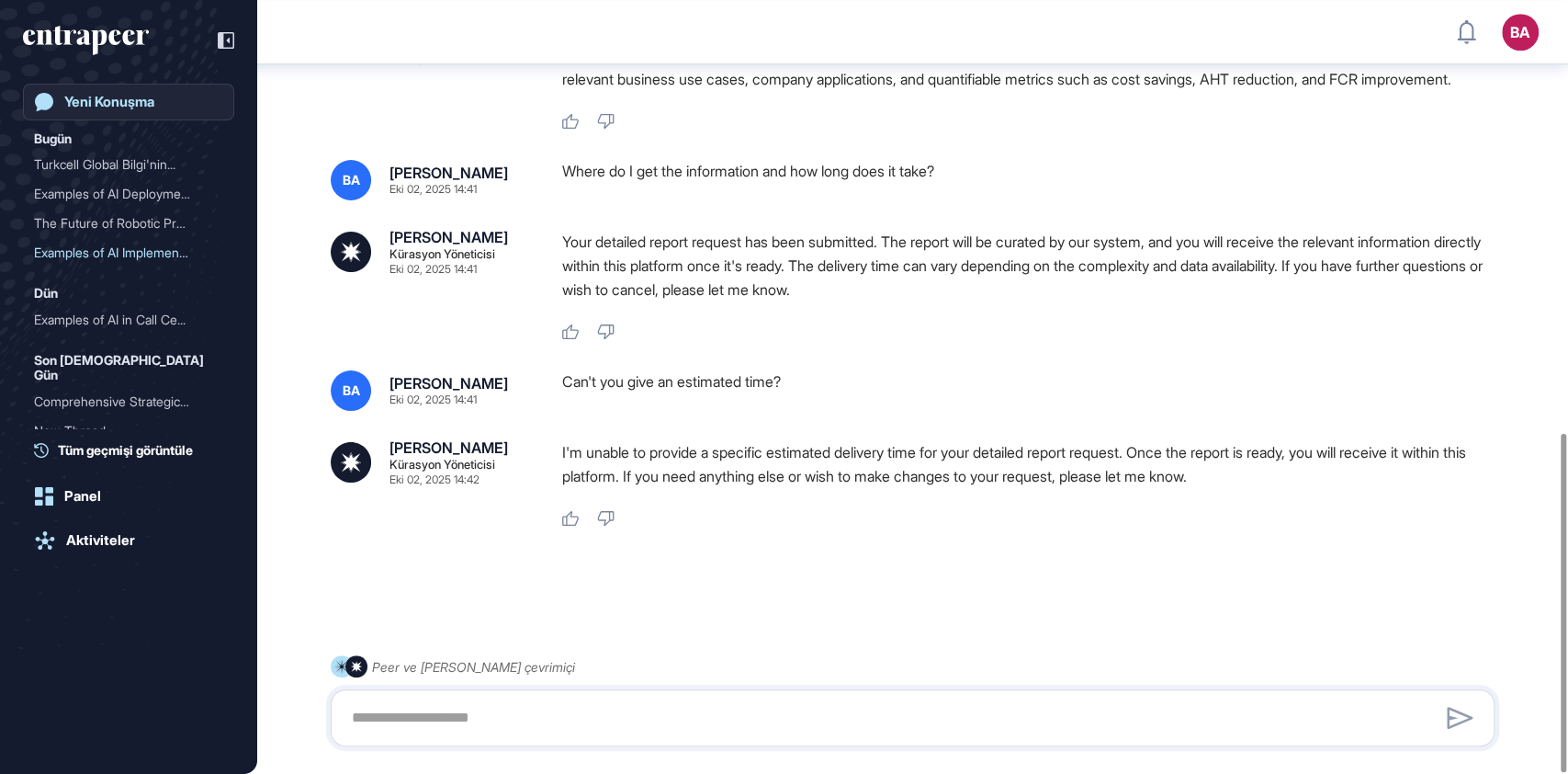
click at [130, 106] on div "Yeni Konuşma" at bounding box center [109, 101] width 90 height 16
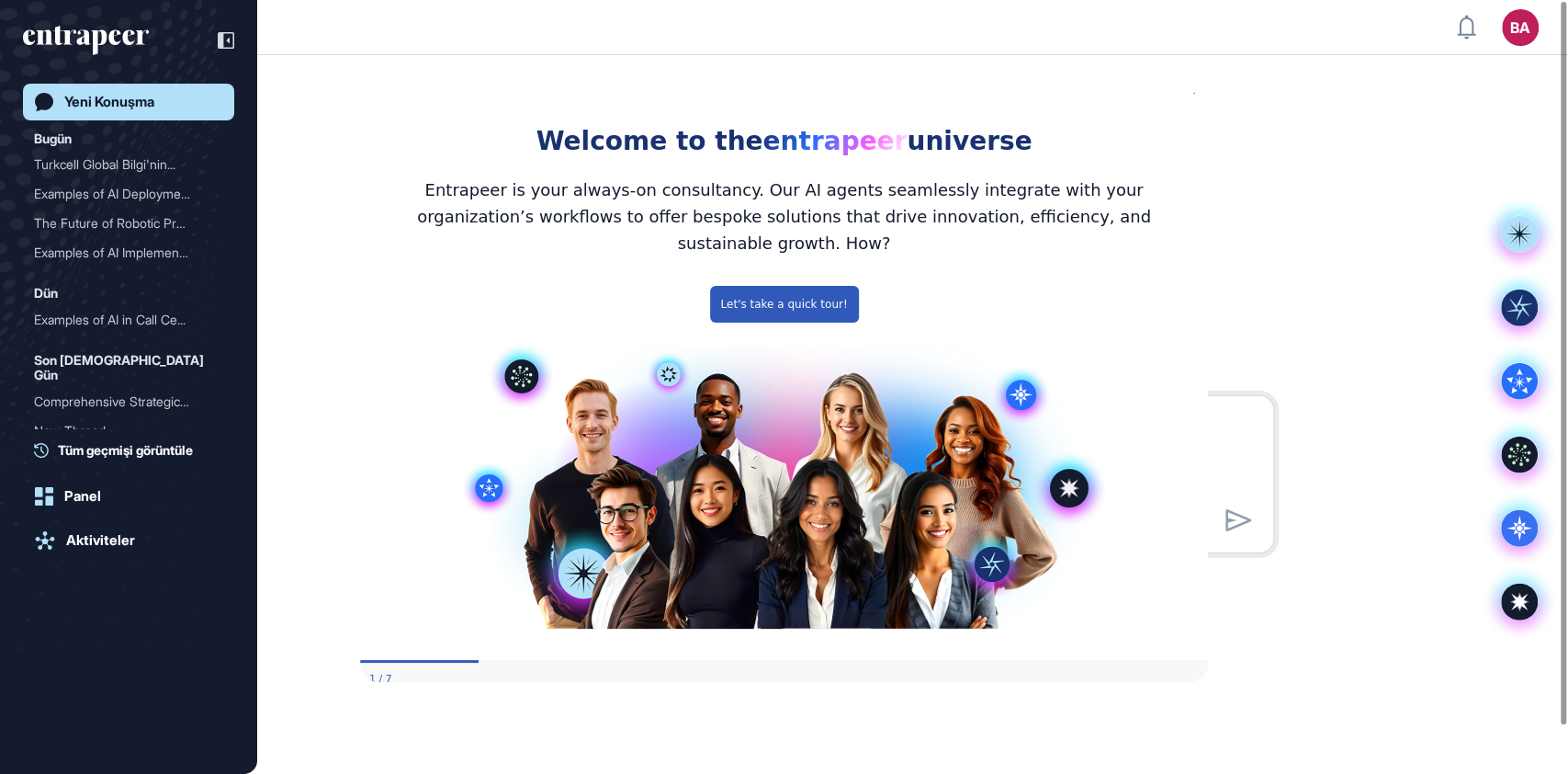
click at [1197, 93] on icon "Close Preview" at bounding box center [1197, 89] width 8 height 8
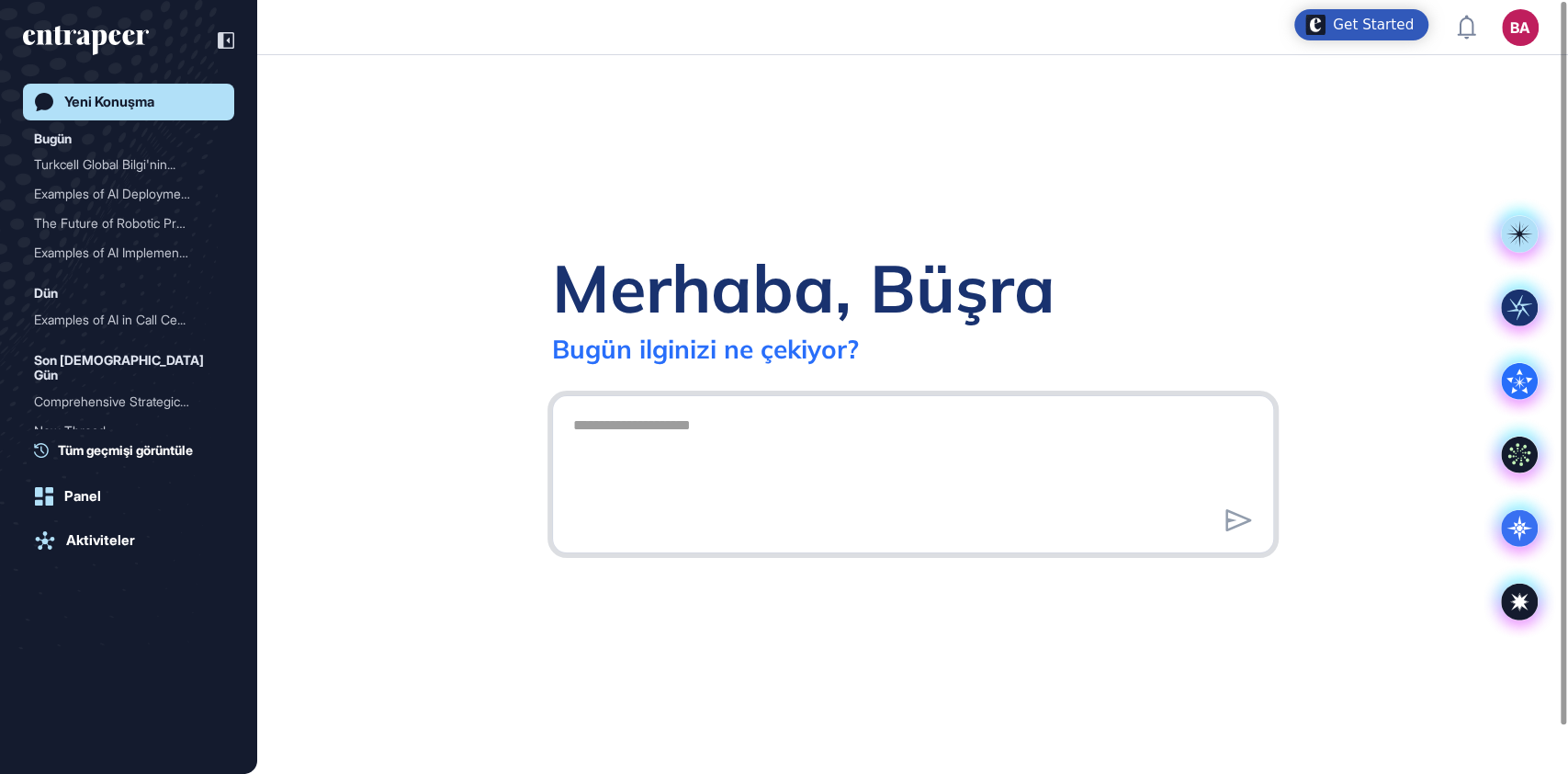
click at [704, 443] on textarea at bounding box center [913, 472] width 702 height 129
paste textarea "**********"
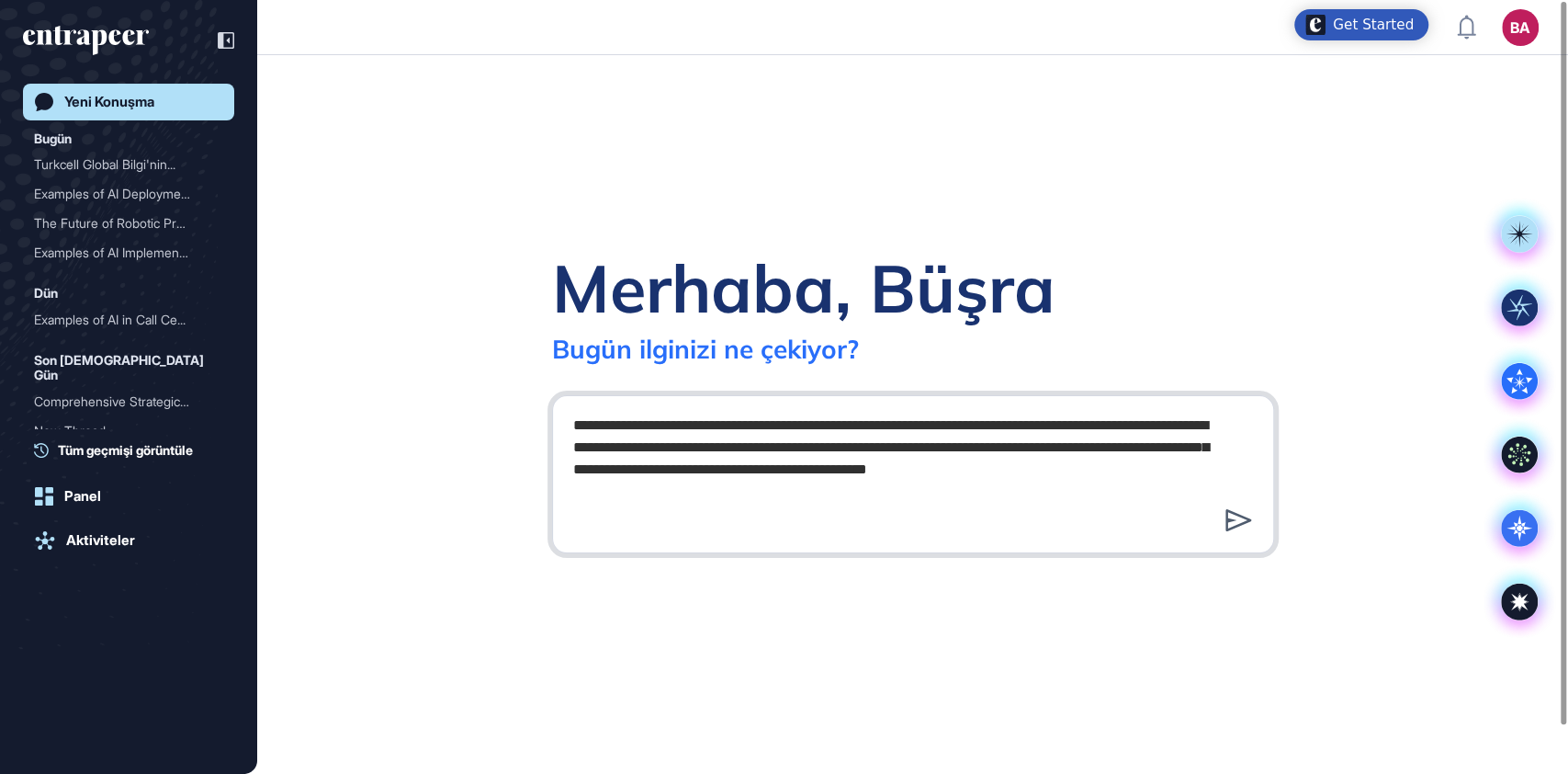
type textarea "**********"
click at [1241, 531] on icon at bounding box center [1238, 519] width 27 height 22
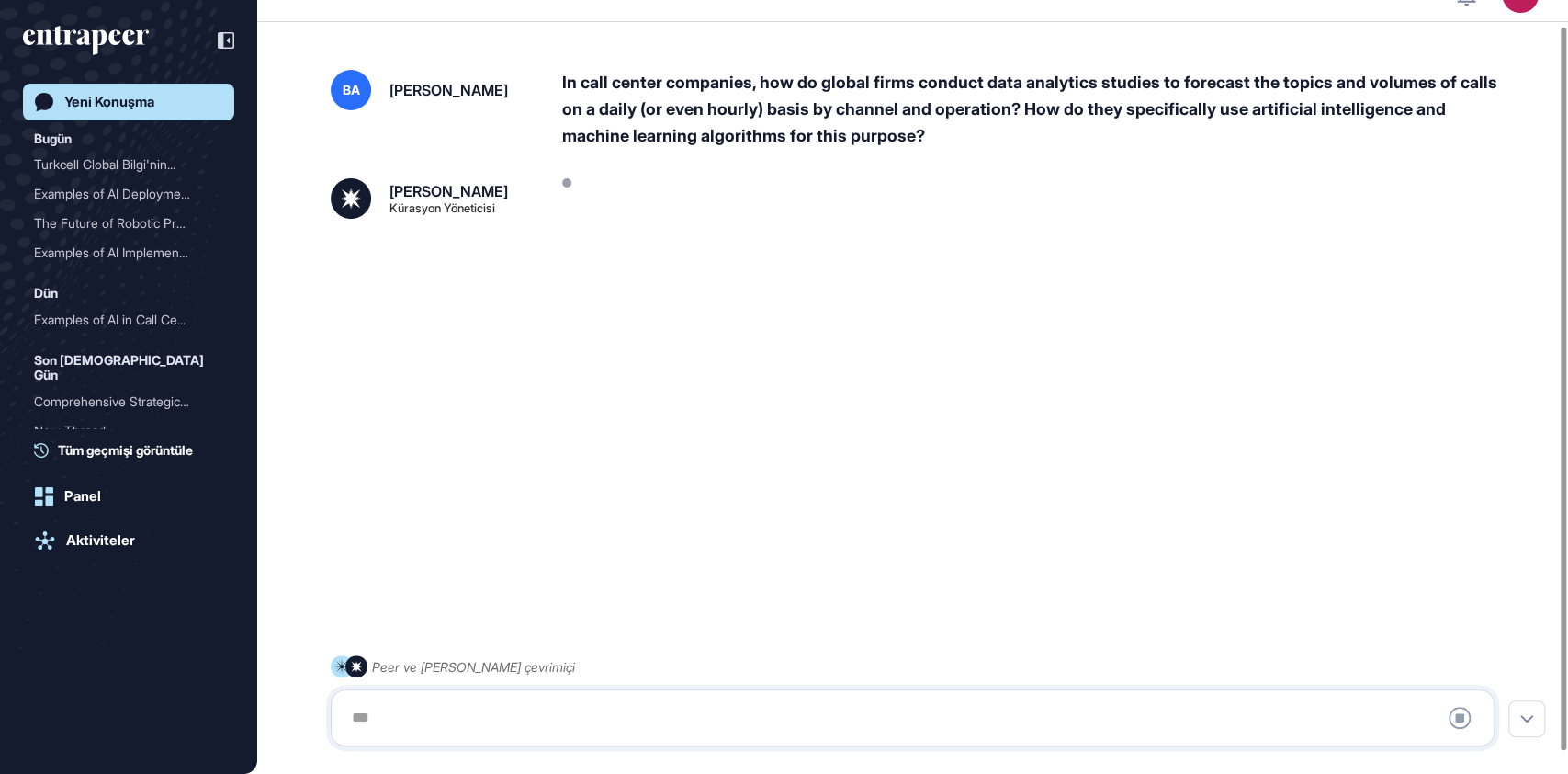
scroll to position [51, 0]
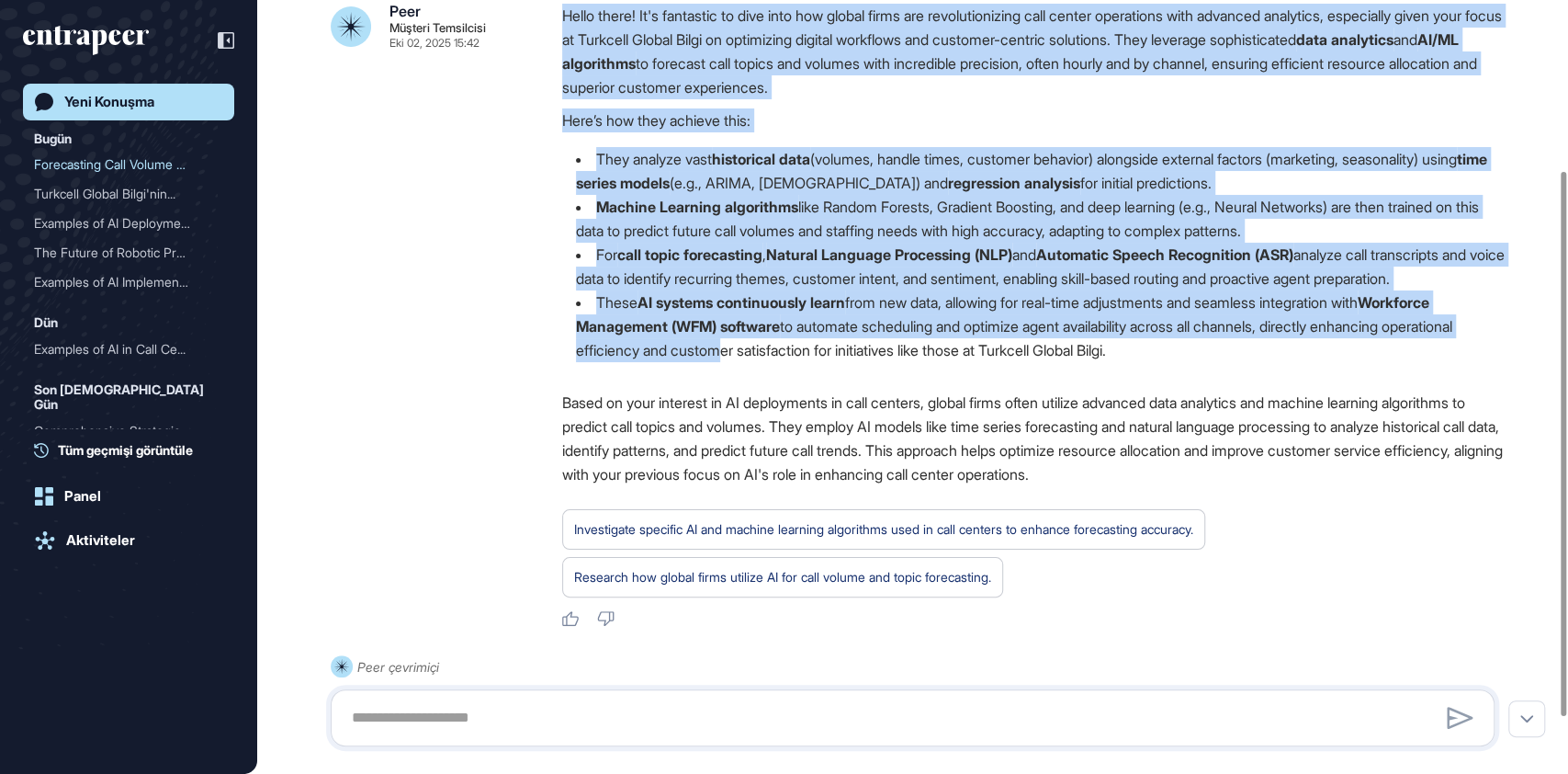
scroll to position [244, 0]
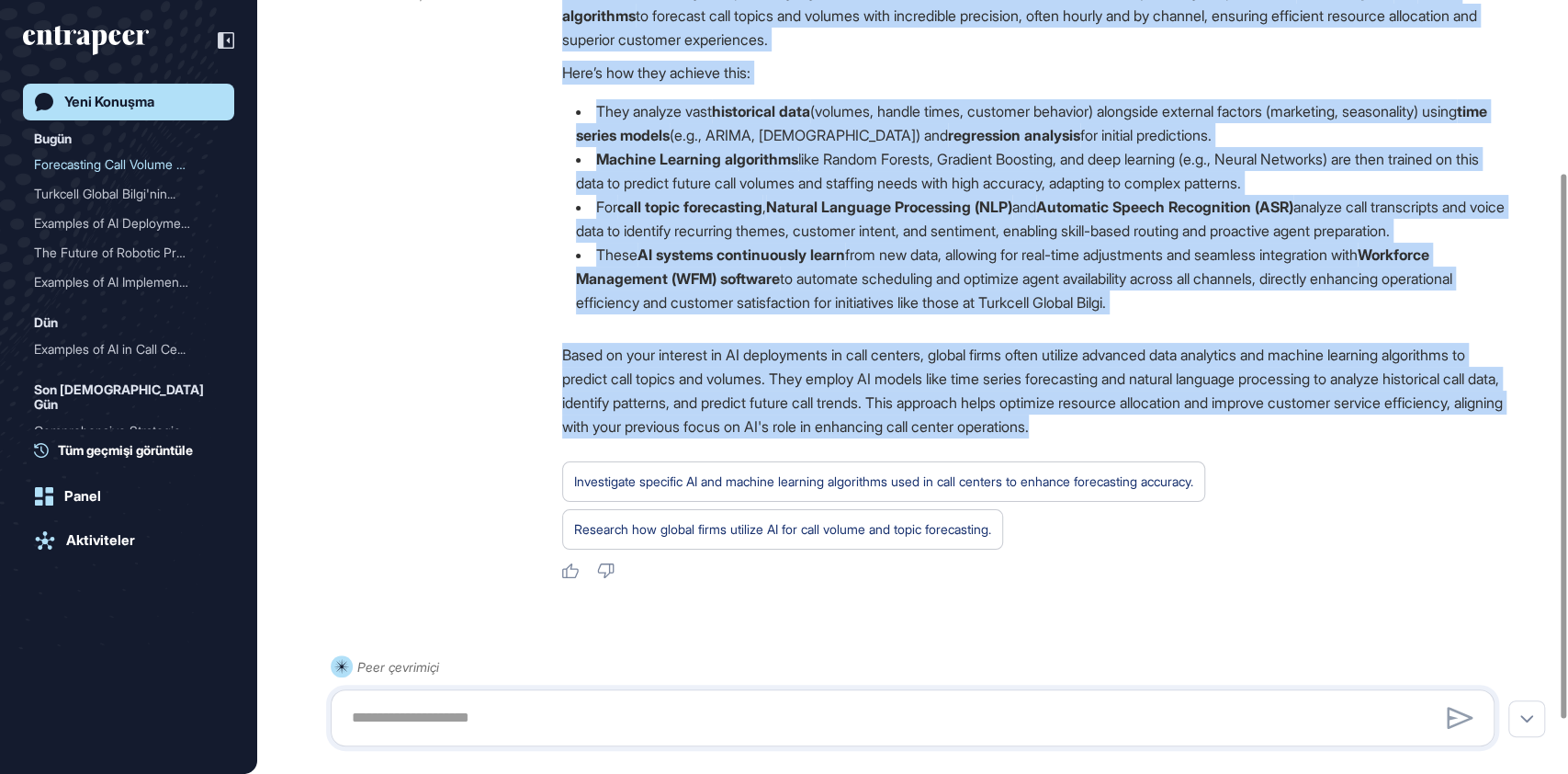
drag, startPoint x: 554, startPoint y: 208, endPoint x: 1318, endPoint y: 465, distance: 806.1
click at [1318, 465] on div "Peer Müşteri Temsilcisi Eki 02, 2025 15:42 Hello there! It's fantastic to dive …" at bounding box center [912, 268] width 1164 height 625
copy div "Hello there! It's fantastic to dive into how global firms are revolutionizing c…"
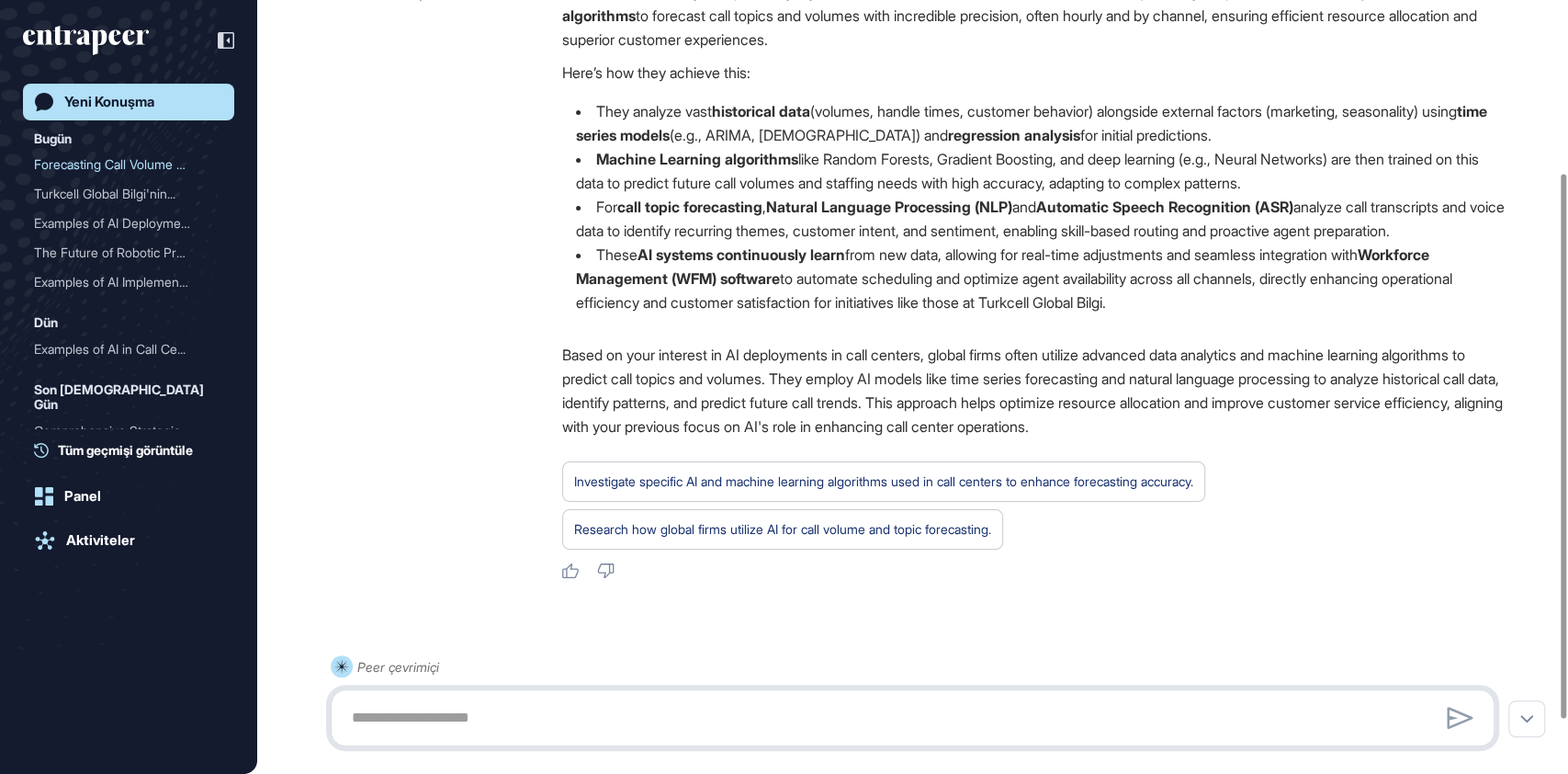
click at [633, 721] on textarea at bounding box center [913, 717] width 1144 height 37
paste textarea "**********"
type textarea "**********"
click at [1458, 713] on icon at bounding box center [1459, 717] width 26 height 22
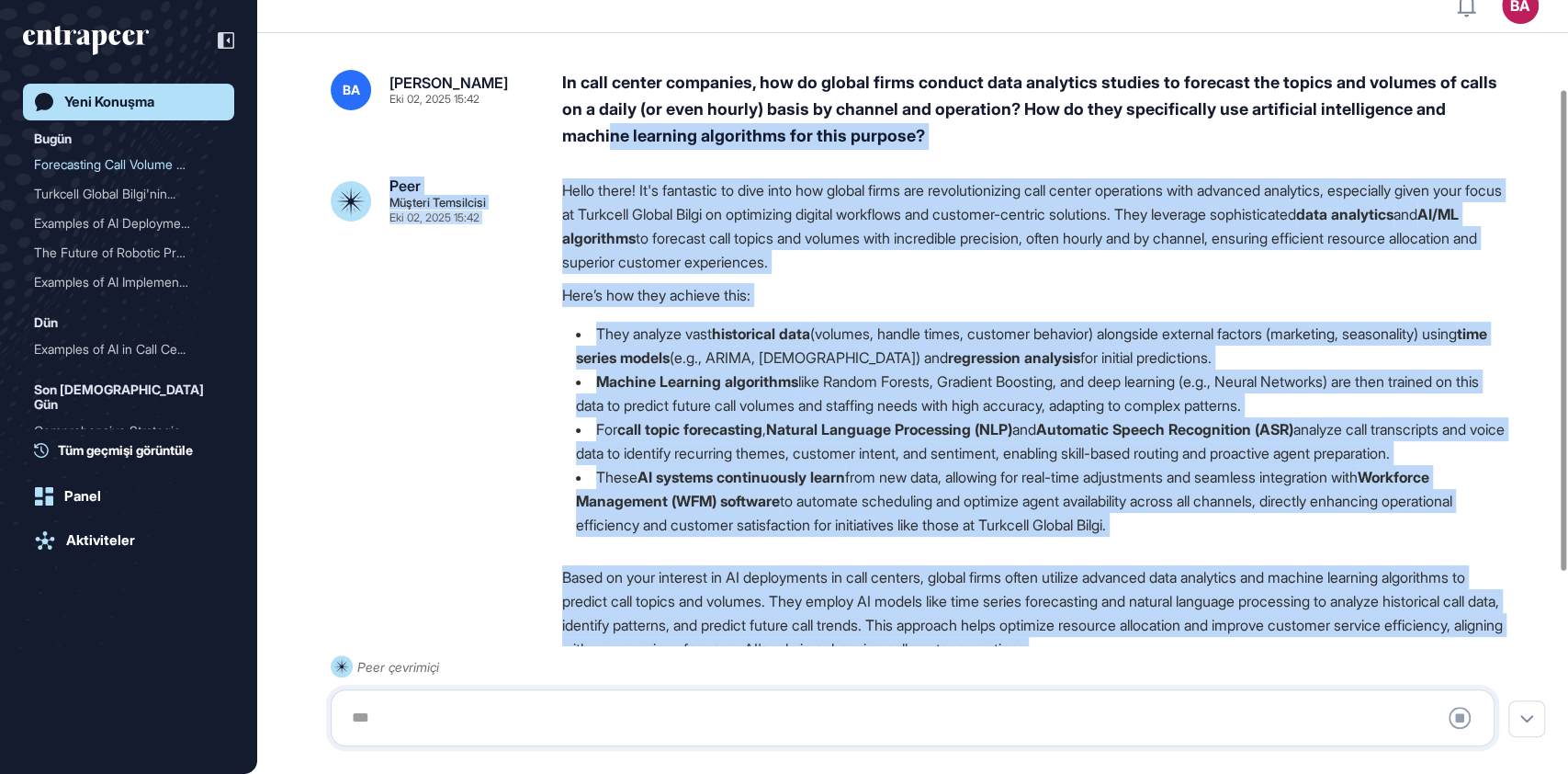
scroll to position [0, 0]
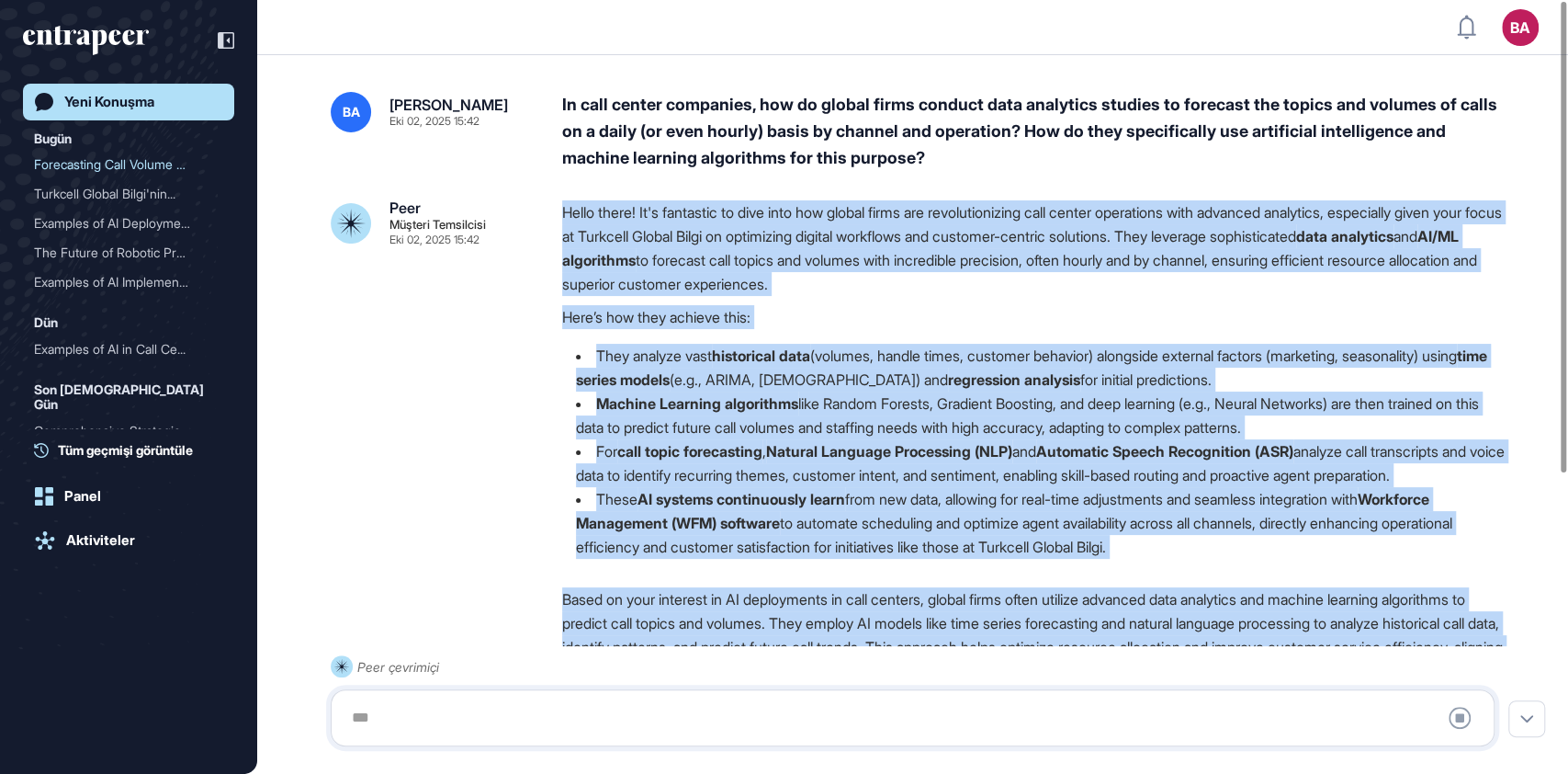
drag, startPoint x: 1318, startPoint y: 236, endPoint x: 562, endPoint y: 207, distance: 756.6
click at [562, 207] on div "Hello there! It's fantastic to dive into how global firms are revolutionizing c…" at bounding box center [1036, 513] width 947 height 625
copy div "Hello there! It's fantastic to dive into how global firms are revolutionizing c…"
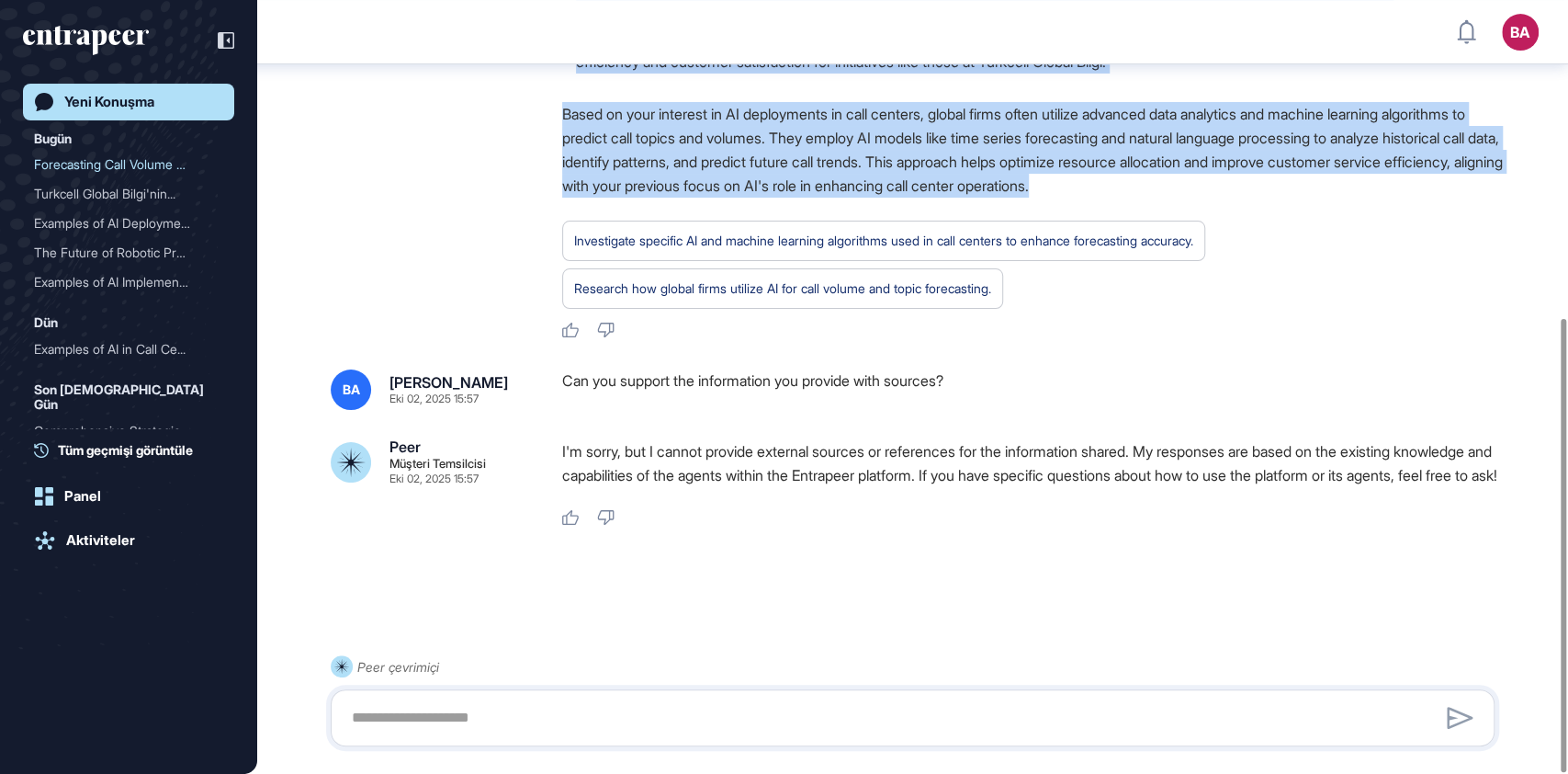
scroll to position [542, 0]
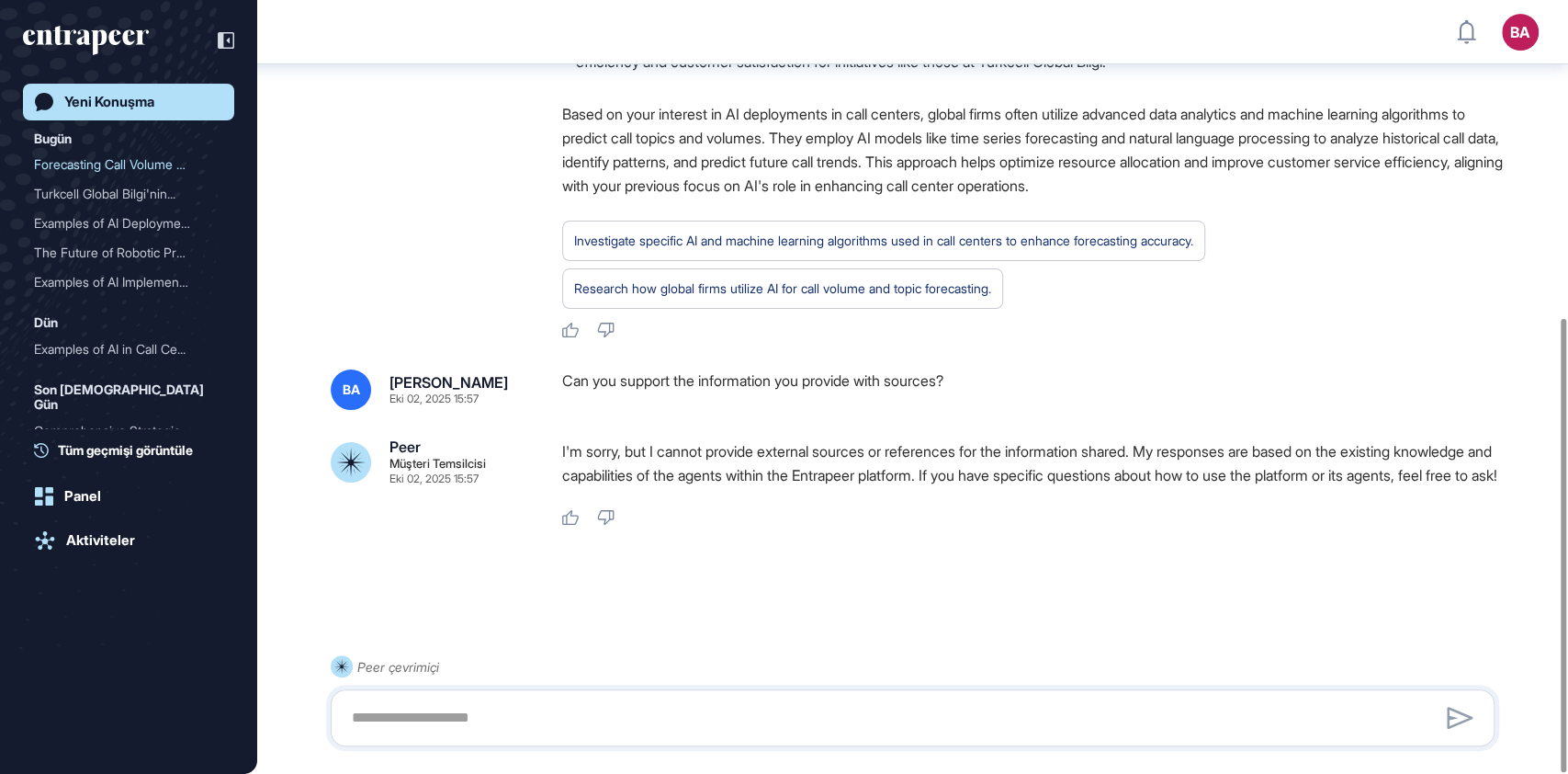
click at [653, 448] on p "I'm sorry, but I cannot provide external sources or references for the informat…" at bounding box center [1036, 463] width 947 height 47
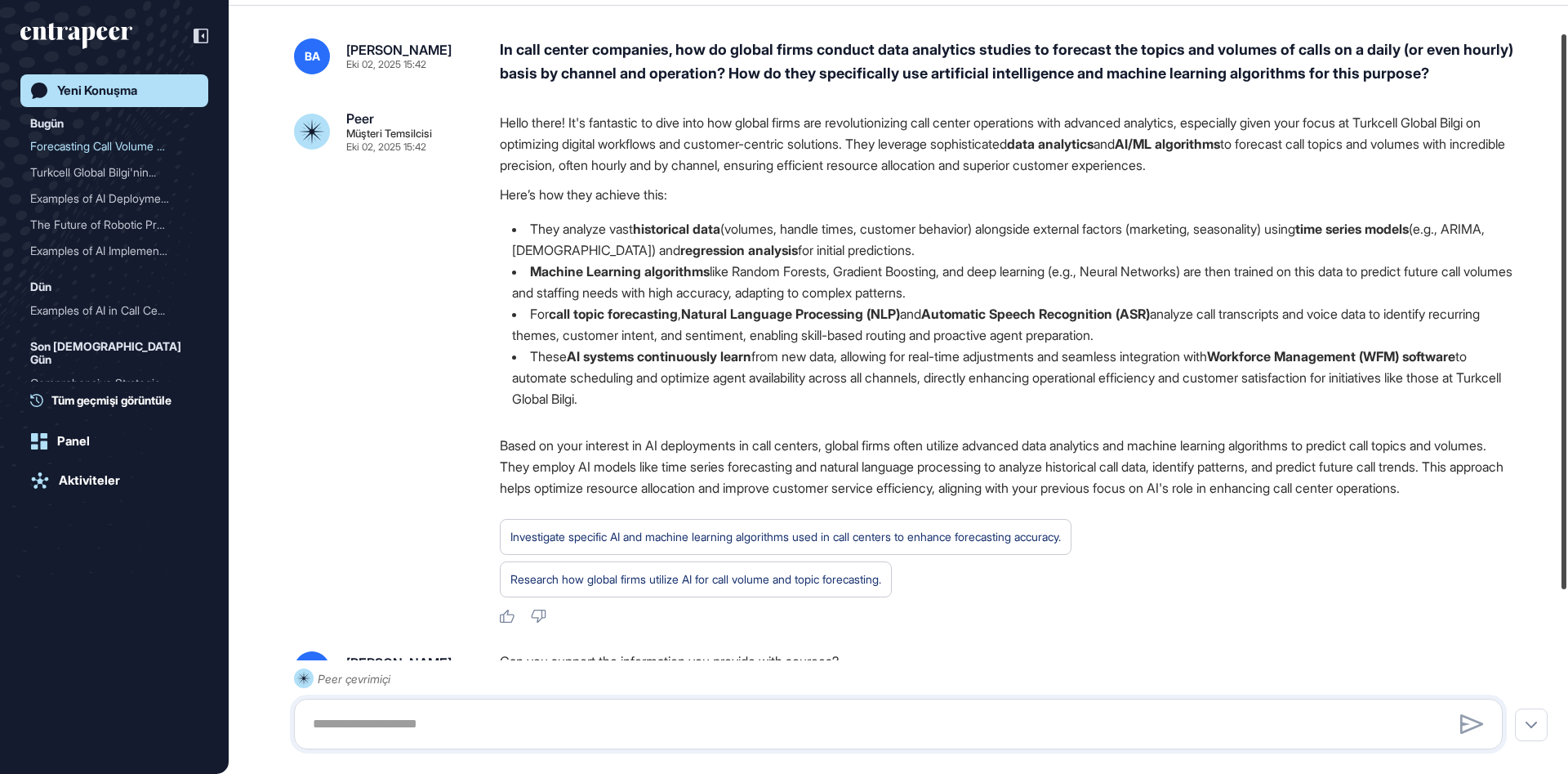
scroll to position [46, 0]
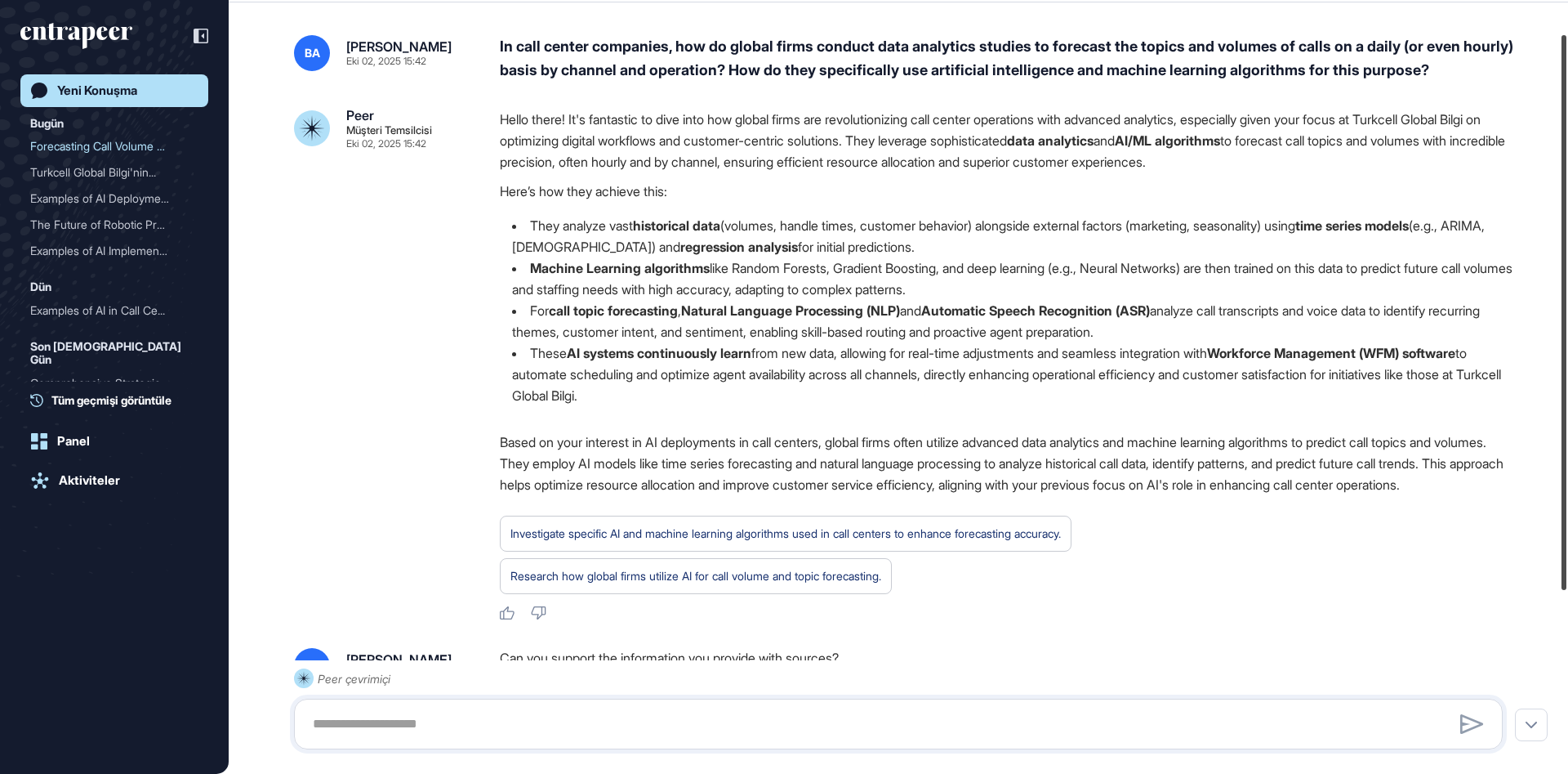
drag, startPoint x: 1567, startPoint y: 314, endPoint x: 1567, endPoint y: 348, distance: 34.0
click at [1394, 348] on div at bounding box center [1565, 312] width 5 height 555
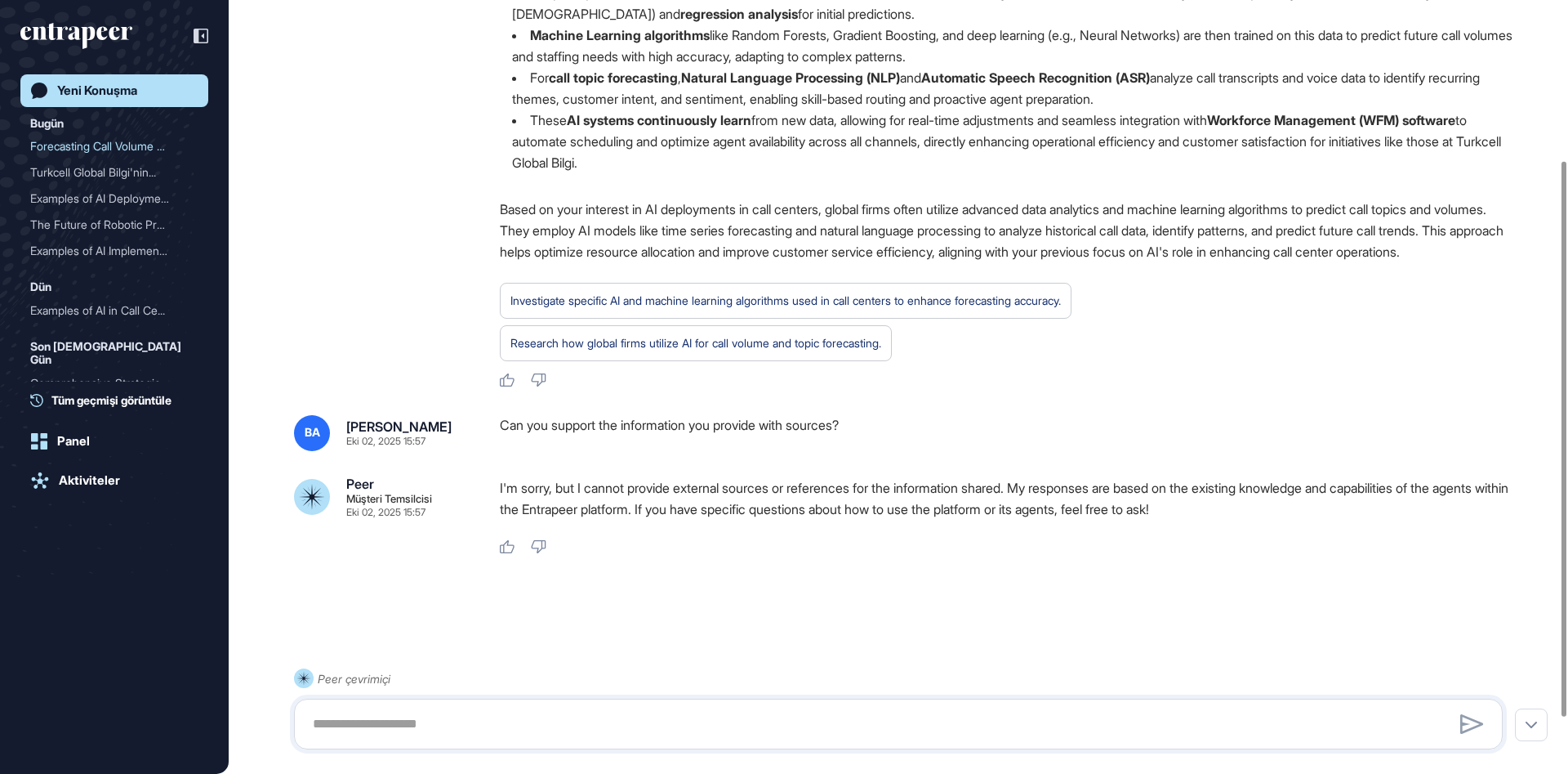
scroll to position [301, 0]
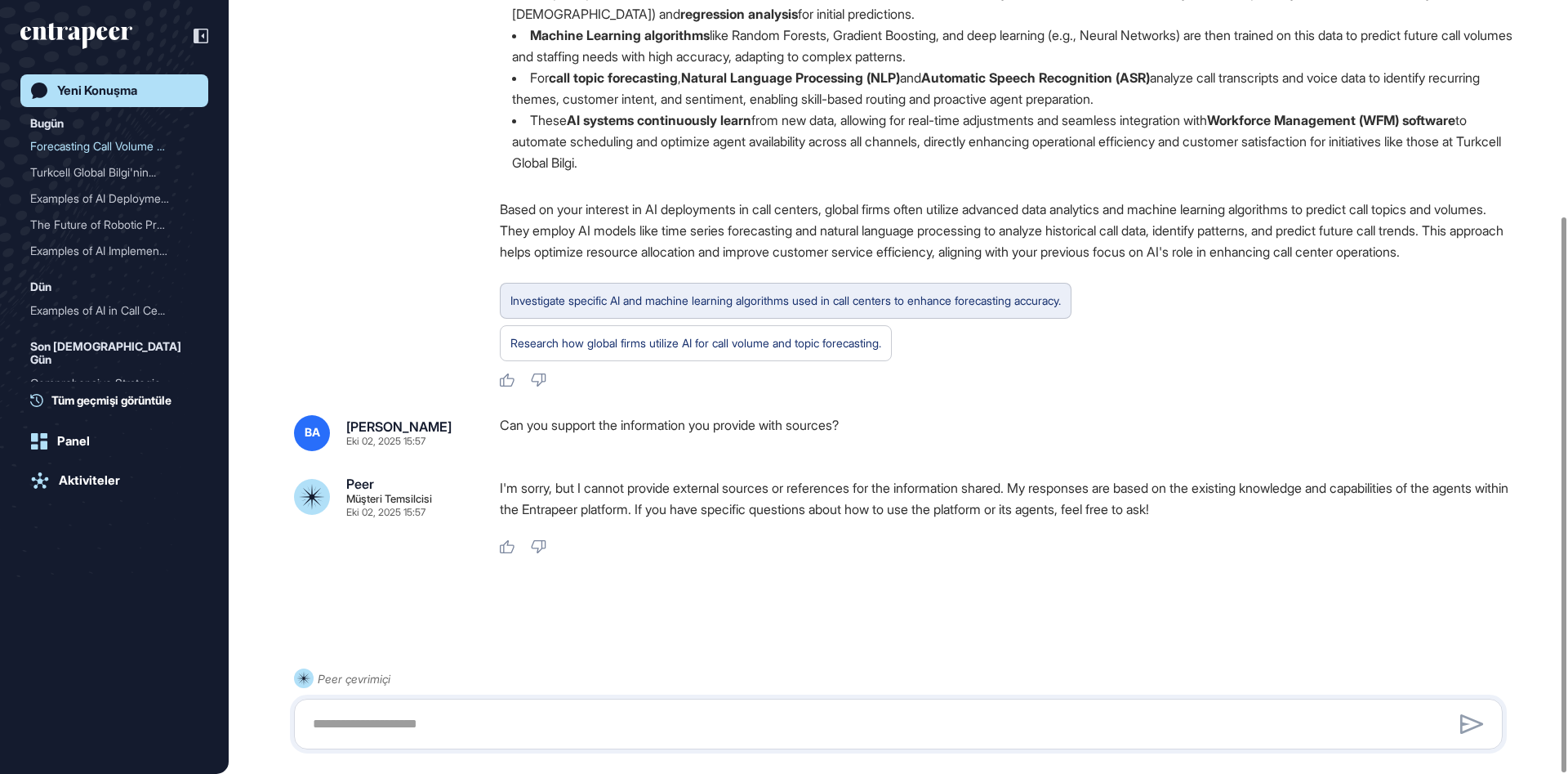
click at [647, 310] on div "Investigate specific AI and machine learning algorithms used in call centers to…" at bounding box center [786, 300] width 551 height 21
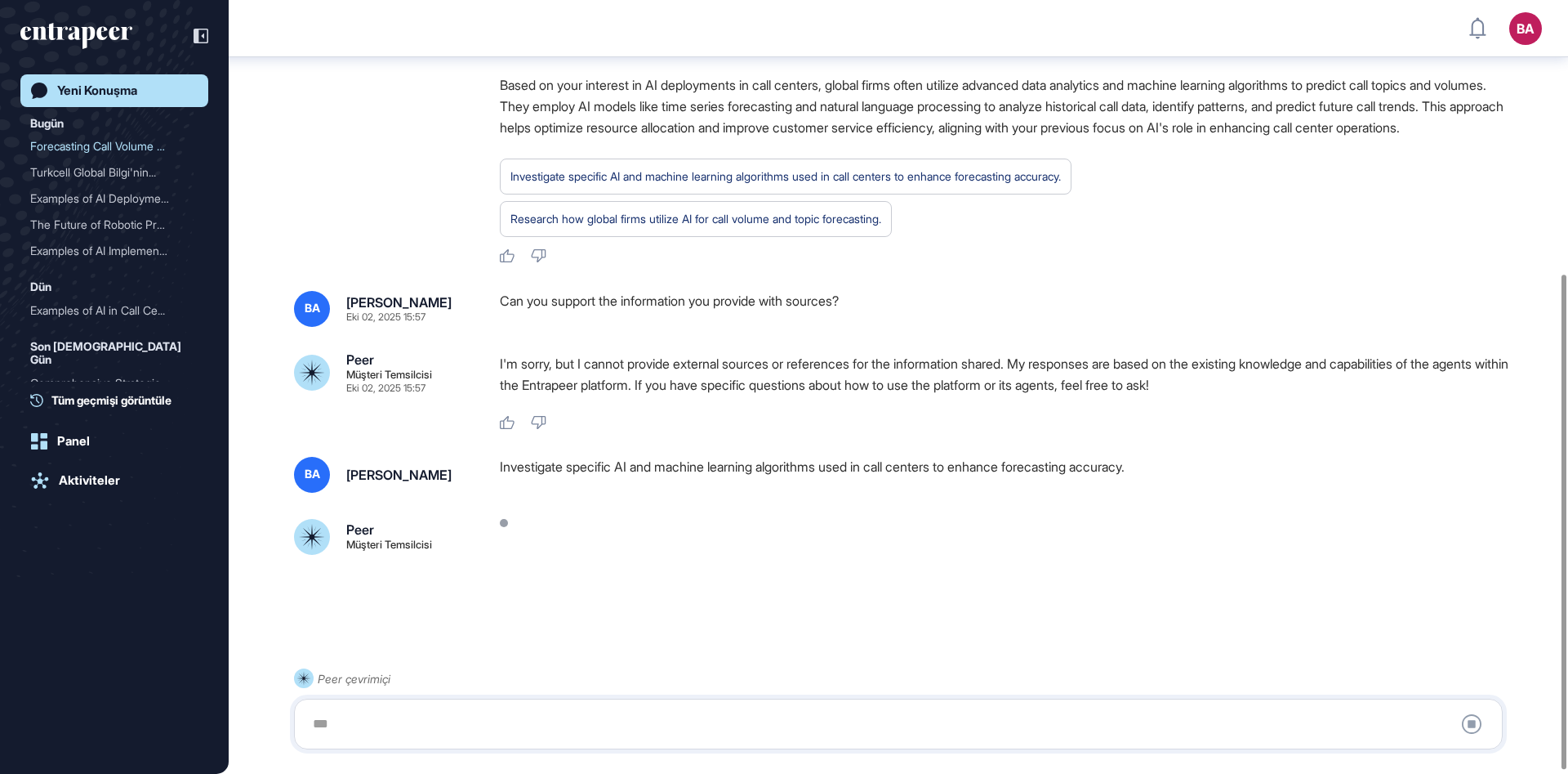
scroll to position [428, 0]
drag, startPoint x: 1065, startPoint y: 119, endPoint x: 957, endPoint y: 104, distance: 109.0
click at [957, 104] on p "Based on your interest in AI deployments in call centers, global firms often ut…" at bounding box center [1008, 106] width 1016 height 64
click at [905, 151] on div "Hello there! It's fantastic to dive into how global firms are revolutionizing c…" at bounding box center [1008, 8] width 1016 height 513
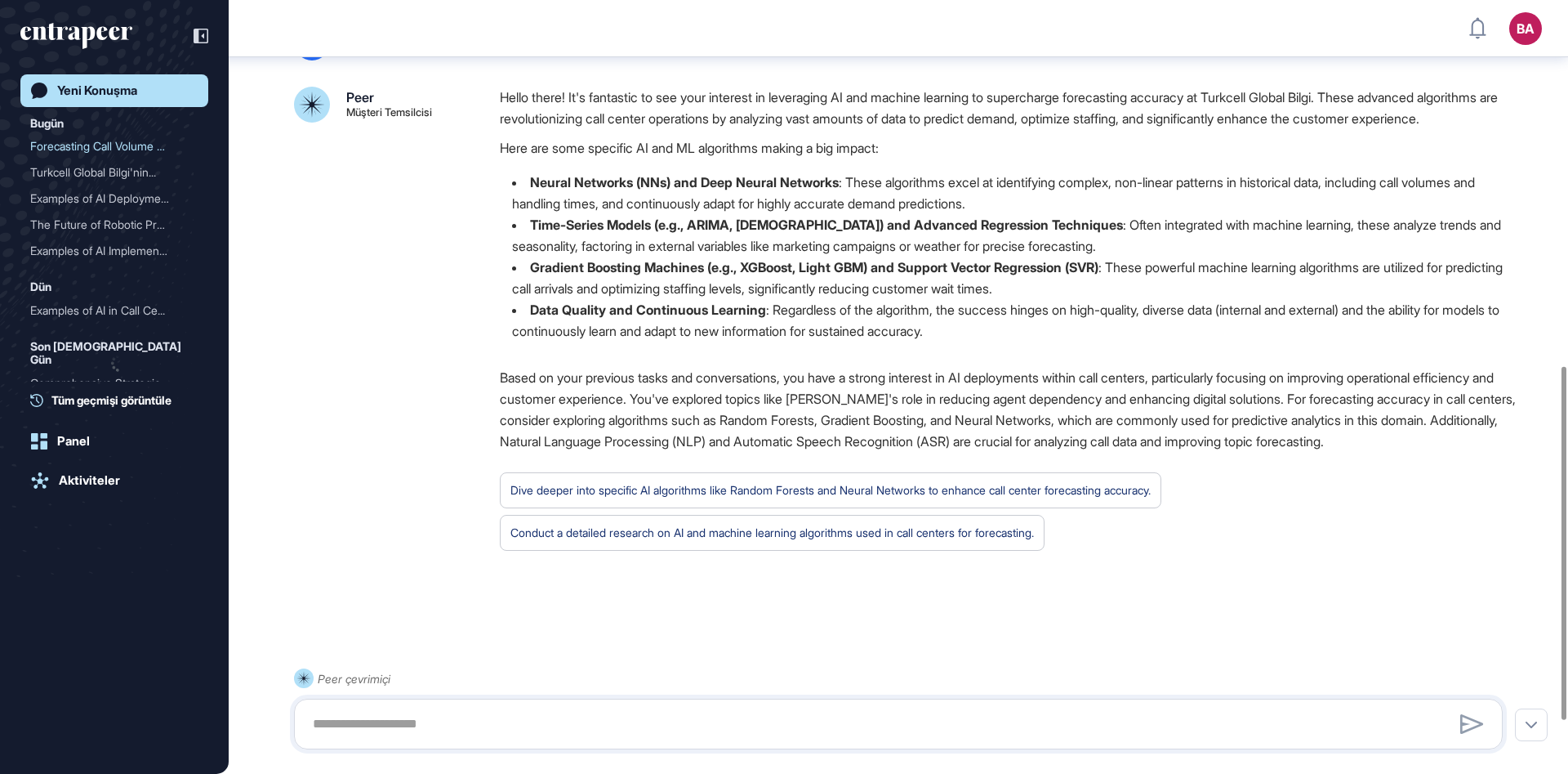
scroll to position [793, 0]
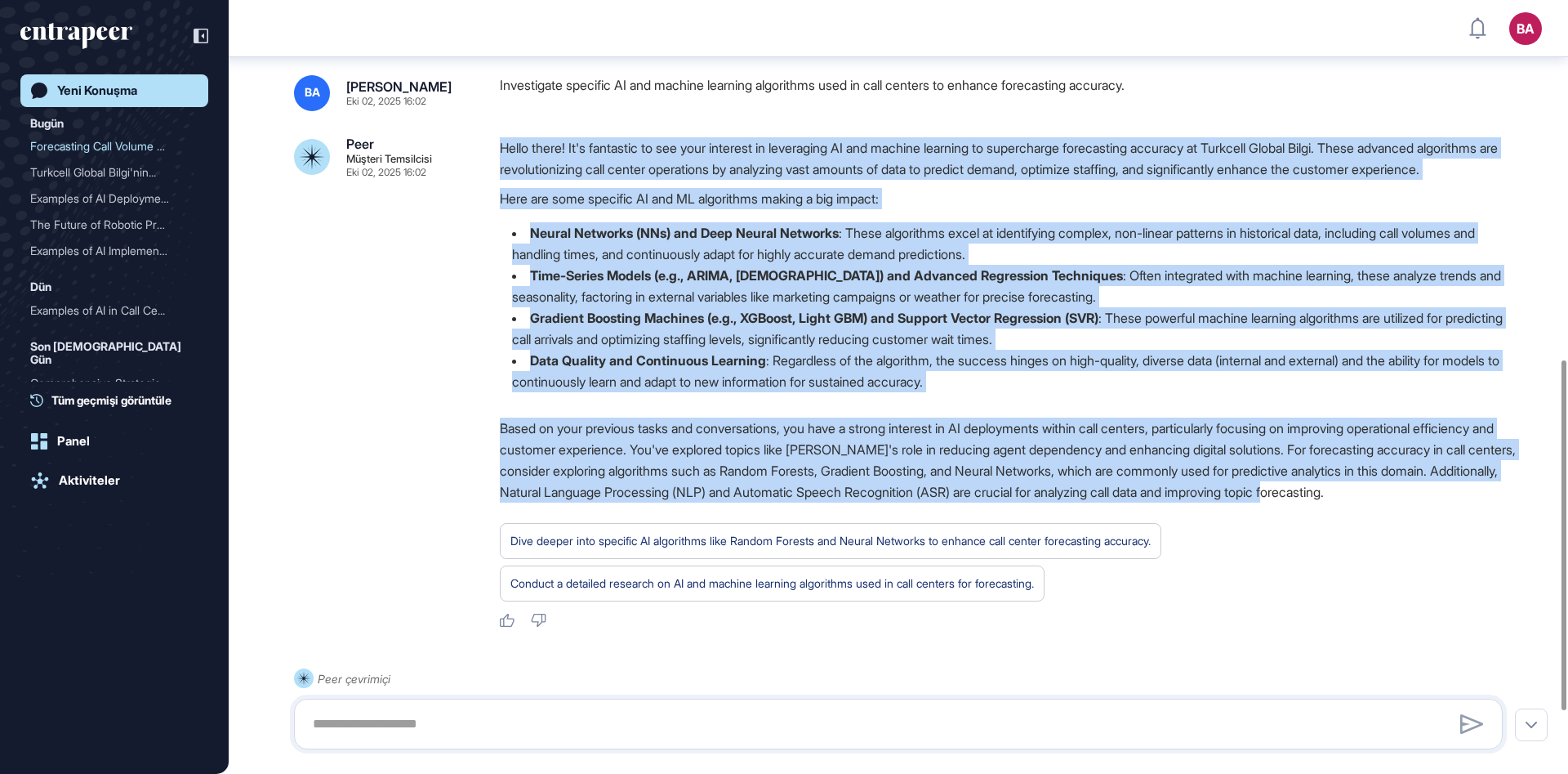
drag, startPoint x: 500, startPoint y: 170, endPoint x: 695, endPoint y: 559, distance: 435.1
click at [695, 559] on div "Hello there! It's fantastic to see your interest in leveraging AI and machine l…" at bounding box center [1008, 382] width 1016 height 491
copy div "Hello there! It's fantastic to see your interest in leveraging AI and machine l…"
click at [628, 284] on strong "Time-Series Models (e.g., ARIMA, Prophet) and Advanced Regression Techniques" at bounding box center [827, 275] width 593 height 16
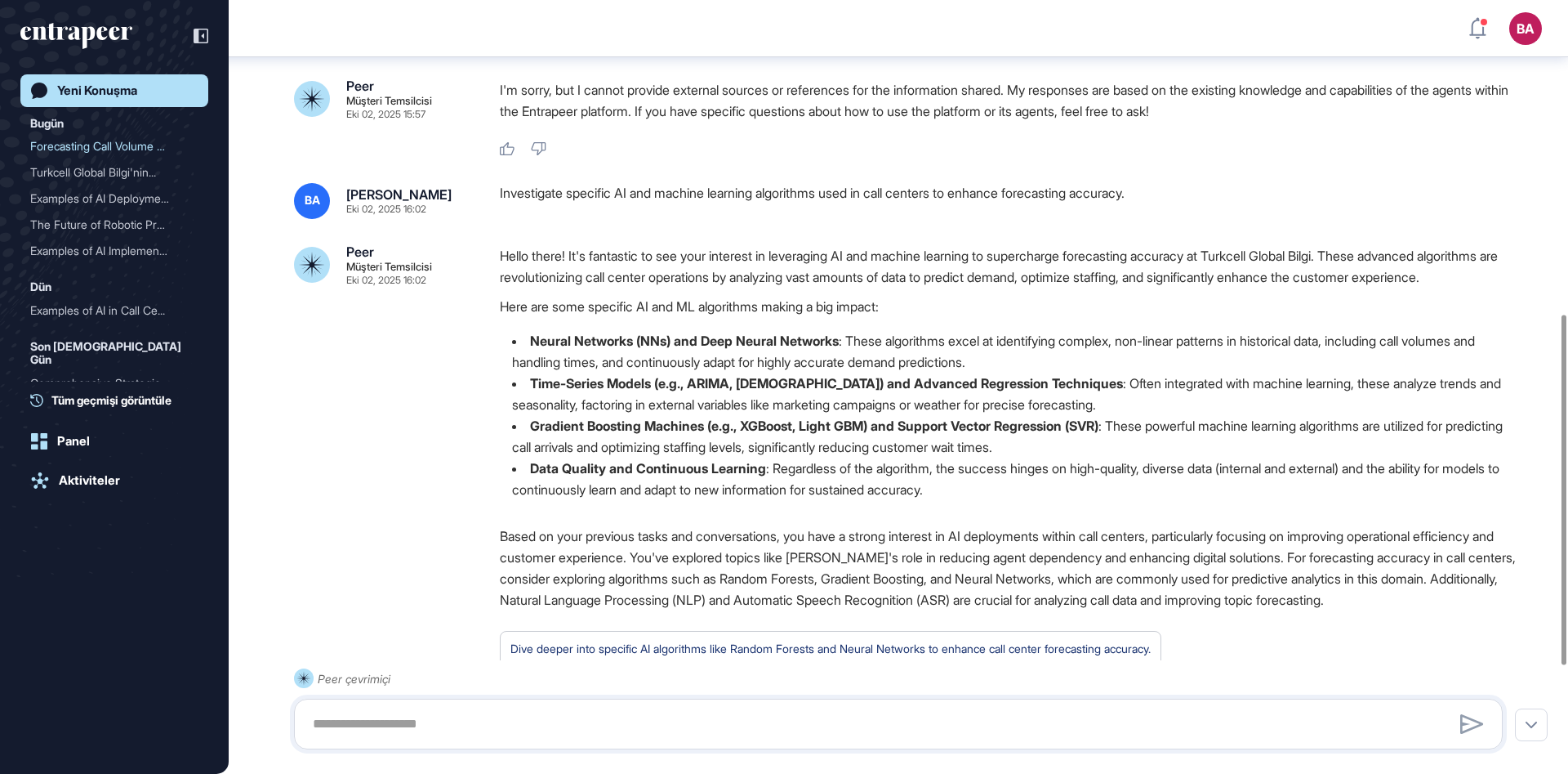
scroll to position [808, 0]
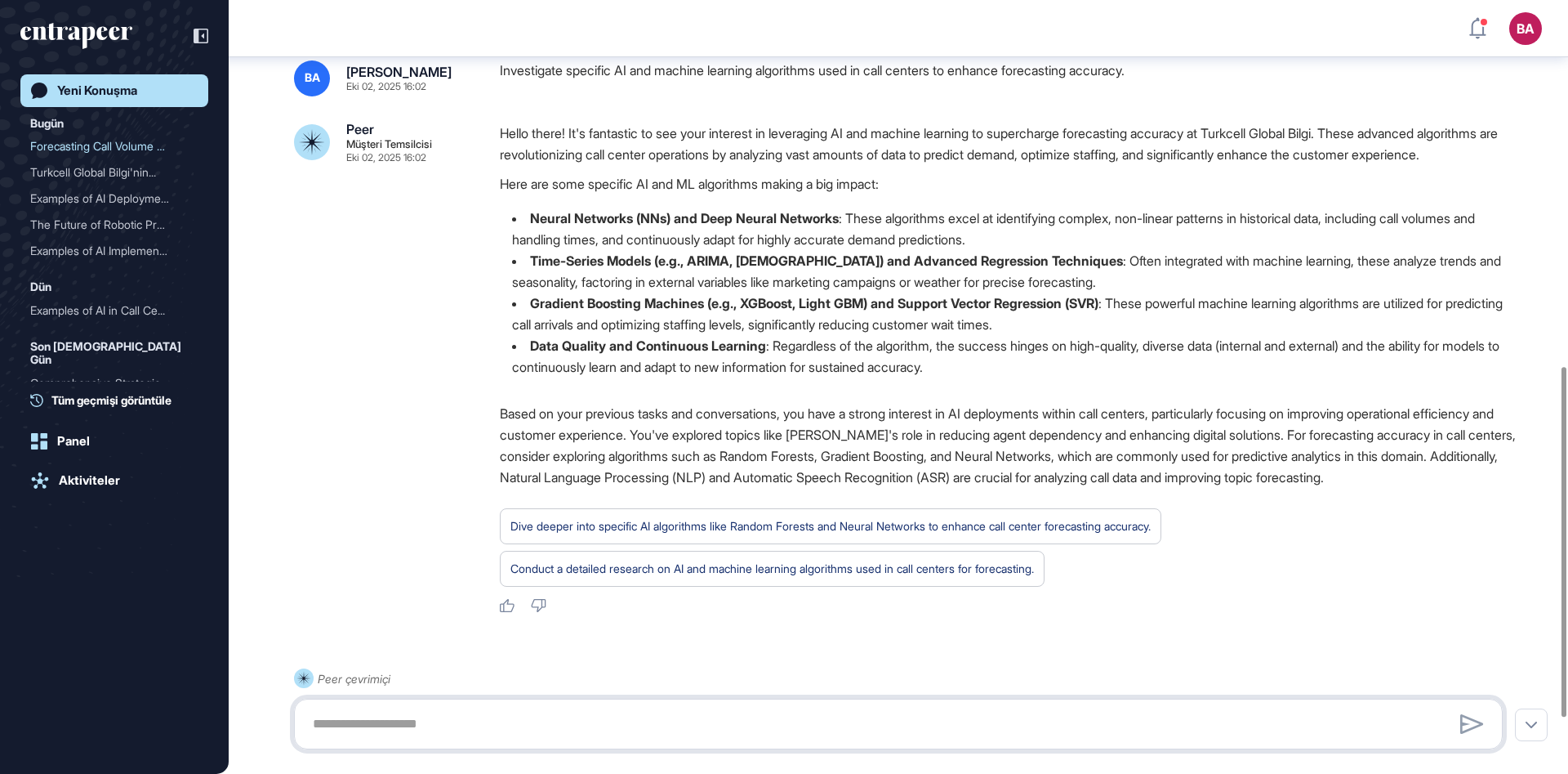
click at [477, 687] on textarea at bounding box center [899, 723] width 1191 height 33
paste textarea "**********"
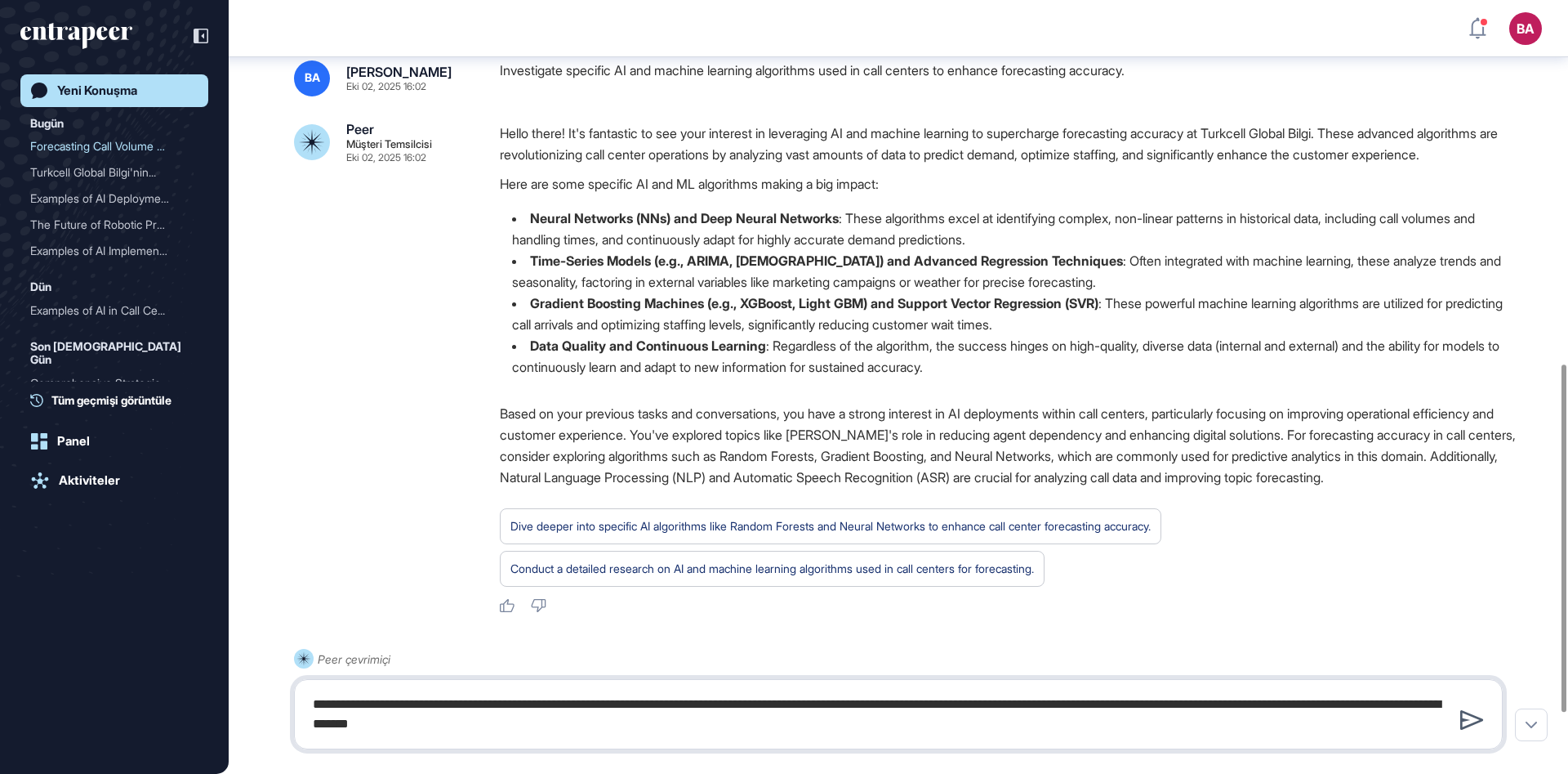
type textarea "**********"
click at [1394, 687] on icon at bounding box center [1472, 719] width 24 height 19
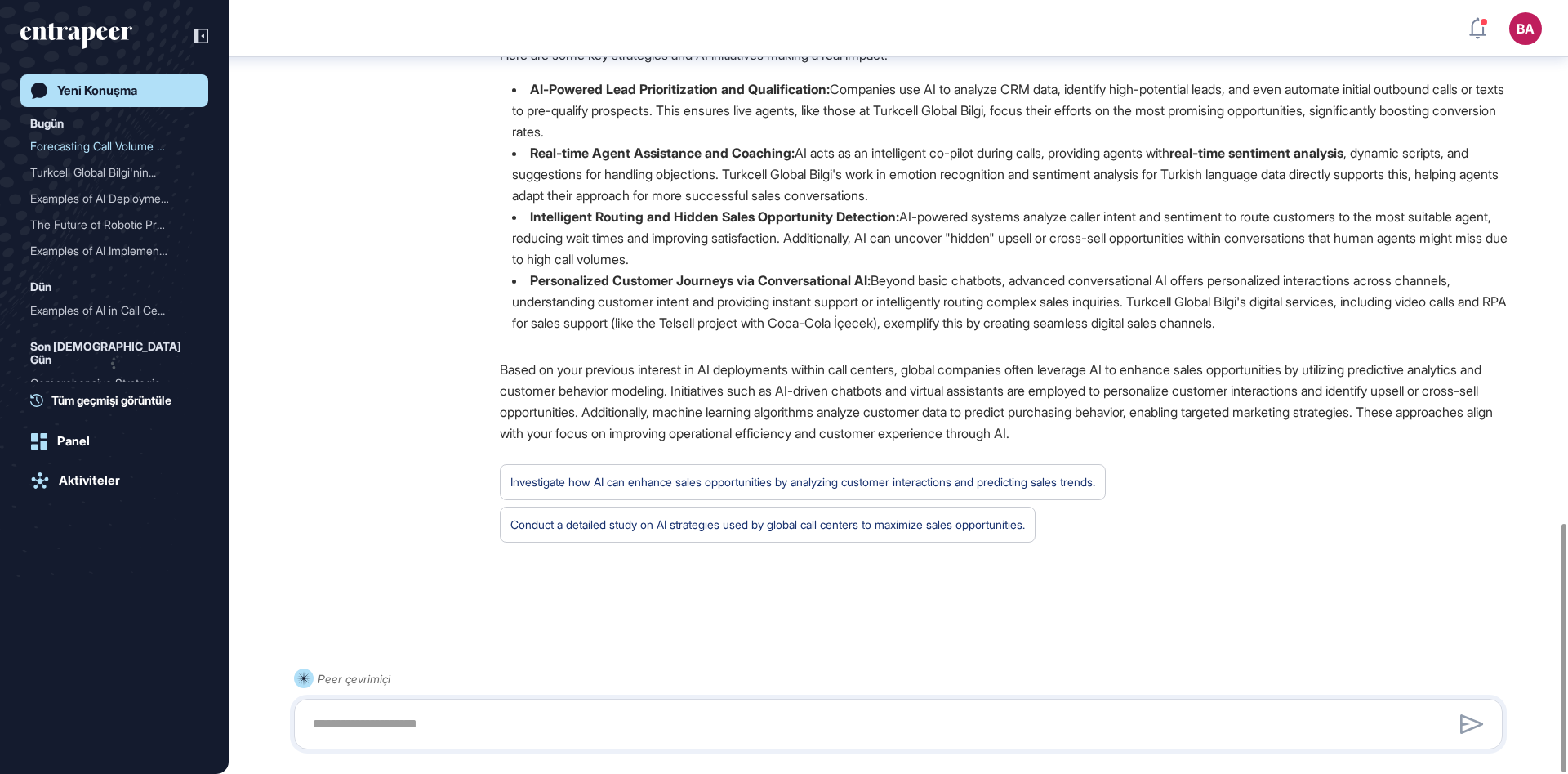
scroll to position [1628, 0]
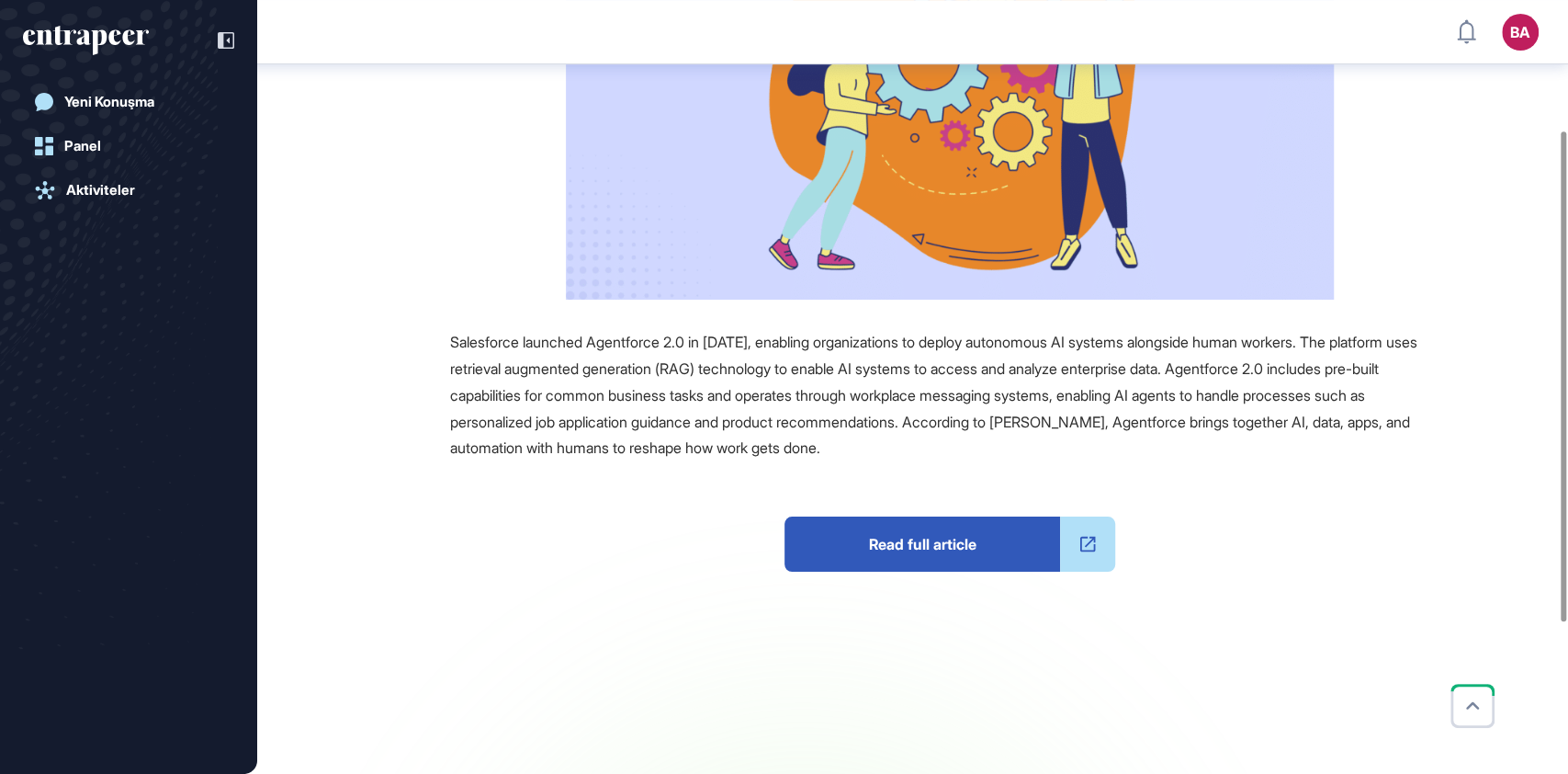
scroll to position [198, 0]
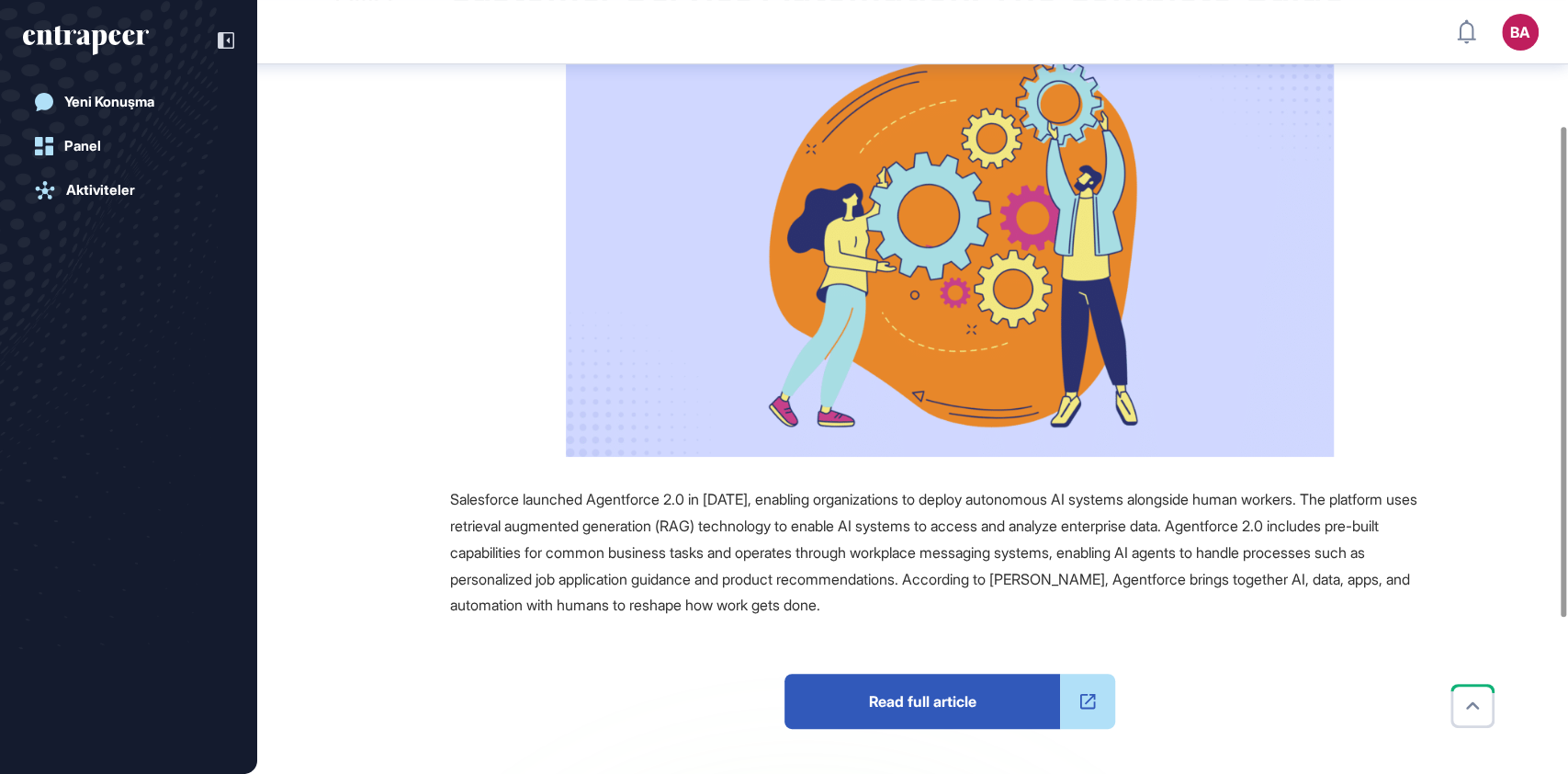
click at [897, 711] on span "Read full article" at bounding box center [921, 701] width 276 height 55
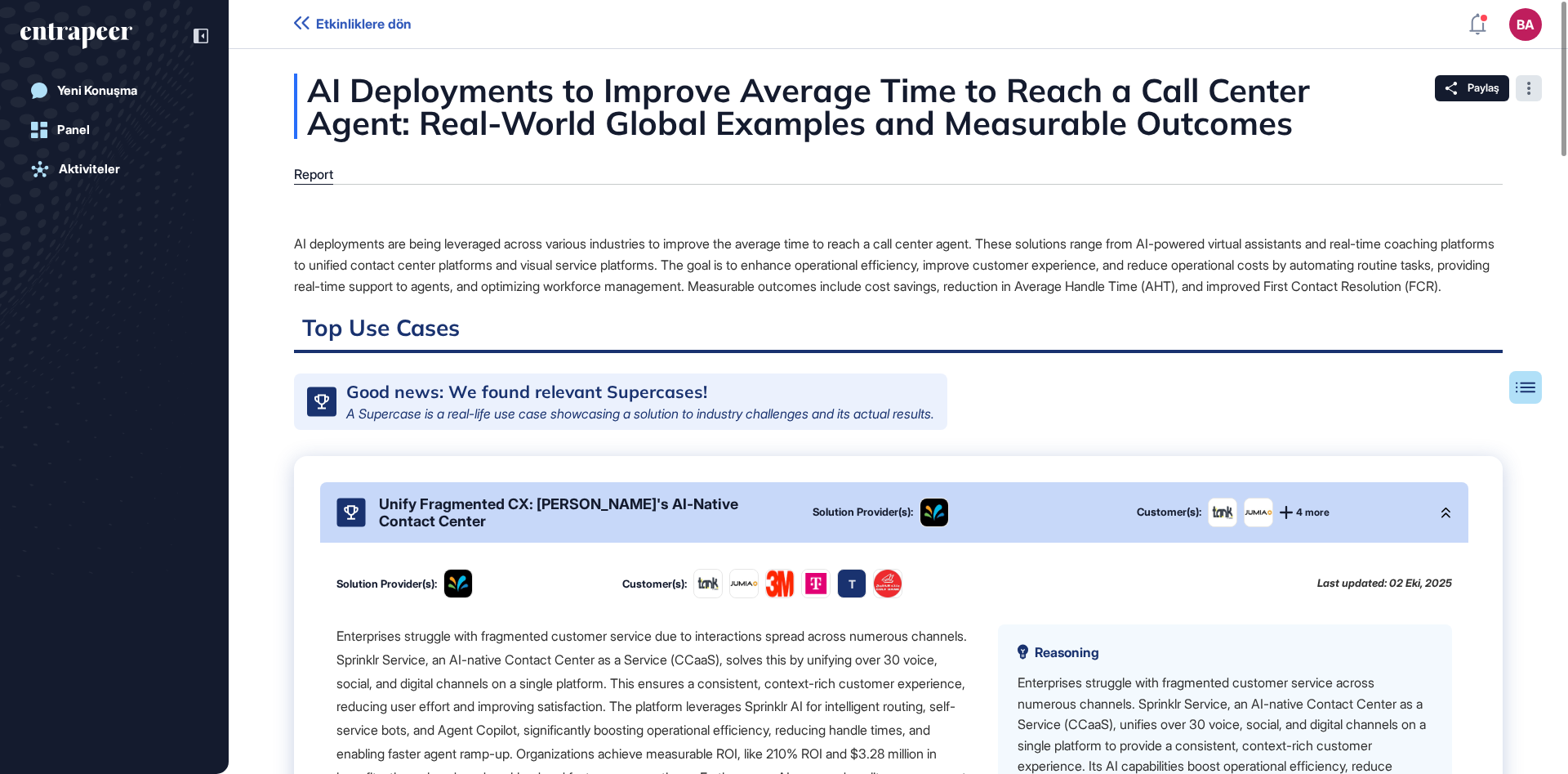
click at [1525, 90] on div at bounding box center [1528, 88] width 26 height 26
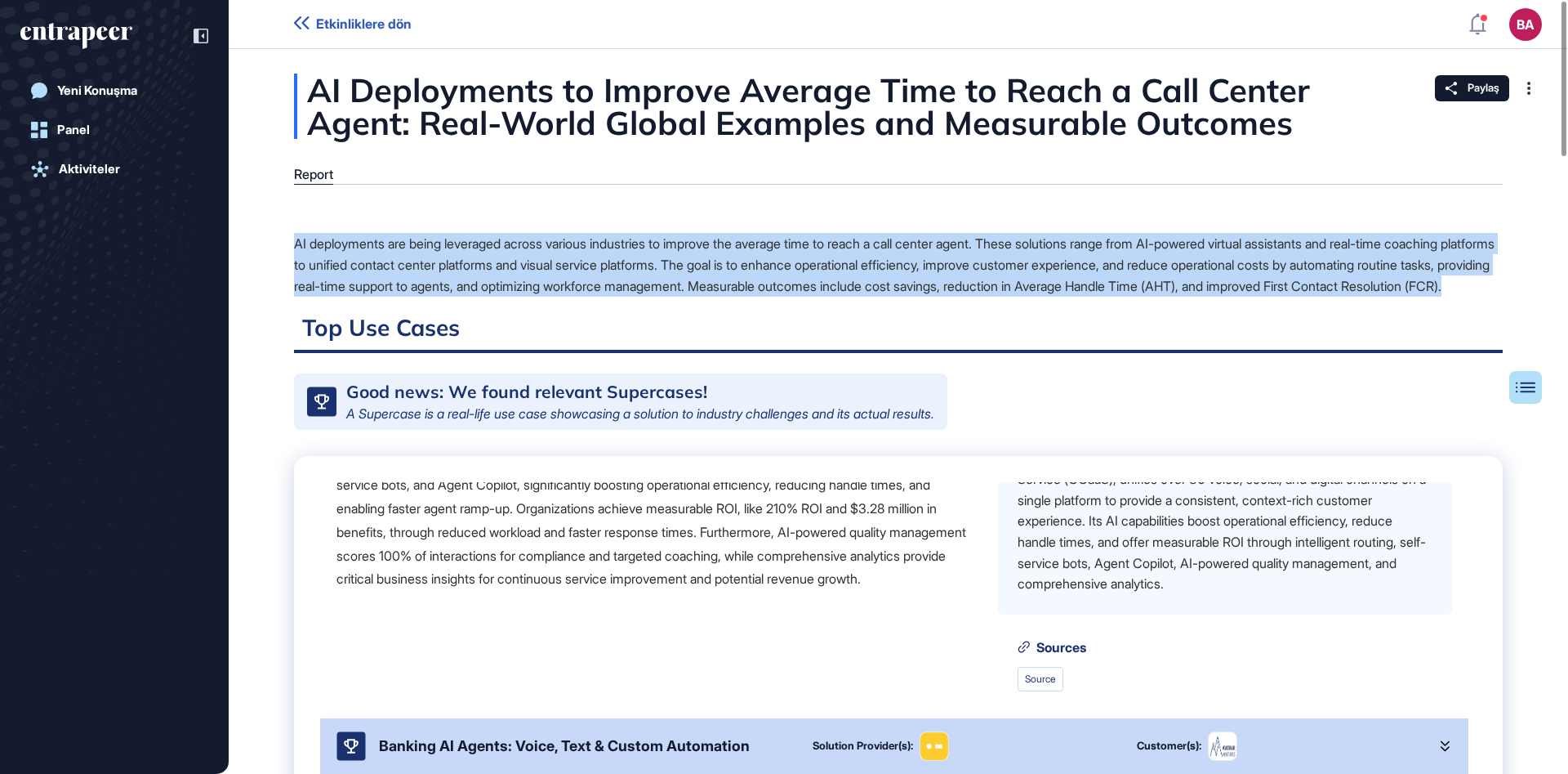
drag, startPoint x: 296, startPoint y: 242, endPoint x: 549, endPoint y: 315, distance: 263.3
click at [549, 296] on div "AI deployments are being leveraged across various industries to improve the ave…" at bounding box center [899, 264] width 1209 height 64
copy div "AI deployments are being leveraged across various industries to improve the ave…"
click at [817, 270] on div "AI deployments are being leveraged across various industries to improve the ave…" at bounding box center [899, 264] width 1209 height 64
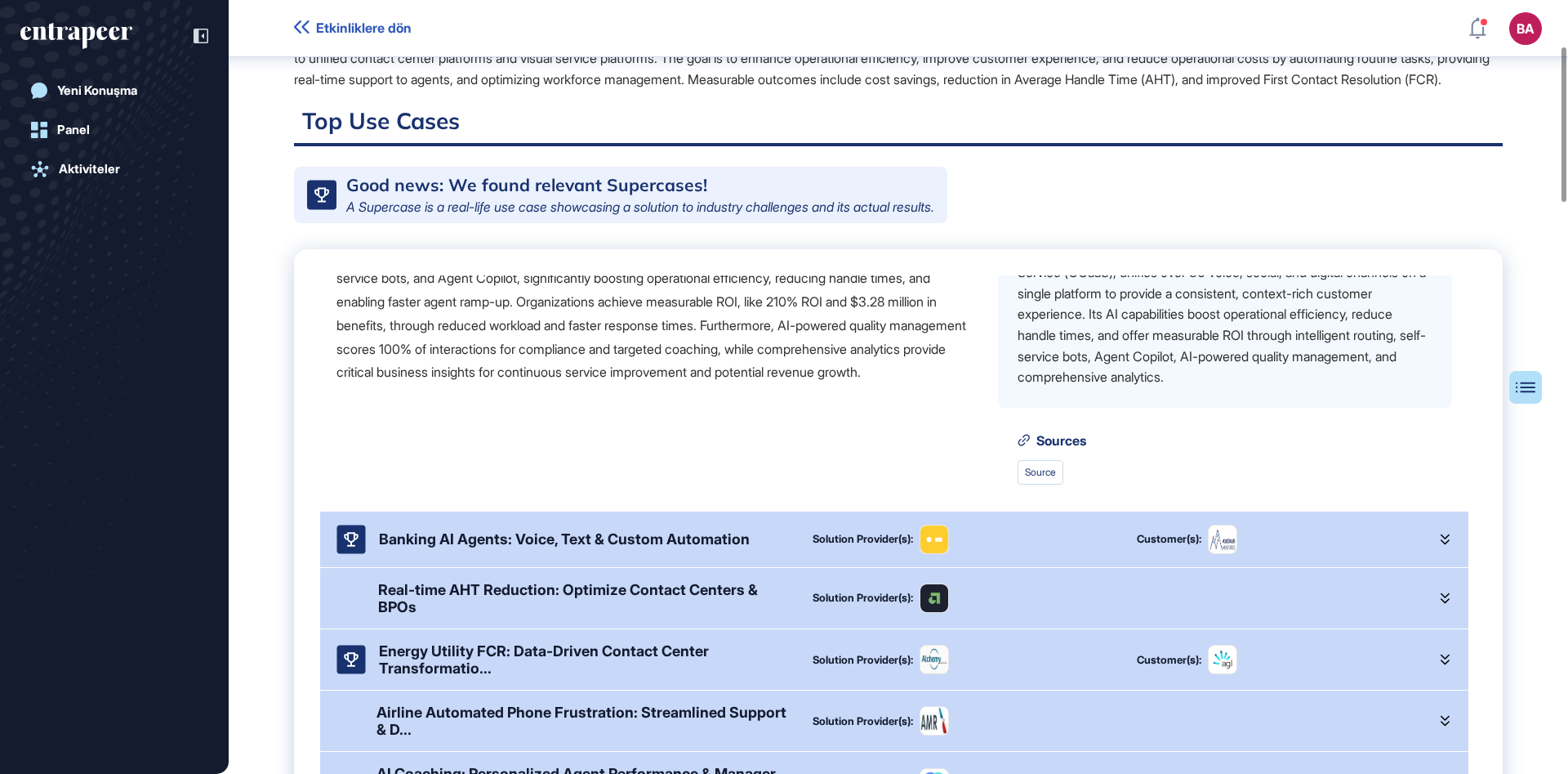
scroll to position [254, 0]
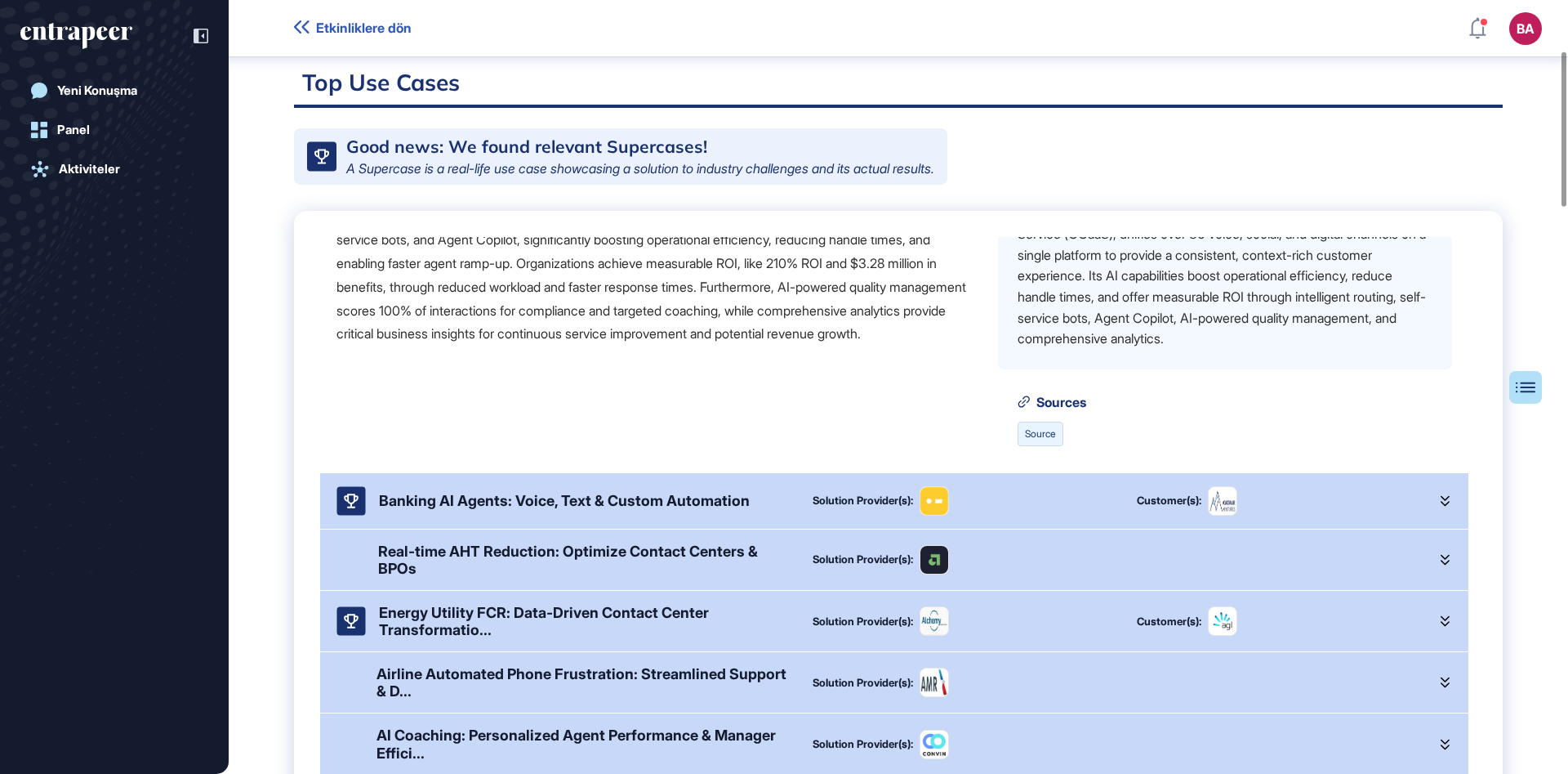
click at [1040, 446] on link "Source" at bounding box center [1041, 434] width 45 height 24
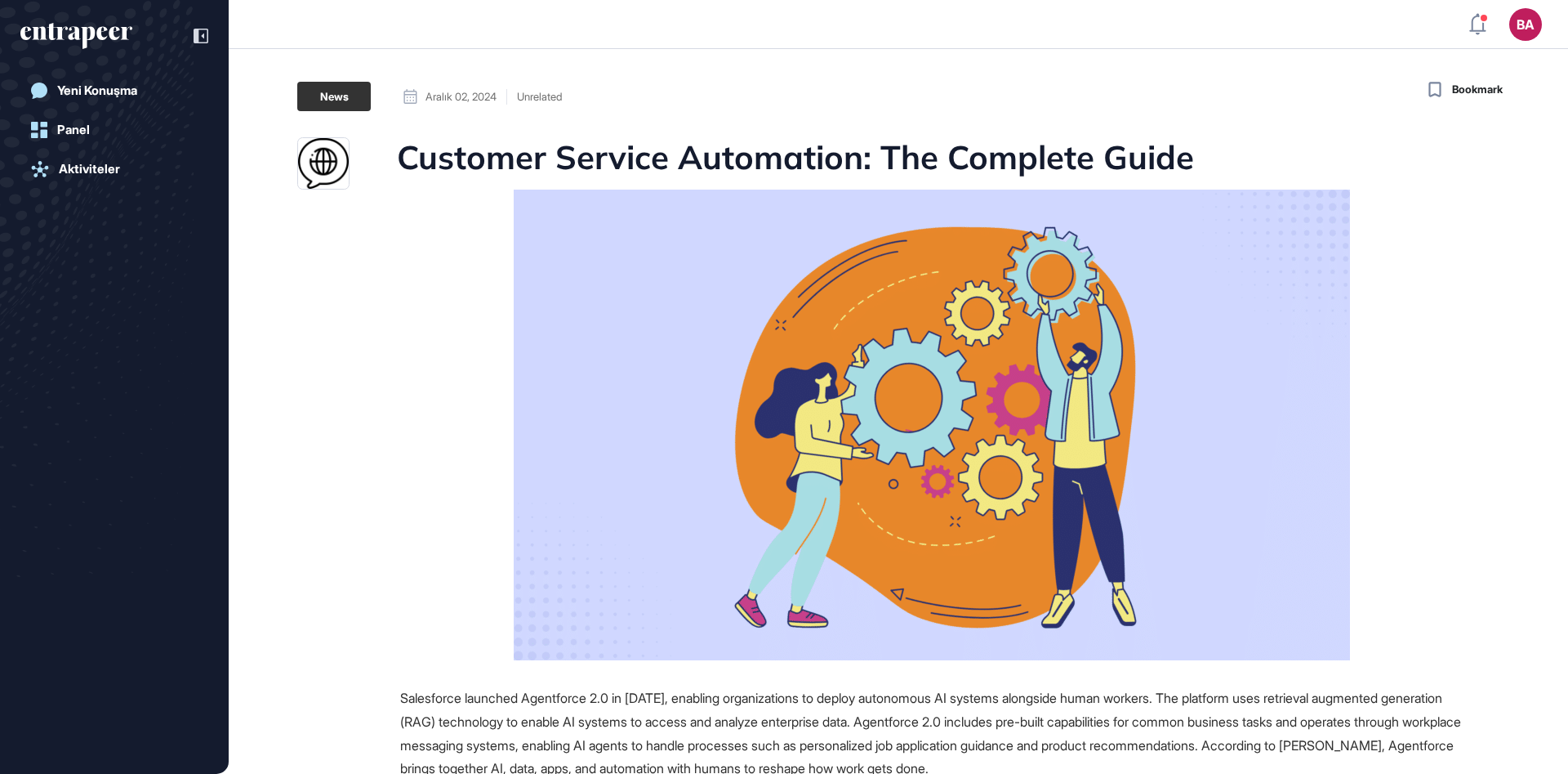
scroll to position [1, 1]
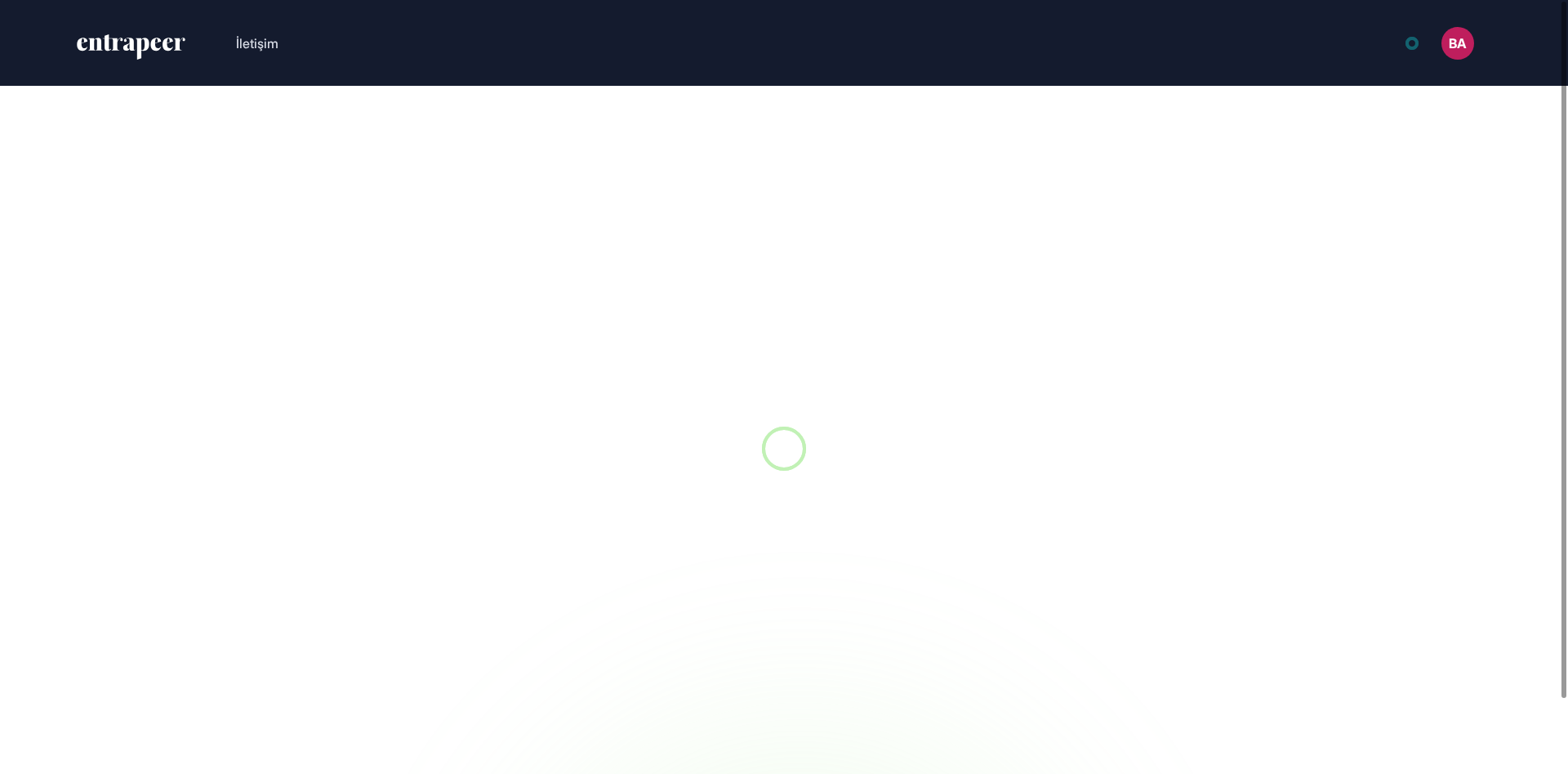
scroll to position [1, 1]
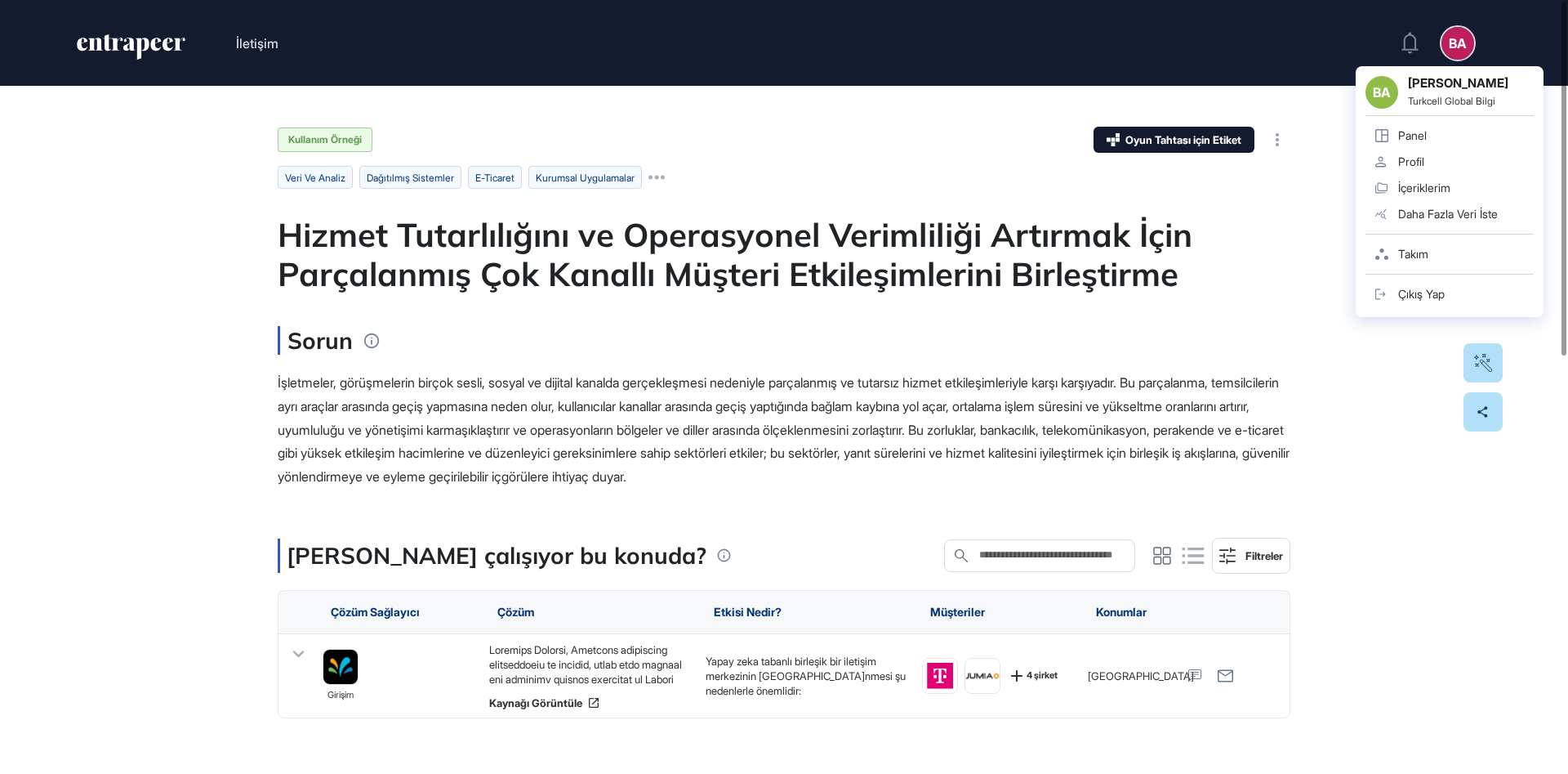
click at [1065, 290] on font "Hizmet Tutarlılığını ve Operasyonel Verimliliği Artırmak İçin Parçalanmış Çok K…" at bounding box center [735, 254] width 915 height 80
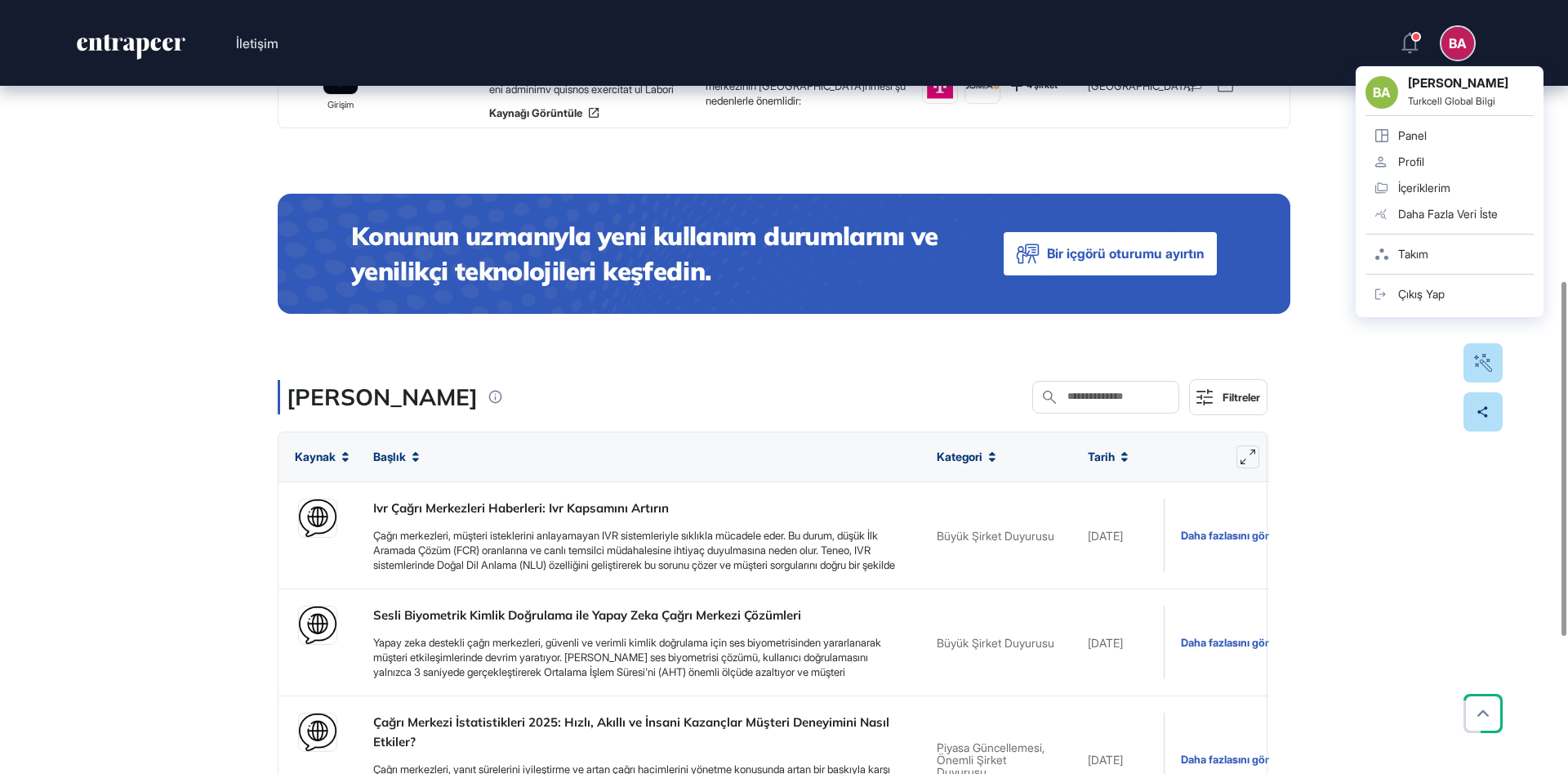
scroll to position [613, 0]
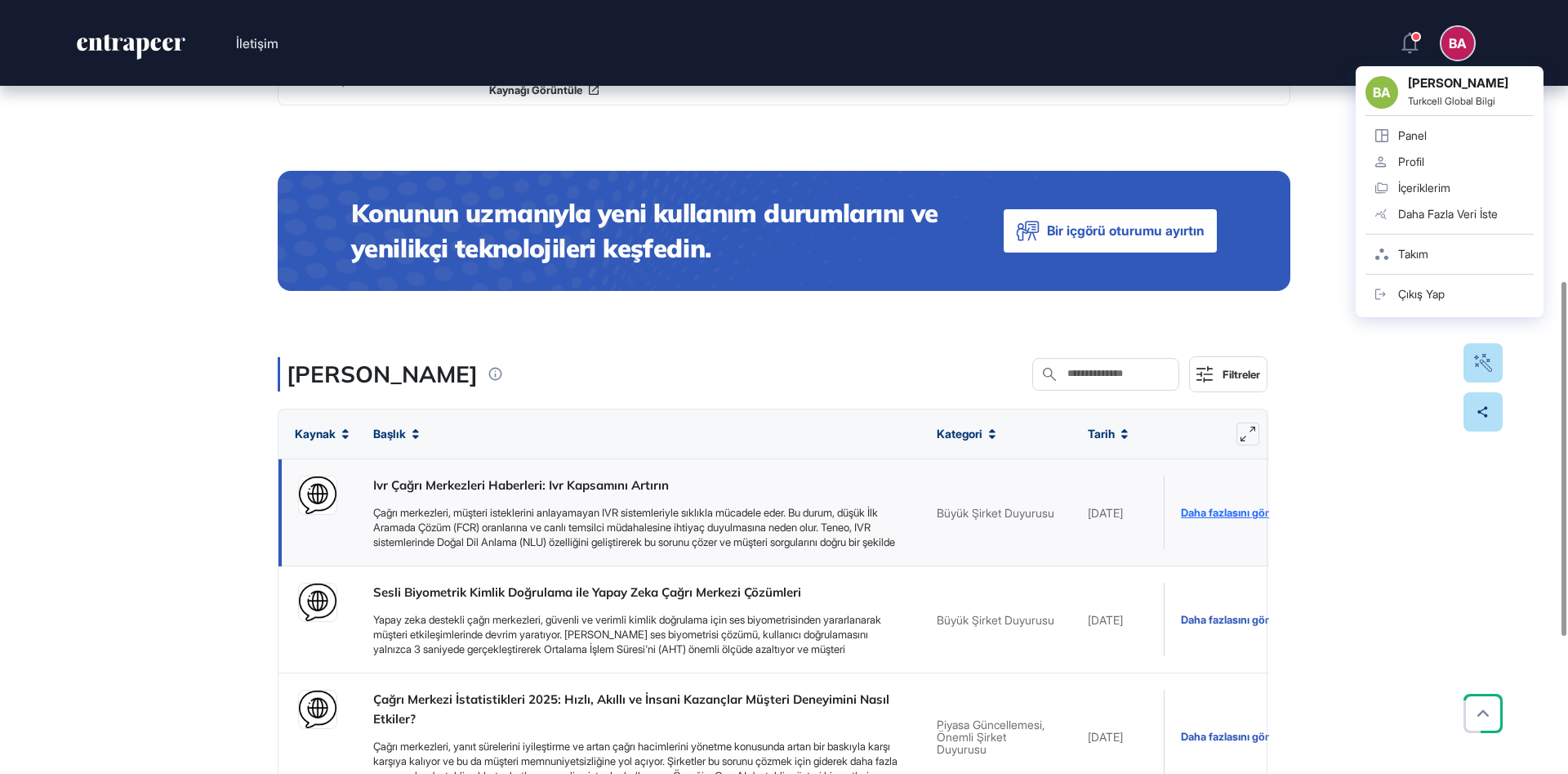
click at [1233, 508] on font "Daha fazlasını gör" at bounding box center [1225, 512] width 88 height 13
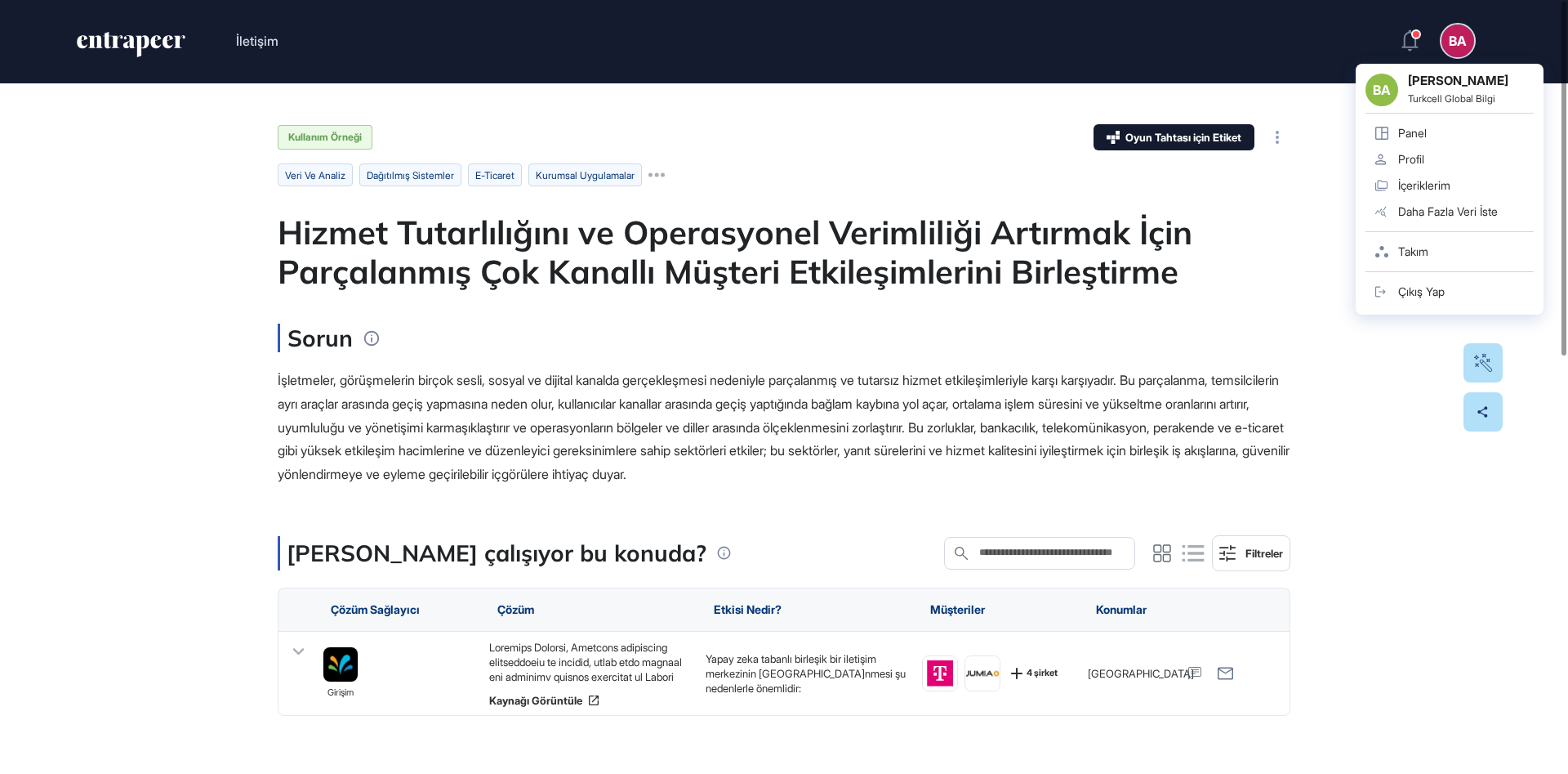
scroll to position [0, 0]
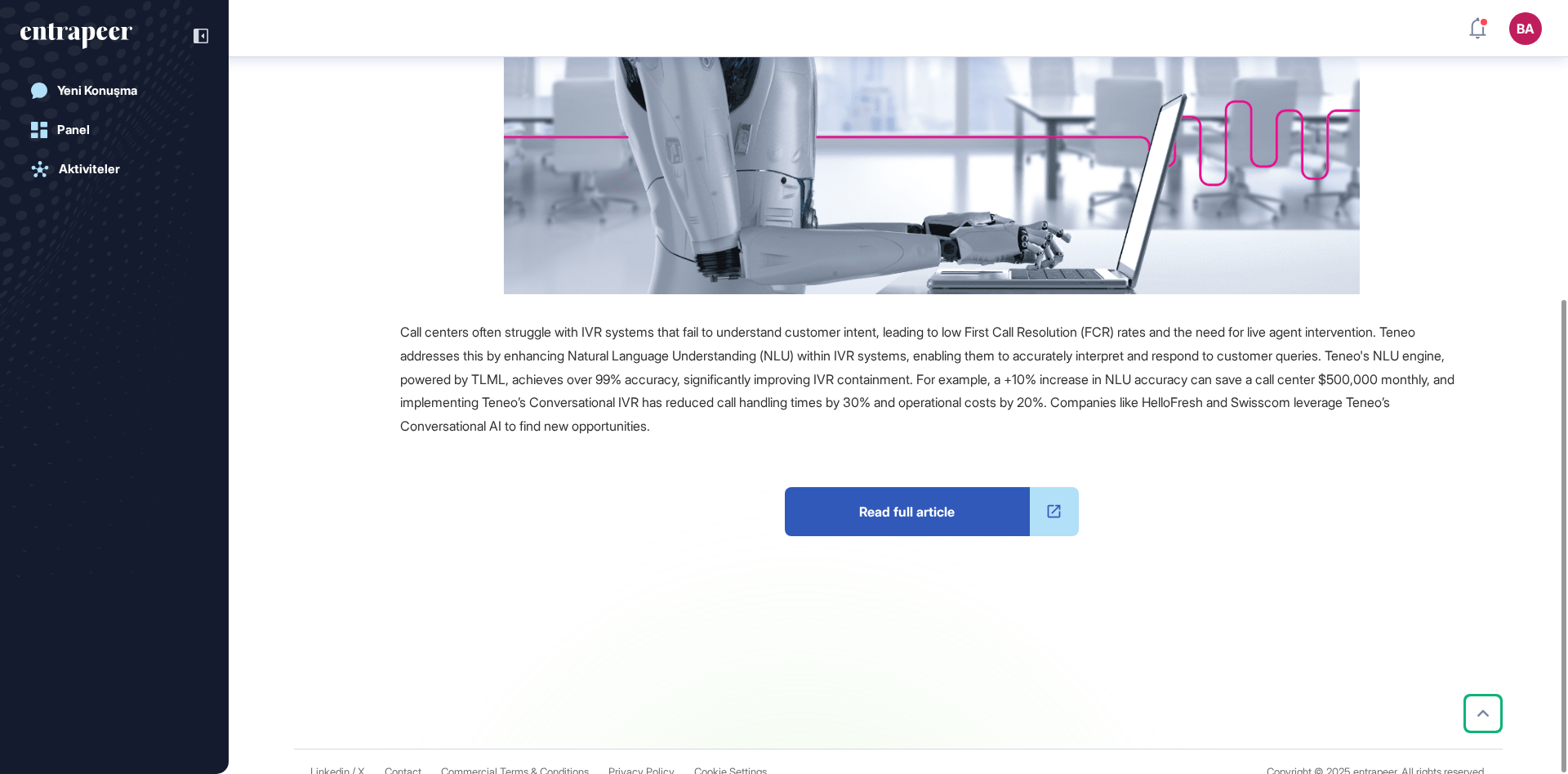
scroll to position [489, 0]
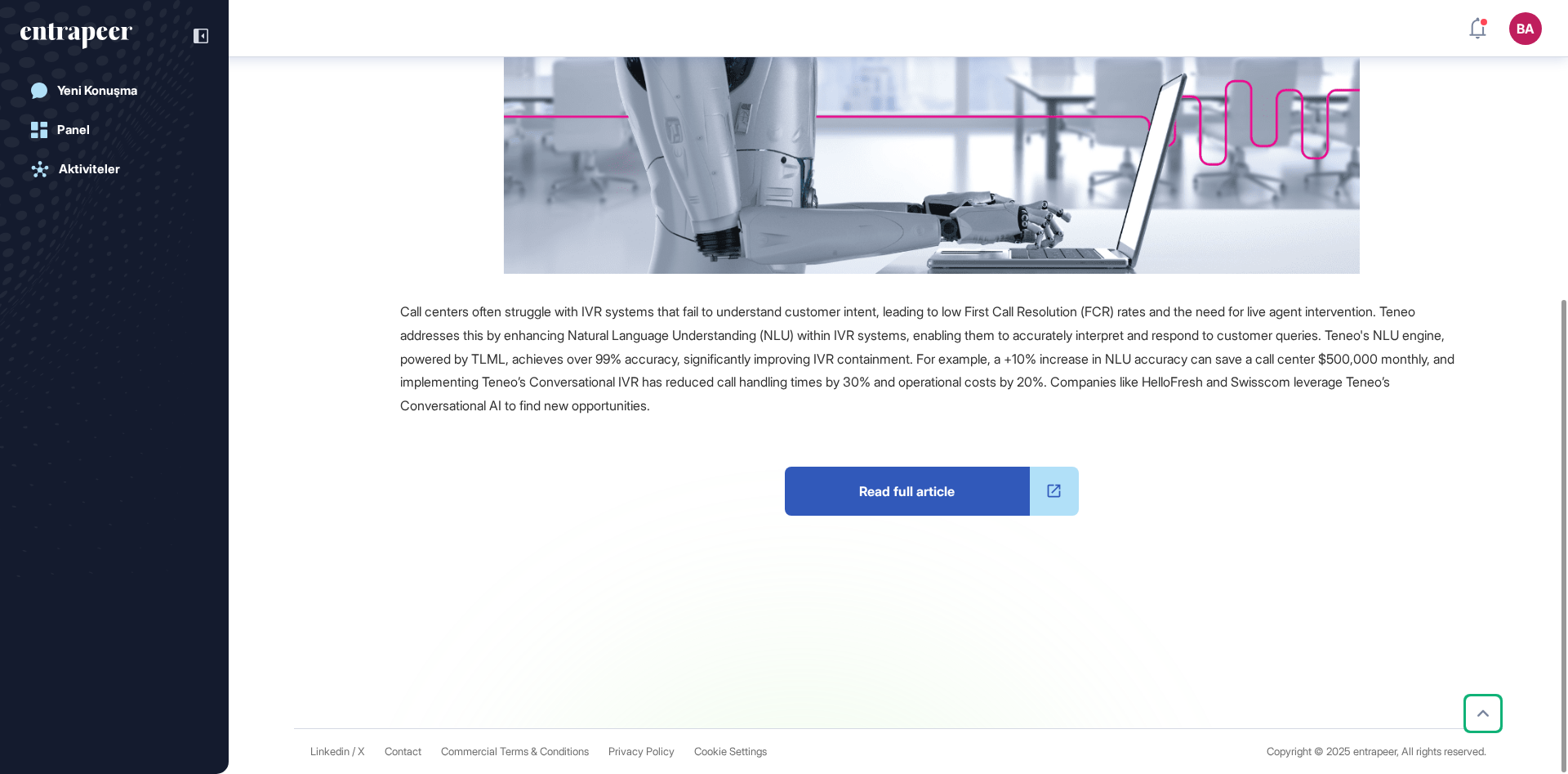
click at [954, 483] on span "Read full article" at bounding box center [907, 491] width 245 height 49
